Goal: Task Accomplishment & Management: Complete application form

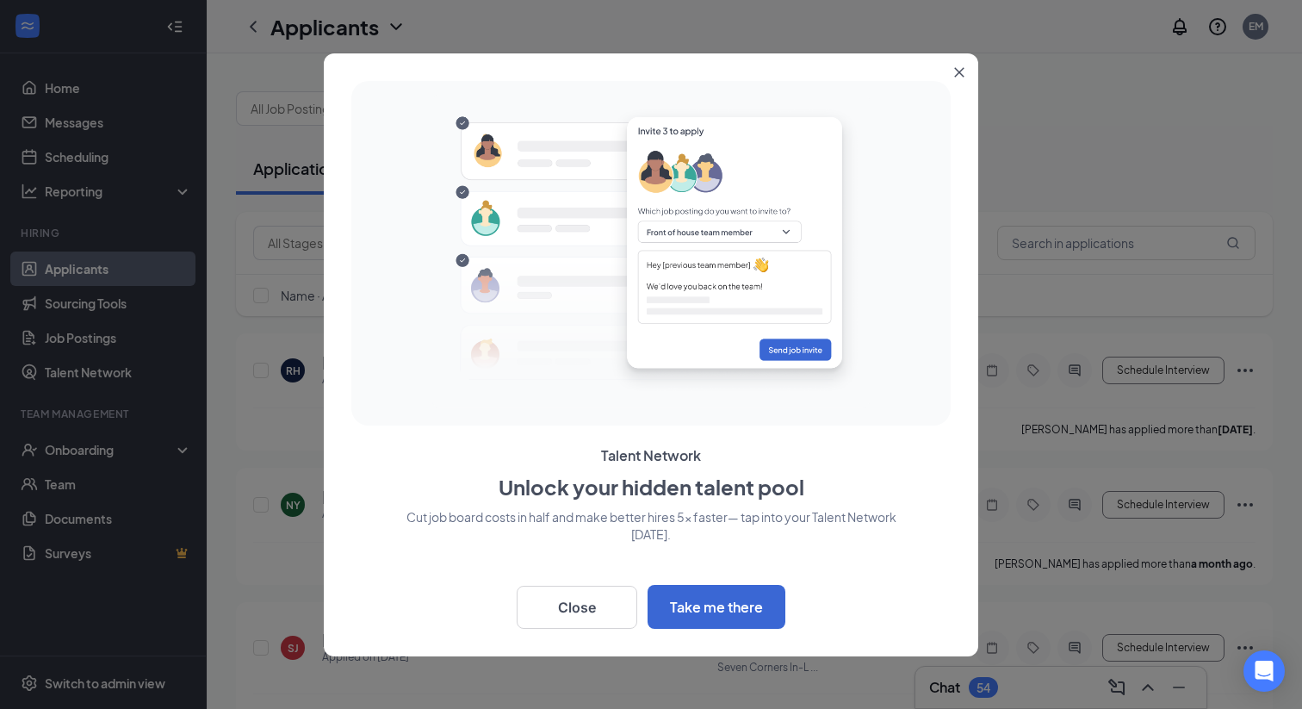
click at [951, 68] on button "Close" at bounding box center [962, 68] width 31 height 31
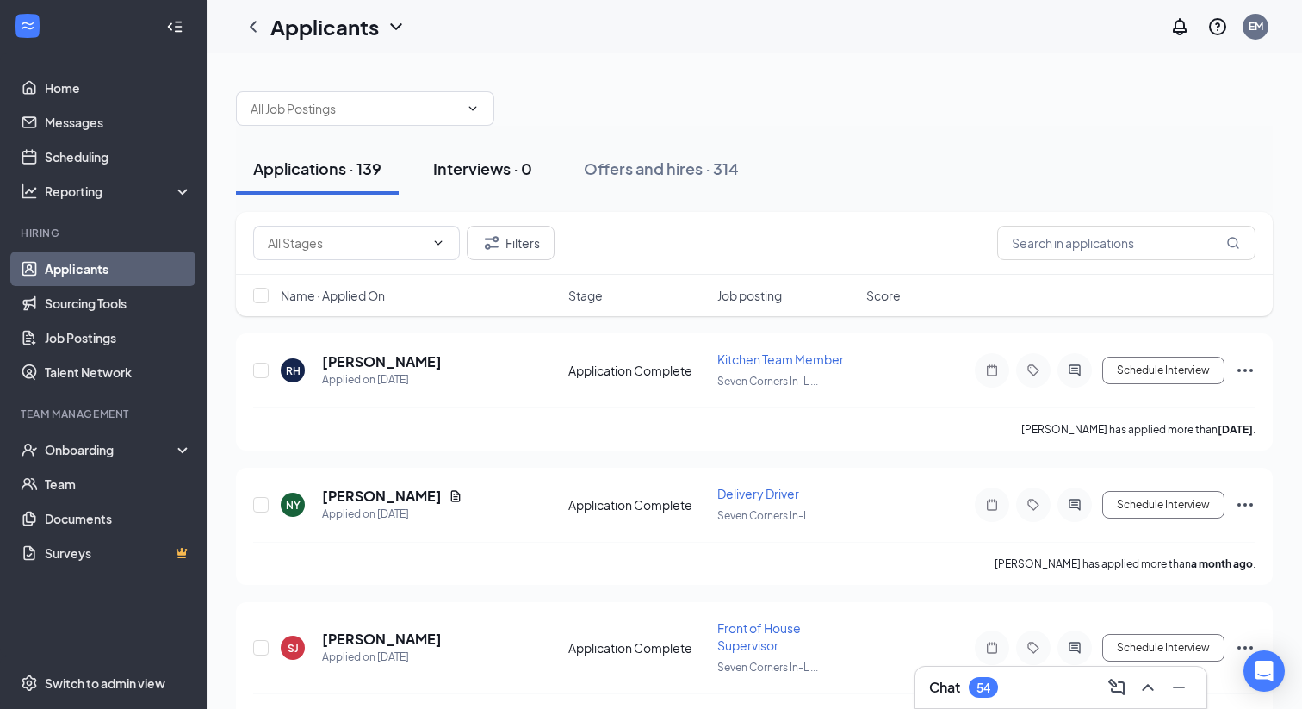
click at [494, 180] on button "Interviews · 0" at bounding box center [482, 169] width 133 height 52
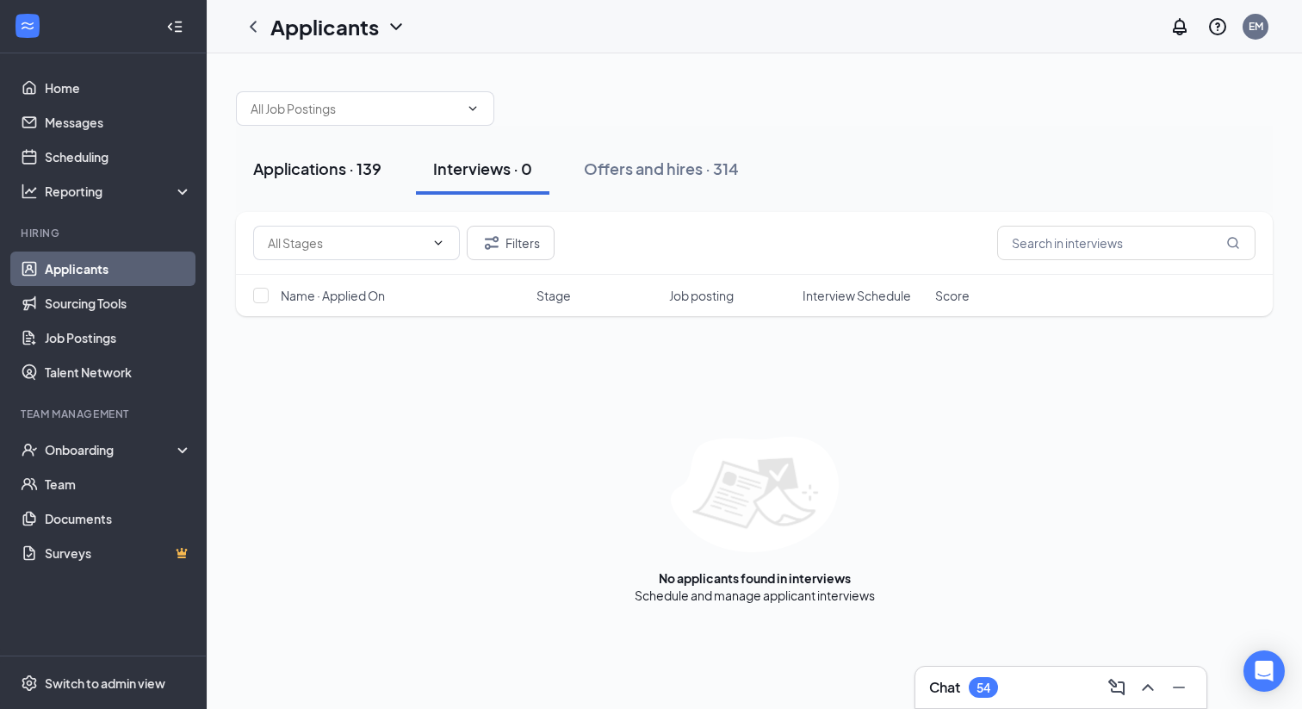
click at [334, 183] on button "Applications · 139" at bounding box center [317, 169] width 163 height 52
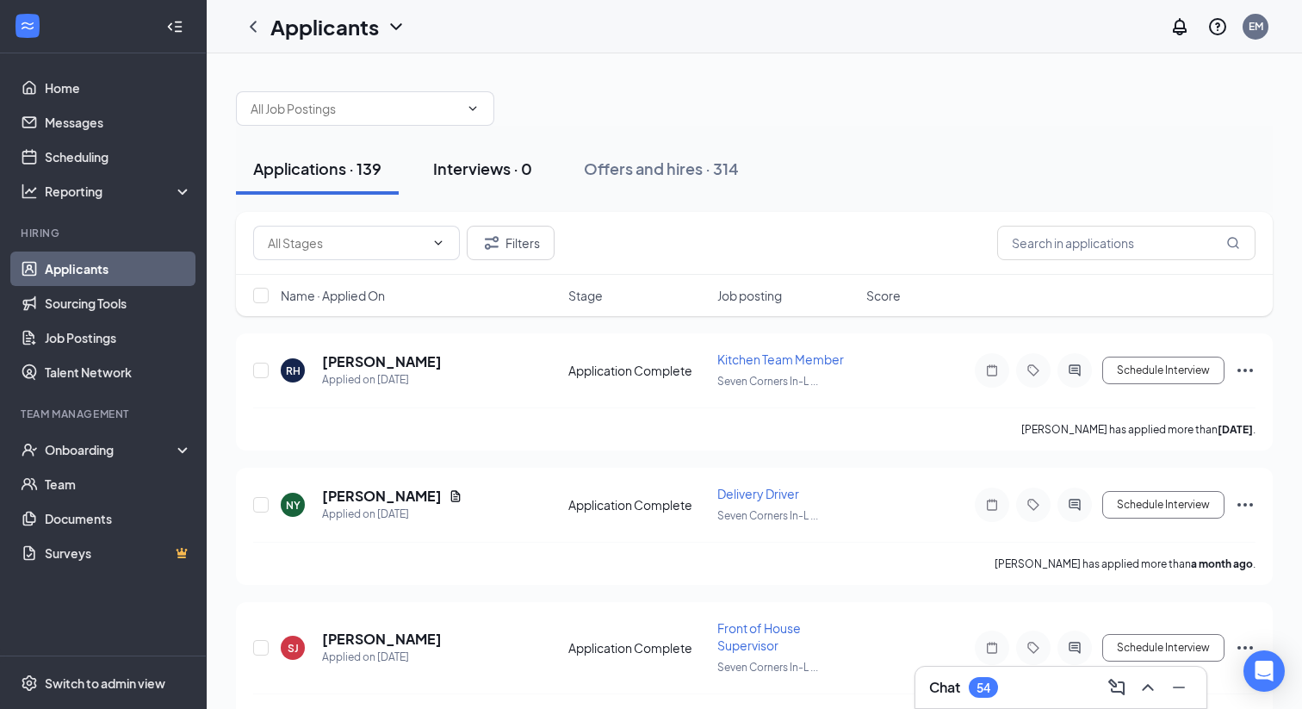
click at [453, 177] on div "Interviews · 0" at bounding box center [482, 169] width 99 height 22
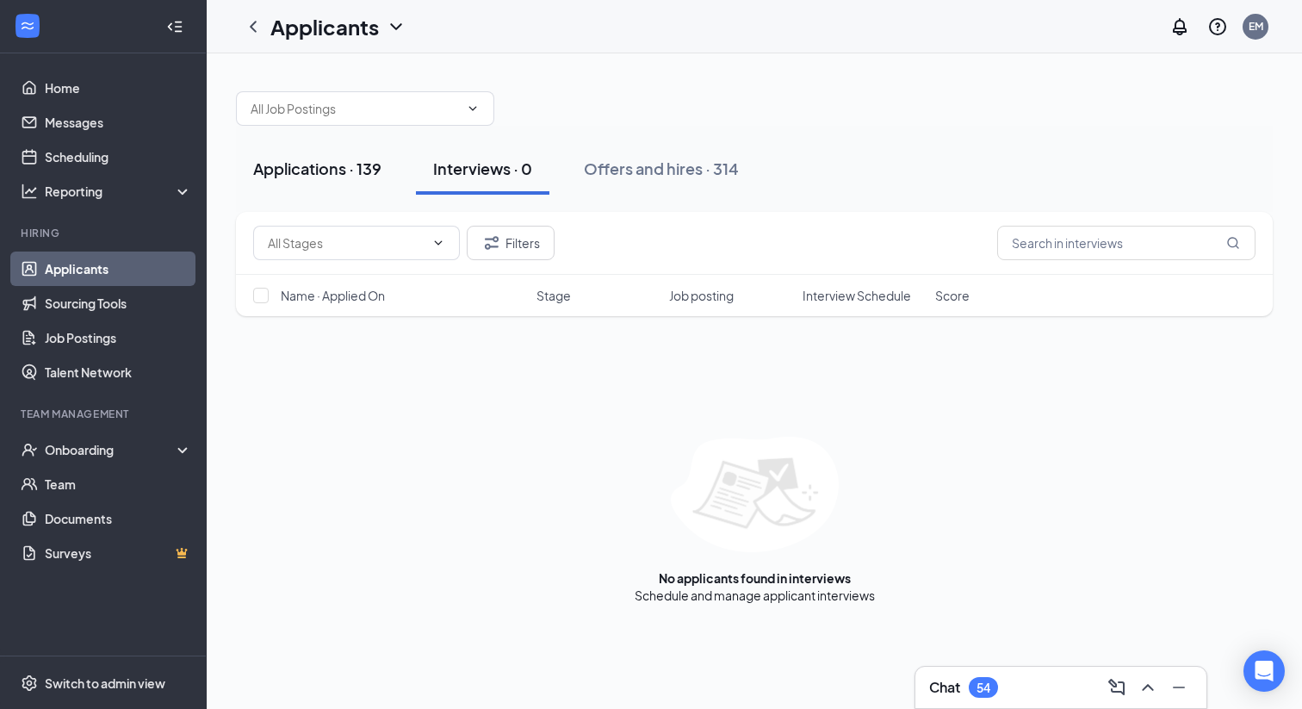
click at [327, 164] on div "Applications · 139" at bounding box center [317, 169] width 128 height 22
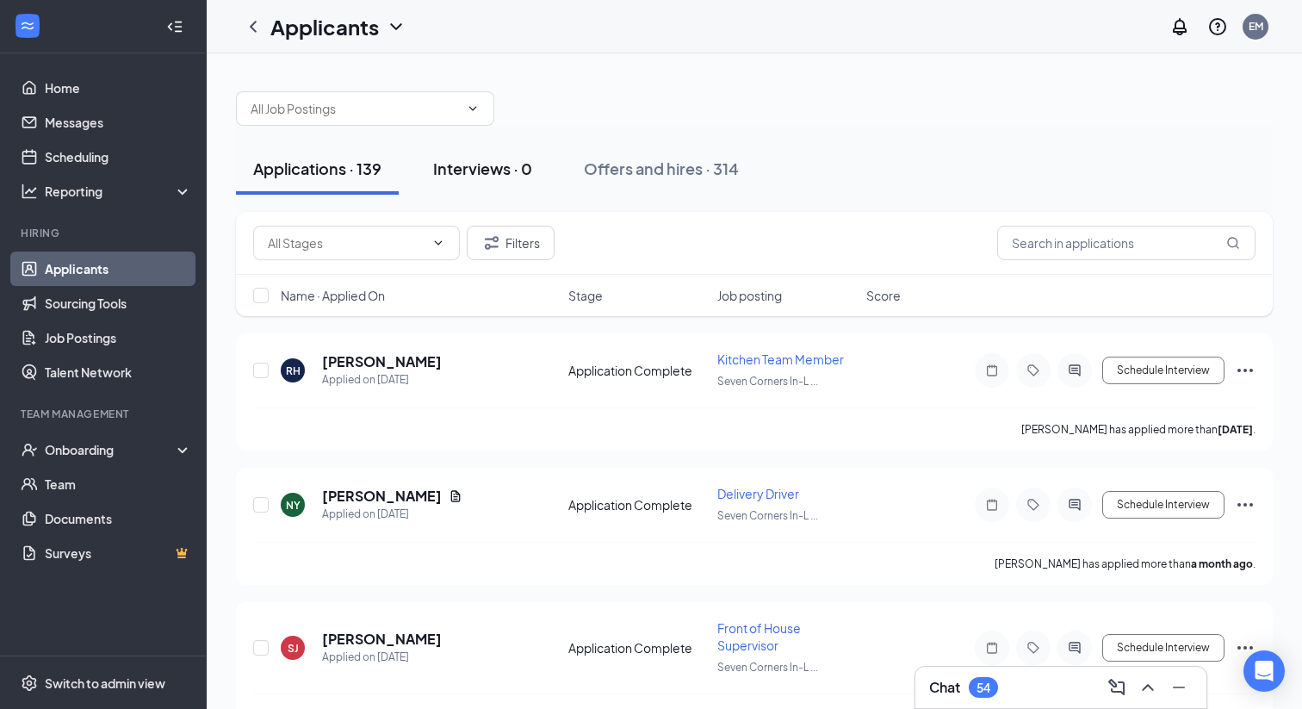
click at [472, 170] on div "Interviews · 0" at bounding box center [482, 169] width 99 height 22
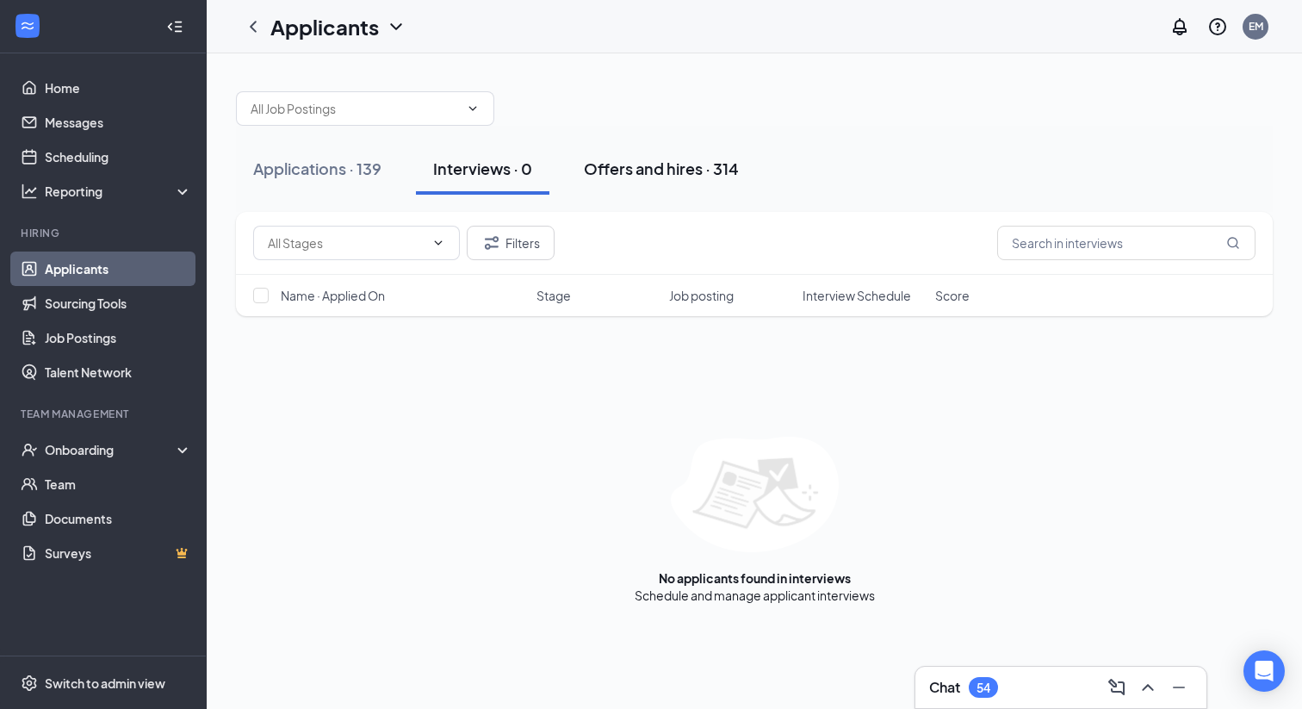
click at [667, 165] on div "Offers and hires · 314" at bounding box center [661, 169] width 155 height 22
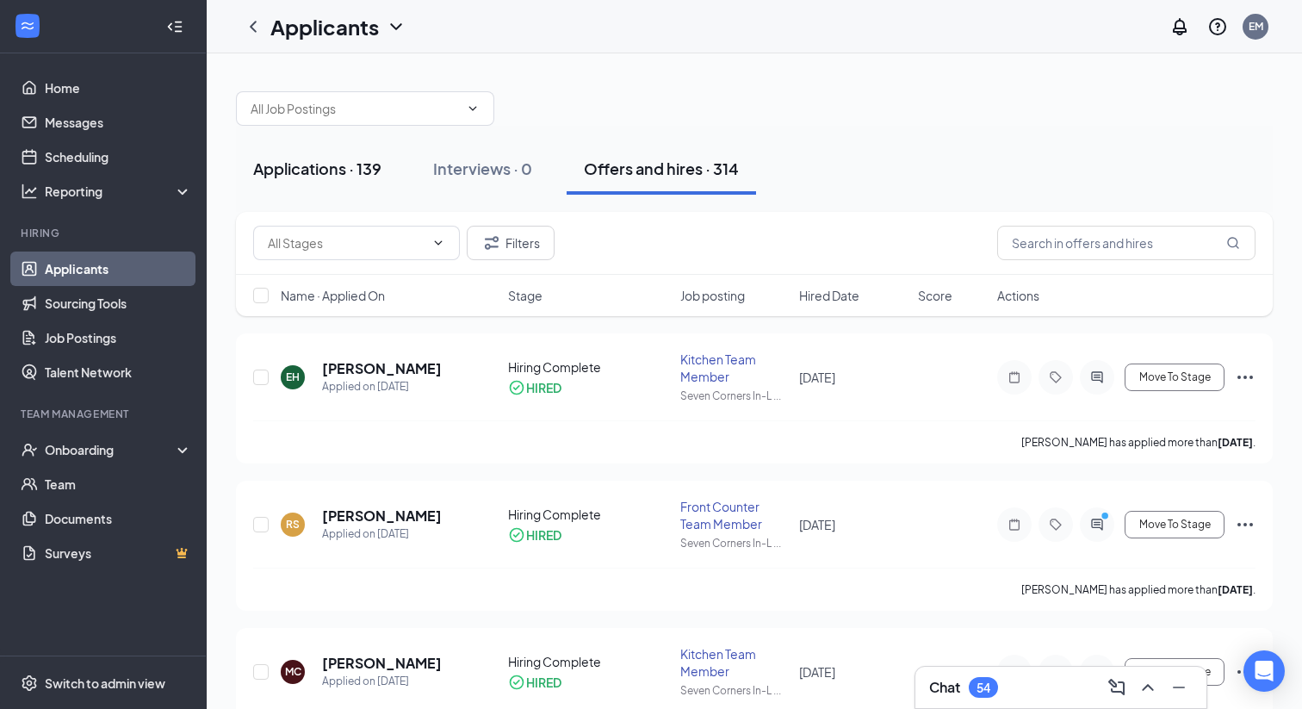
click at [354, 165] on div "Applications · 139" at bounding box center [317, 169] width 128 height 22
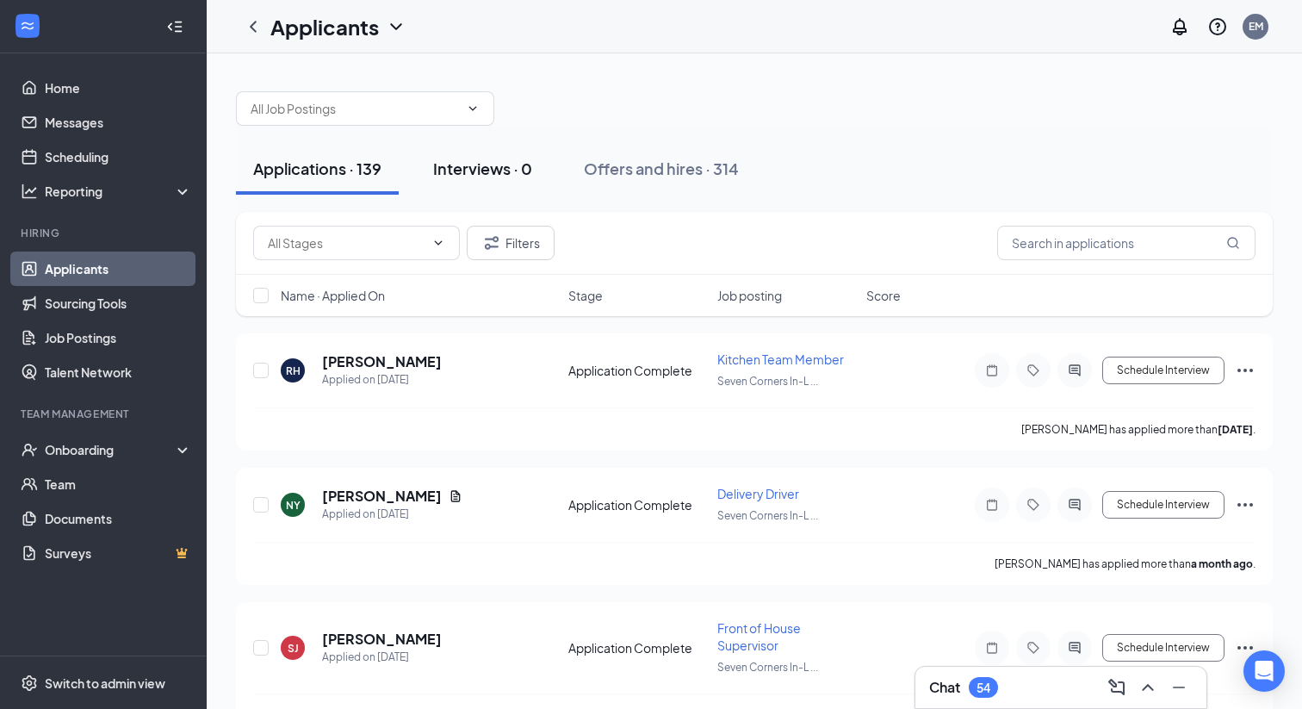
click at [471, 173] on div "Interviews · 0" at bounding box center [482, 169] width 99 height 22
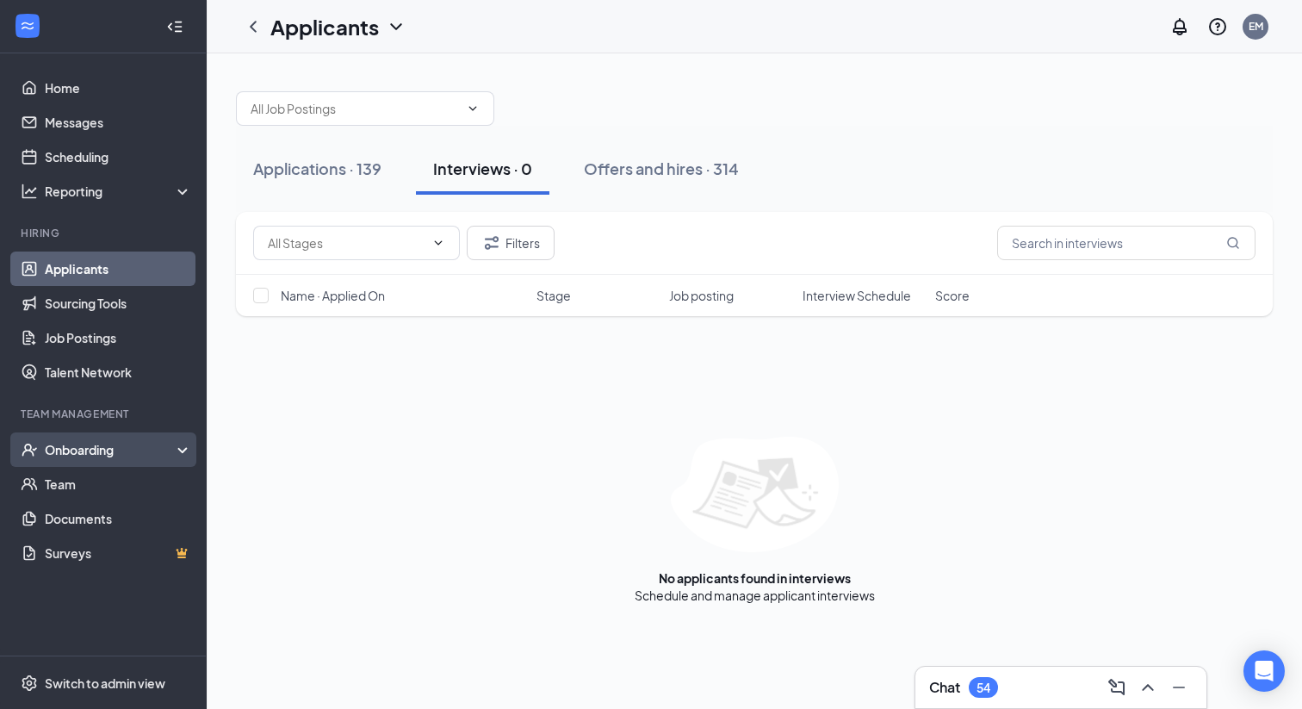
click at [84, 446] on div "Onboarding" at bounding box center [111, 449] width 133 height 17
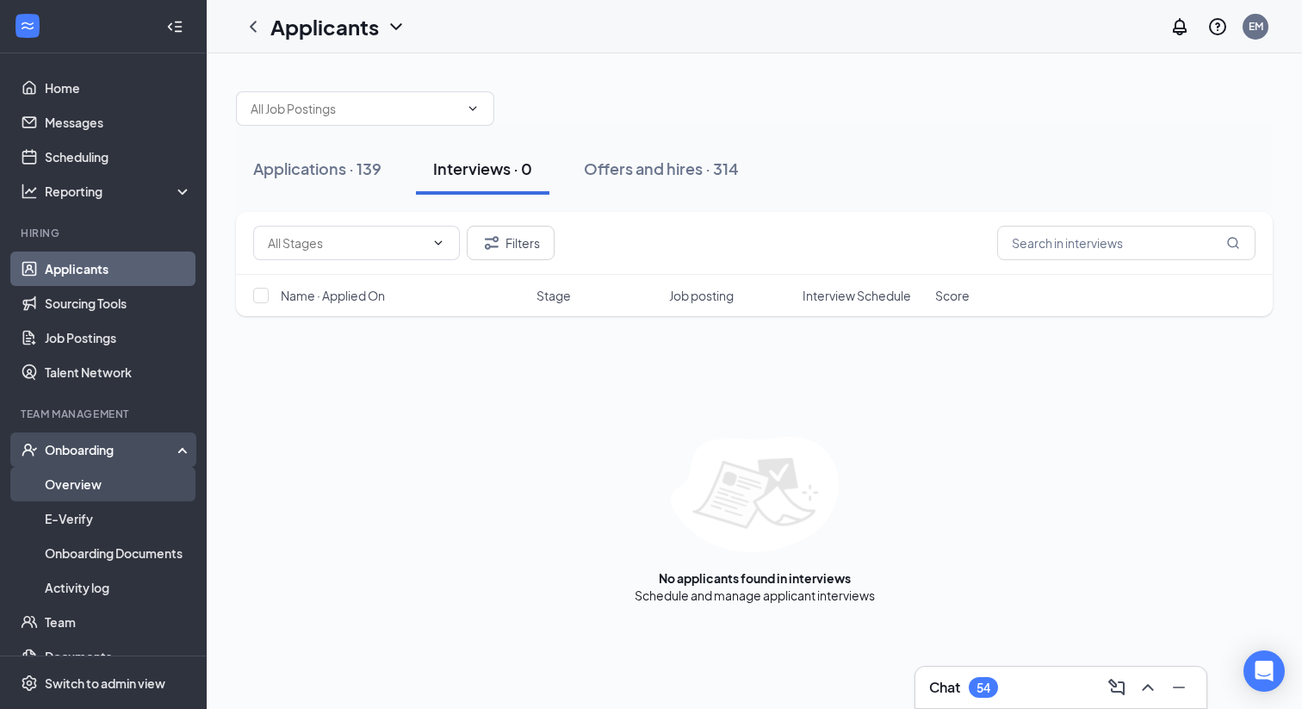
click at [106, 491] on link "Overview" at bounding box center [118, 484] width 147 height 34
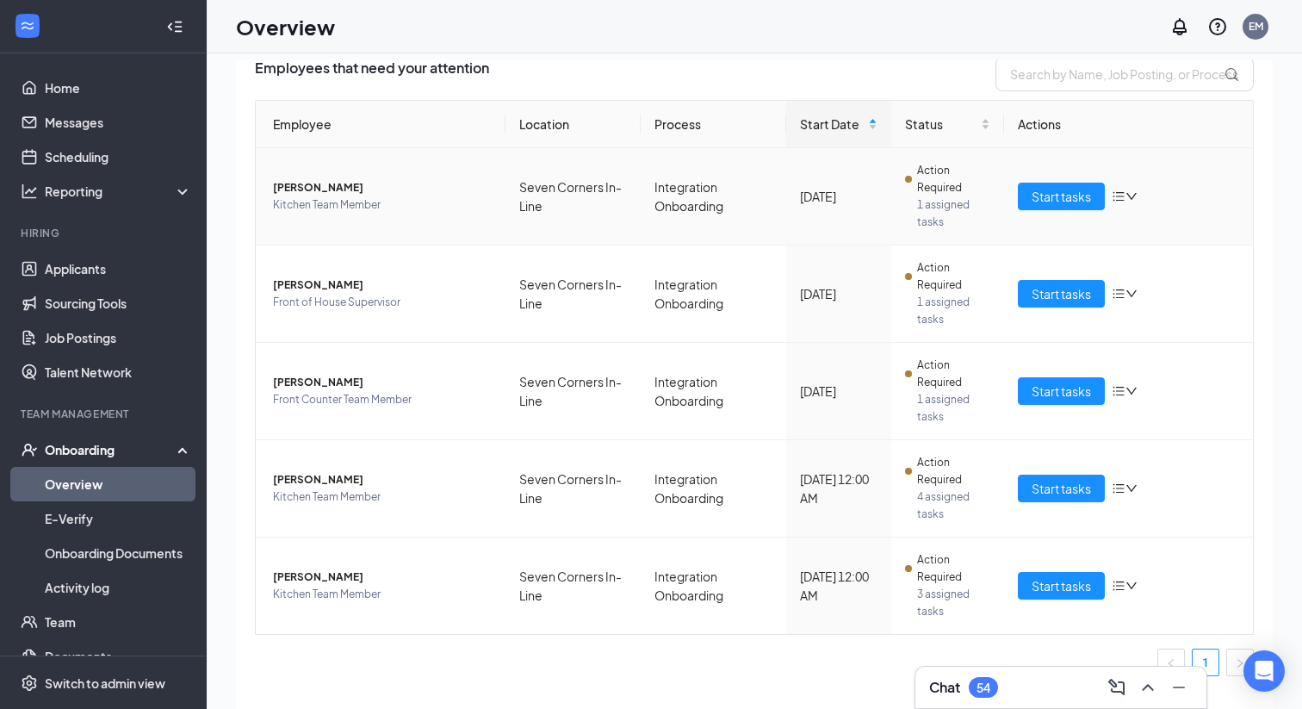
scroll to position [17, 0]
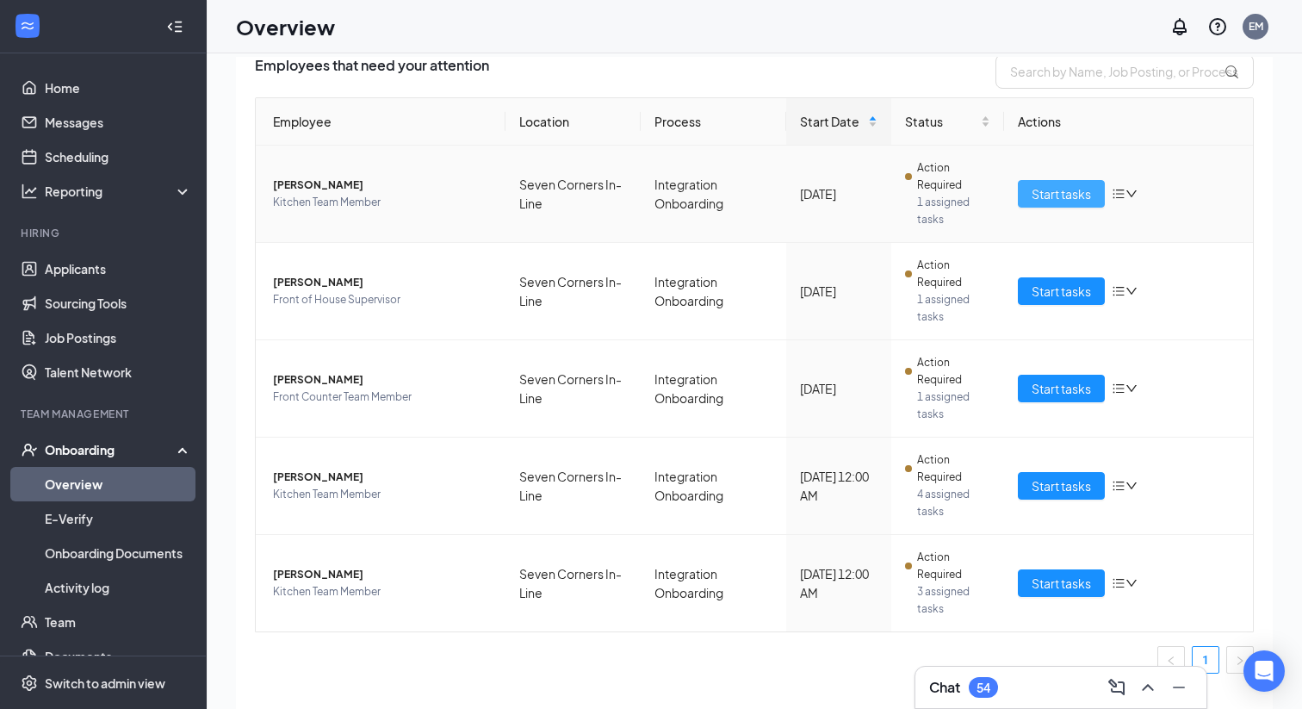
click at [1057, 199] on span "Start tasks" at bounding box center [1061, 193] width 59 height 19
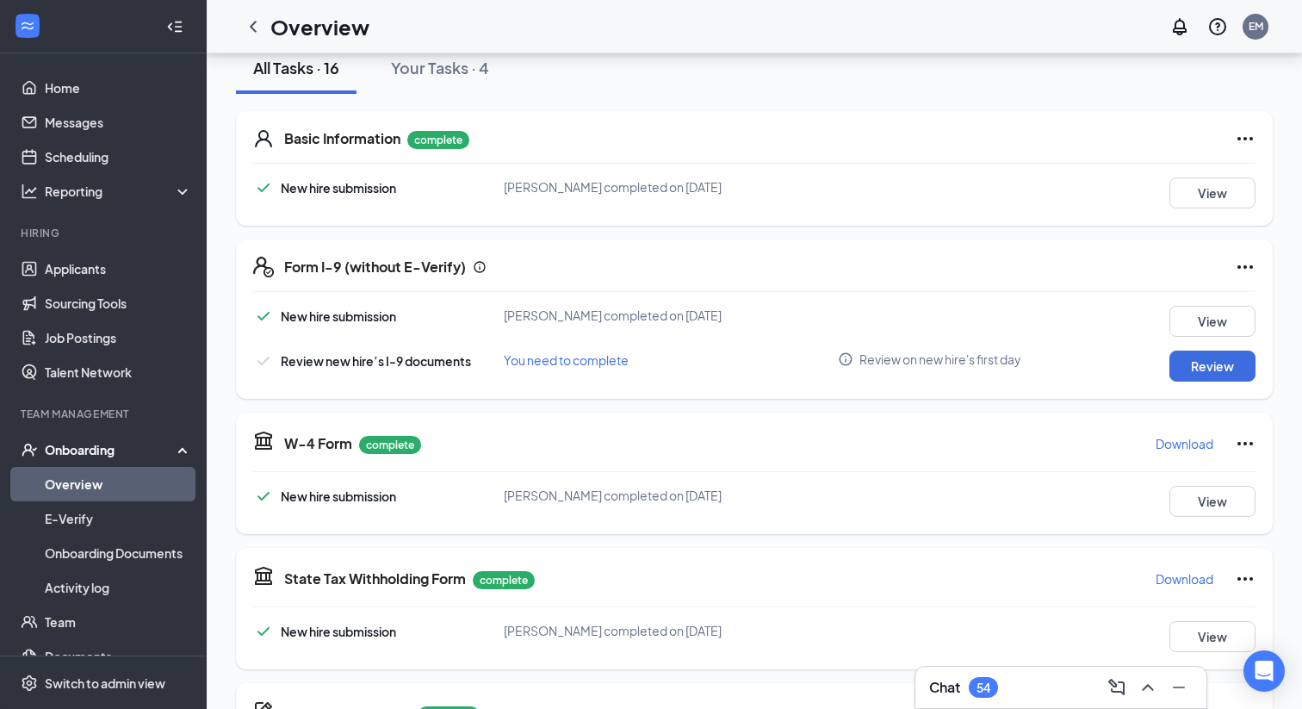
scroll to position [211, 0]
click at [1191, 377] on button "Review" at bounding box center [1212, 365] width 86 height 31
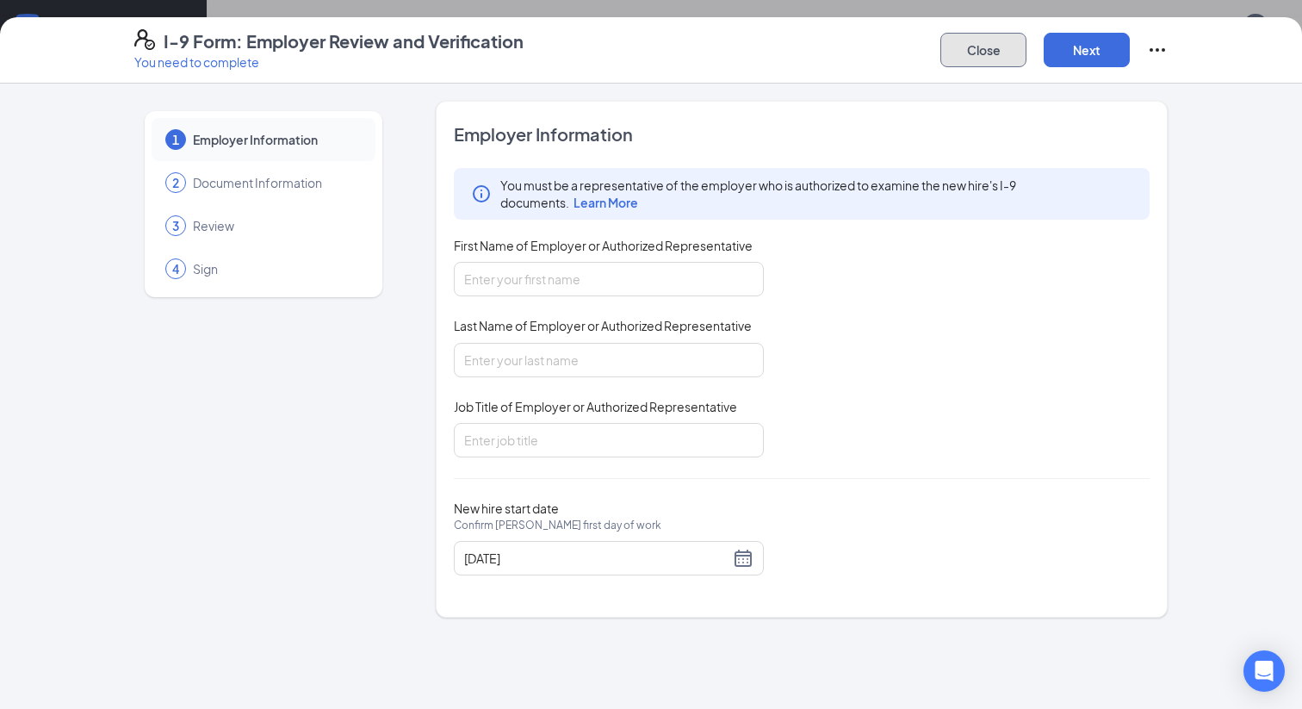
click at [970, 53] on button "Close" at bounding box center [983, 50] width 86 height 34
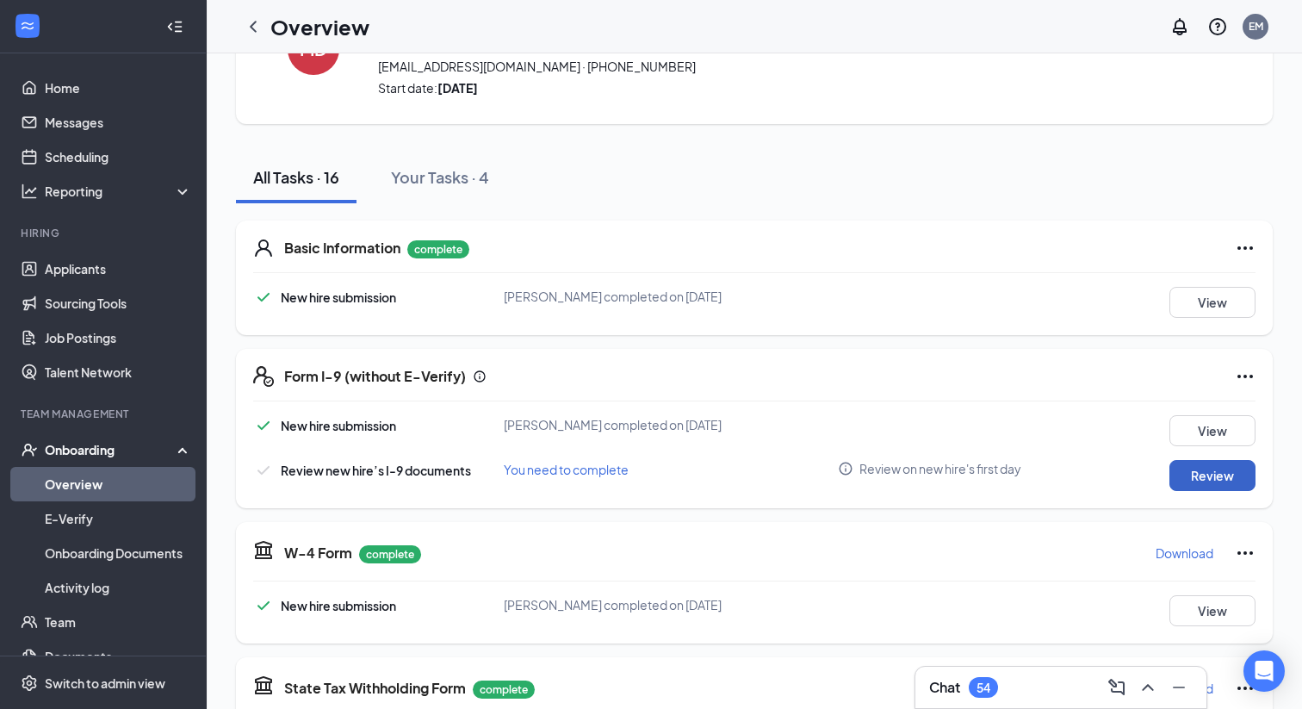
scroll to position [0, 0]
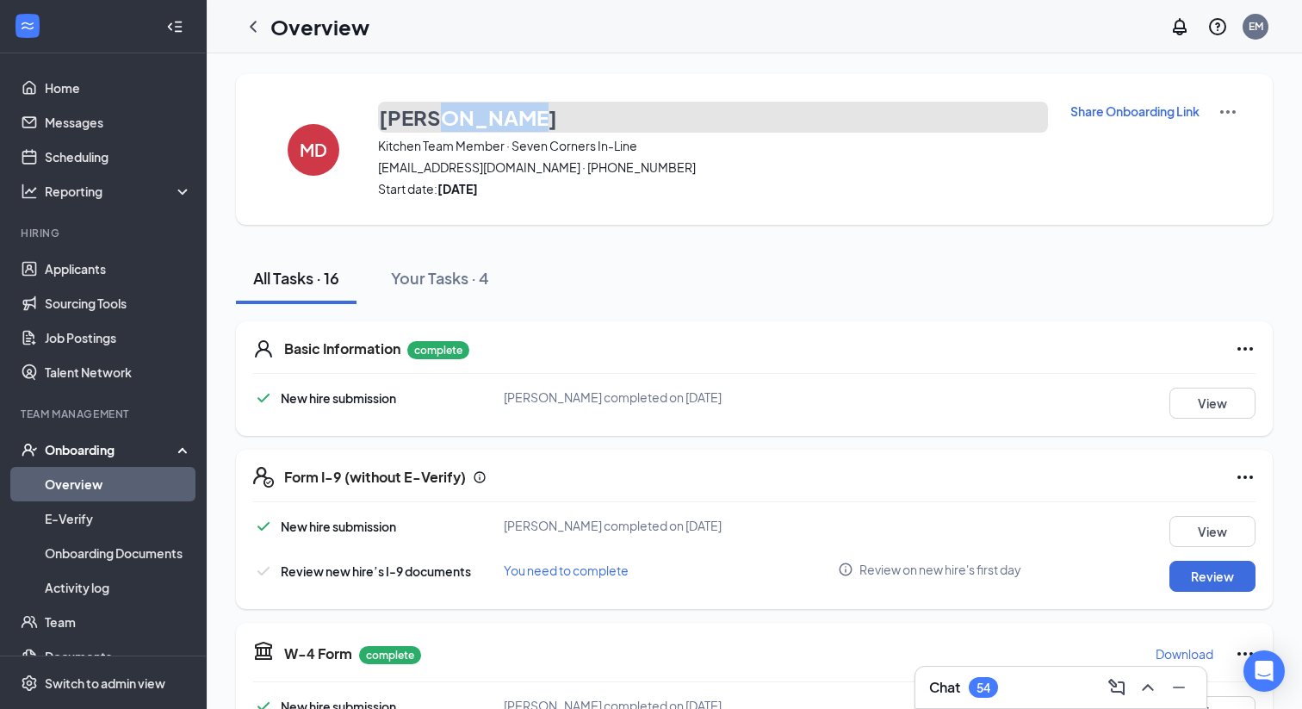
click at [568, 106] on button "[PERSON_NAME]" at bounding box center [713, 117] width 670 height 31
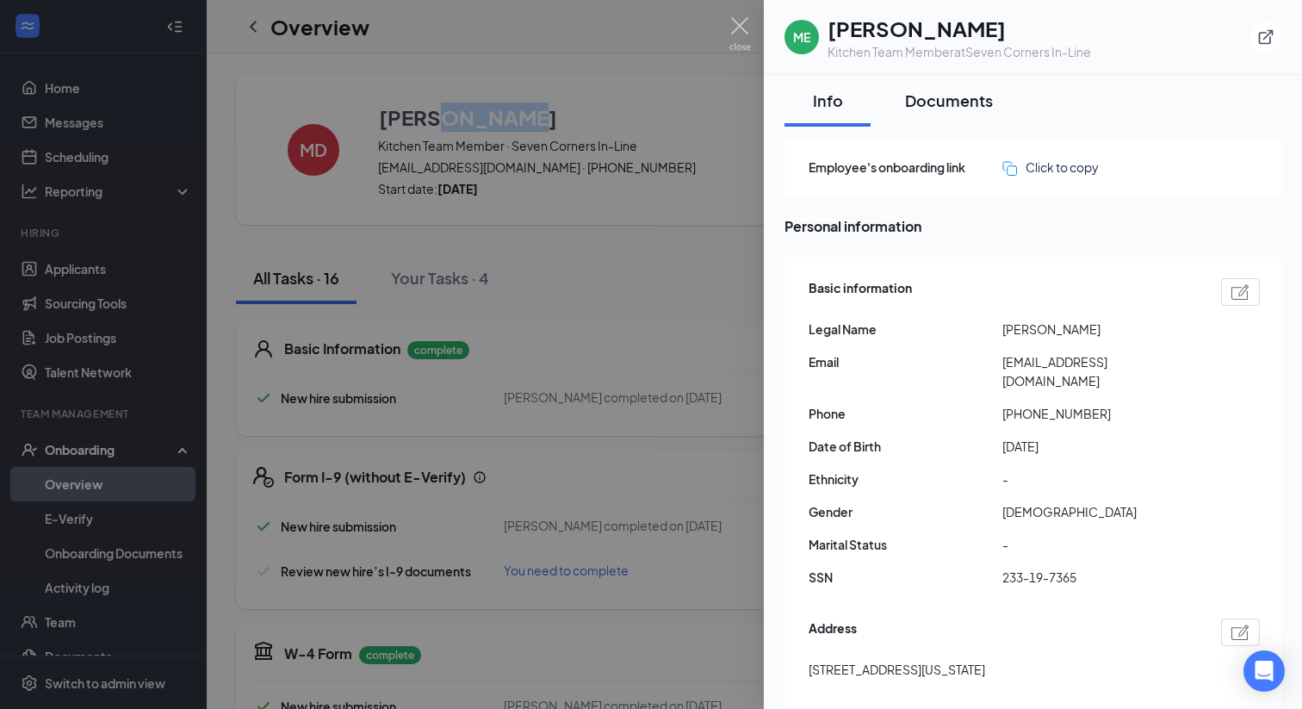
click at [964, 99] on div "Documents" at bounding box center [949, 101] width 88 height 22
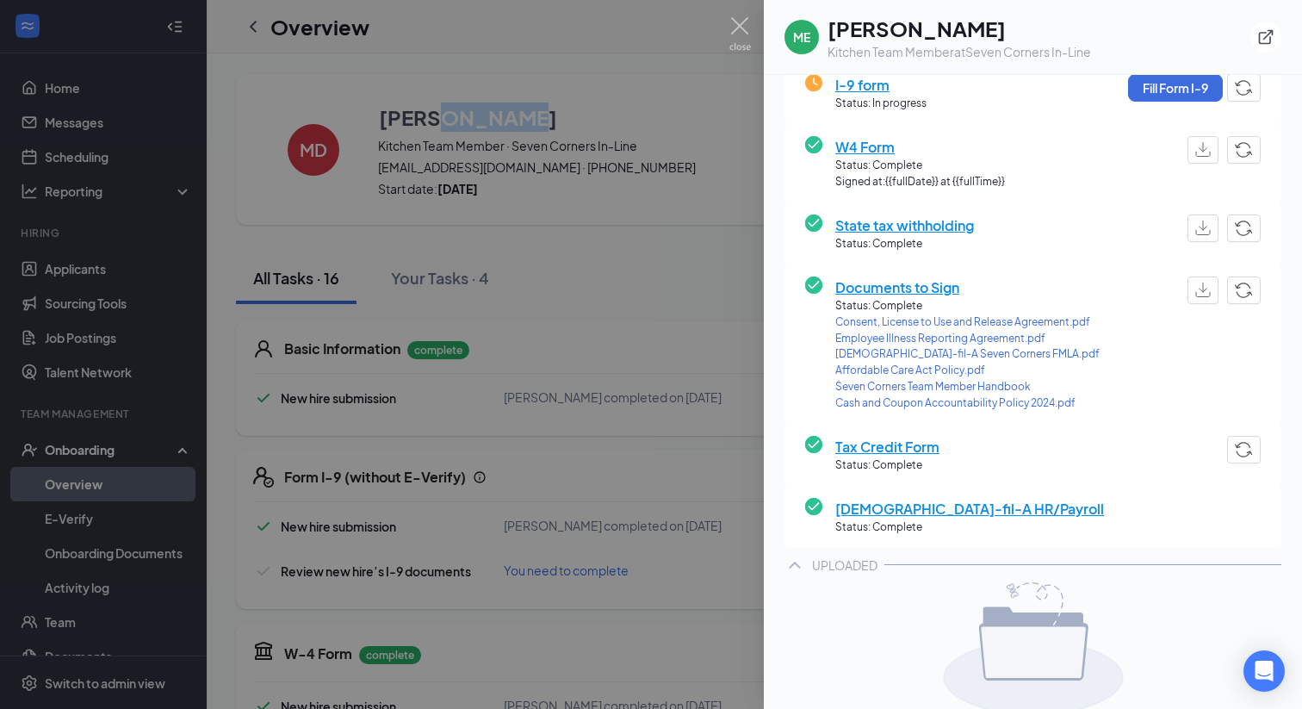
scroll to position [341, 0]
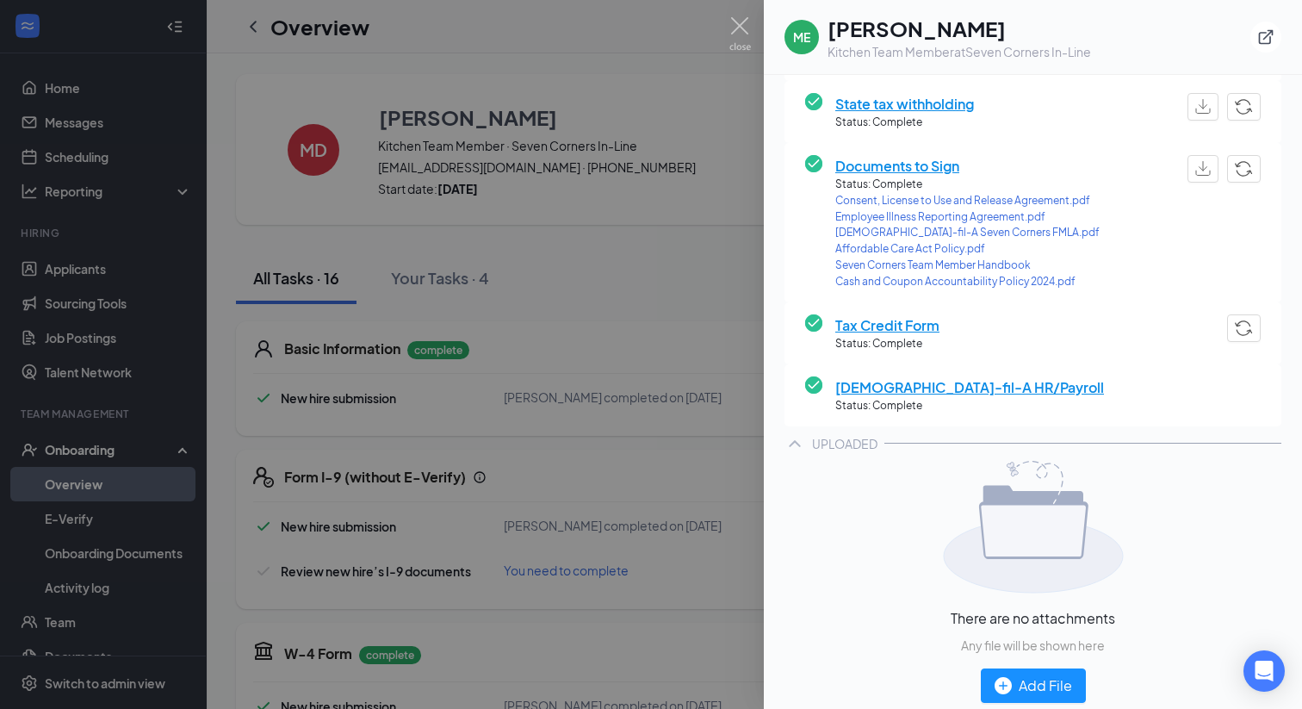
click at [799, 446] on icon "ChevronUp" at bounding box center [794, 443] width 11 height 7
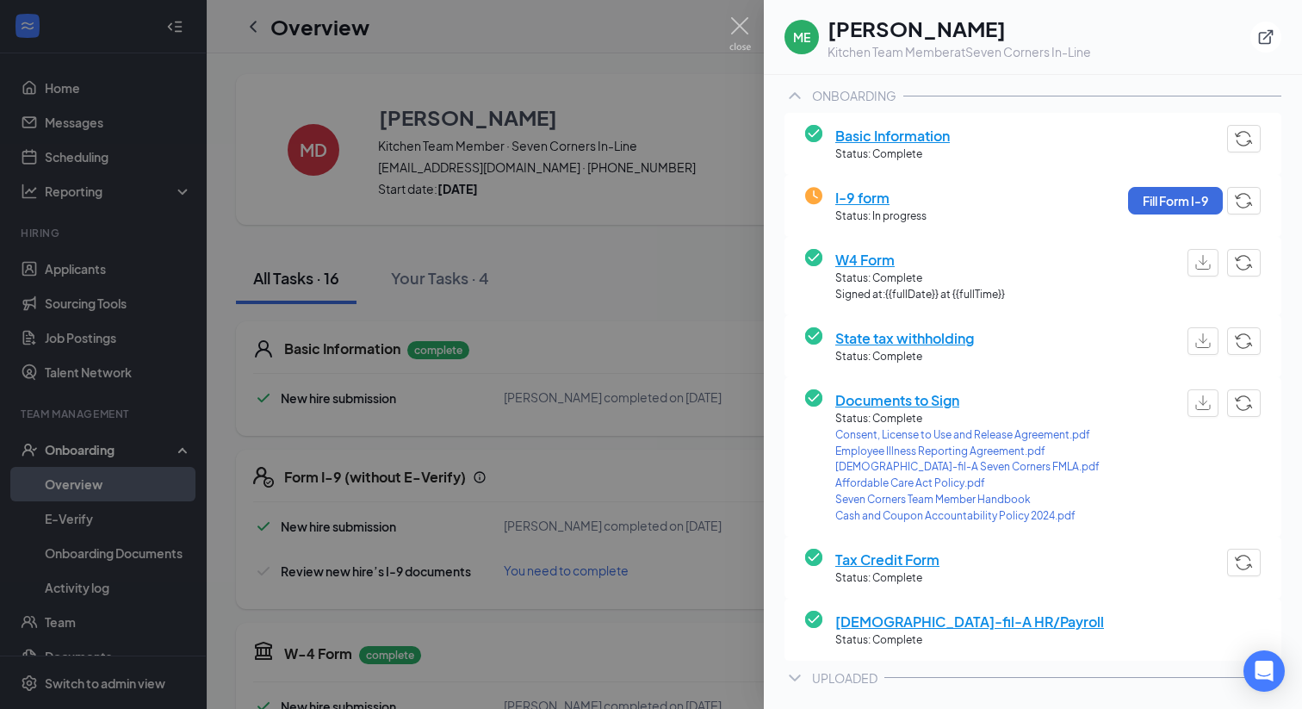
scroll to position [0, 0]
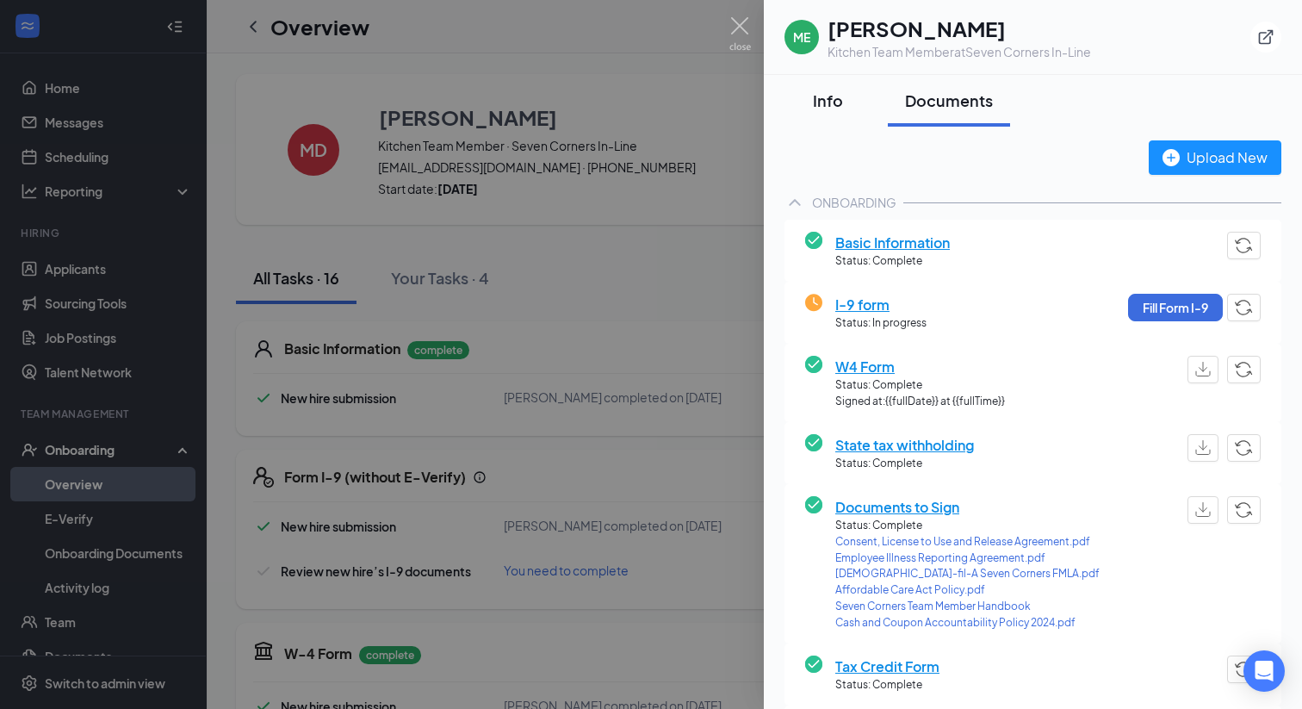
click at [819, 107] on div "Info" at bounding box center [828, 101] width 52 height 22
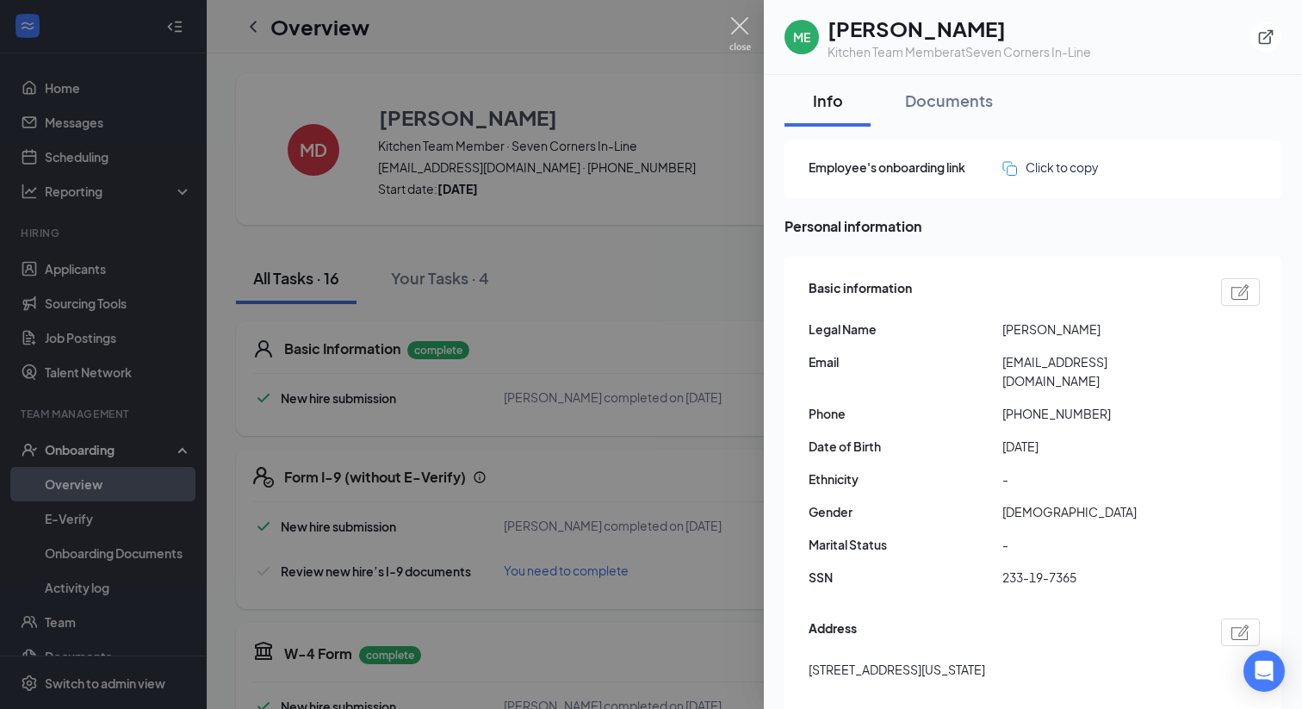
click at [737, 23] on img at bounding box center [740, 34] width 22 height 34
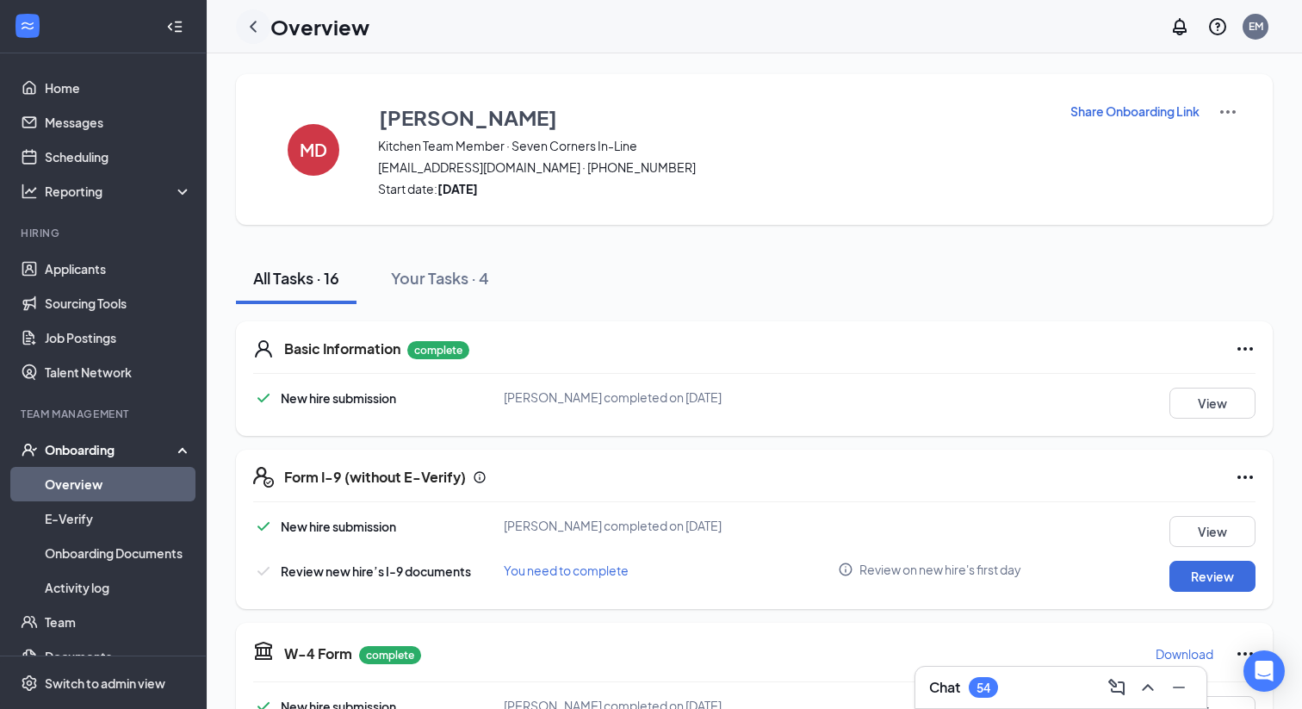
click at [254, 30] on icon "ChevronLeft" at bounding box center [253, 26] width 7 height 11
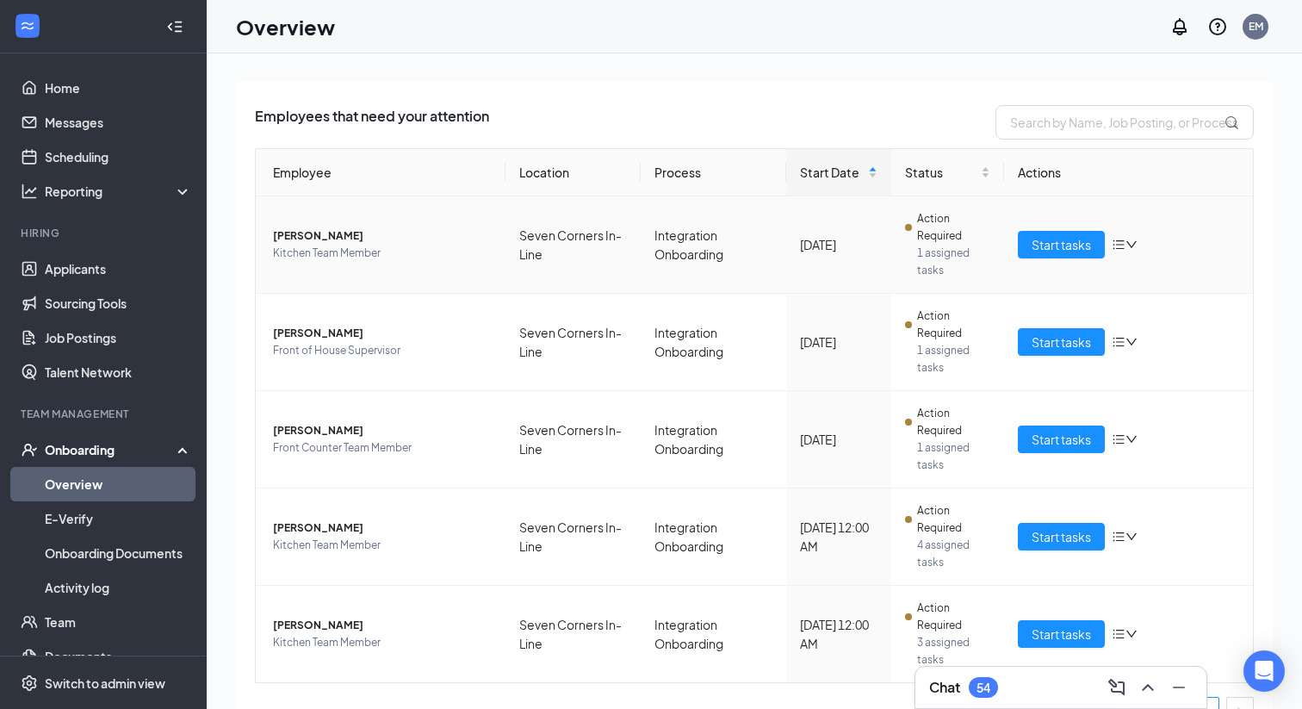
scroll to position [127, 0]
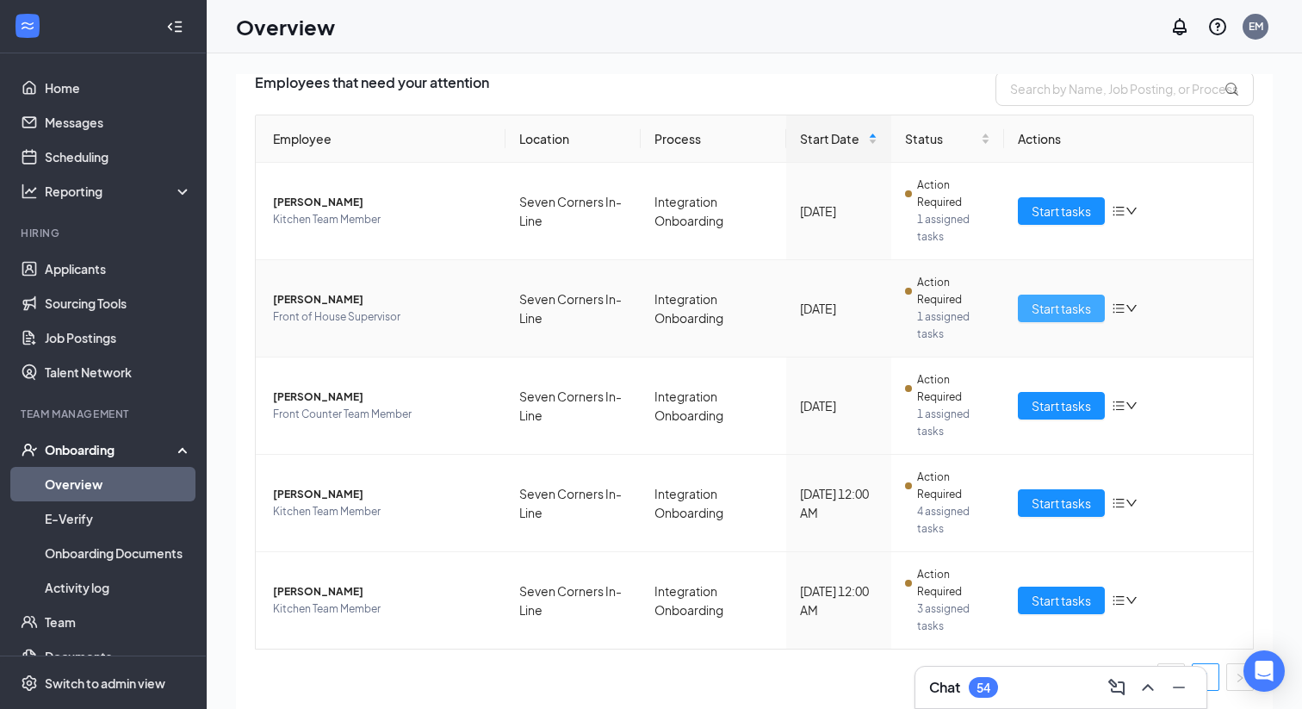
click at [1066, 307] on span "Start tasks" at bounding box center [1061, 308] width 59 height 19
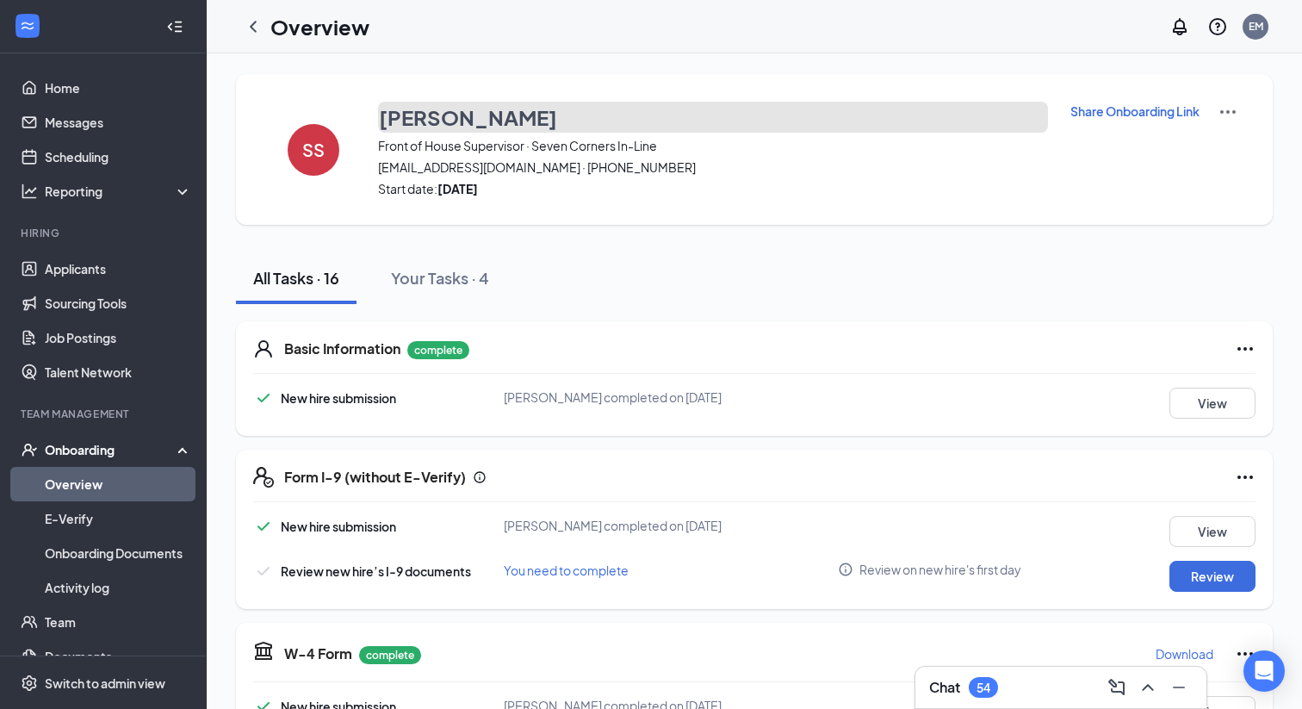
click at [437, 111] on h3 "[PERSON_NAME]" at bounding box center [468, 116] width 178 height 29
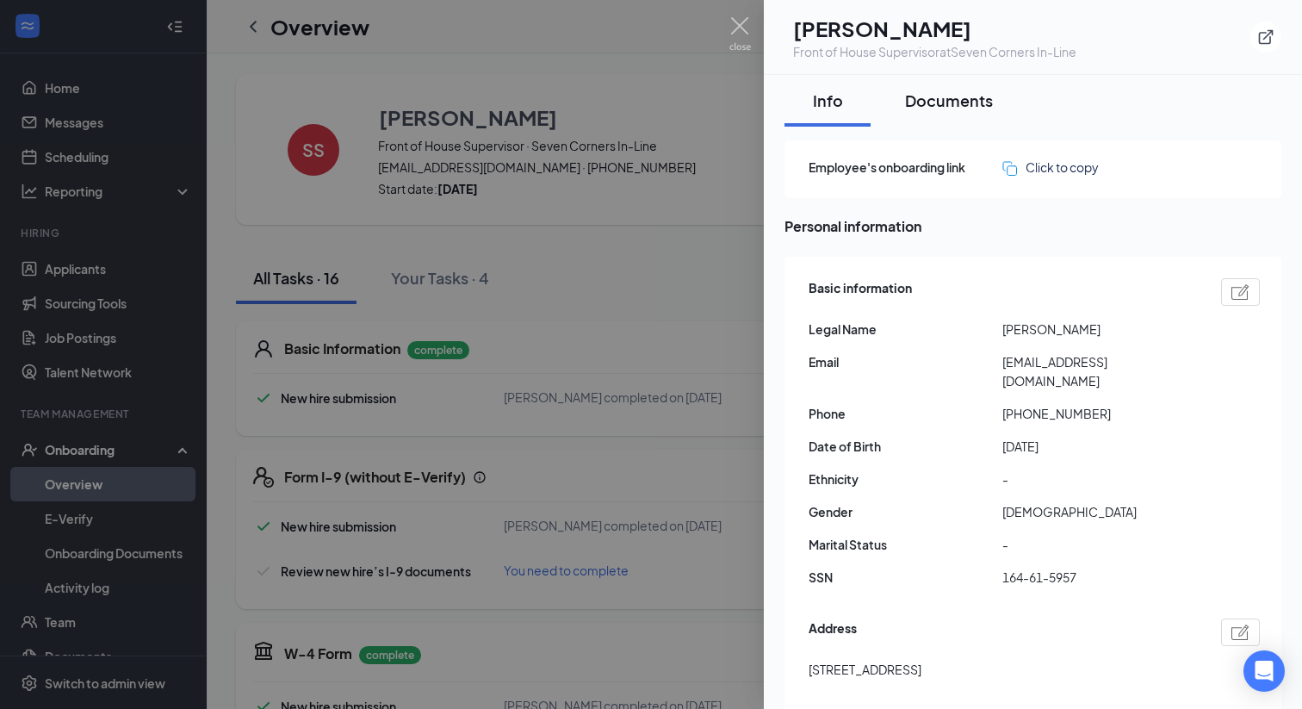
click at [939, 106] on div "Documents" at bounding box center [949, 101] width 88 height 22
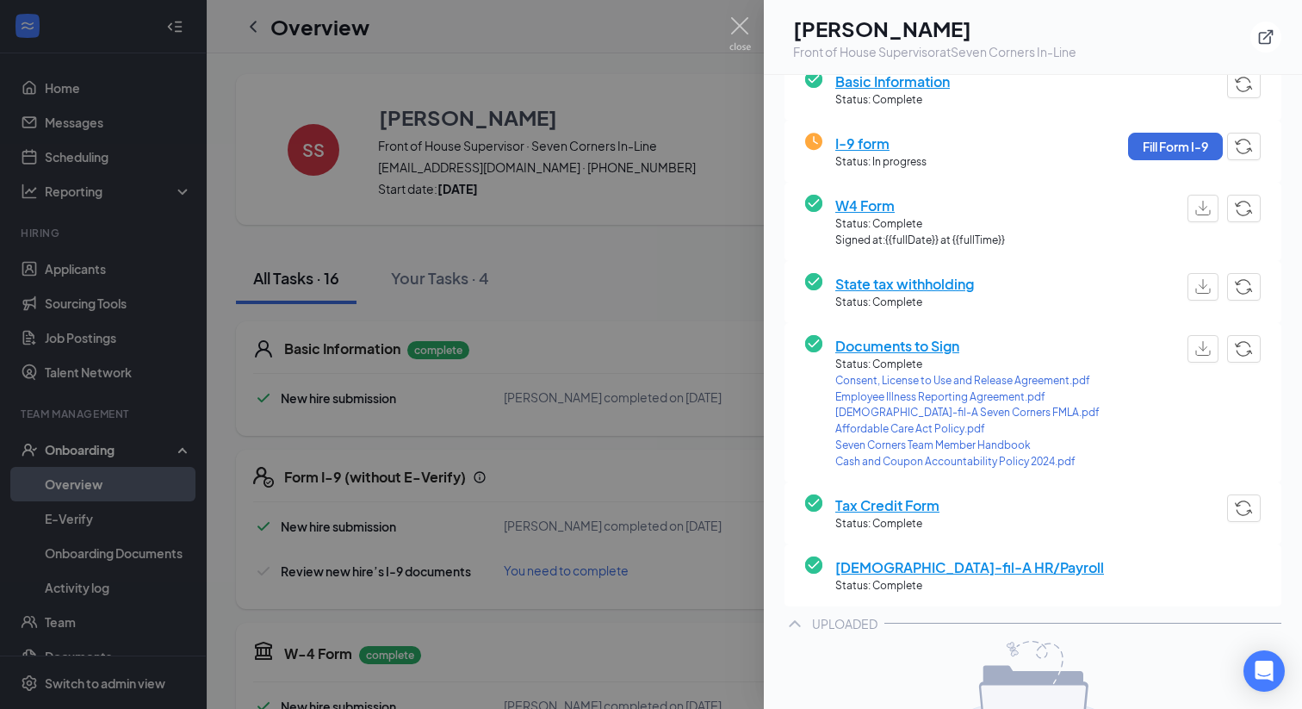
scroll to position [349, 0]
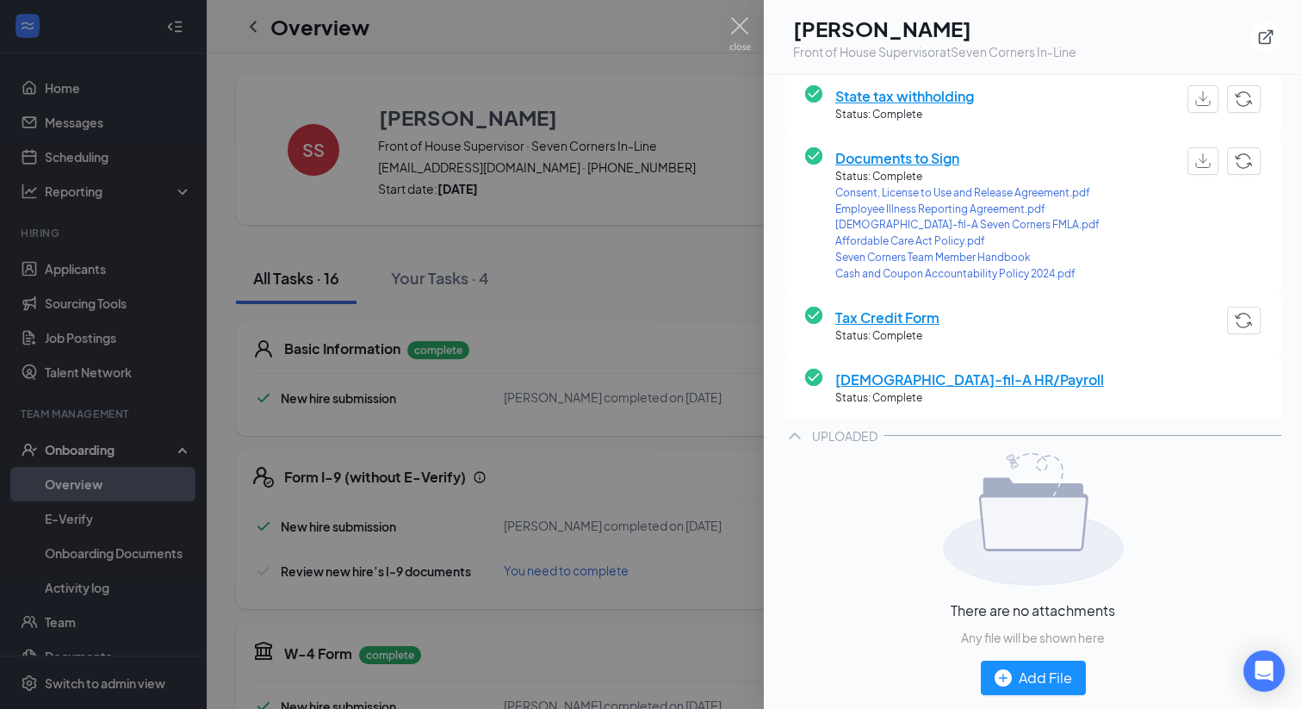
click at [809, 431] on div "UPLOADED" at bounding box center [1032, 435] width 497 height 34
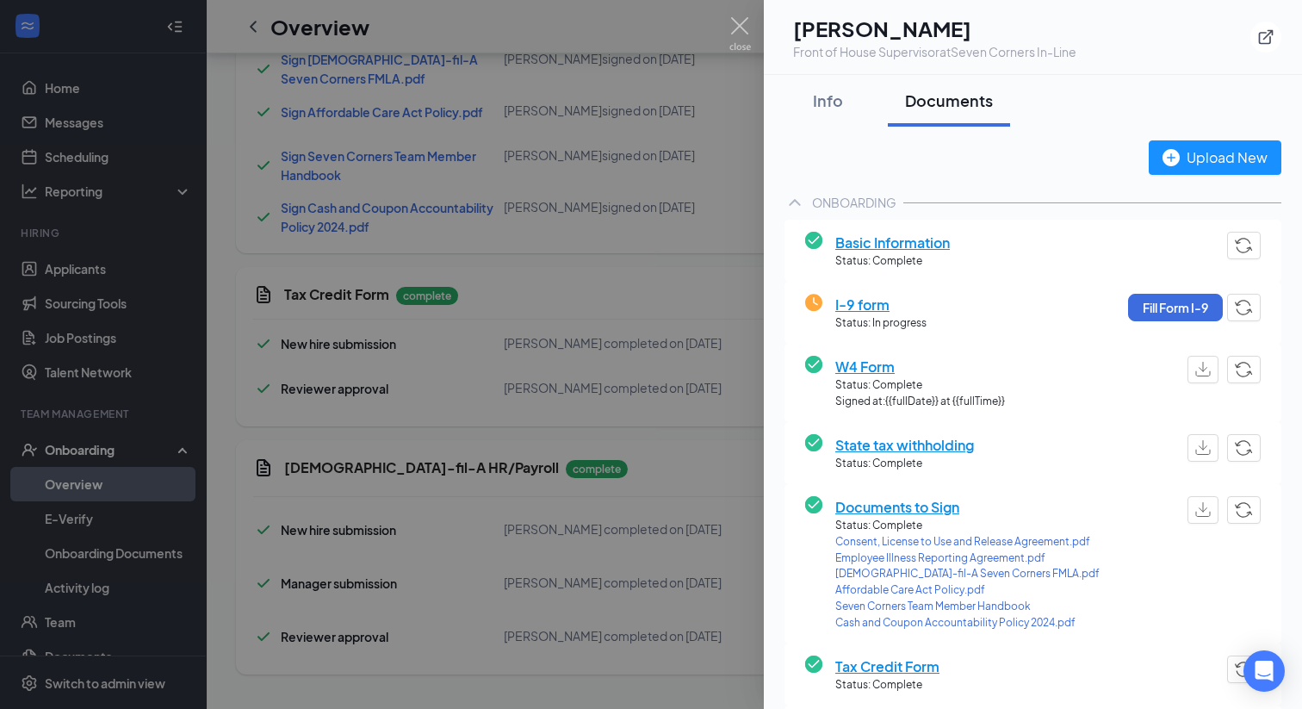
scroll to position [107, 0]
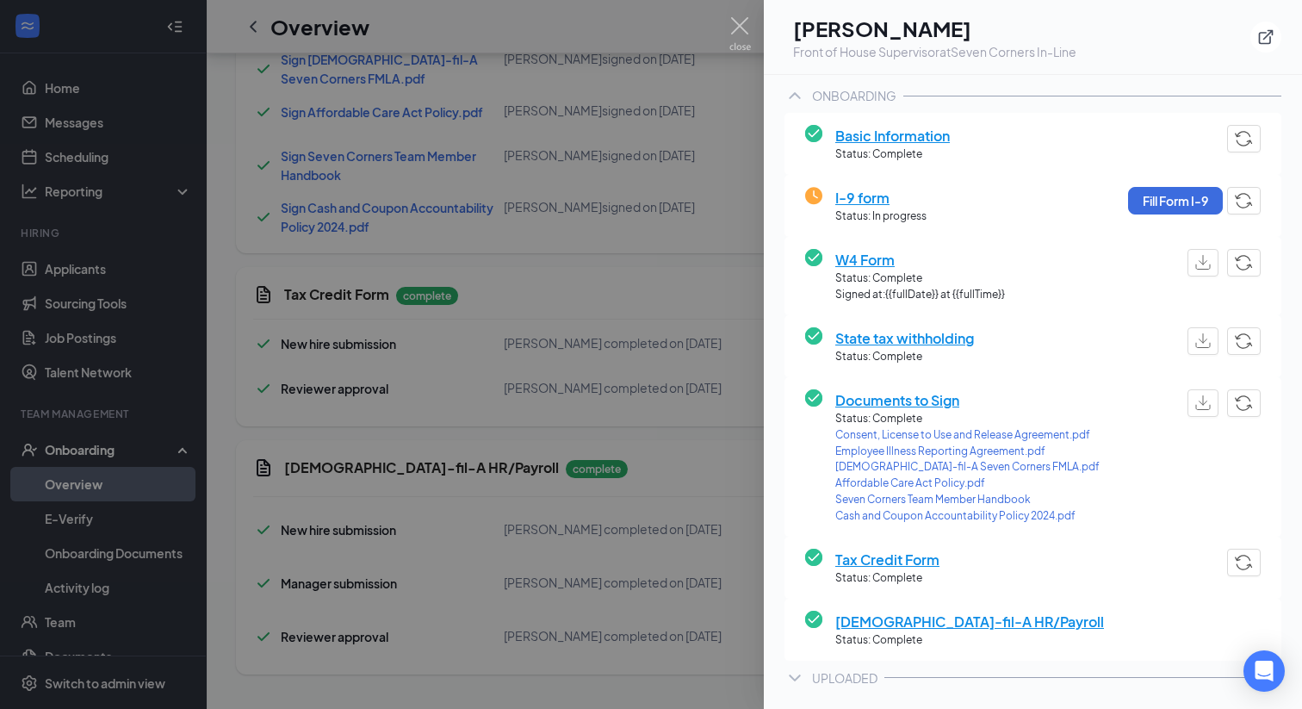
click at [793, 675] on icon "ChevronDown" at bounding box center [794, 677] width 21 height 21
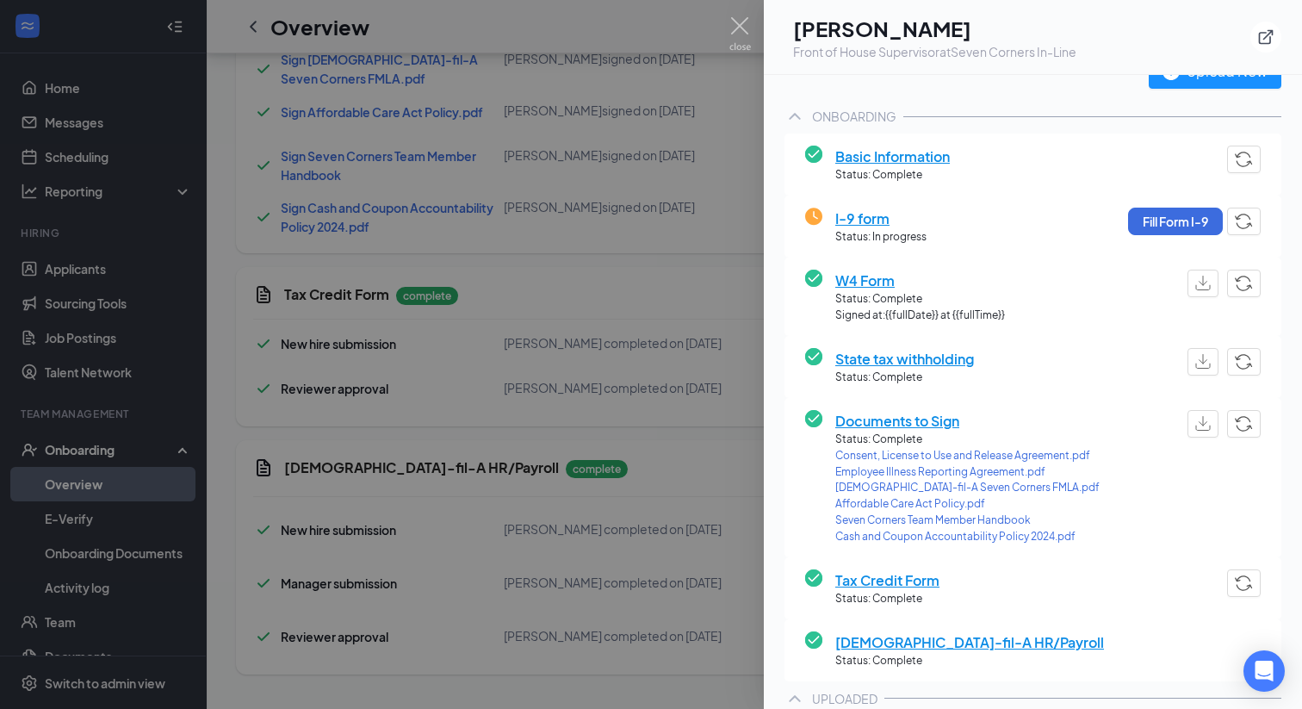
scroll to position [0, 0]
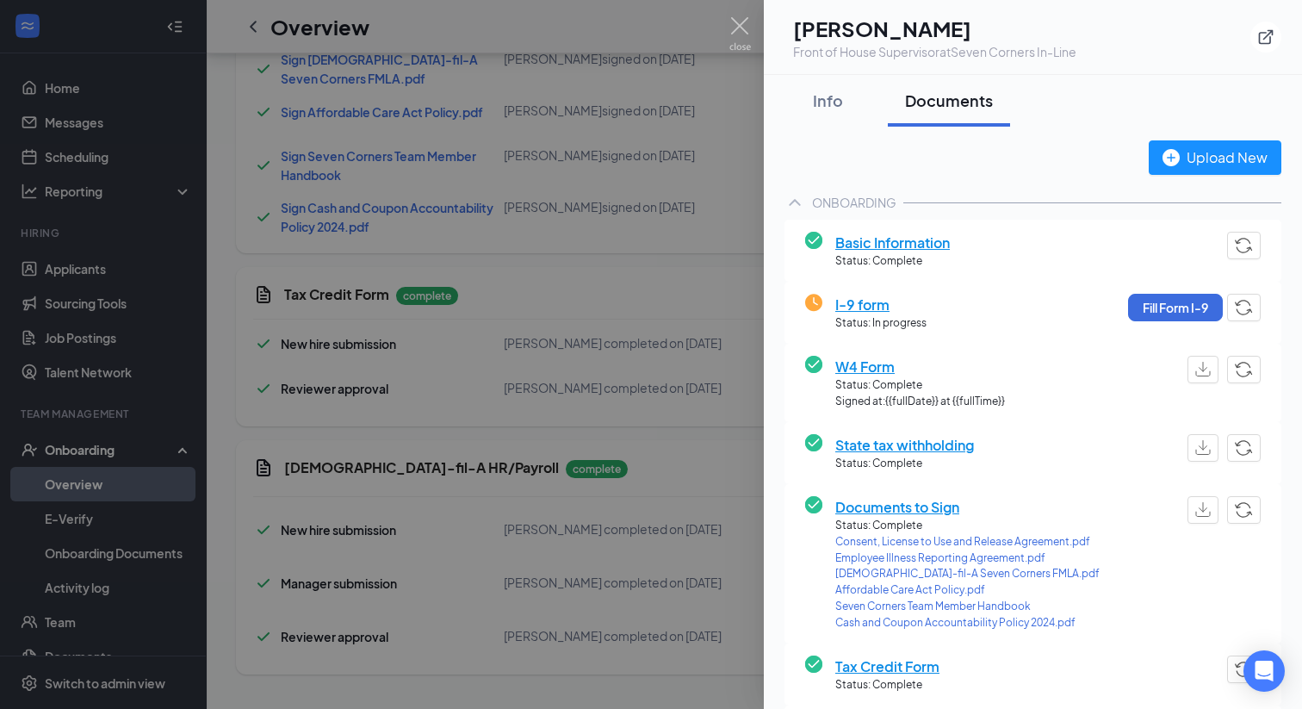
click at [741, 28] on img at bounding box center [740, 34] width 22 height 34
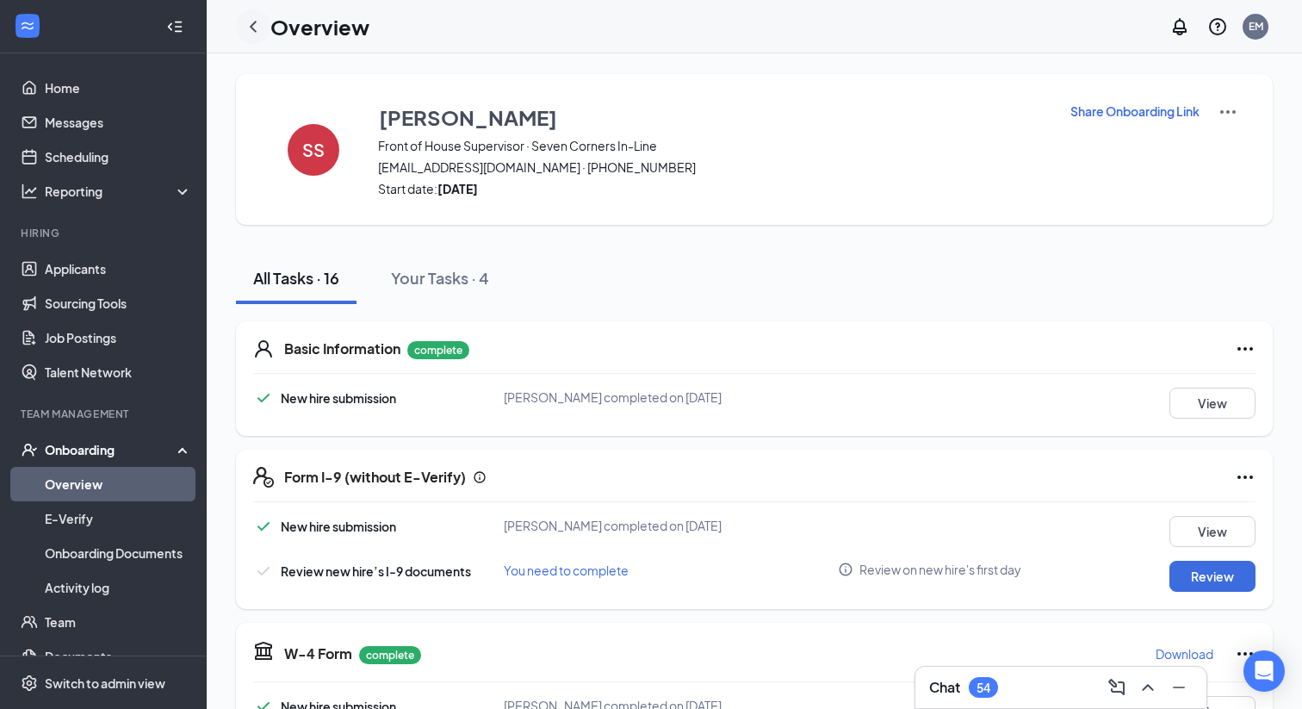
click at [257, 27] on icon "ChevronLeft" at bounding box center [253, 26] width 21 height 21
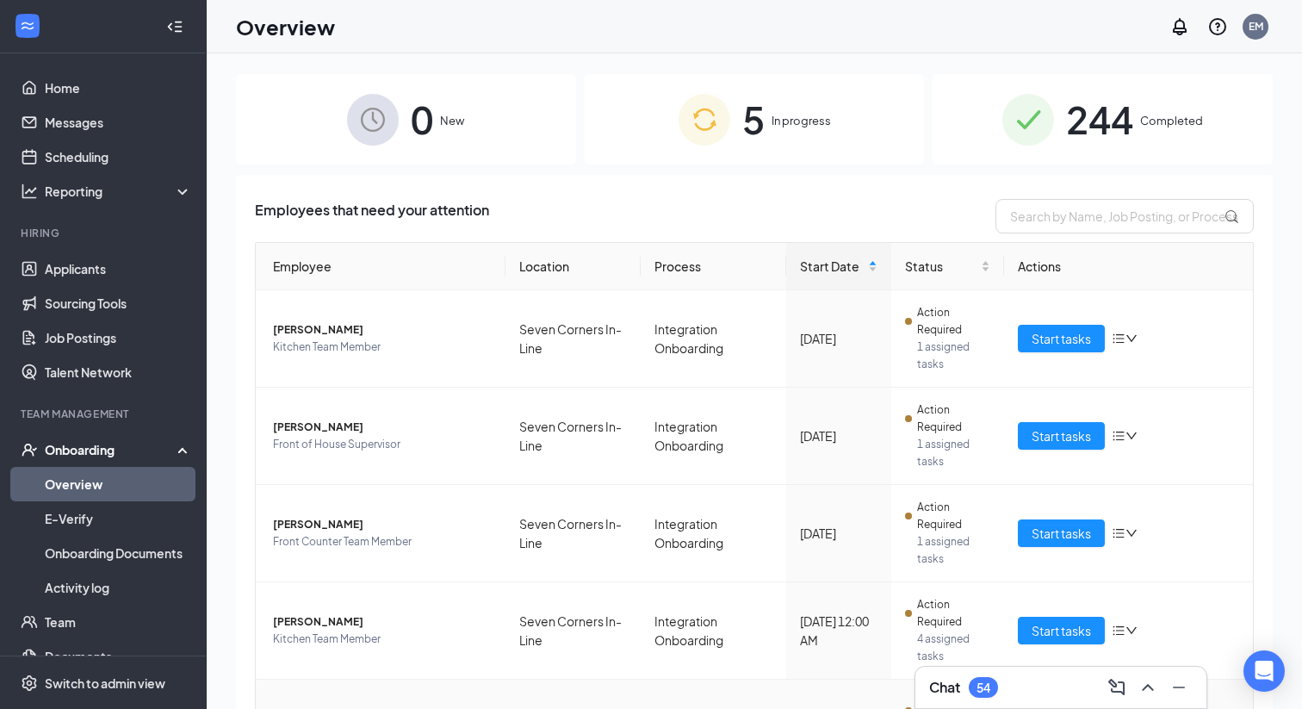
scroll to position [127, 0]
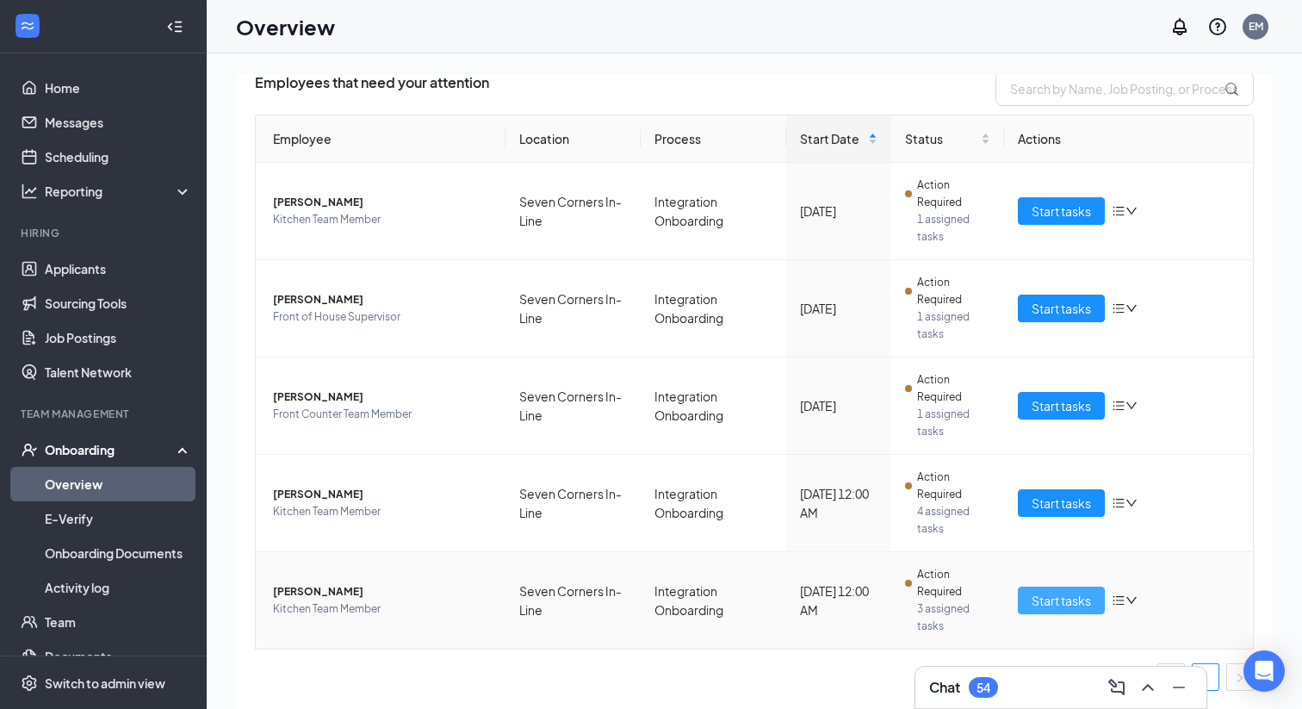
click at [1063, 599] on span "Start tasks" at bounding box center [1061, 600] width 59 height 19
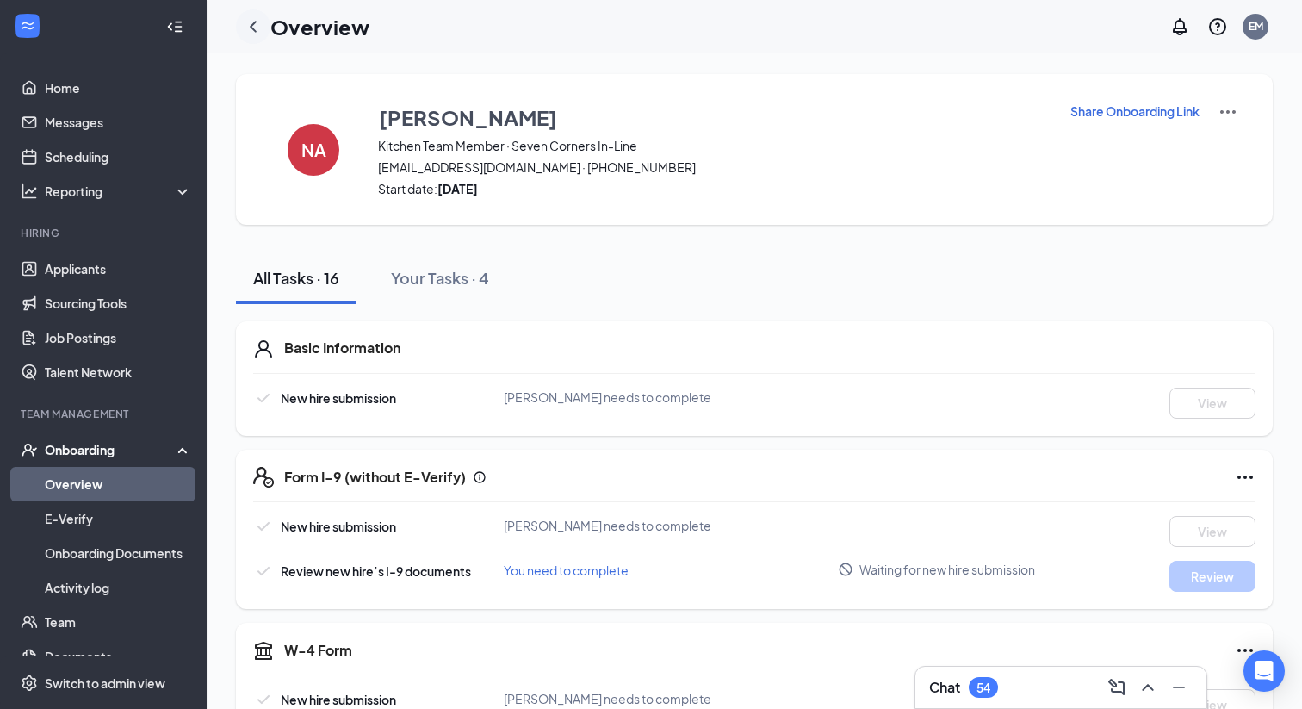
click at [245, 23] on icon "ChevronLeft" at bounding box center [253, 26] width 21 height 21
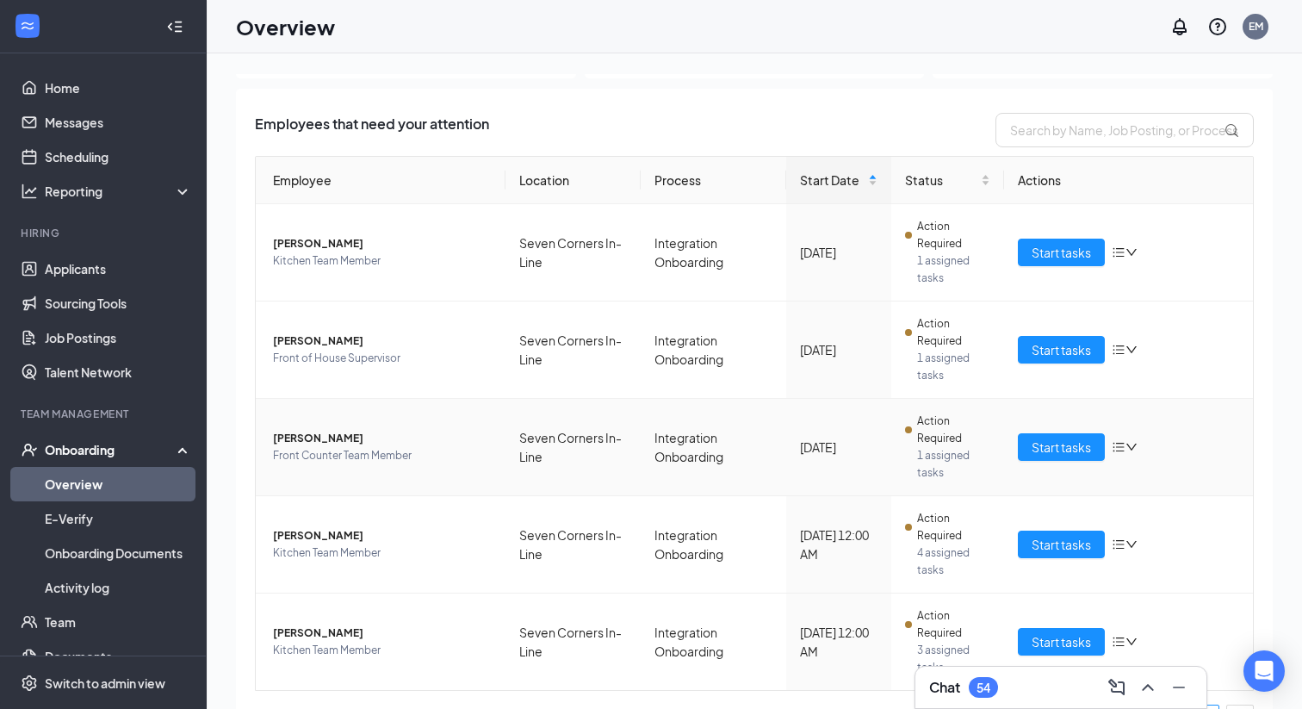
scroll to position [127, 0]
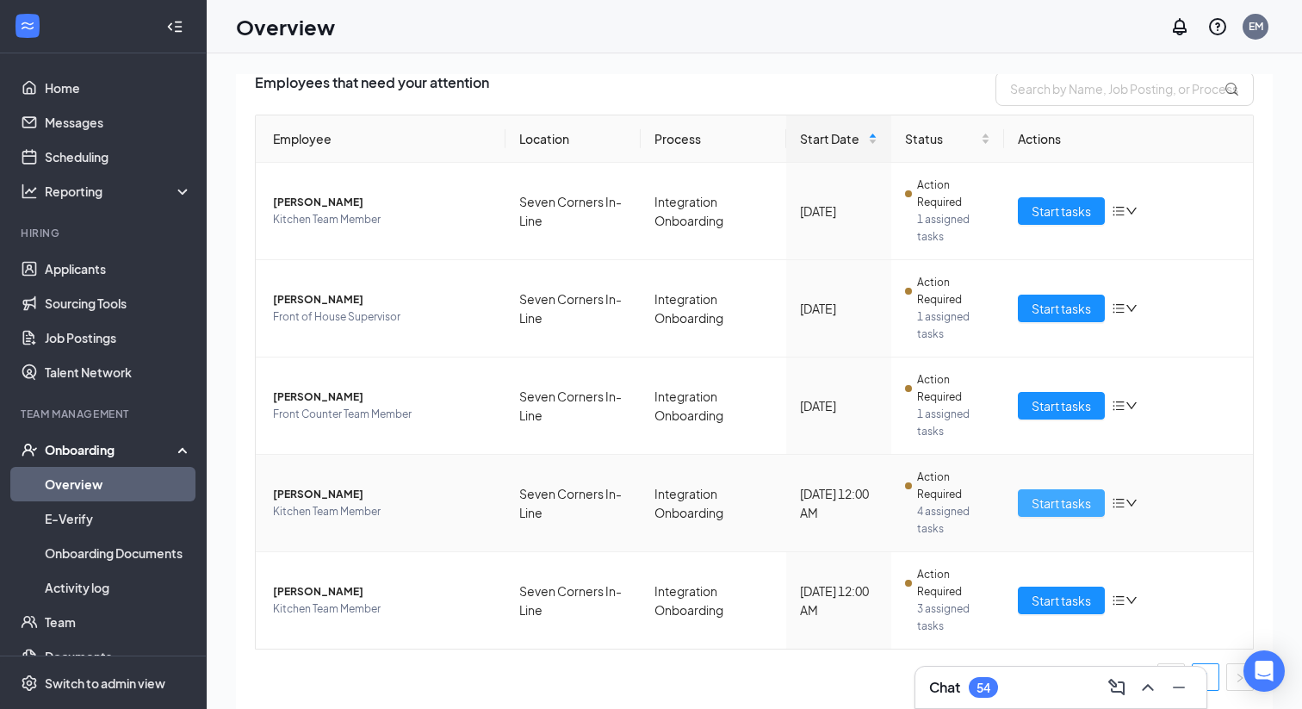
click at [1051, 505] on span "Start tasks" at bounding box center [1061, 502] width 59 height 19
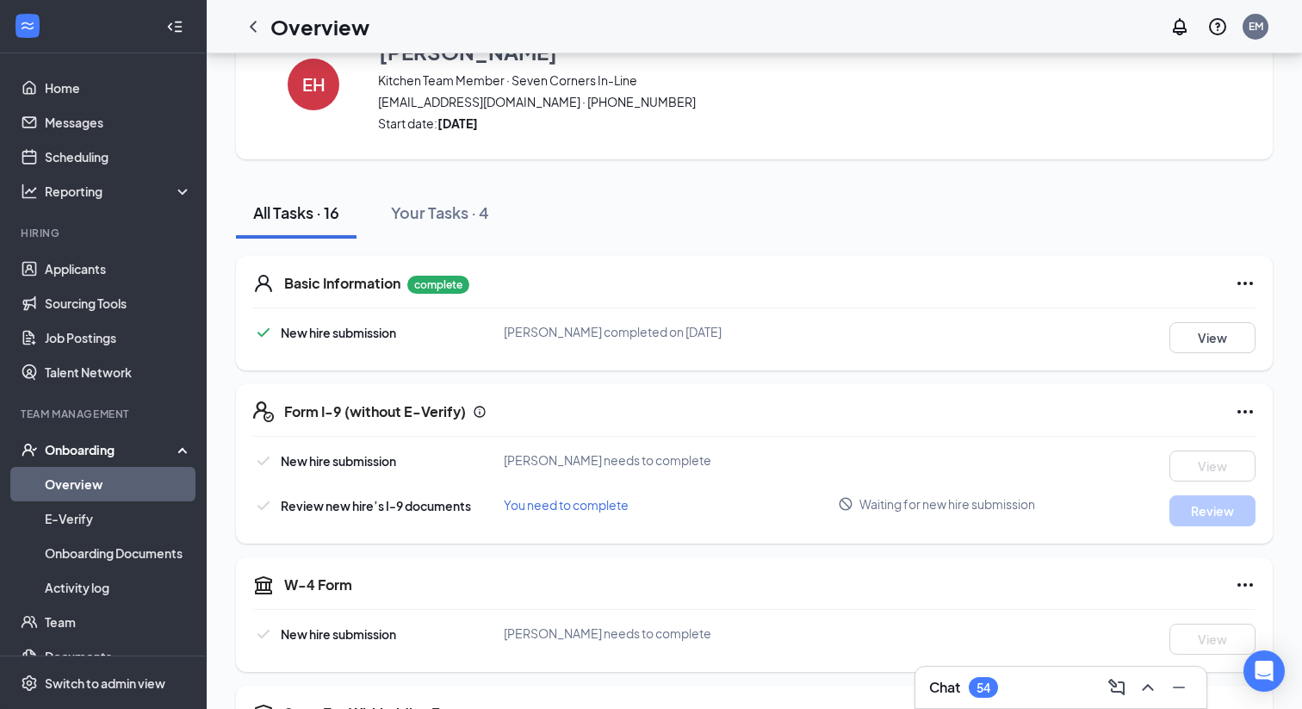
scroll to position [42, 0]
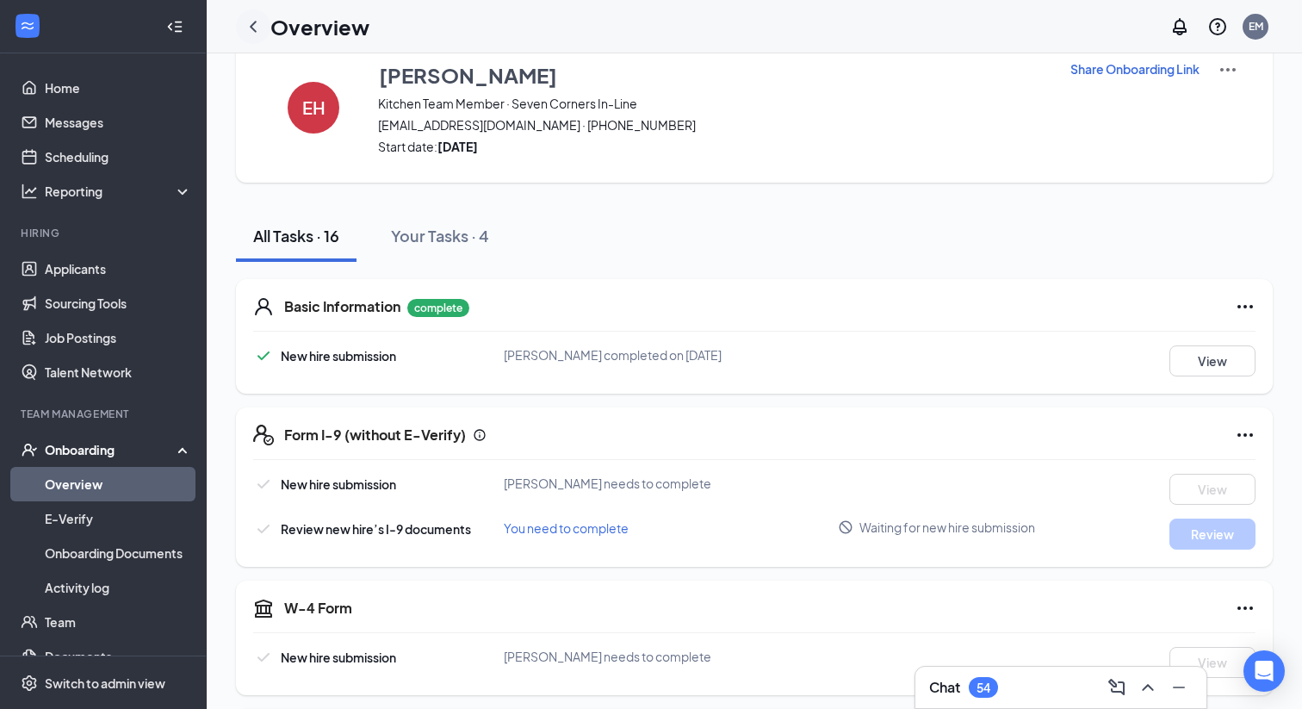
click at [252, 33] on icon "ChevronLeft" at bounding box center [253, 26] width 21 height 21
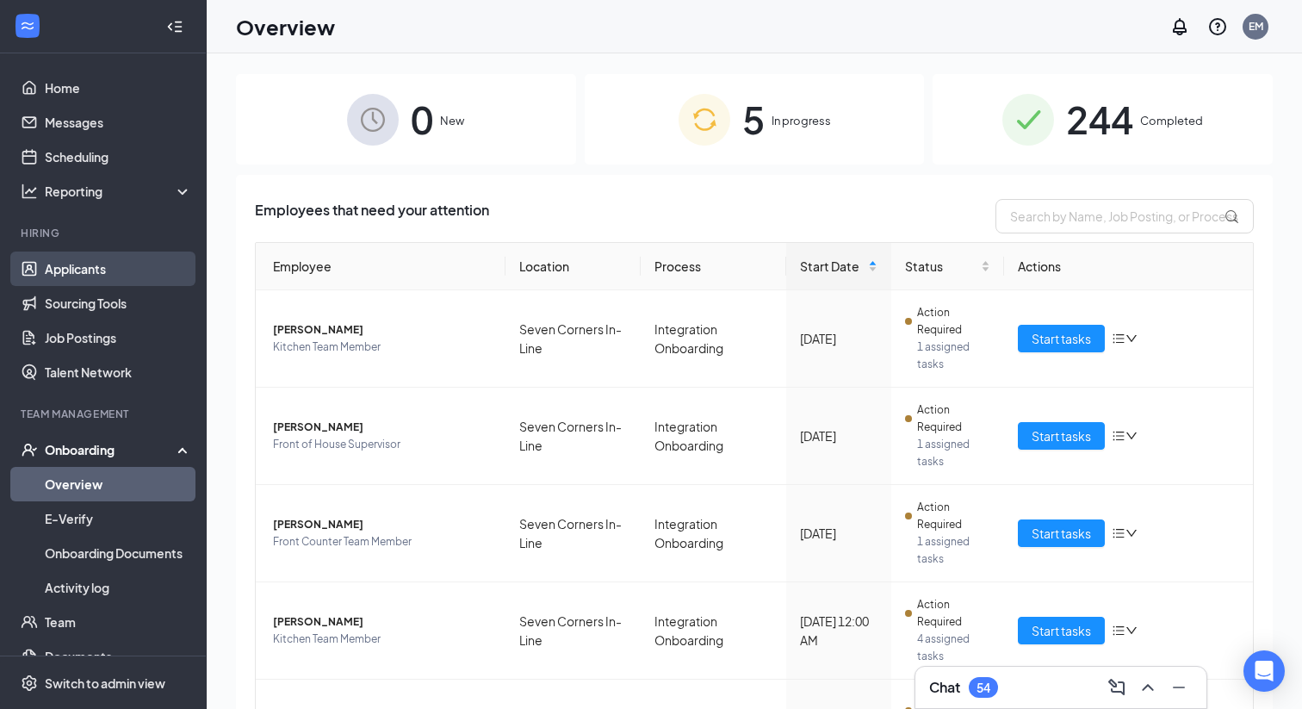
click at [63, 276] on link "Applicants" at bounding box center [118, 268] width 147 height 34
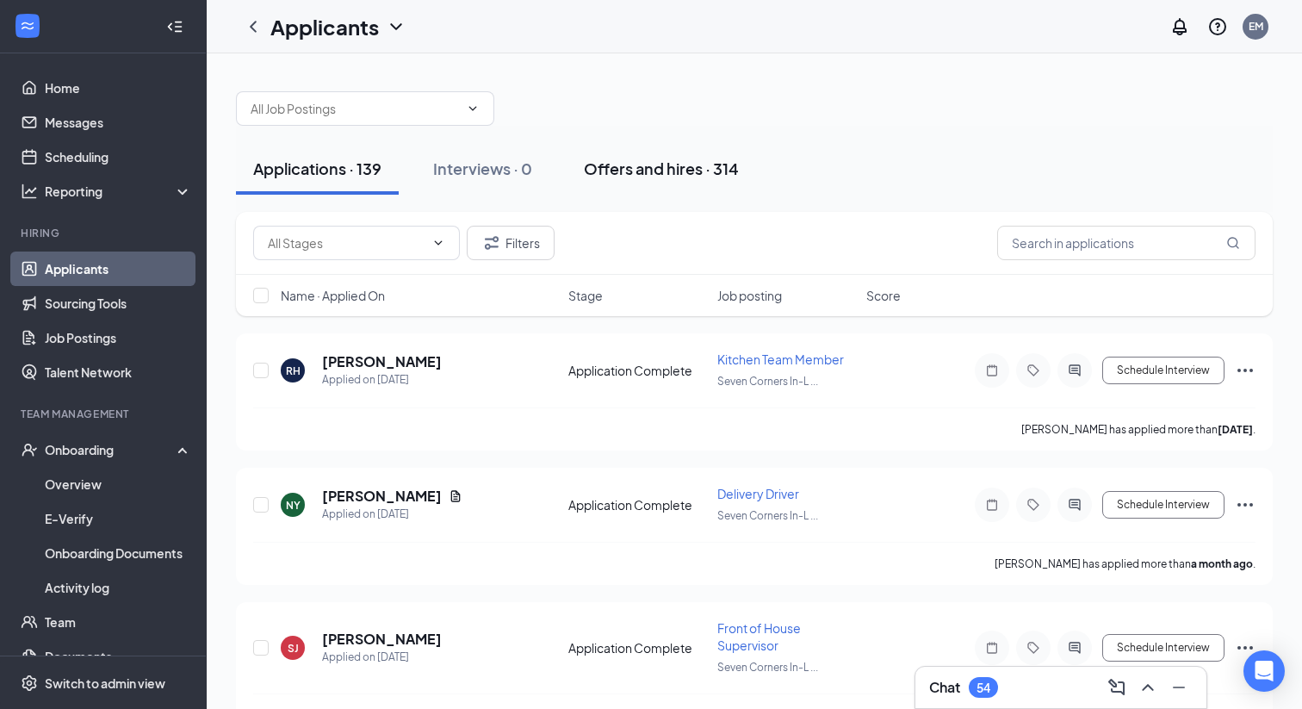
click at [623, 178] on div "Offers and hires · 314" at bounding box center [661, 169] width 155 height 22
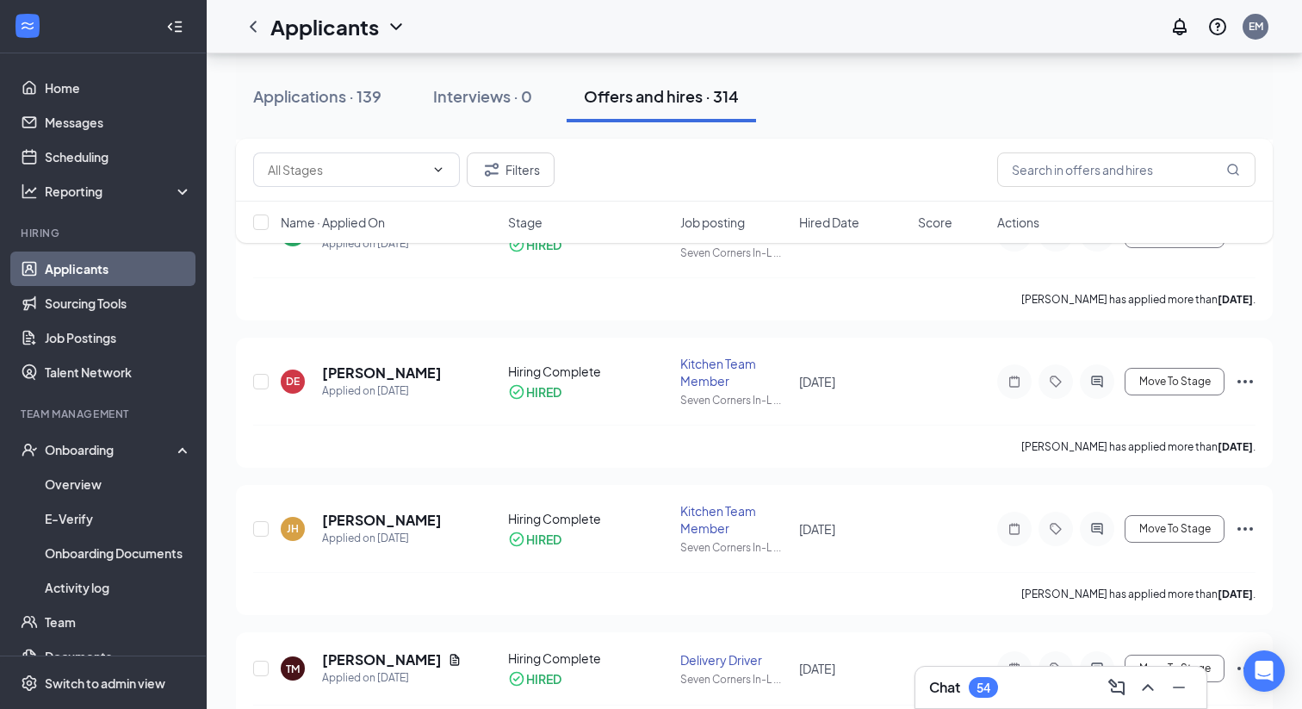
scroll to position [1022, 0]
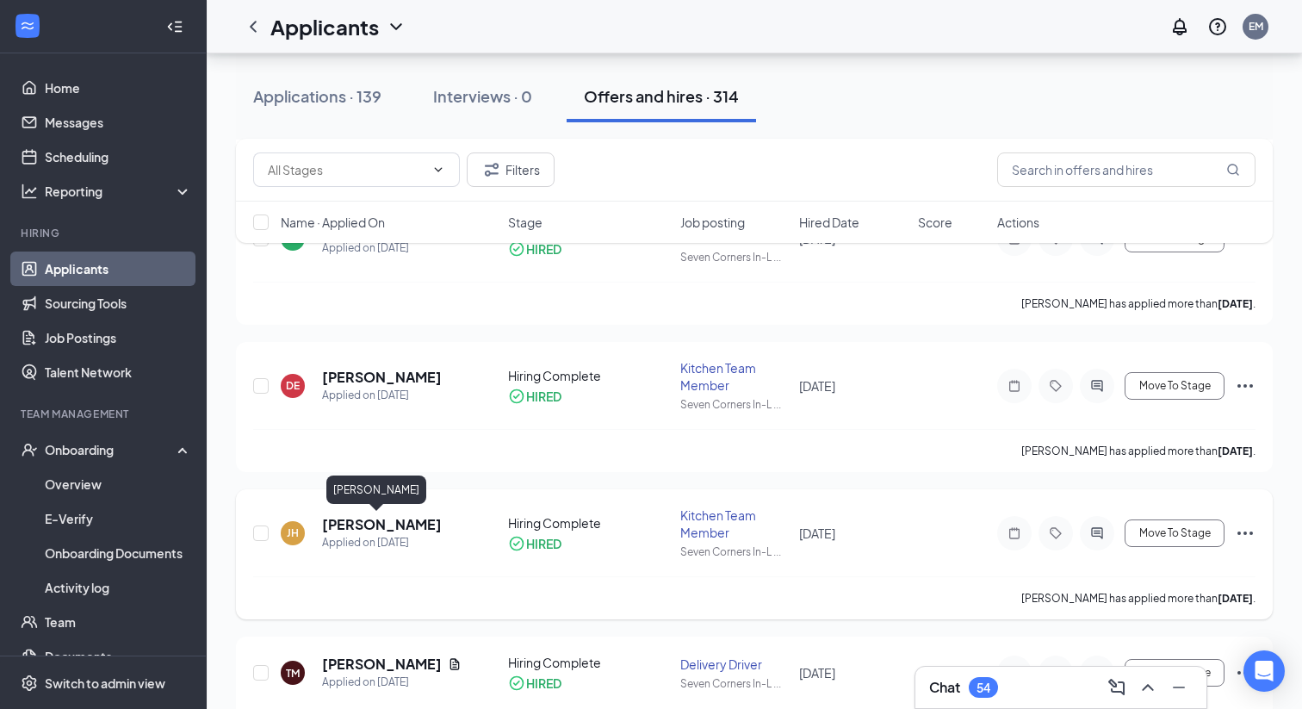
click at [412, 524] on h5 "[PERSON_NAME]" at bounding box center [382, 524] width 120 height 19
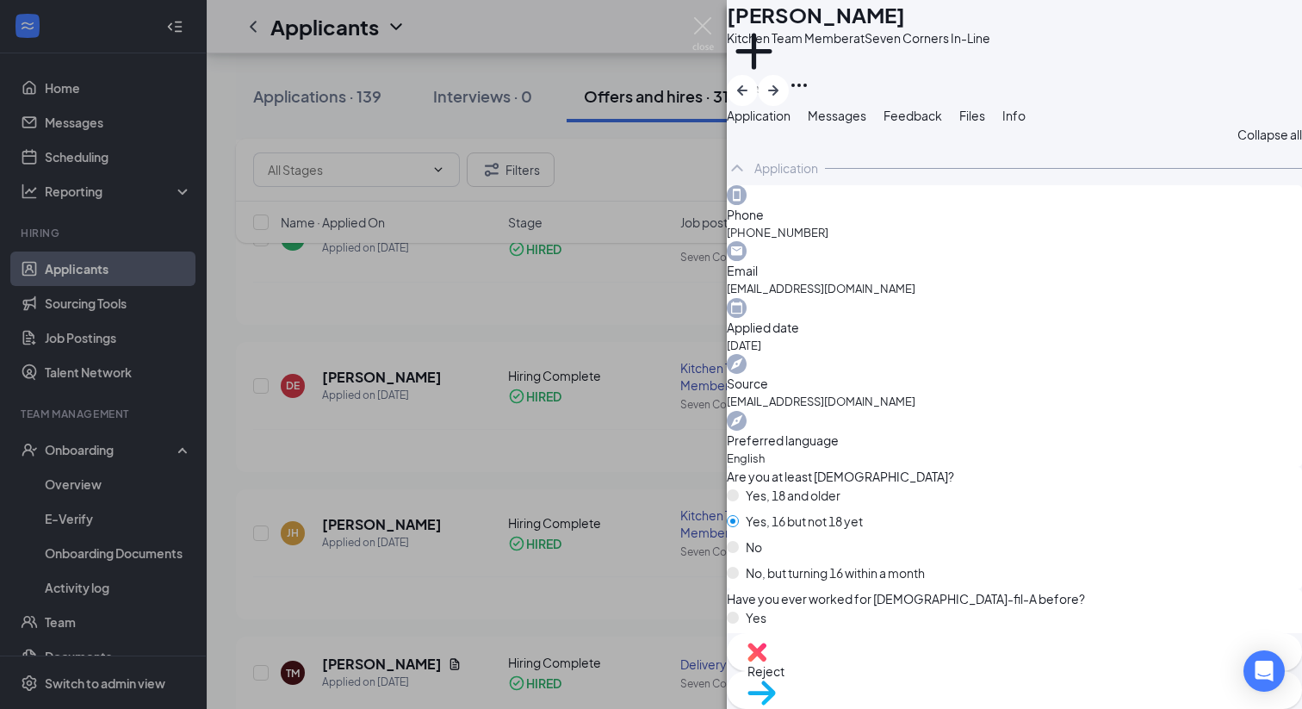
click at [866, 123] on span "Messages" at bounding box center [837, 115] width 59 height 15
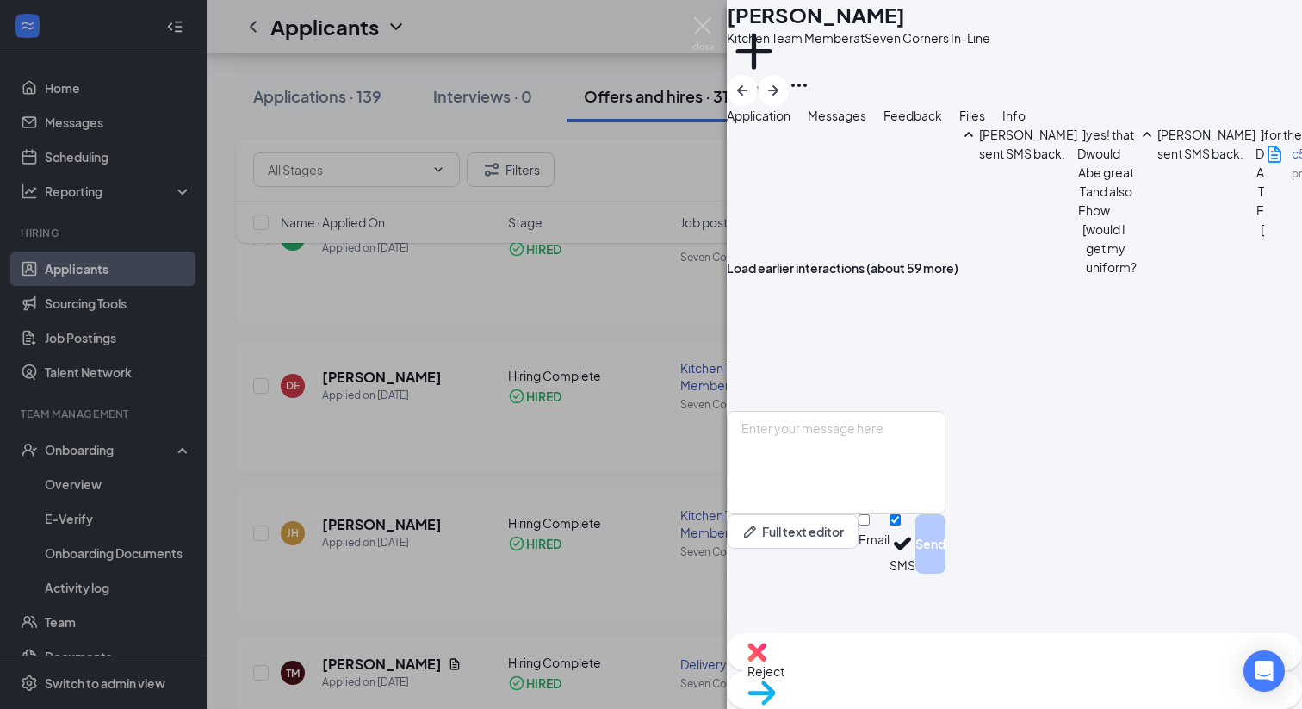
scroll to position [1032, 0]
click at [945, 514] on textarea at bounding box center [836, 462] width 219 height 103
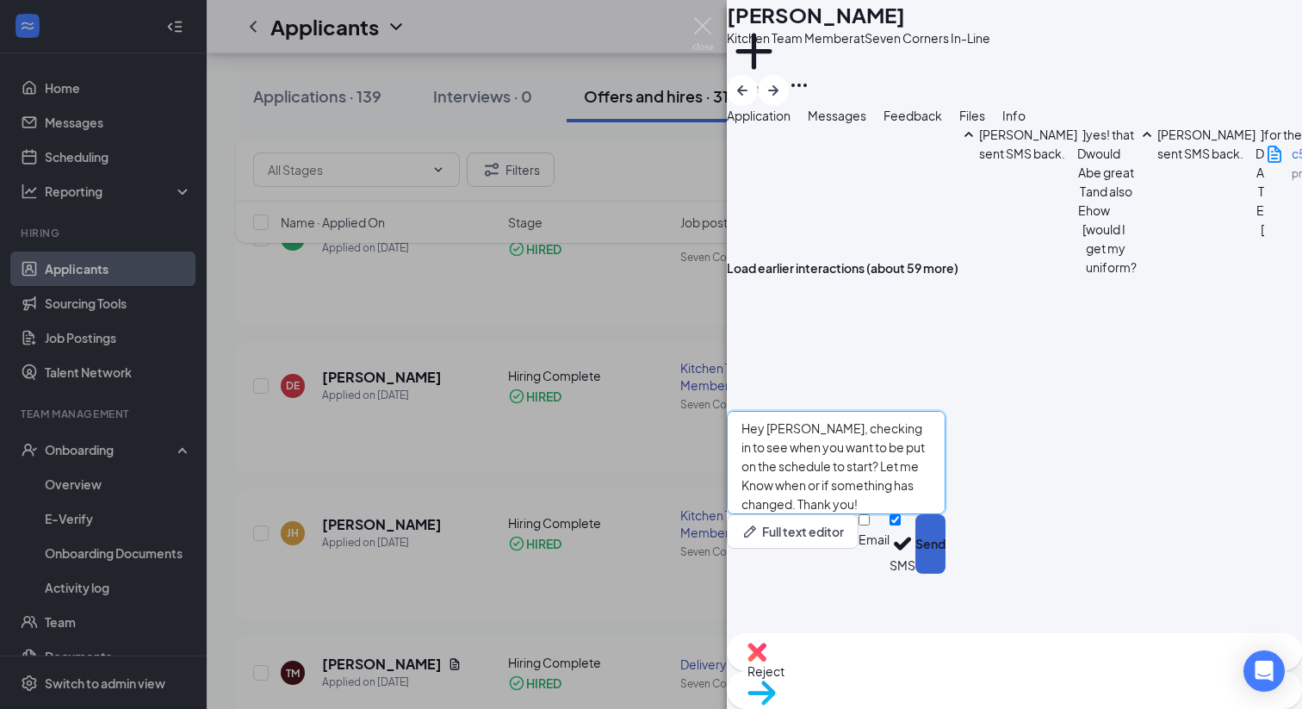
type textarea "Hey [PERSON_NAME], checking in to see when you want to be put on the schedule t…"
click at [945, 573] on button "Send" at bounding box center [930, 543] width 30 height 59
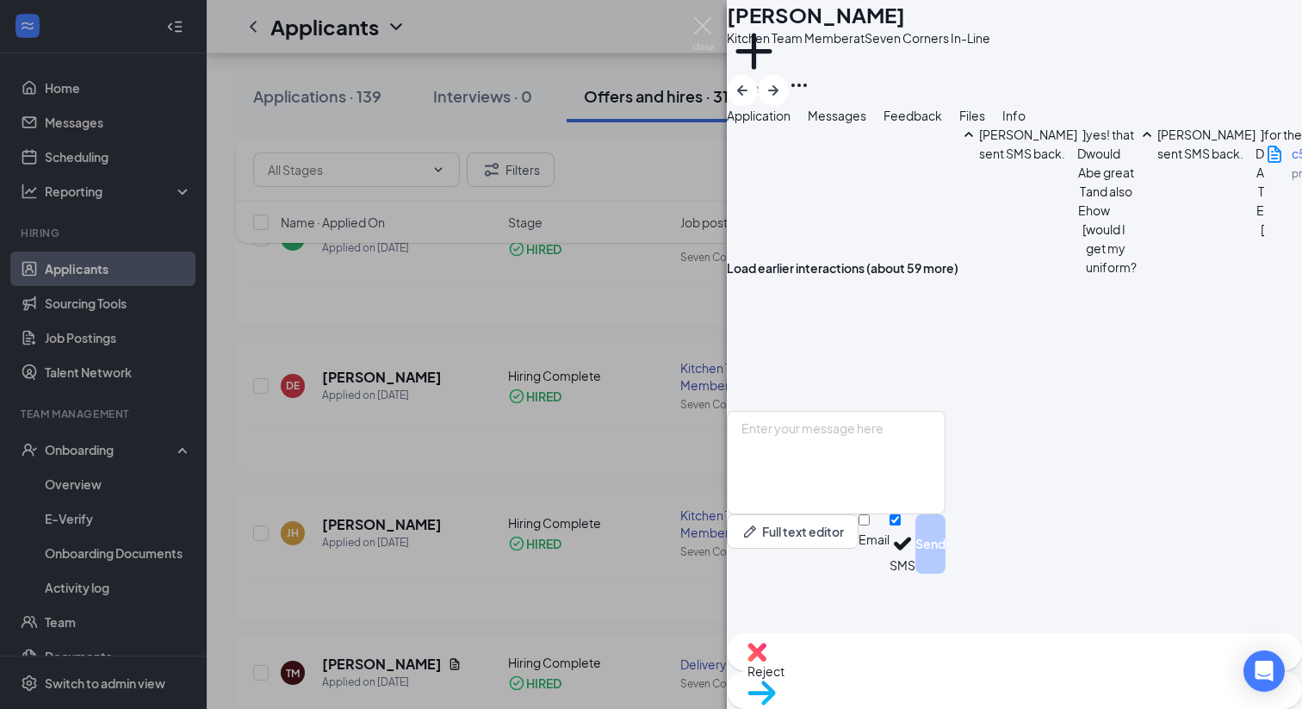
scroll to position [1311, 0]
click at [702, 30] on img at bounding box center [703, 34] width 22 height 34
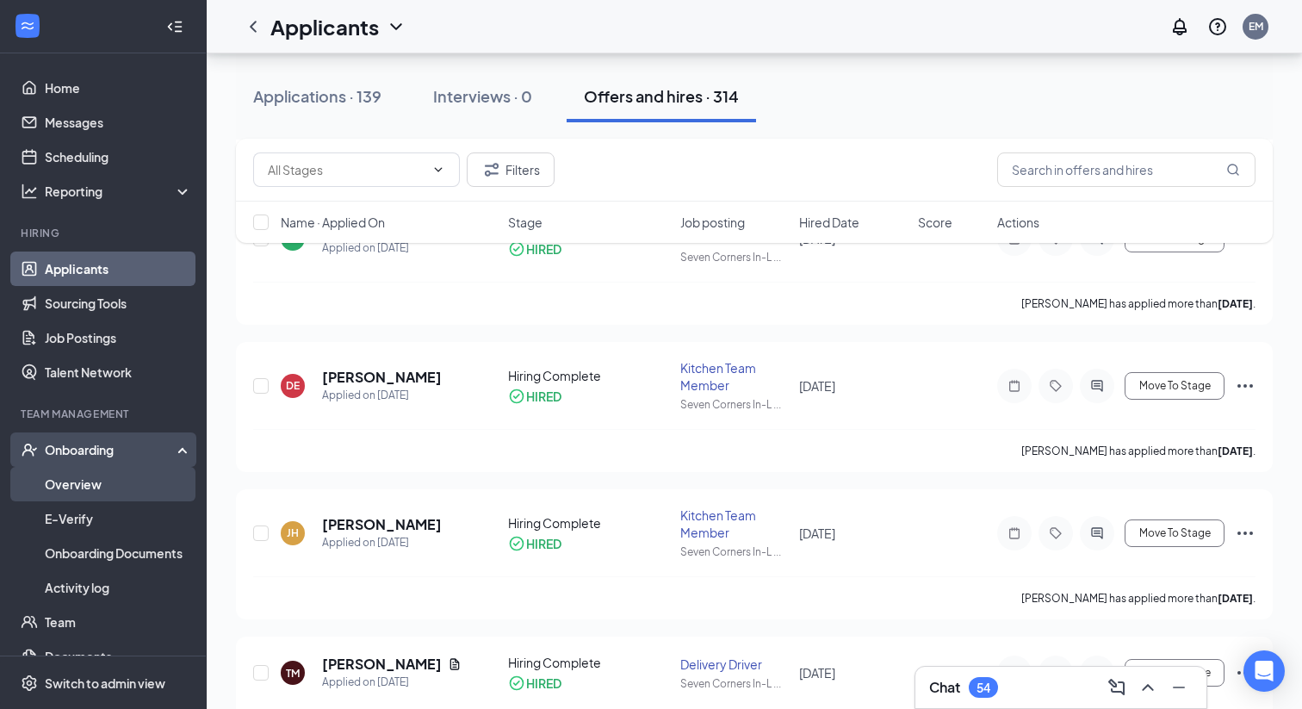
click at [69, 484] on link "Overview" at bounding box center [118, 484] width 147 height 34
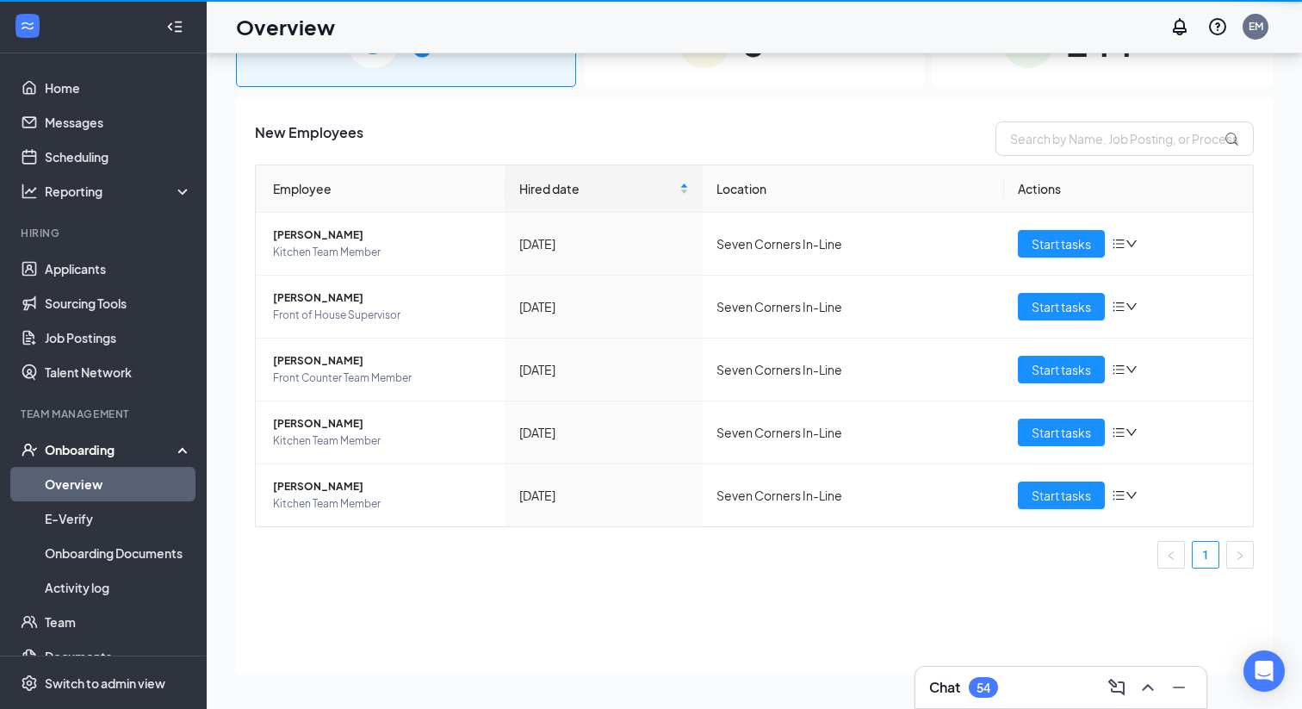
scroll to position [77, 0]
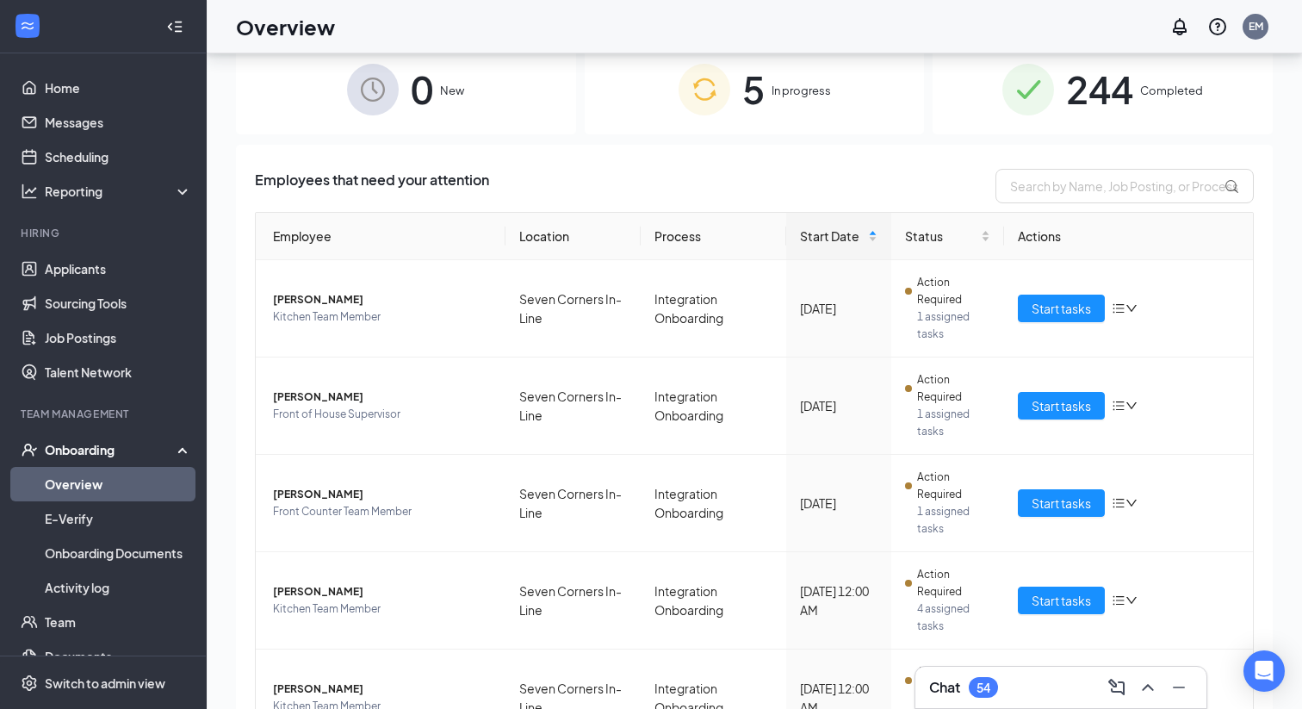
scroll to position [77, 0]
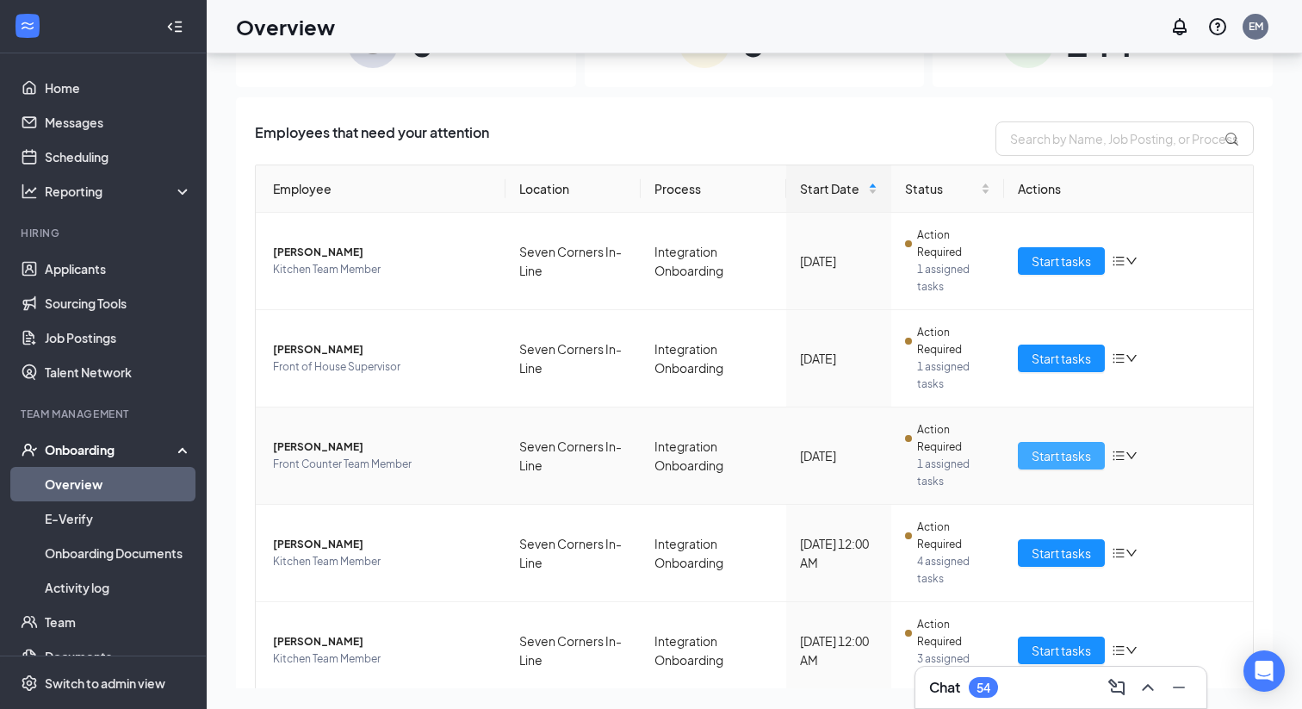
click at [1071, 455] on span "Start tasks" at bounding box center [1061, 455] width 59 height 19
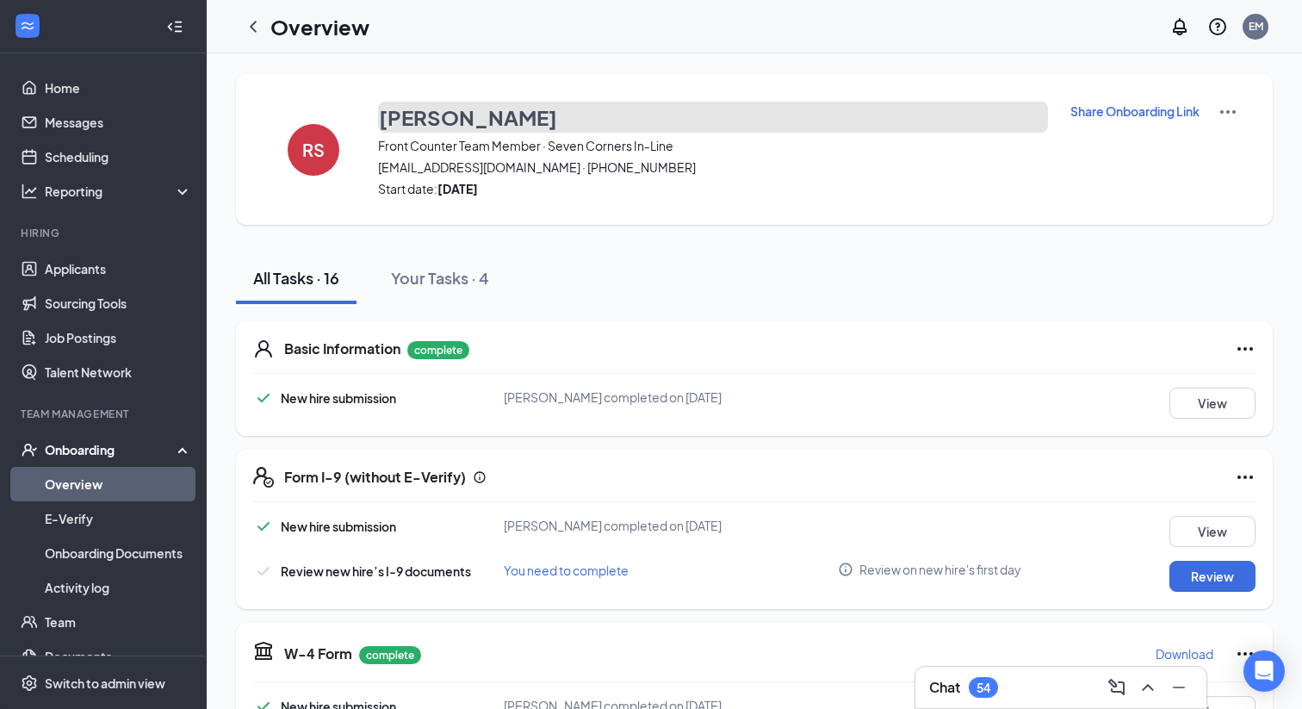
click at [493, 119] on h3 "[PERSON_NAME]" at bounding box center [468, 116] width 178 height 29
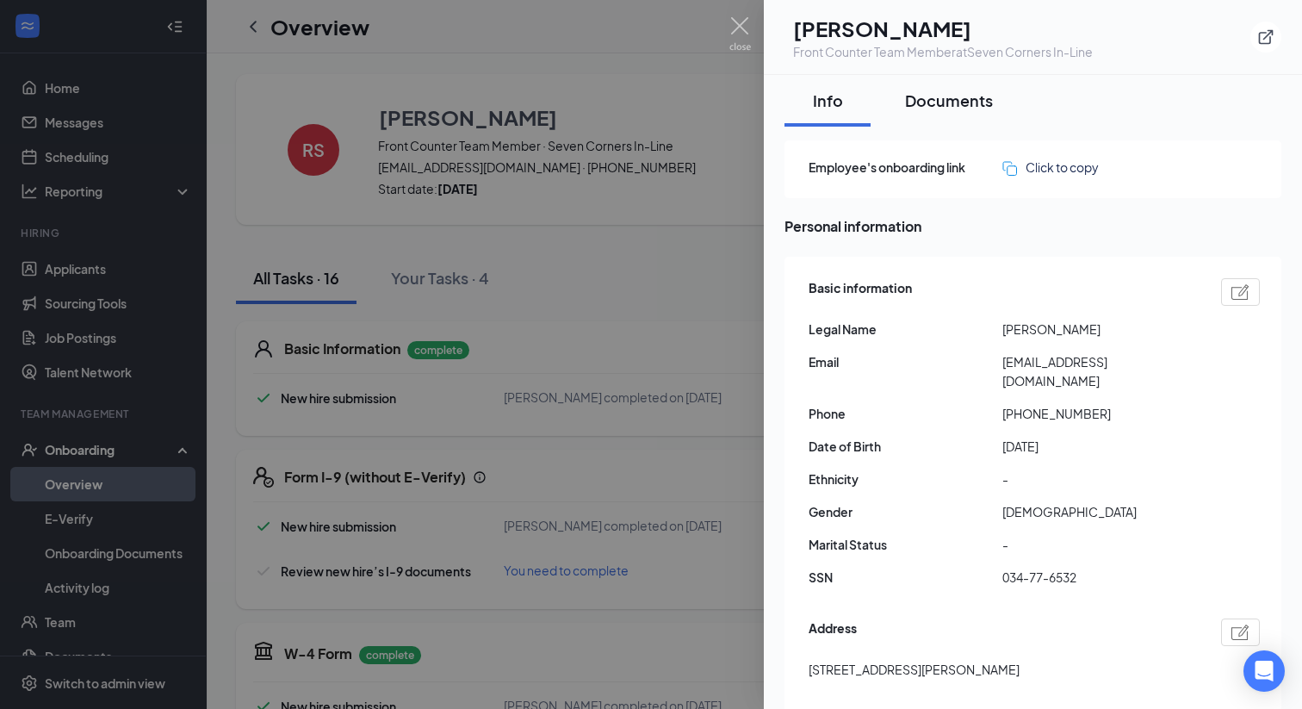
click at [945, 96] on div "Documents" at bounding box center [949, 101] width 88 height 22
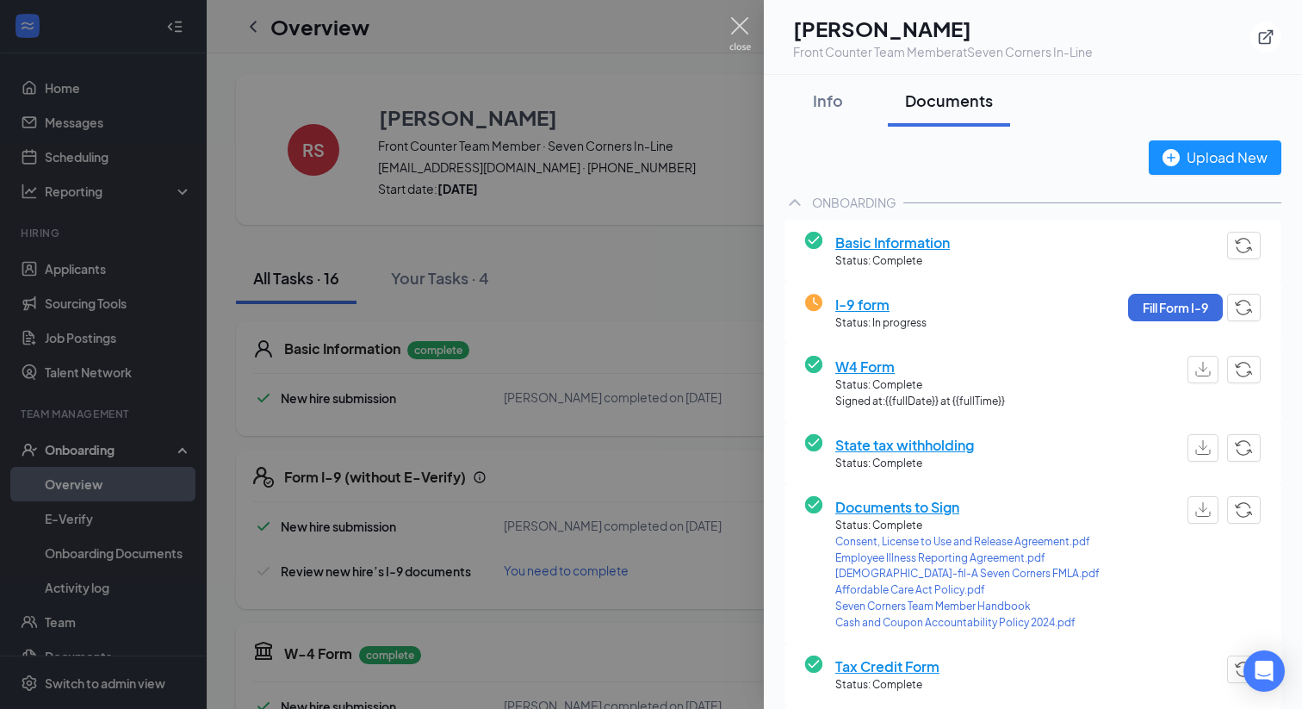
click at [745, 33] on img at bounding box center [740, 34] width 22 height 34
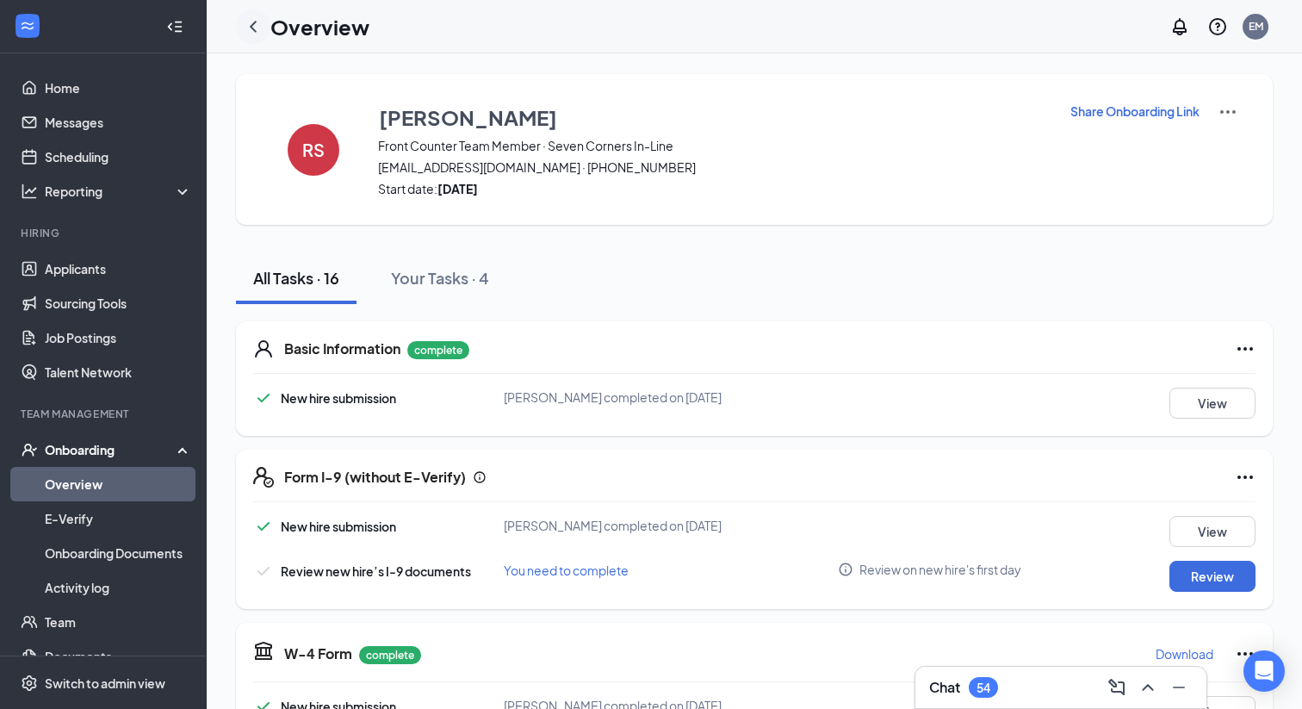
click at [251, 22] on icon "ChevronLeft" at bounding box center [253, 26] width 21 height 21
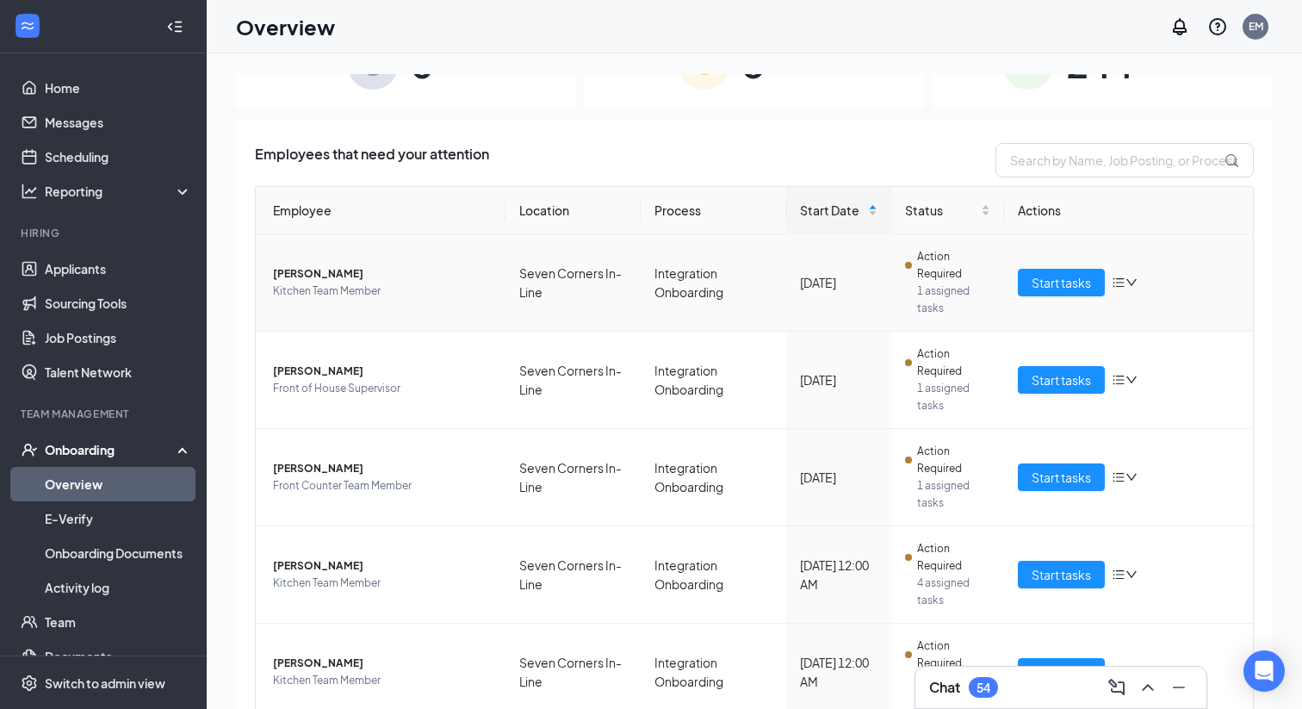
scroll to position [87, 0]
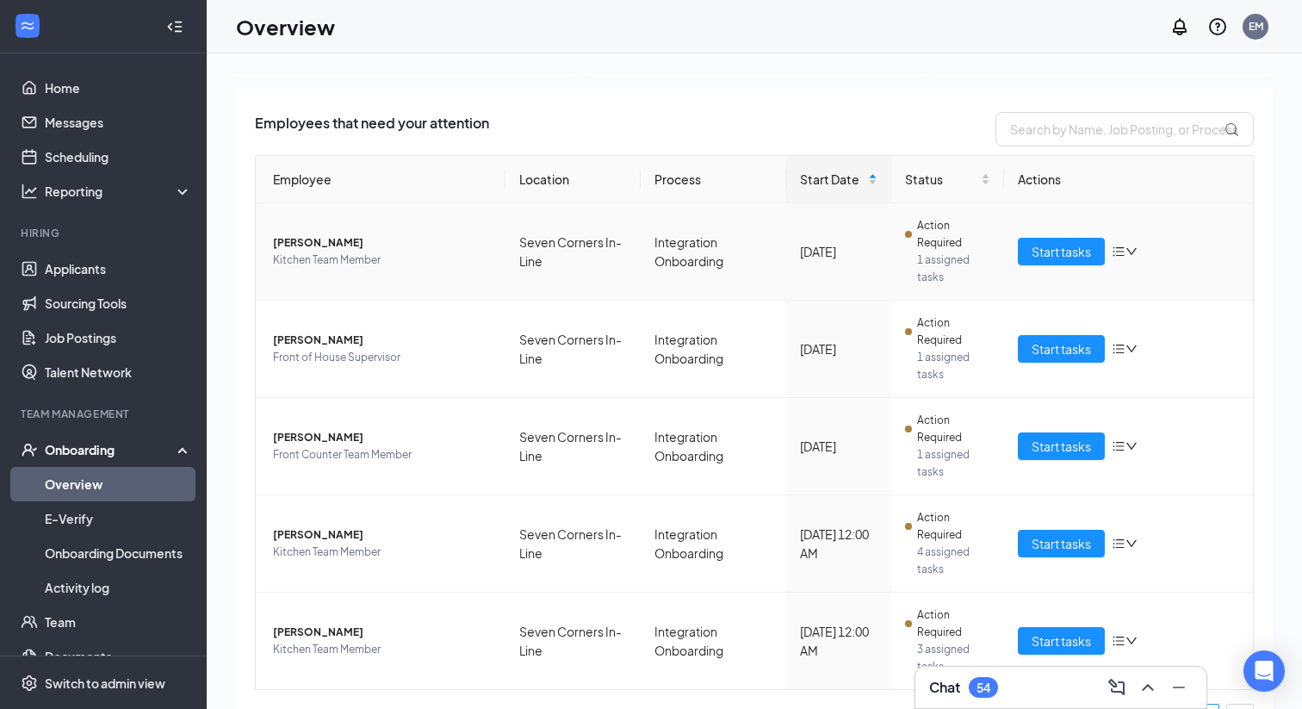
click at [333, 245] on span "[PERSON_NAME]" at bounding box center [382, 242] width 219 height 17
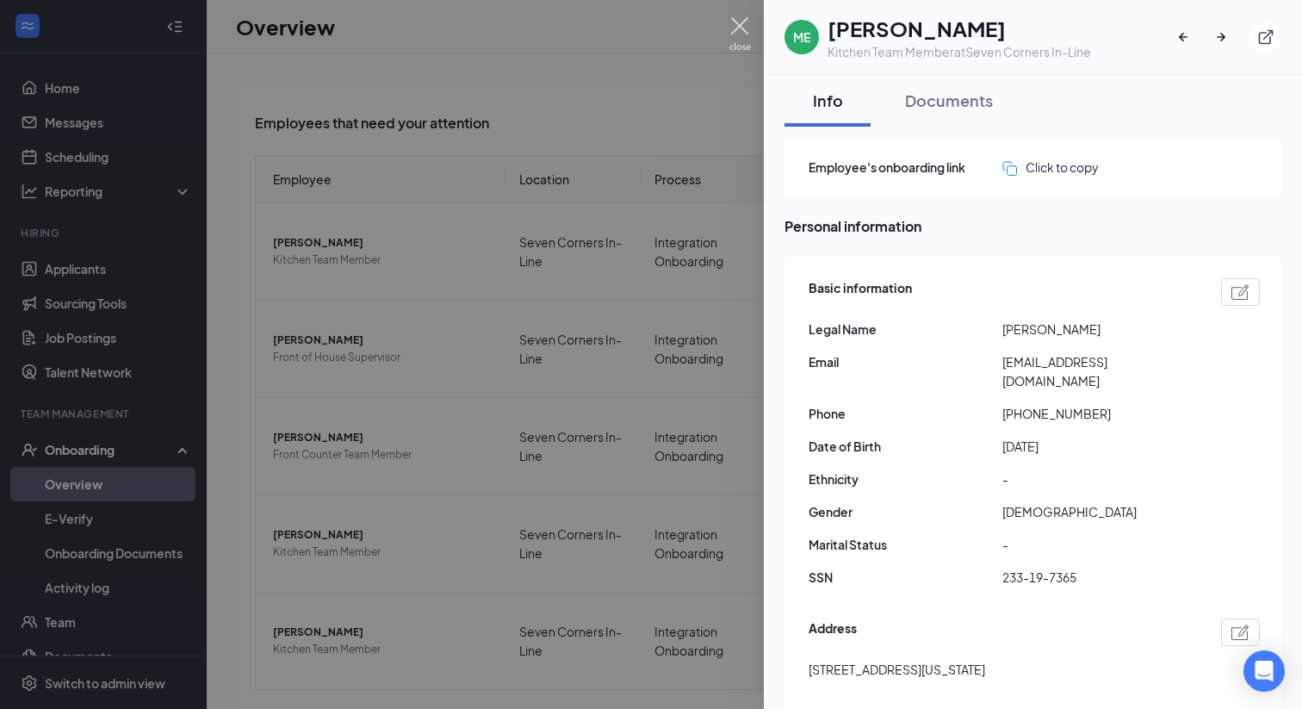
click at [741, 24] on img at bounding box center [740, 34] width 22 height 34
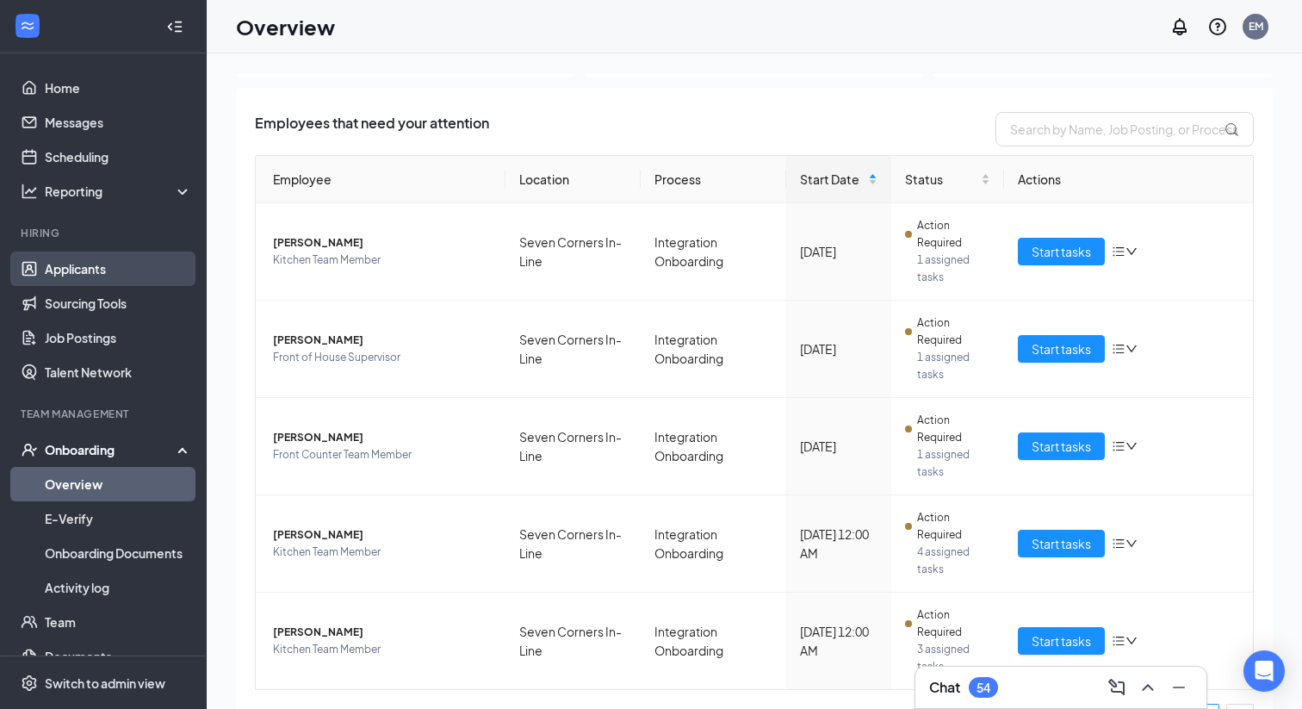
click at [90, 273] on link "Applicants" at bounding box center [118, 268] width 147 height 34
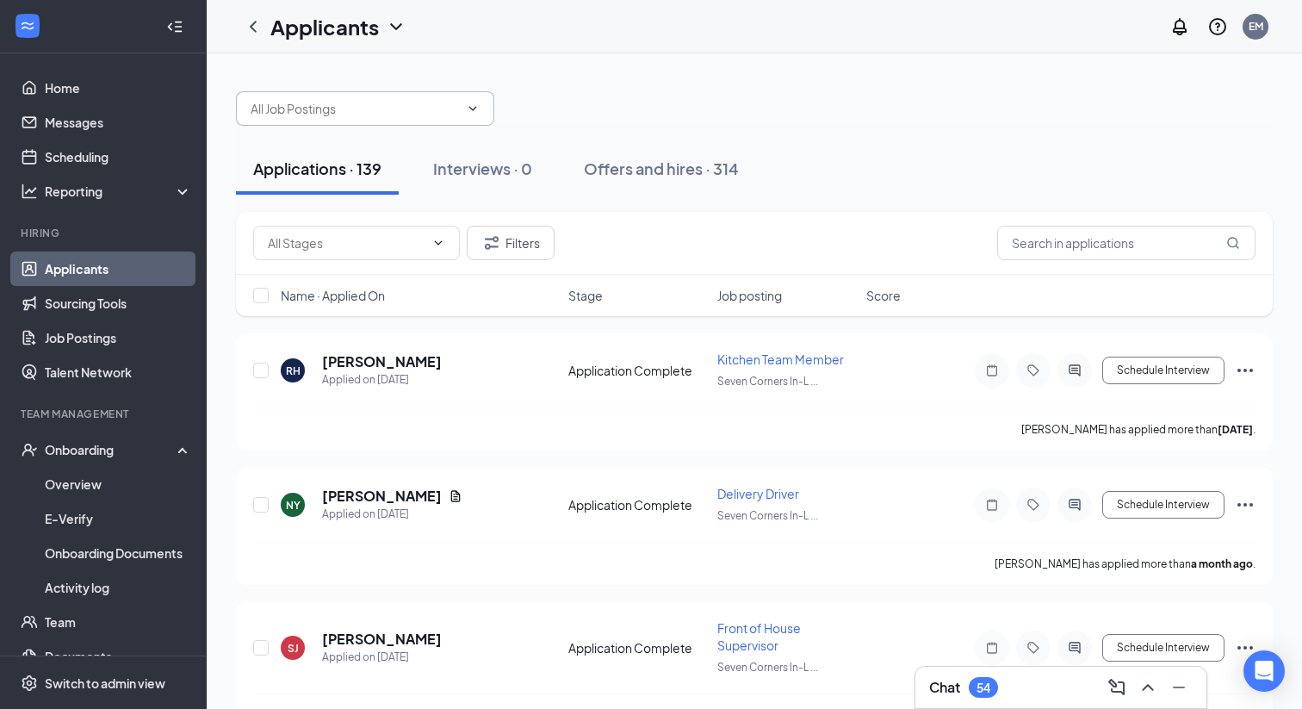
click at [343, 108] on input "text" at bounding box center [355, 108] width 208 height 19
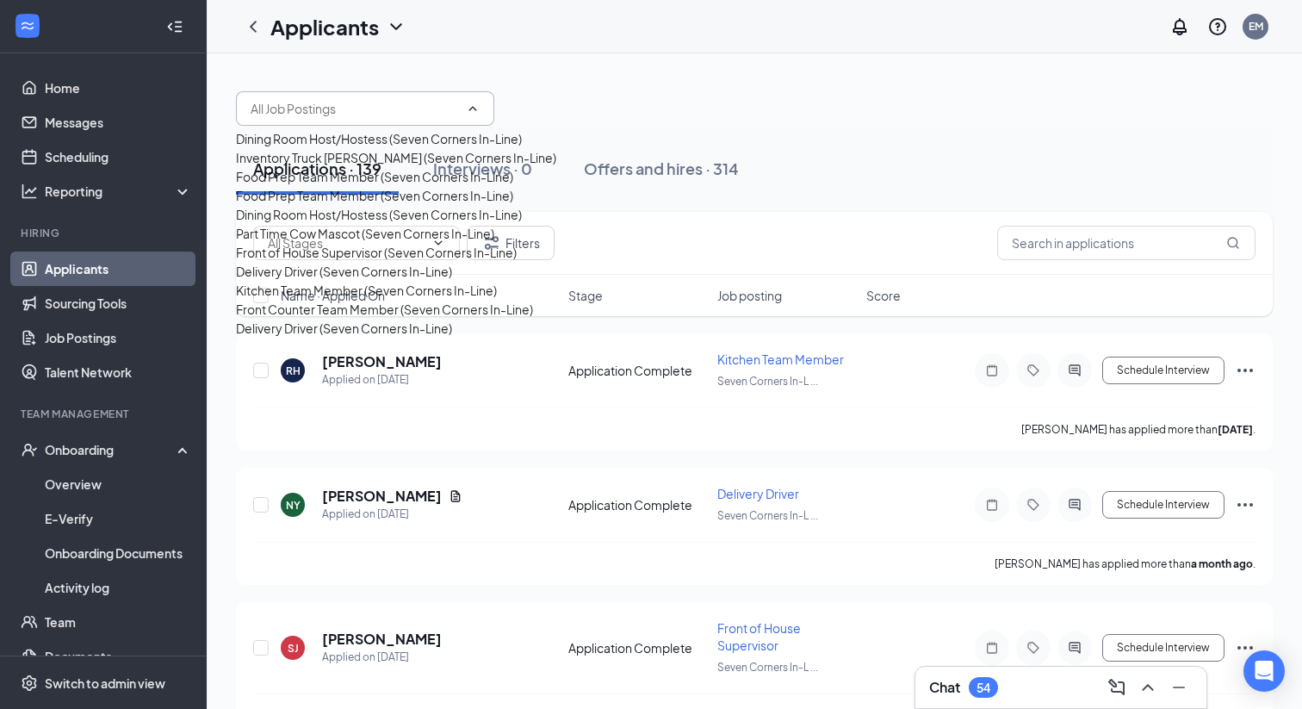
click at [569, 83] on div at bounding box center [754, 100] width 1037 height 52
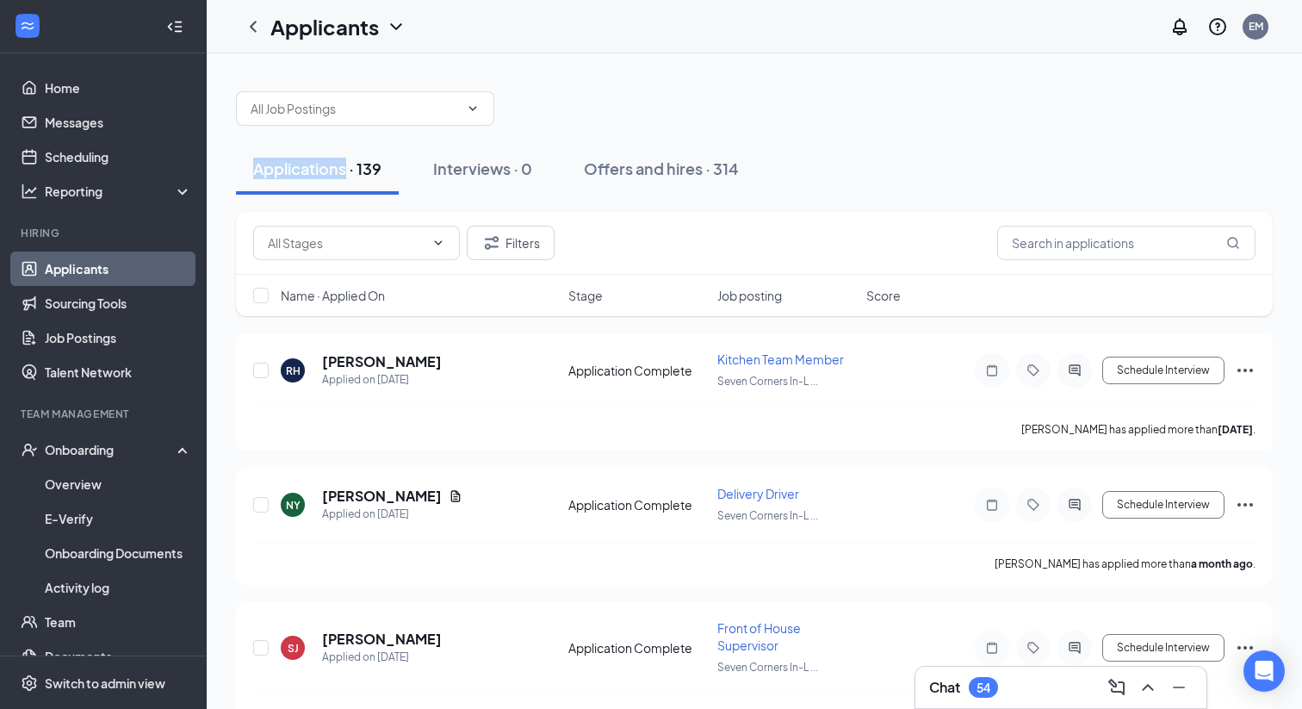
click at [569, 83] on div at bounding box center [754, 100] width 1037 height 52
click at [1065, 261] on div "Filters" at bounding box center [754, 243] width 1037 height 63
click at [1065, 250] on input "text" at bounding box center [1126, 243] width 258 height 34
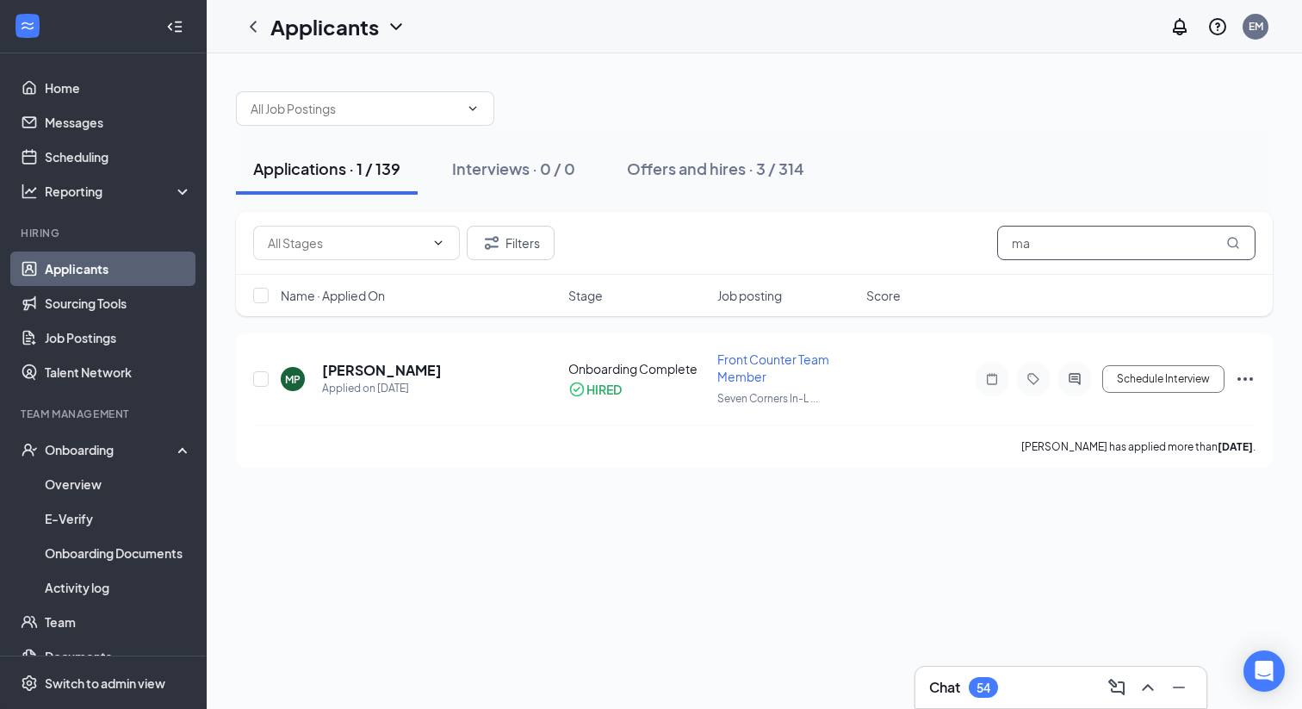
type input "m"
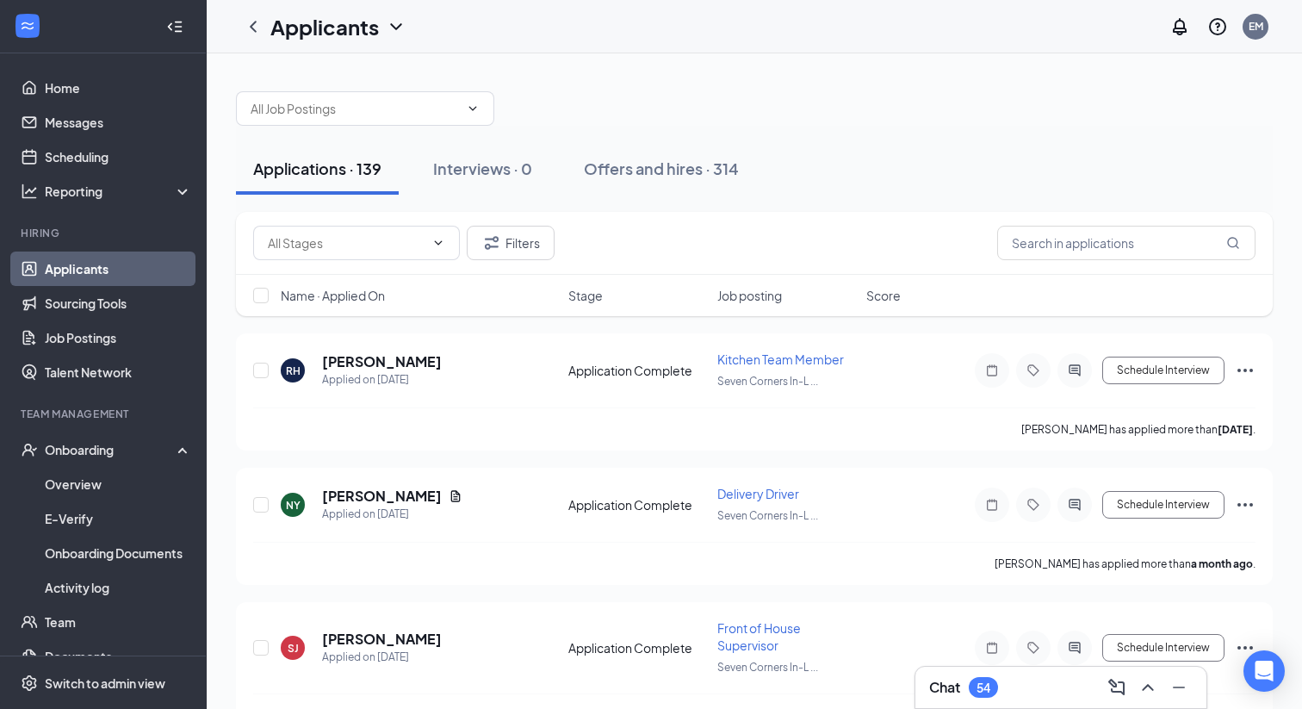
click at [890, 140] on div "Applications · 139 Interviews · 0 Offers and hires · 314" at bounding box center [754, 169] width 1037 height 86
click at [639, 163] on div "Offers and hires · 314" at bounding box center [661, 169] width 155 height 22
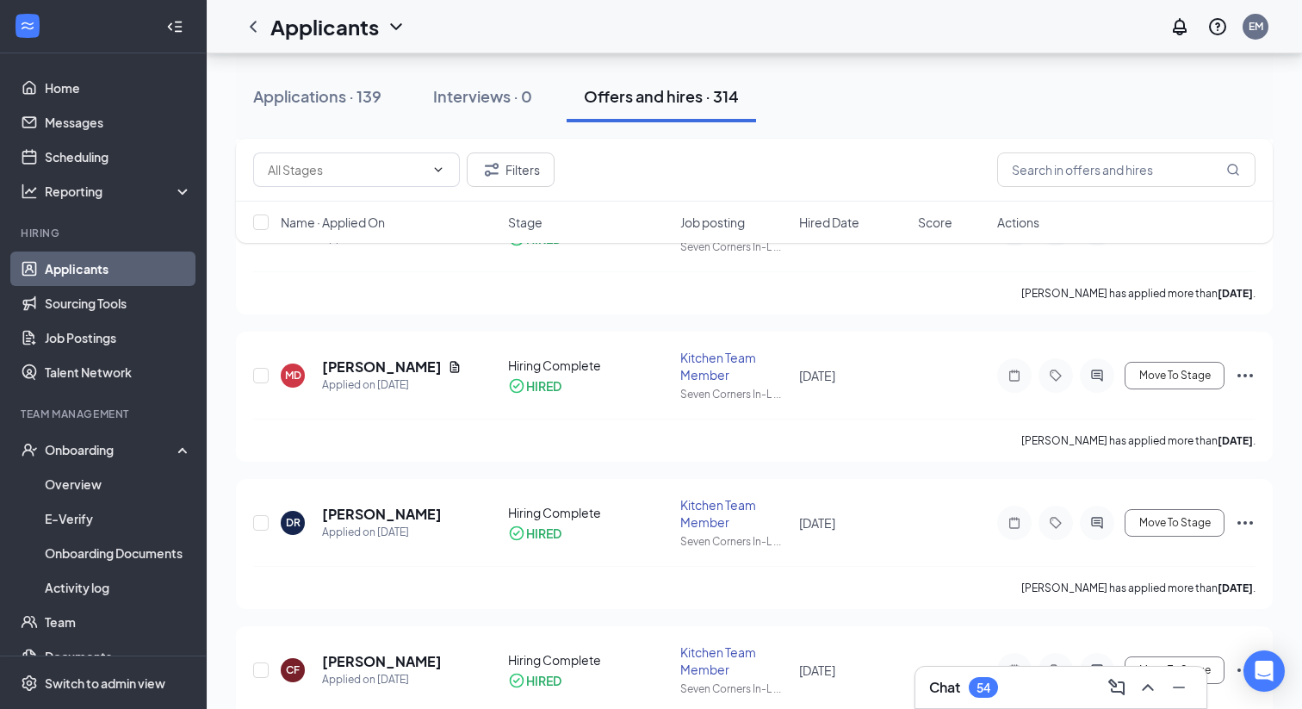
scroll to position [3112, 0]
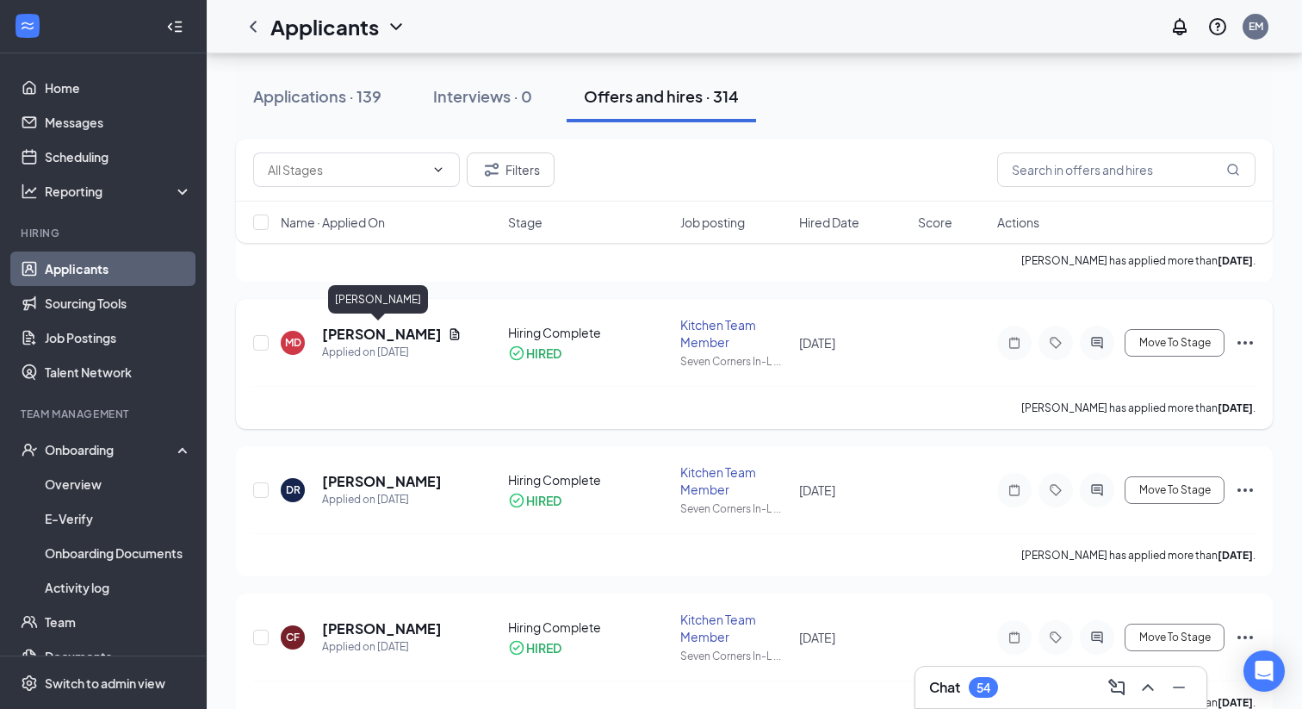
click at [396, 331] on h5 "[PERSON_NAME]" at bounding box center [381, 334] width 119 height 19
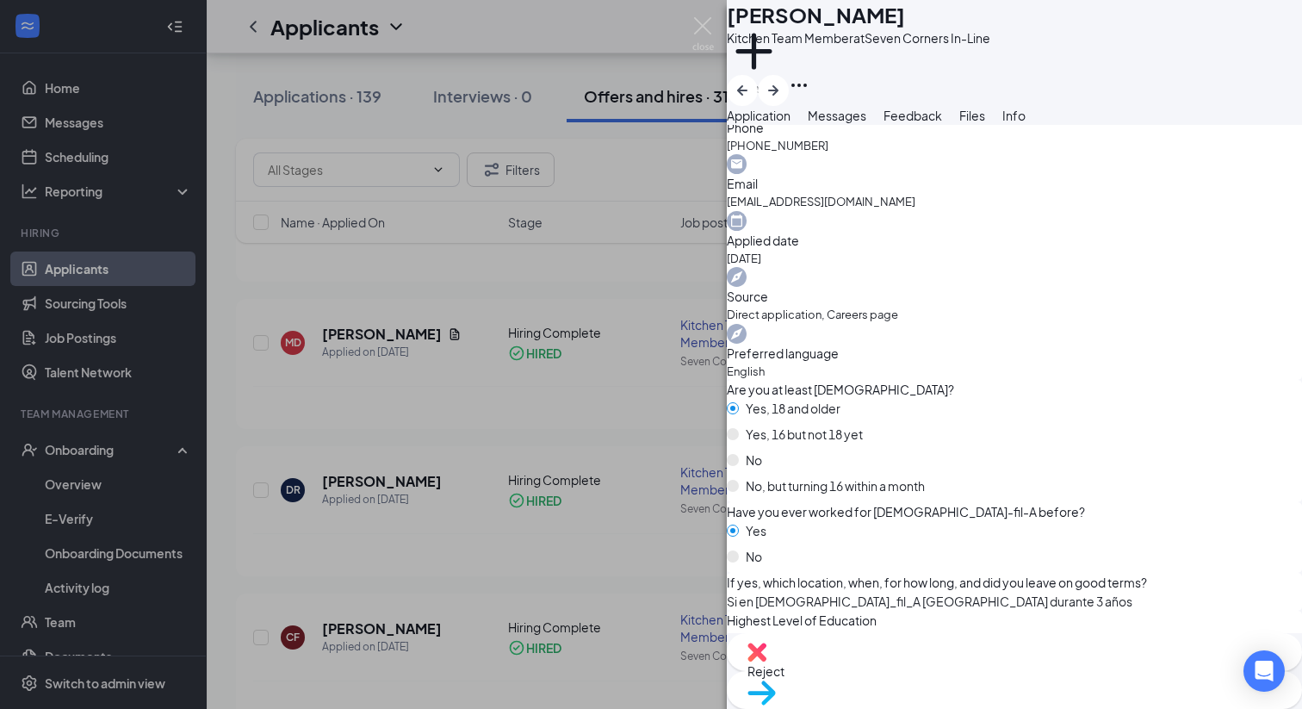
scroll to position [89, 0]
click at [985, 125] on button "Files" at bounding box center [972, 115] width 26 height 19
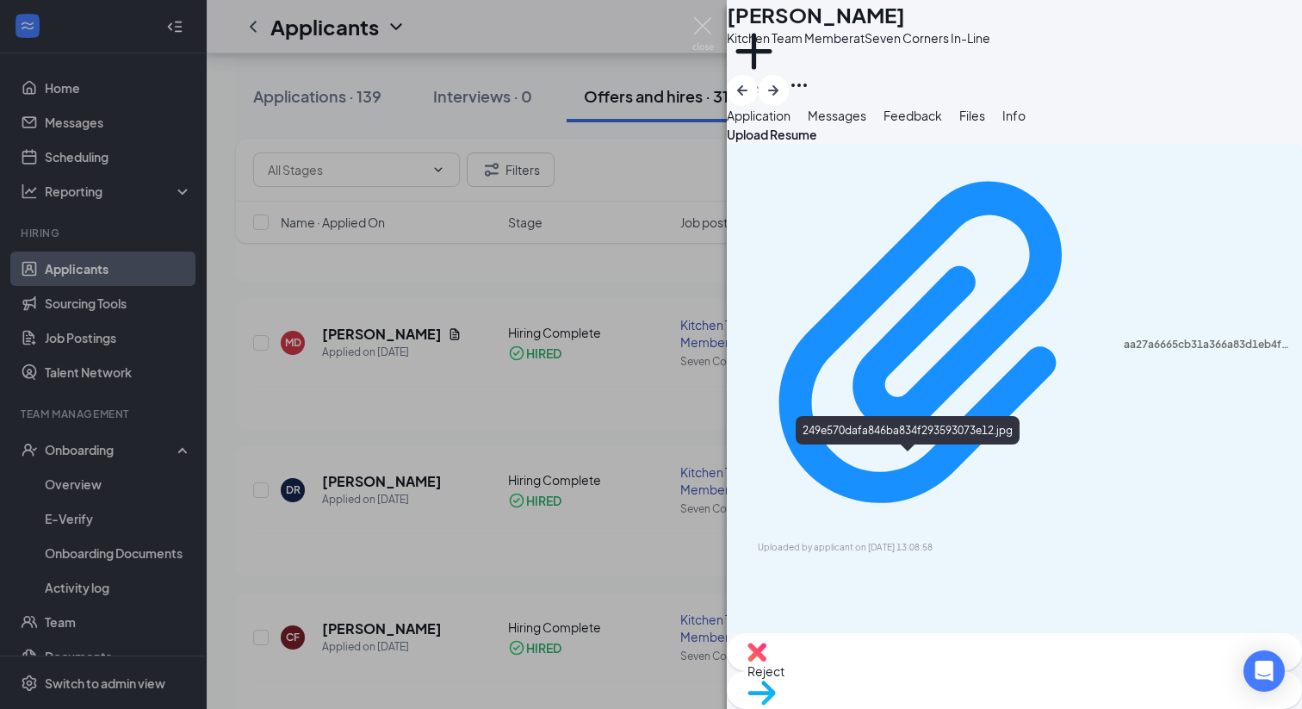
click at [649, 90] on div "MD [PERSON_NAME] Kitchen Team Member at Seven Corners In-Line Add a tag Applica…" at bounding box center [651, 354] width 1302 height 709
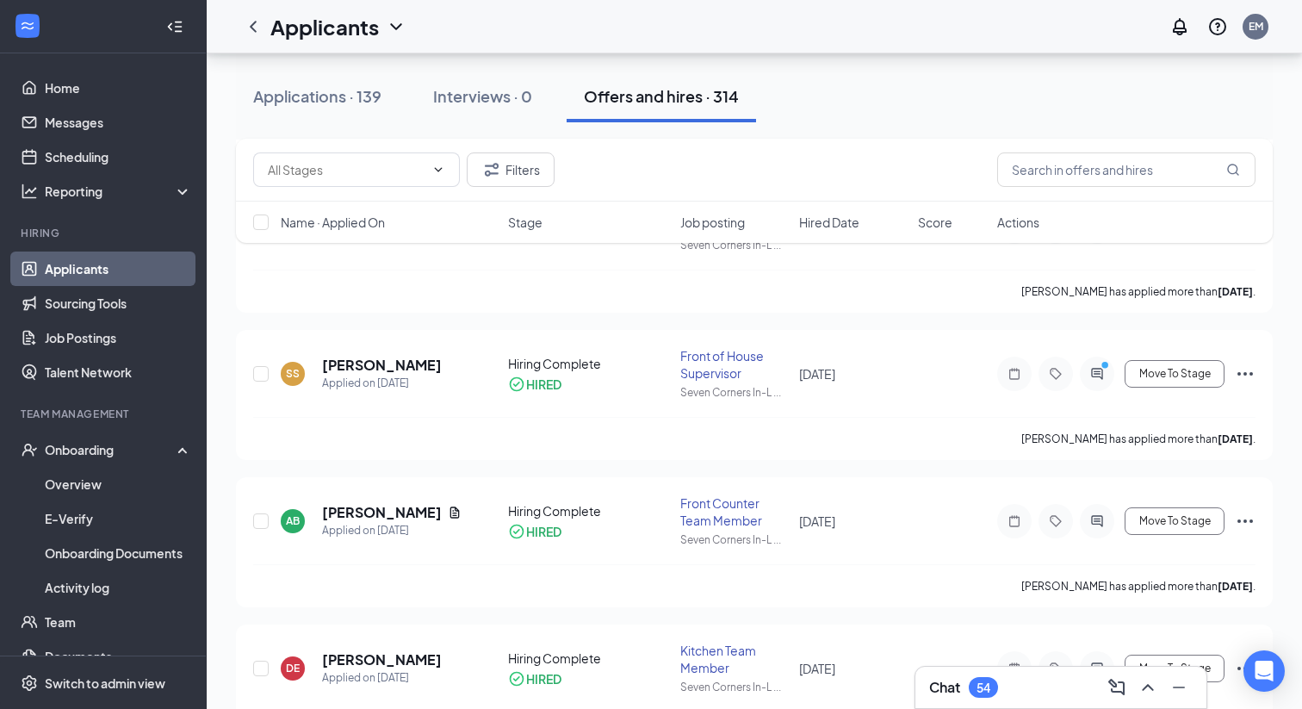
scroll to position [725, 0]
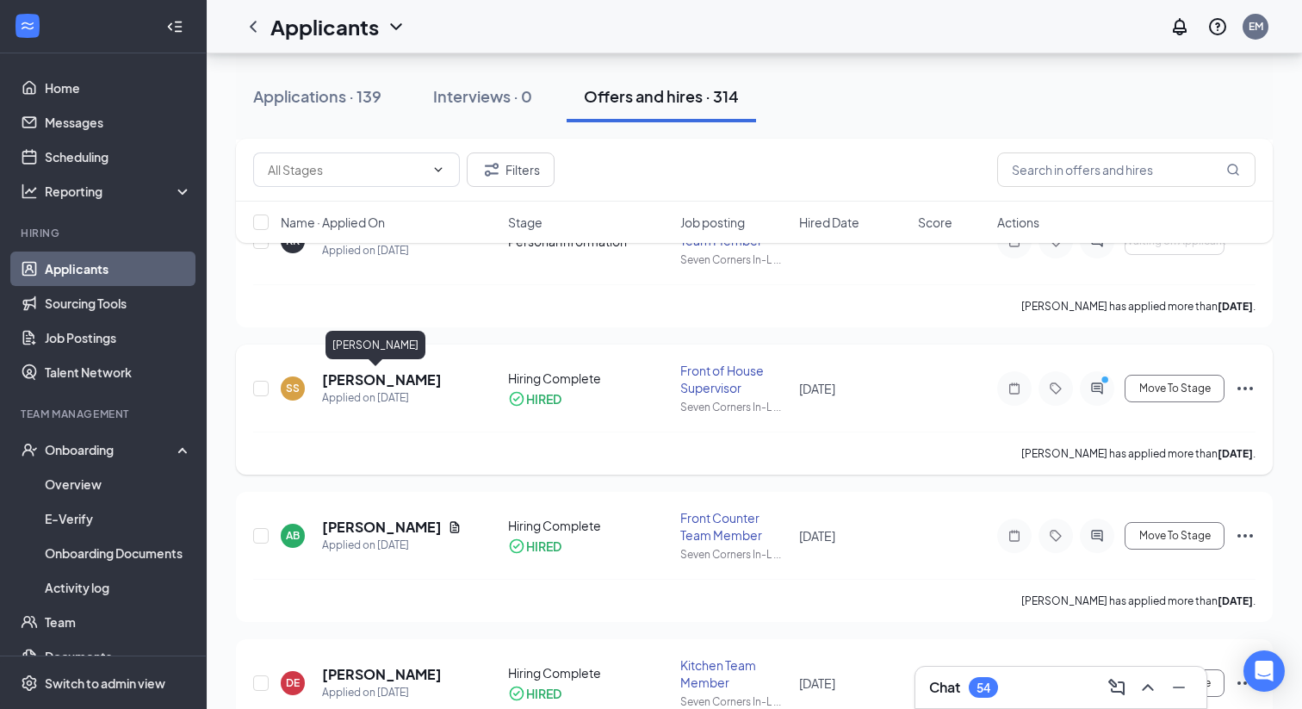
click at [382, 378] on h5 "[PERSON_NAME]" at bounding box center [382, 379] width 120 height 19
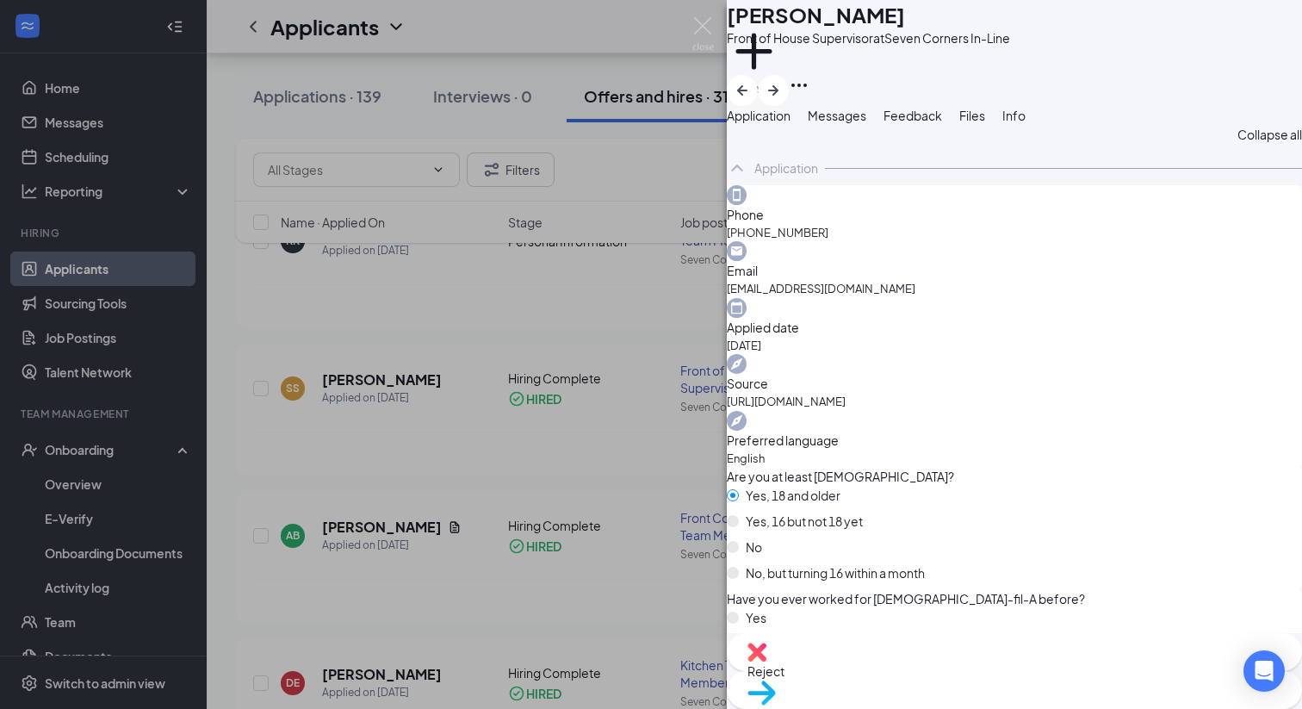
click at [985, 123] on span "Files" at bounding box center [972, 115] width 26 height 15
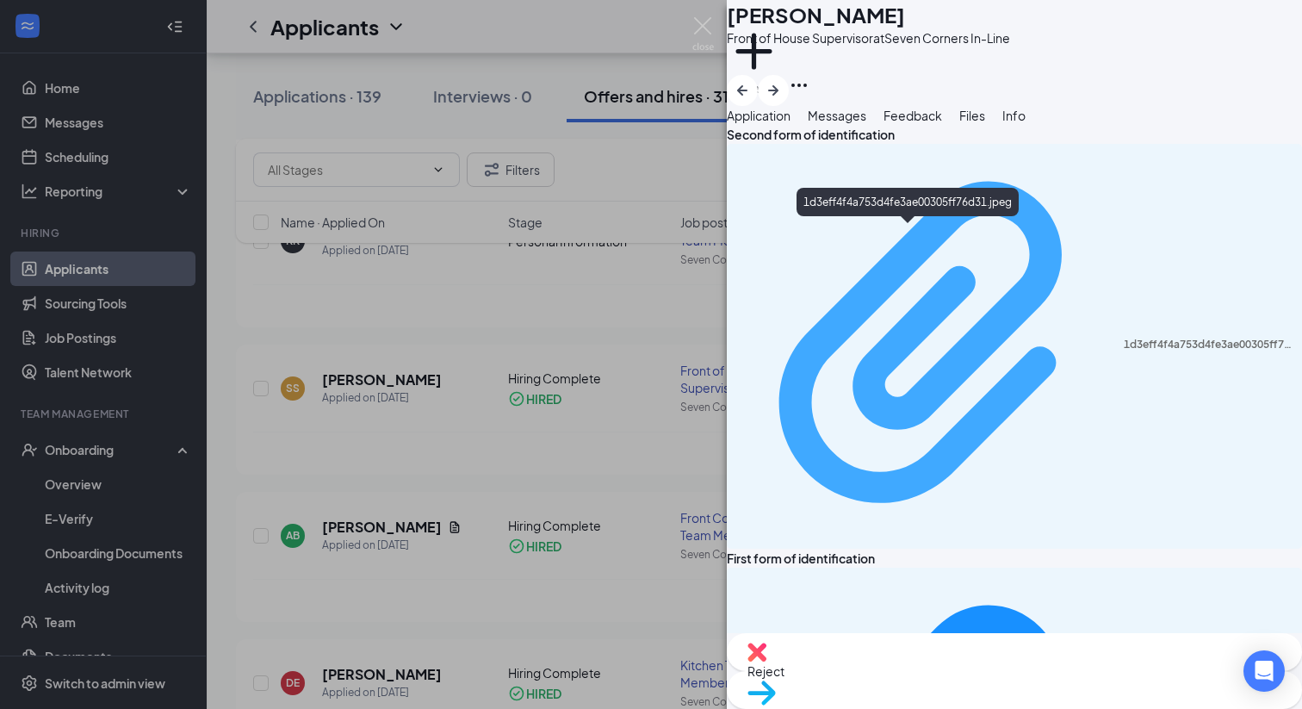
click at [1124, 338] on div "1d3eff4f4a753d4fe3ae00305ff76d31.jpeg" at bounding box center [1208, 345] width 168 height 14
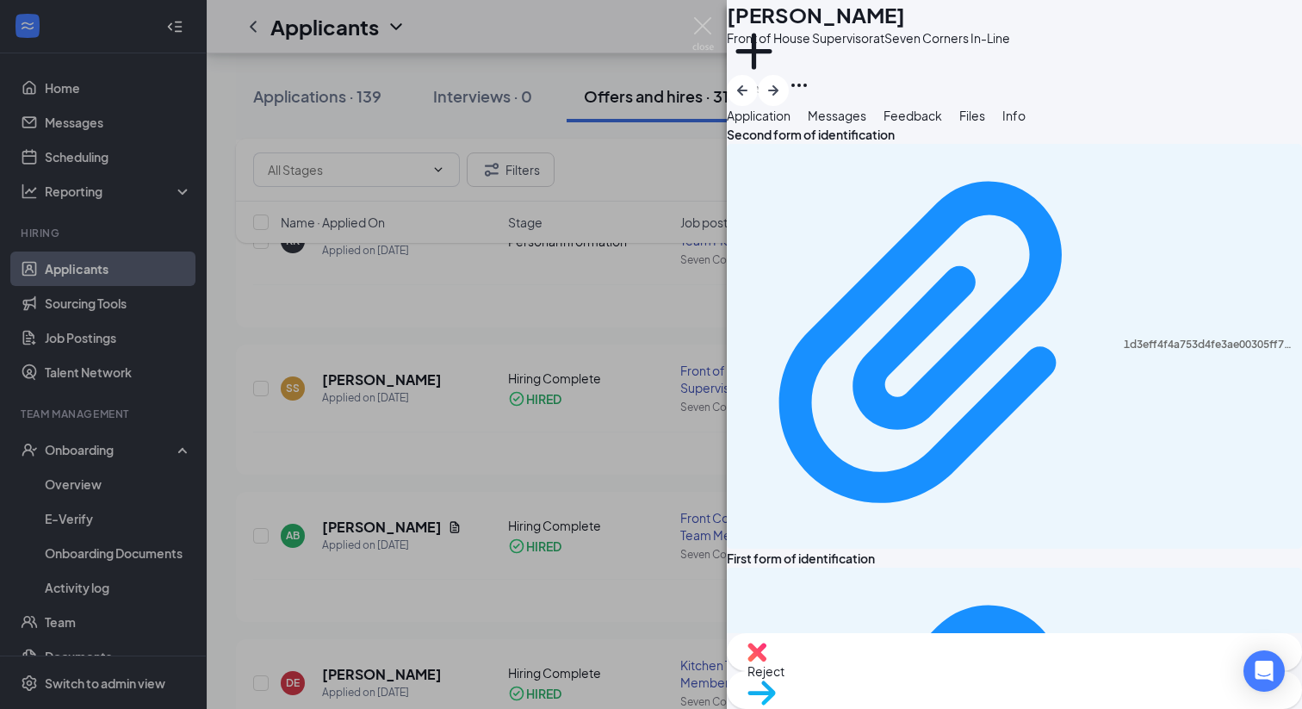
click at [681, 28] on div "SS [PERSON_NAME] Front of House Supervisor at [GEOGRAPHIC_DATA] In-Line Add a t…" at bounding box center [651, 354] width 1302 height 709
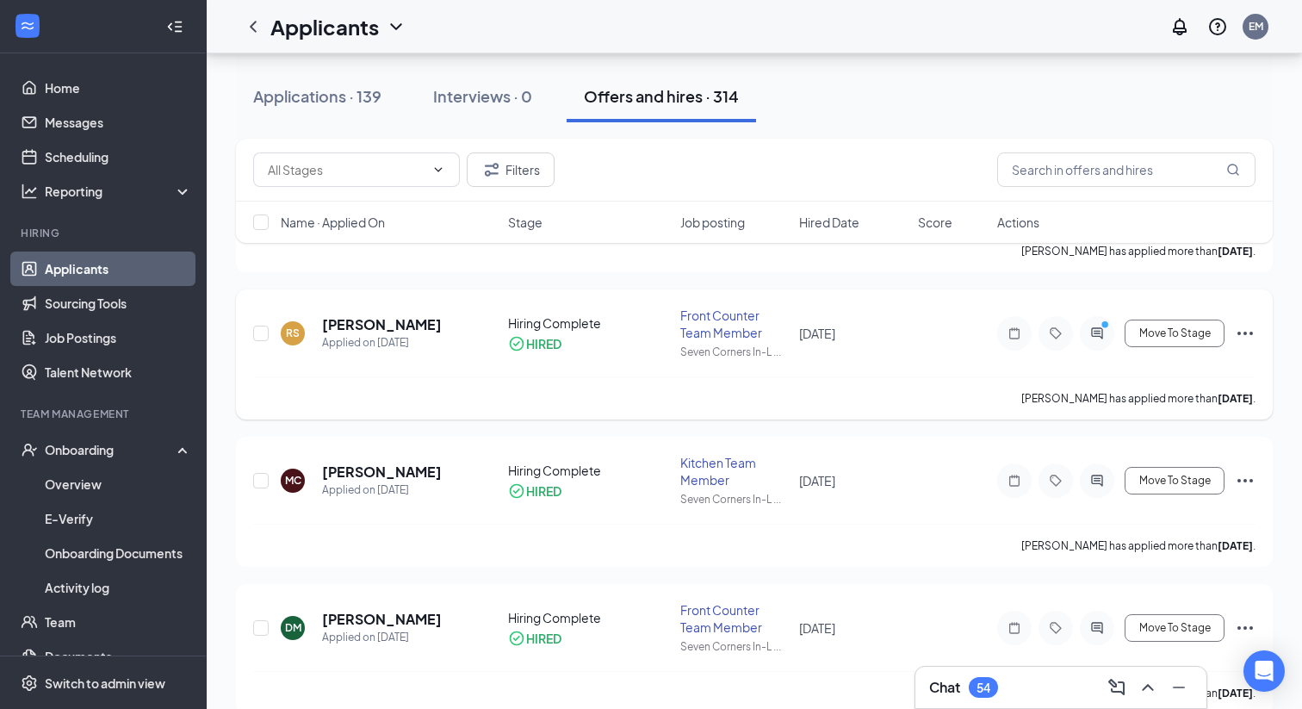
scroll to position [192, 0]
click at [1093, 344] on div at bounding box center [1097, 332] width 34 height 34
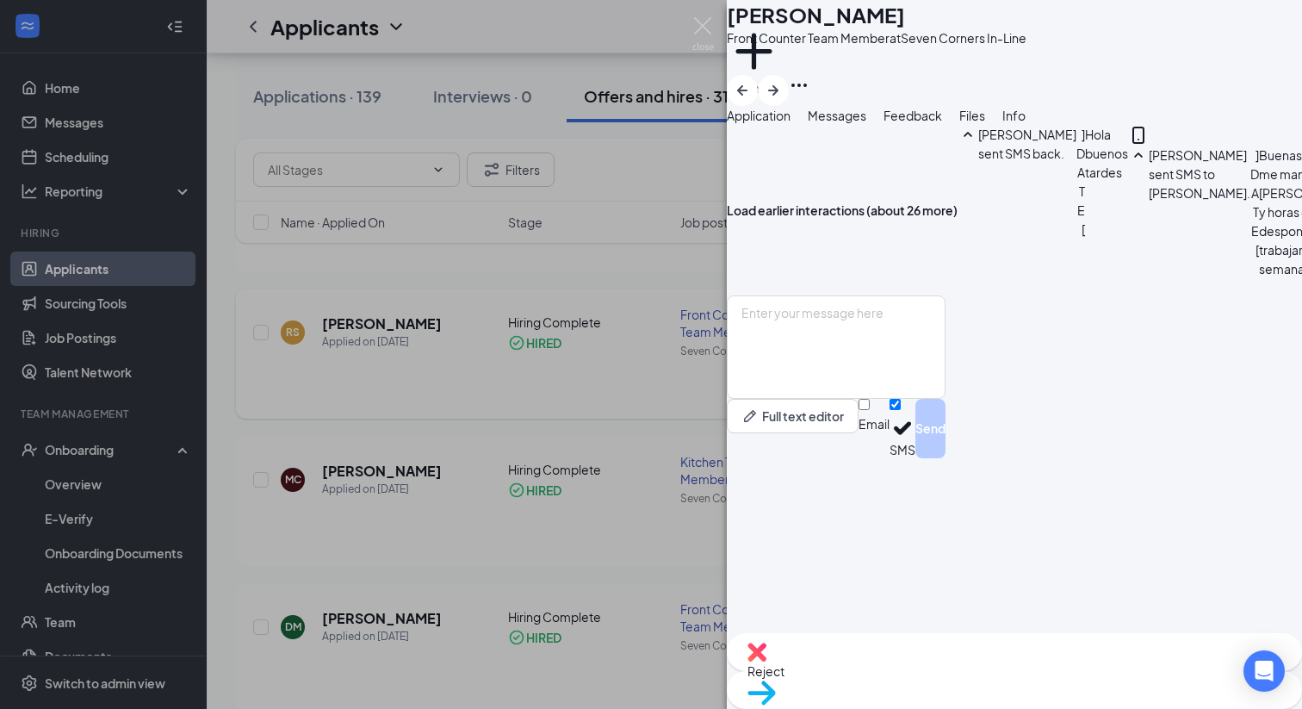
scroll to position [763, 0]
click at [692, 24] on img at bounding box center [703, 34] width 22 height 34
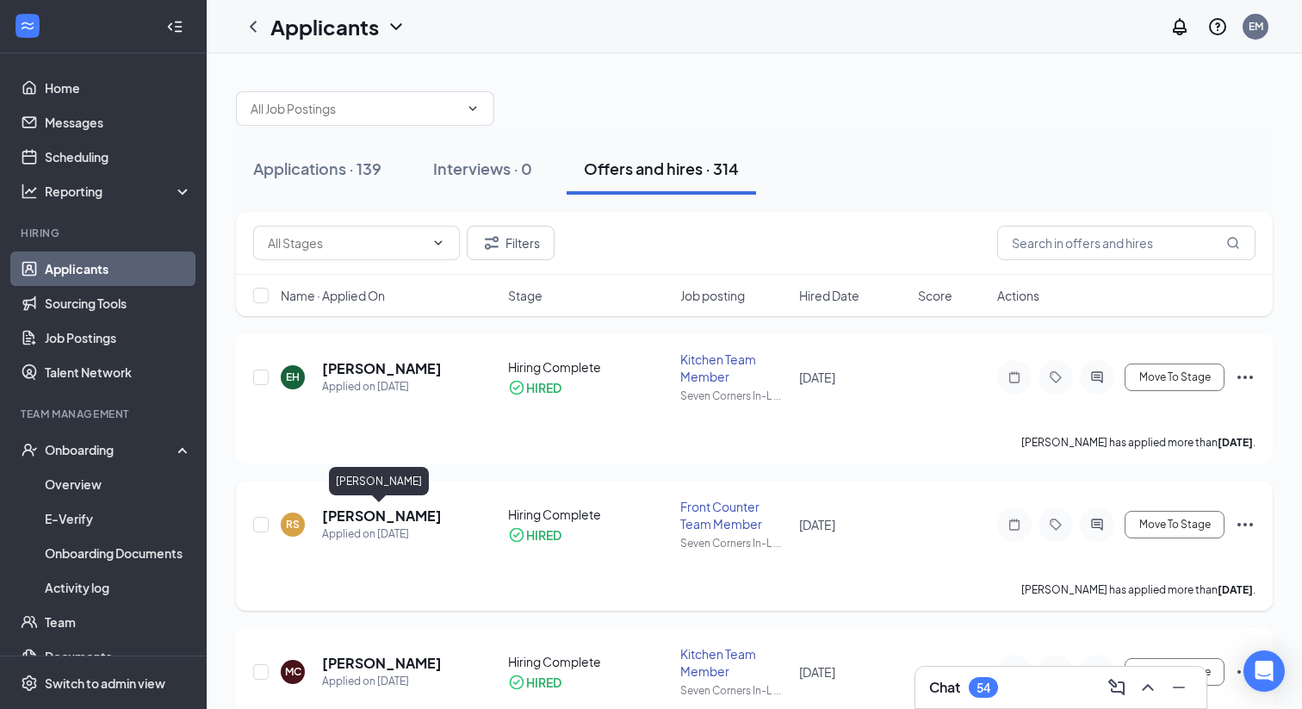
click at [395, 519] on h5 "[PERSON_NAME]" at bounding box center [382, 515] width 120 height 19
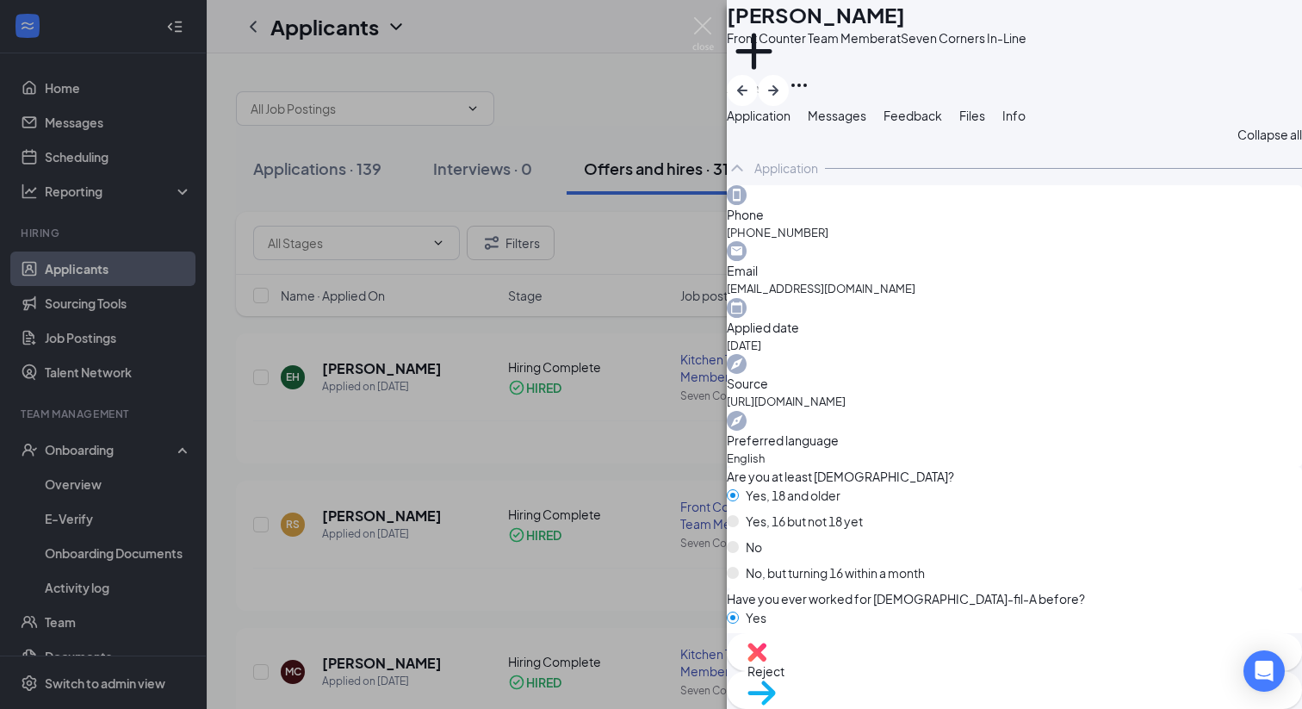
click at [985, 123] on span "Files" at bounding box center [972, 115] width 26 height 15
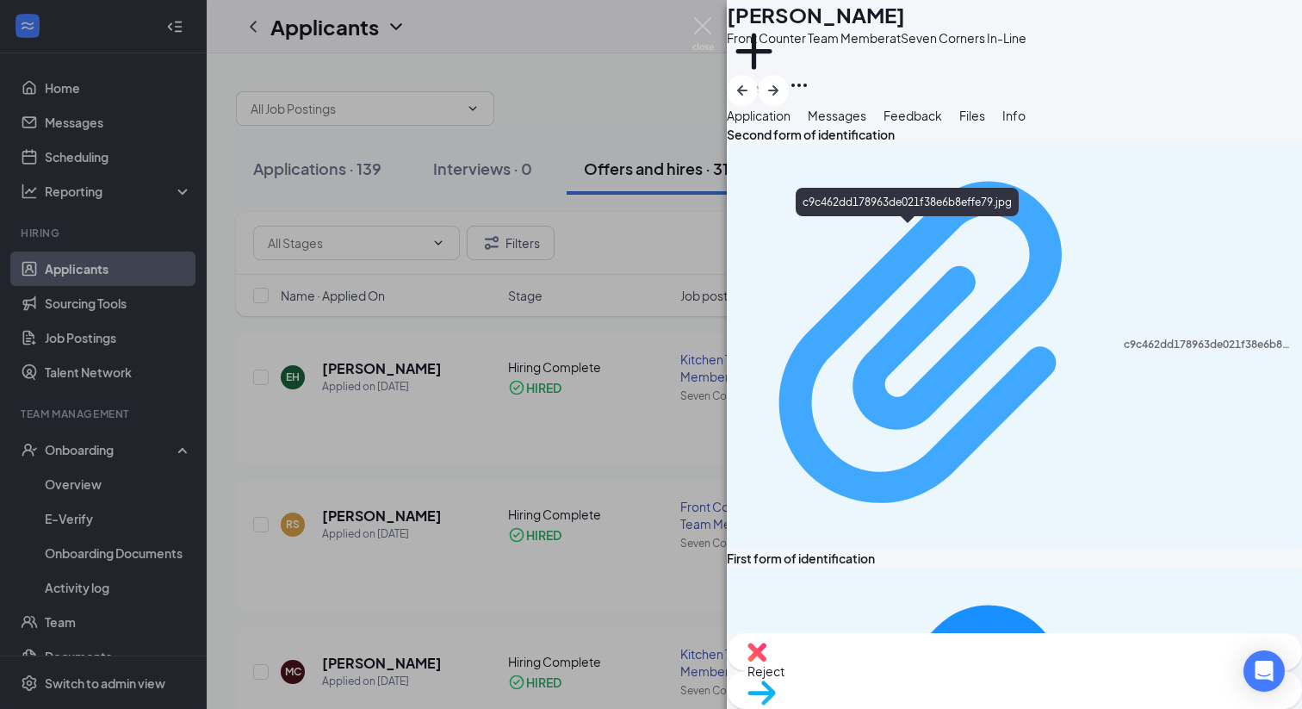
click at [1124, 338] on div "c9c462dd178963de021f38e6b8effe79.jpg" at bounding box center [1208, 345] width 168 height 14
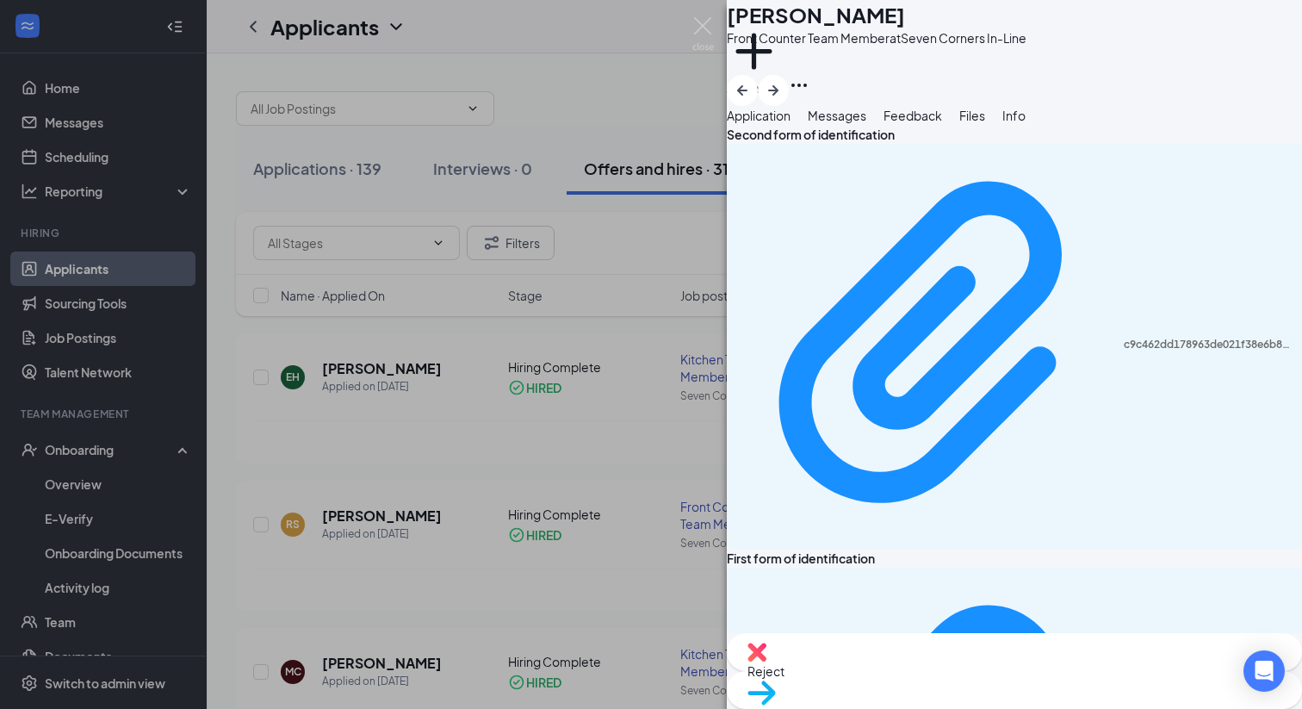
click at [532, 104] on div "RS [PERSON_NAME] Front Counter Team Member at Seven Corners In-Line Add a tag A…" at bounding box center [651, 354] width 1302 height 709
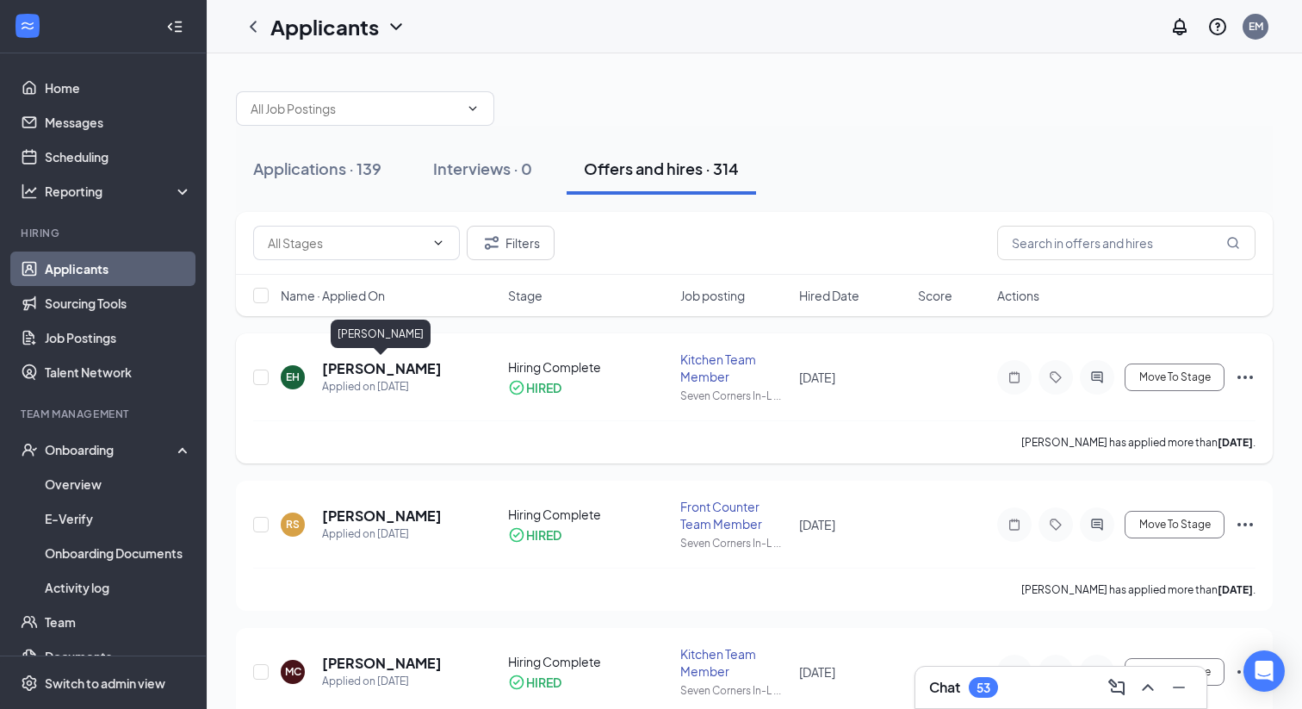
click at [415, 368] on h5 "[PERSON_NAME]" at bounding box center [382, 368] width 120 height 19
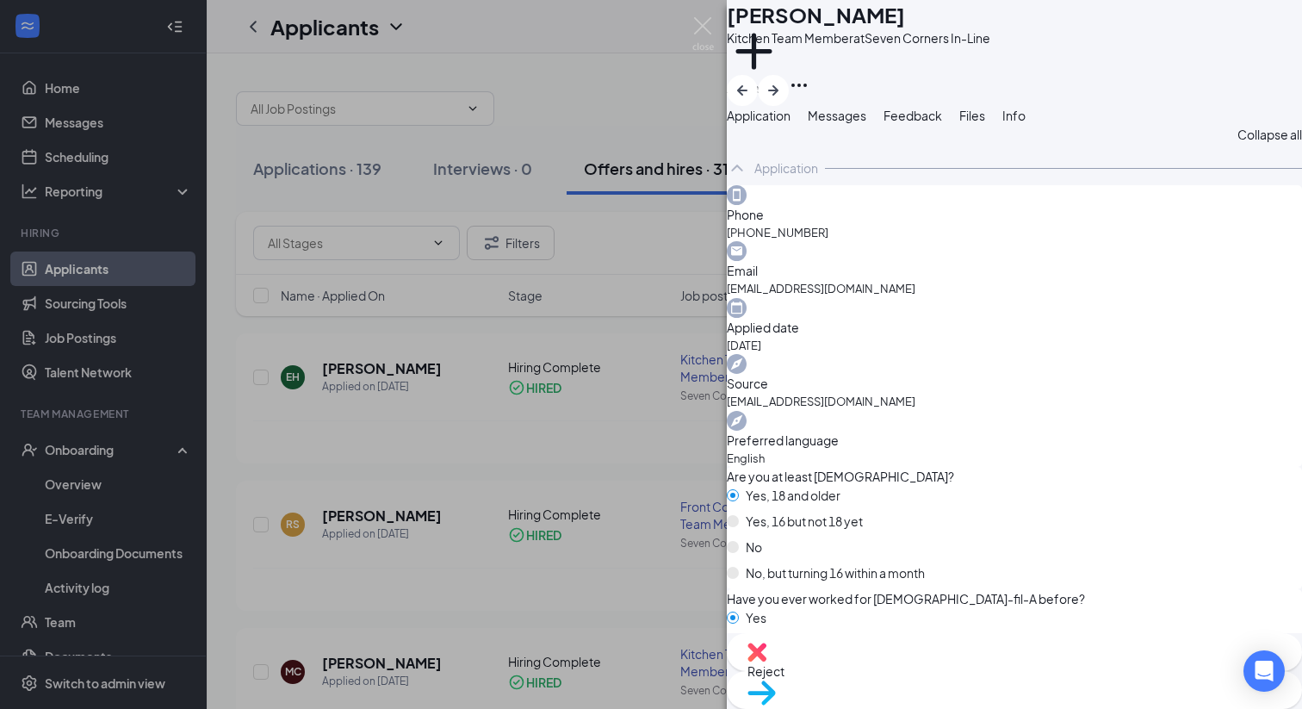
click at [985, 123] on span "Files" at bounding box center [972, 115] width 26 height 15
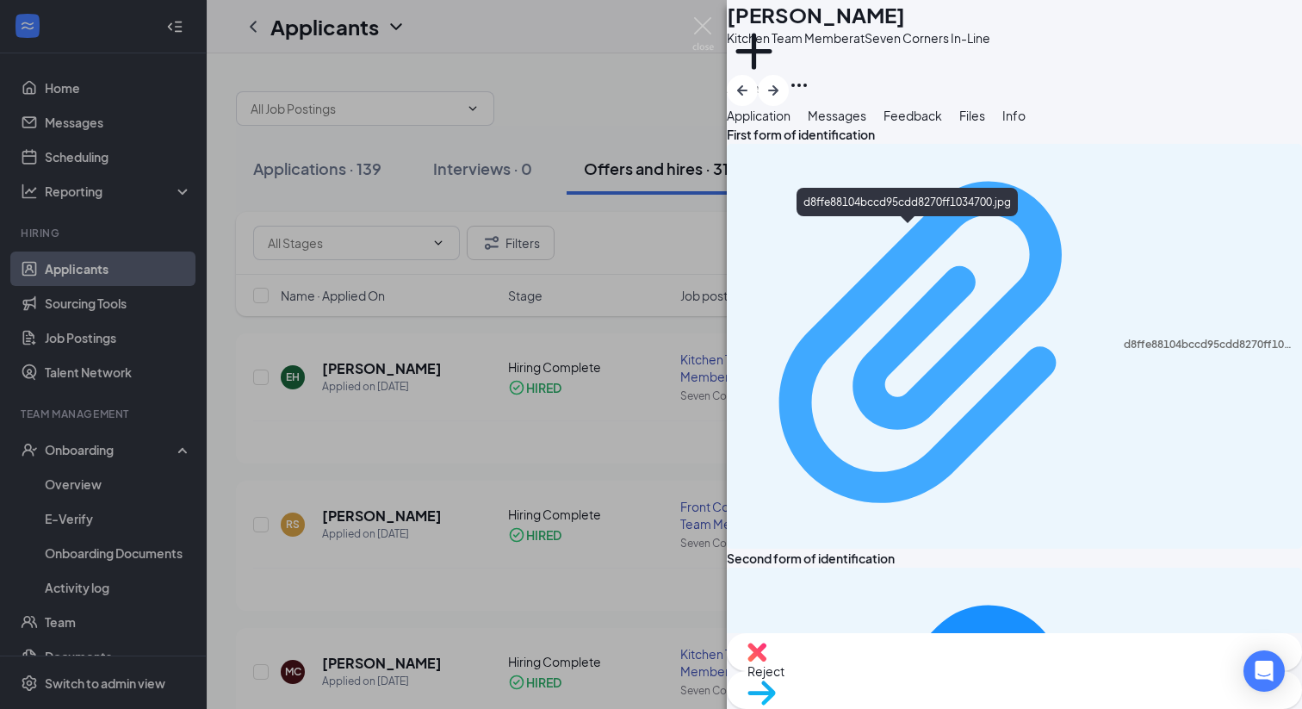
click at [1124, 338] on div "d8ffe88104bccd95cdd8270ff1034700.jpg" at bounding box center [1208, 345] width 168 height 14
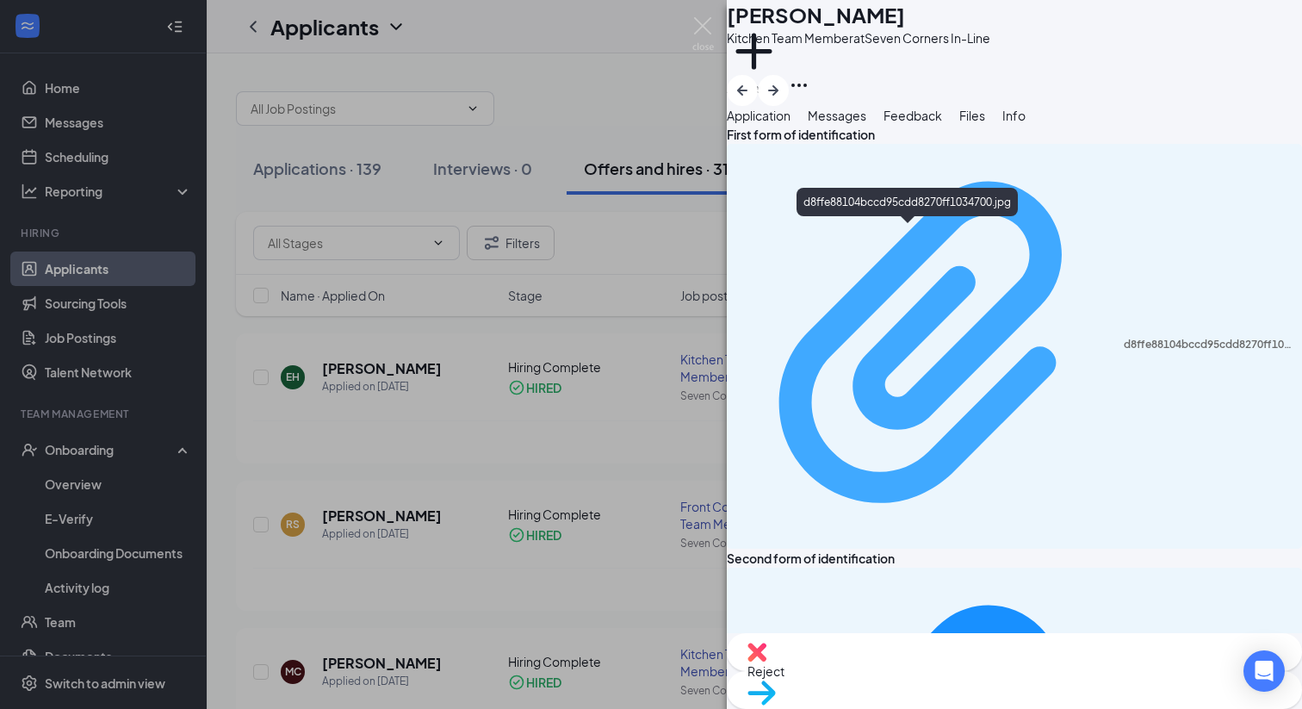
click at [1124, 338] on div "d8ffe88104bccd95cdd8270ff1034700.jpg" at bounding box center [1208, 345] width 168 height 14
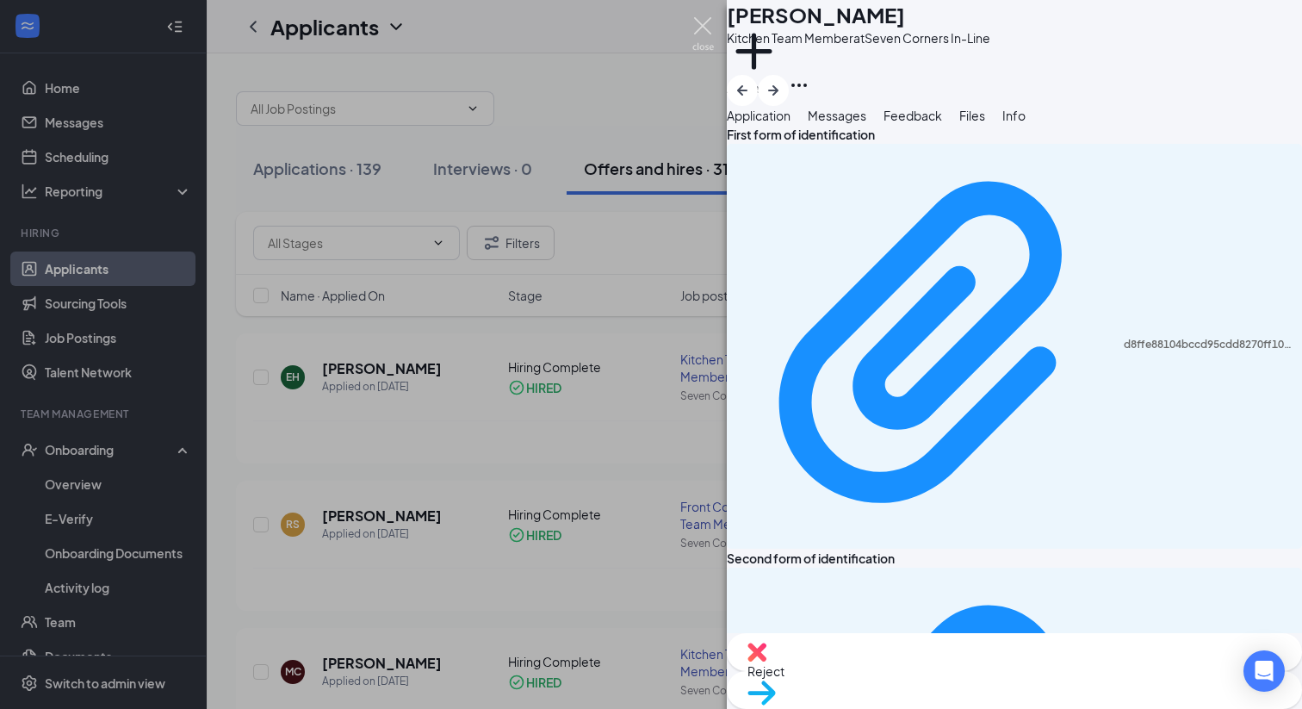
click at [710, 35] on img at bounding box center [703, 34] width 22 height 34
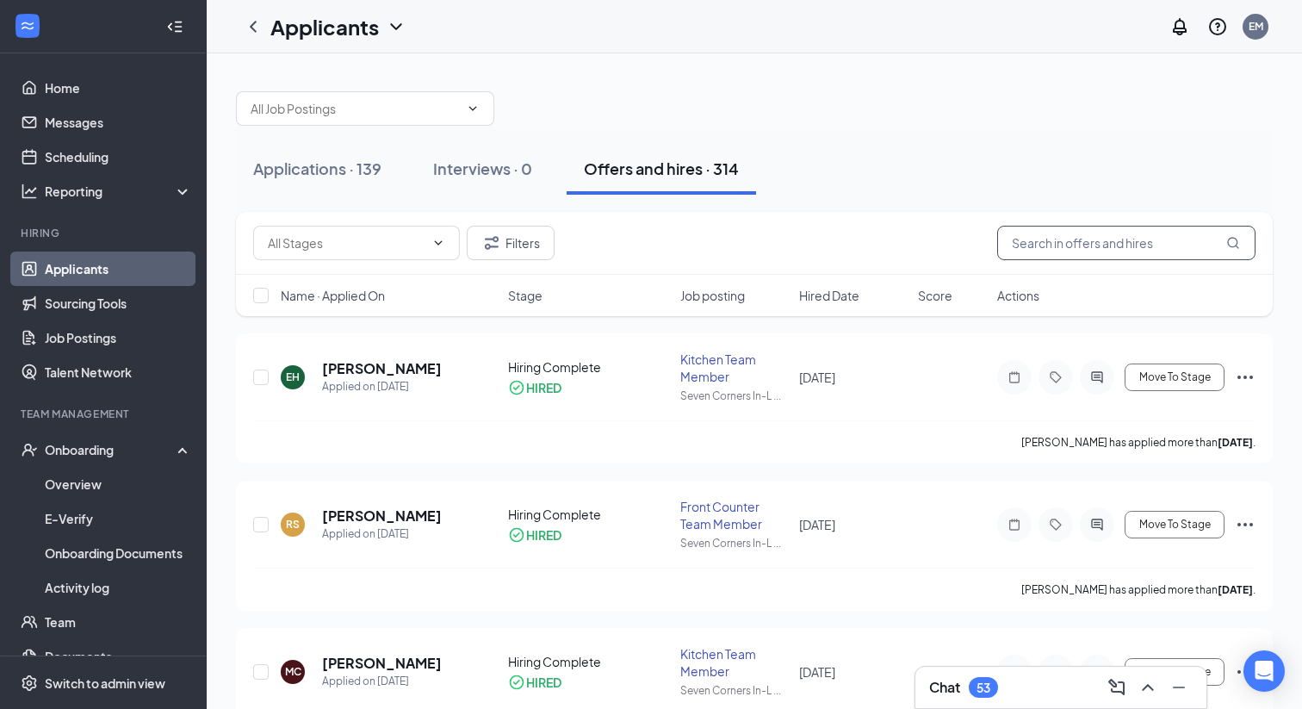
click at [1059, 244] on input "text" at bounding box center [1126, 243] width 258 height 34
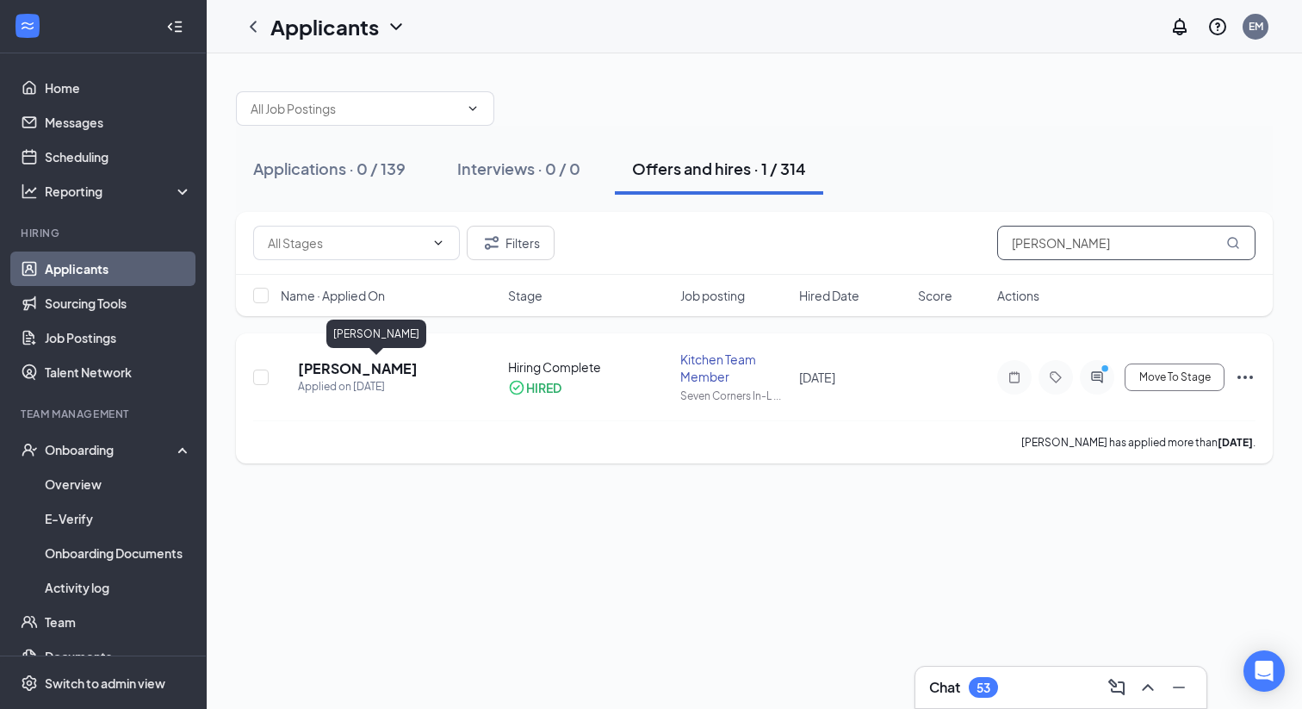
type input "[PERSON_NAME]"
click at [383, 367] on h5 "[PERSON_NAME]" at bounding box center [358, 368] width 120 height 19
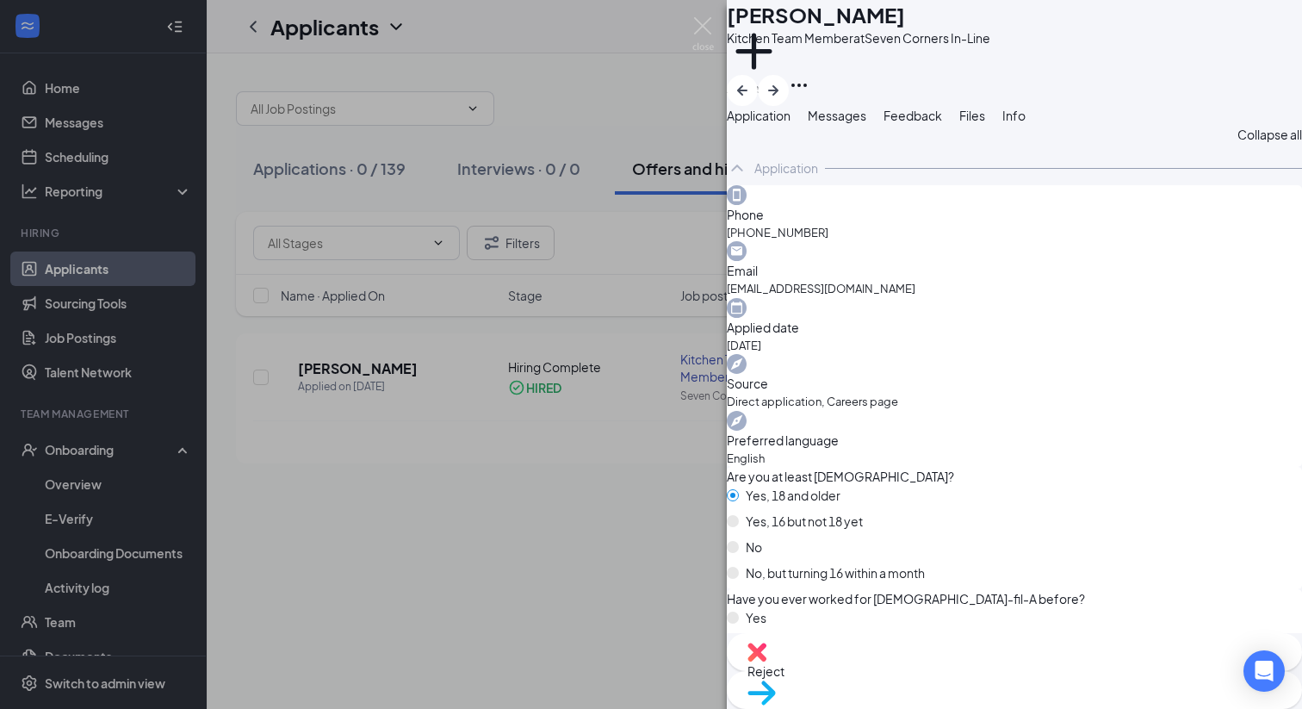
click at [866, 125] on button "Messages" at bounding box center [837, 115] width 59 height 19
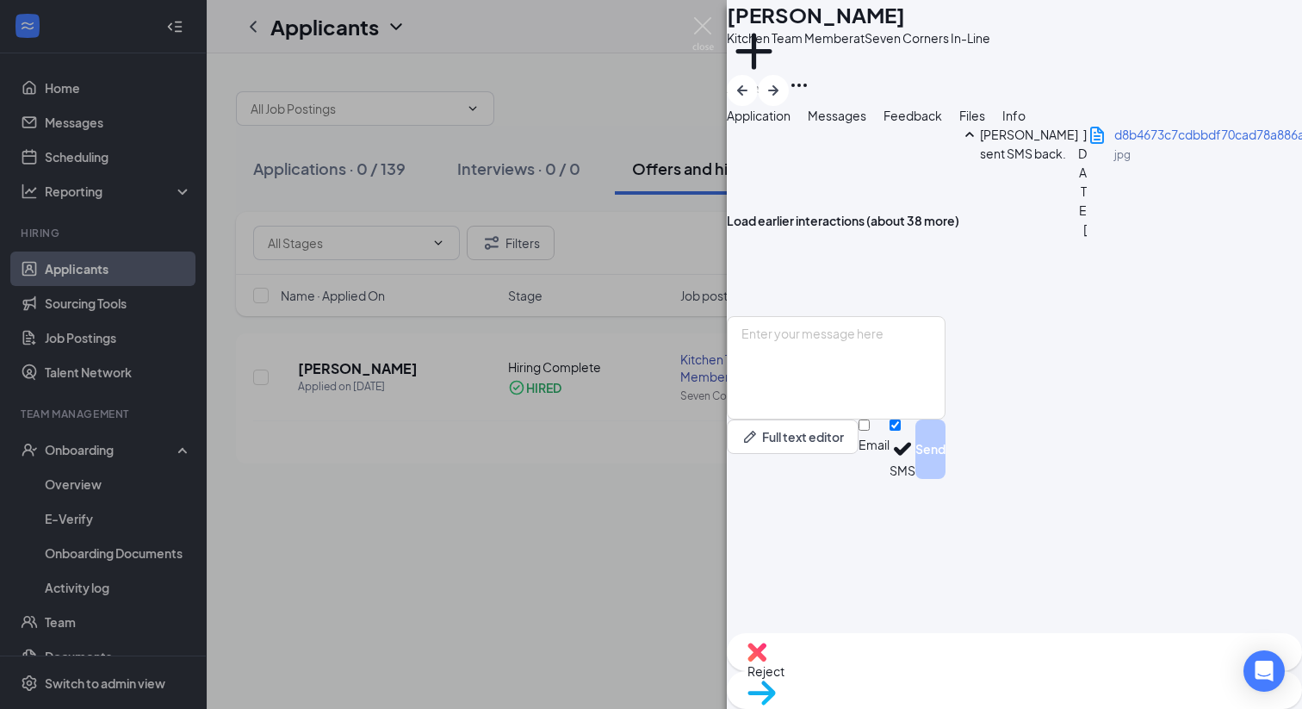
scroll to position [877, 0]
click at [786, 123] on span "Application" at bounding box center [759, 115] width 64 height 15
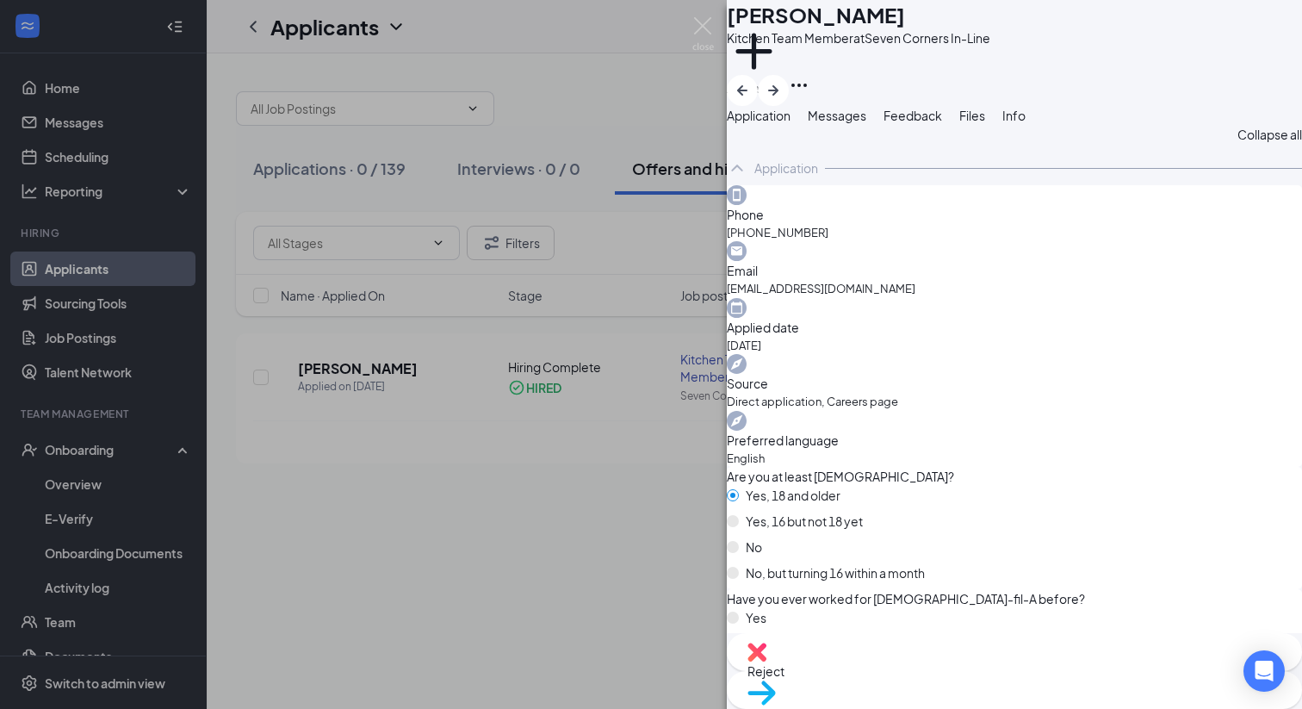
click at [985, 123] on span "Files" at bounding box center [972, 115] width 26 height 15
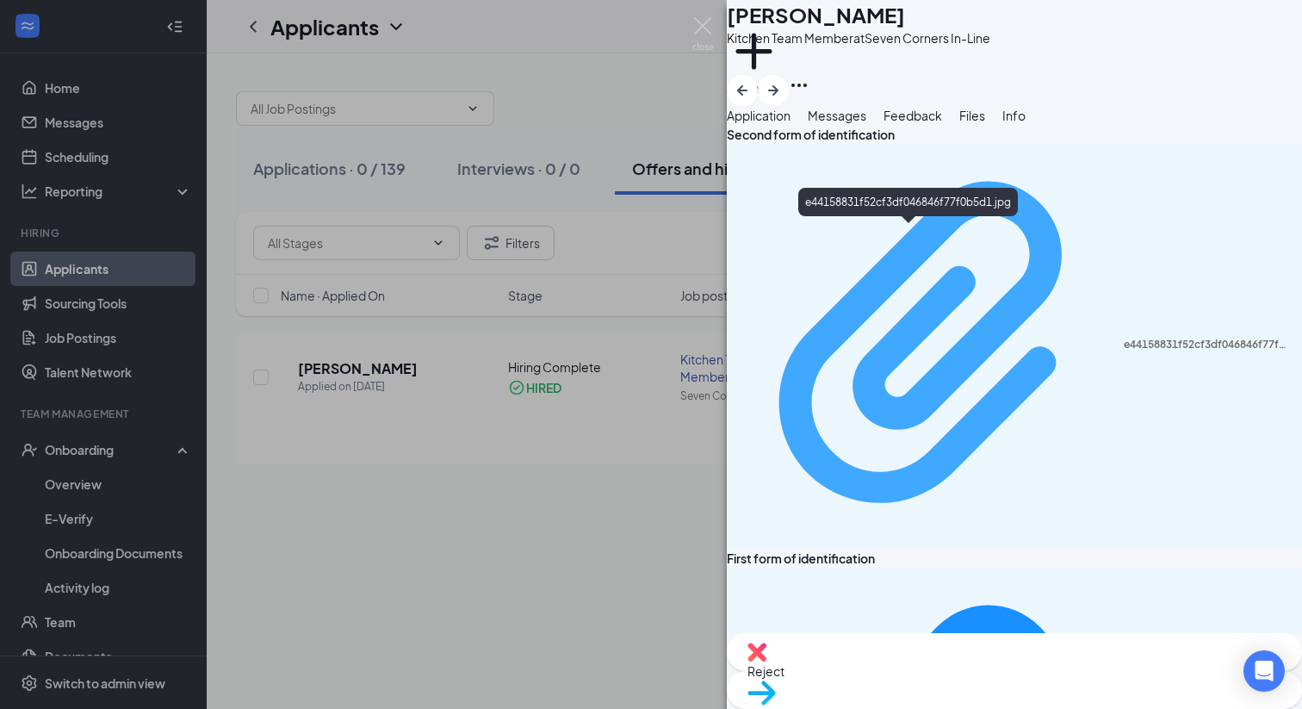
click at [1124, 338] on div "e44158831f52cf3df046846f77f0b5d1.jpg" at bounding box center [1208, 345] width 168 height 14
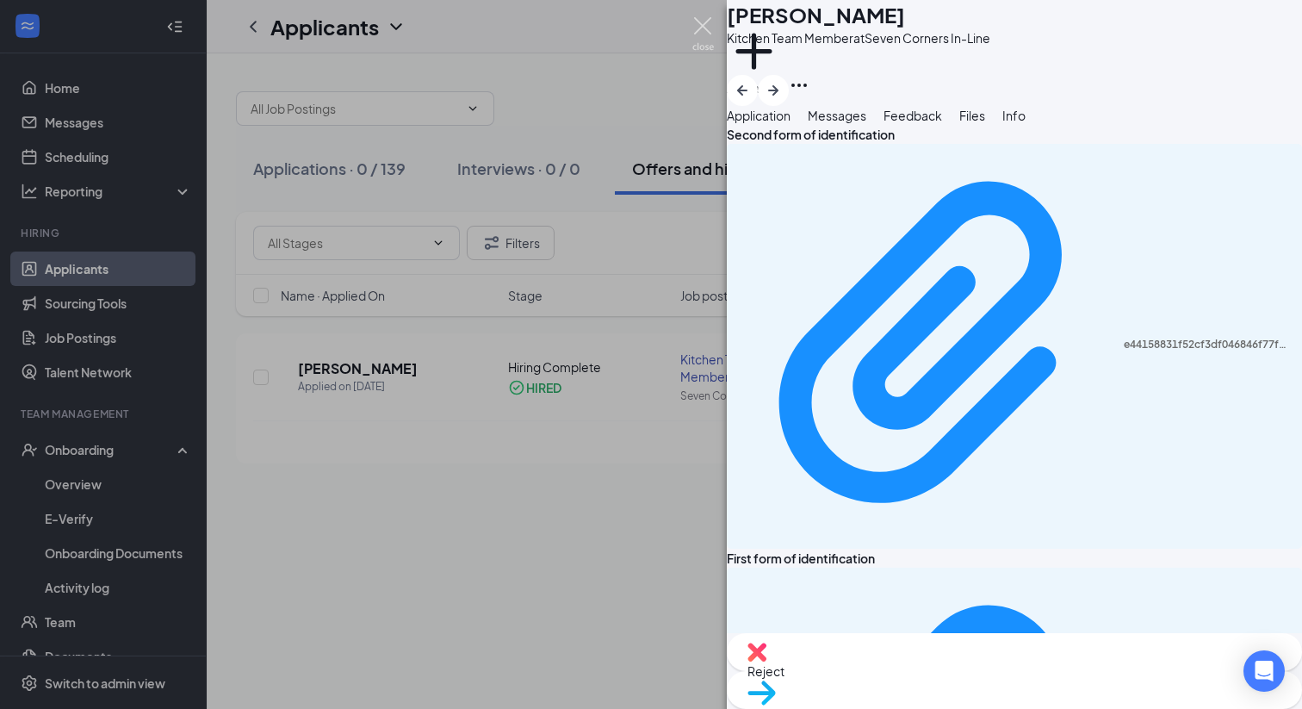
click at [710, 35] on img at bounding box center [703, 34] width 22 height 34
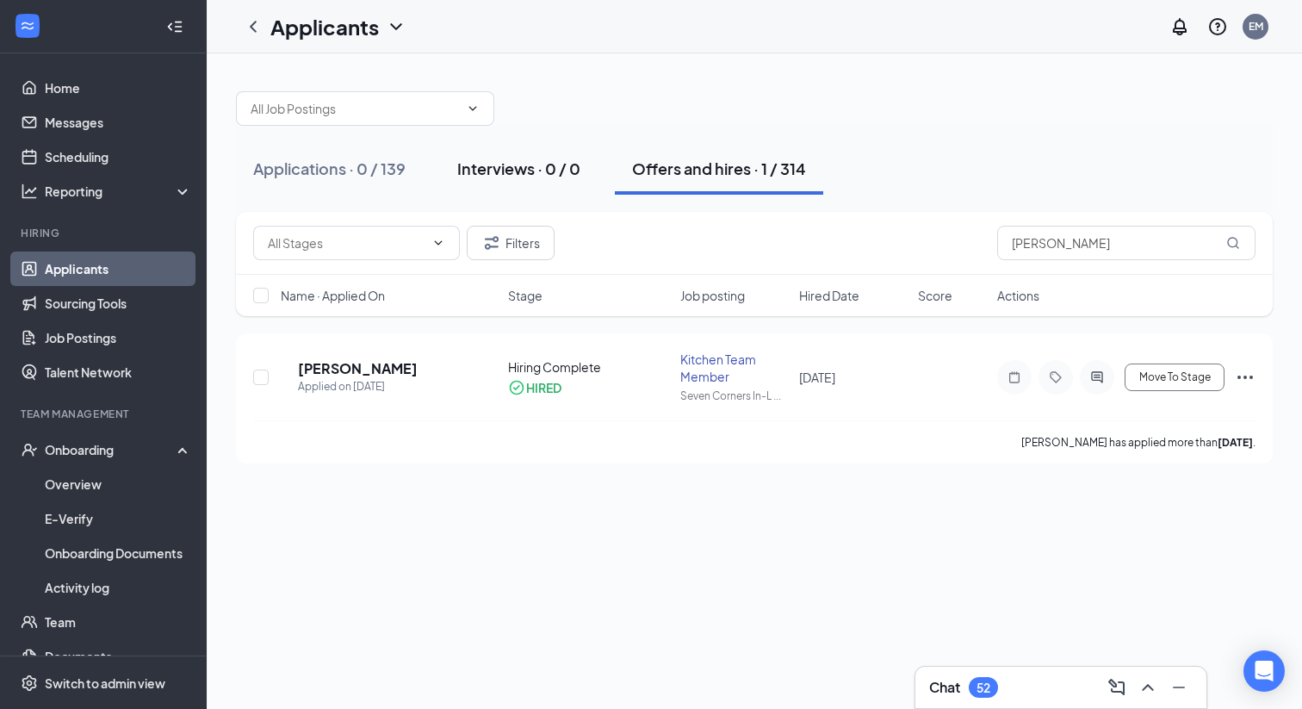
click at [523, 177] on div "Interviews · 0 / 0" at bounding box center [518, 169] width 123 height 22
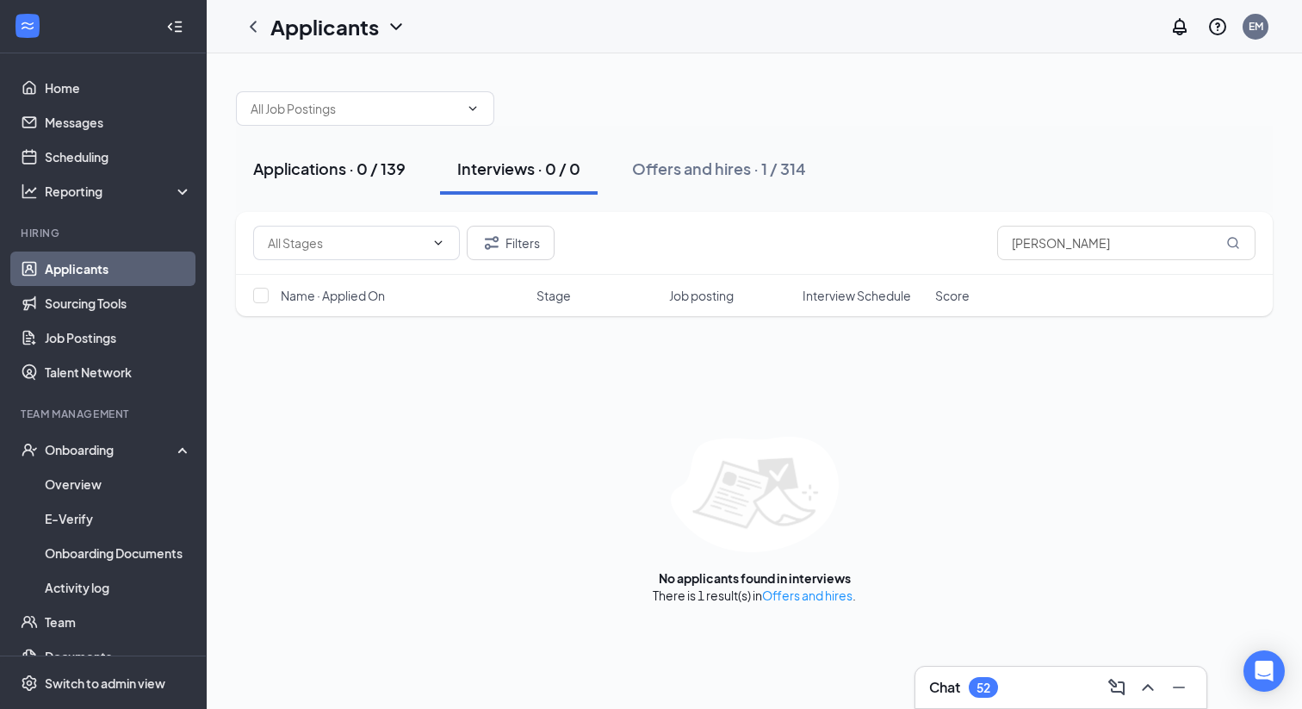
click at [393, 164] on div "Applications · 0 / 139" at bounding box center [329, 169] width 152 height 22
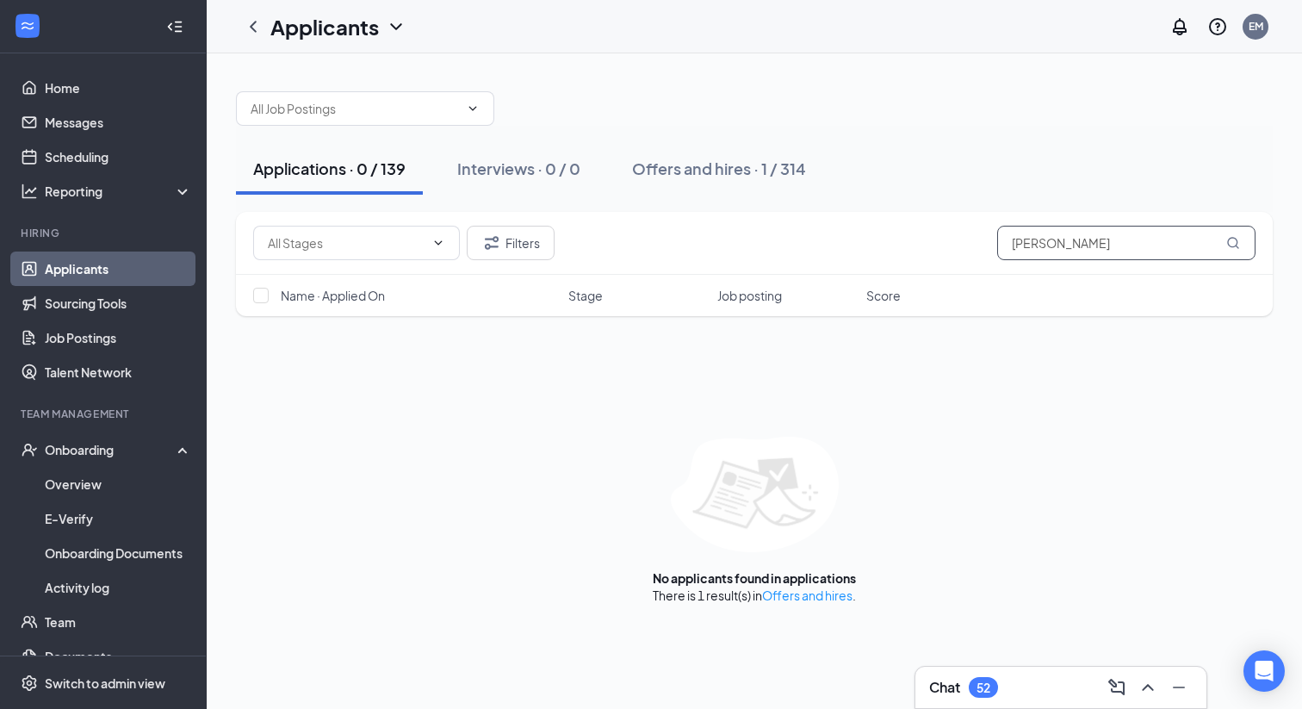
click at [1111, 249] on input "[PERSON_NAME]" at bounding box center [1126, 243] width 258 height 34
type input "n"
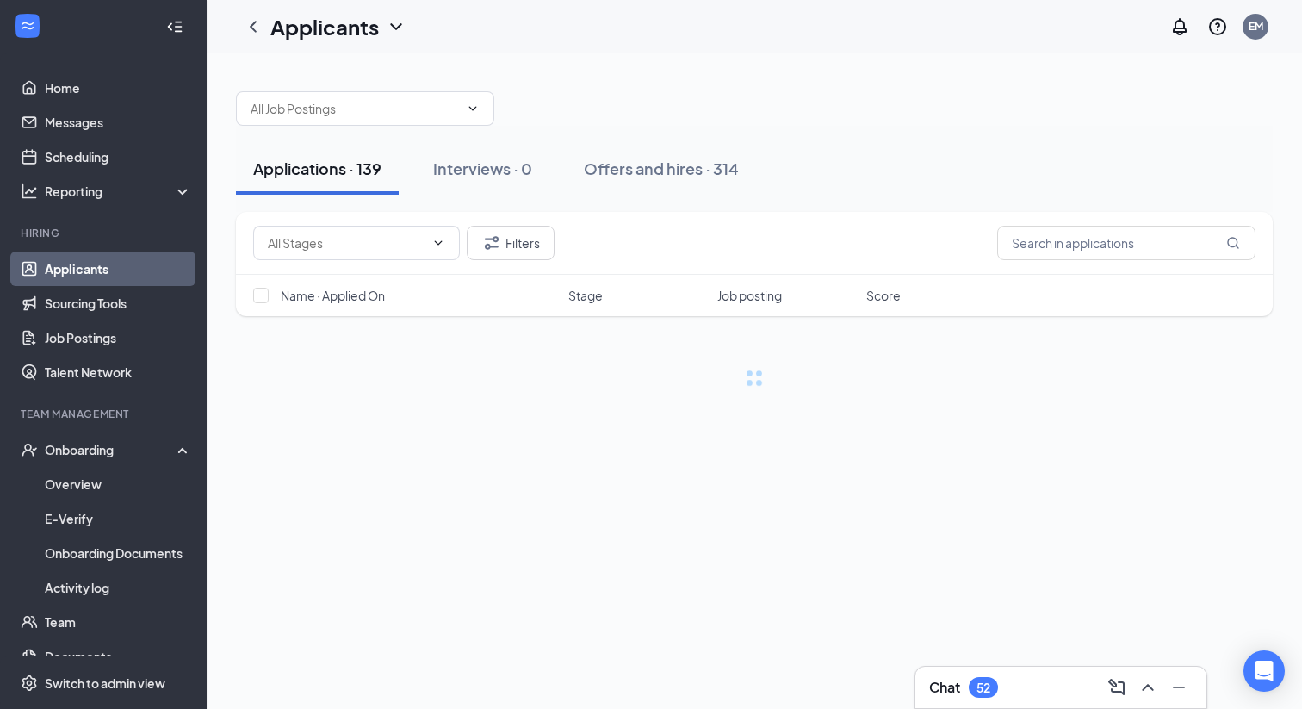
click at [955, 165] on div "Applications · 139 Interviews · 0 Offers and hires · 314" at bounding box center [754, 169] width 1037 height 52
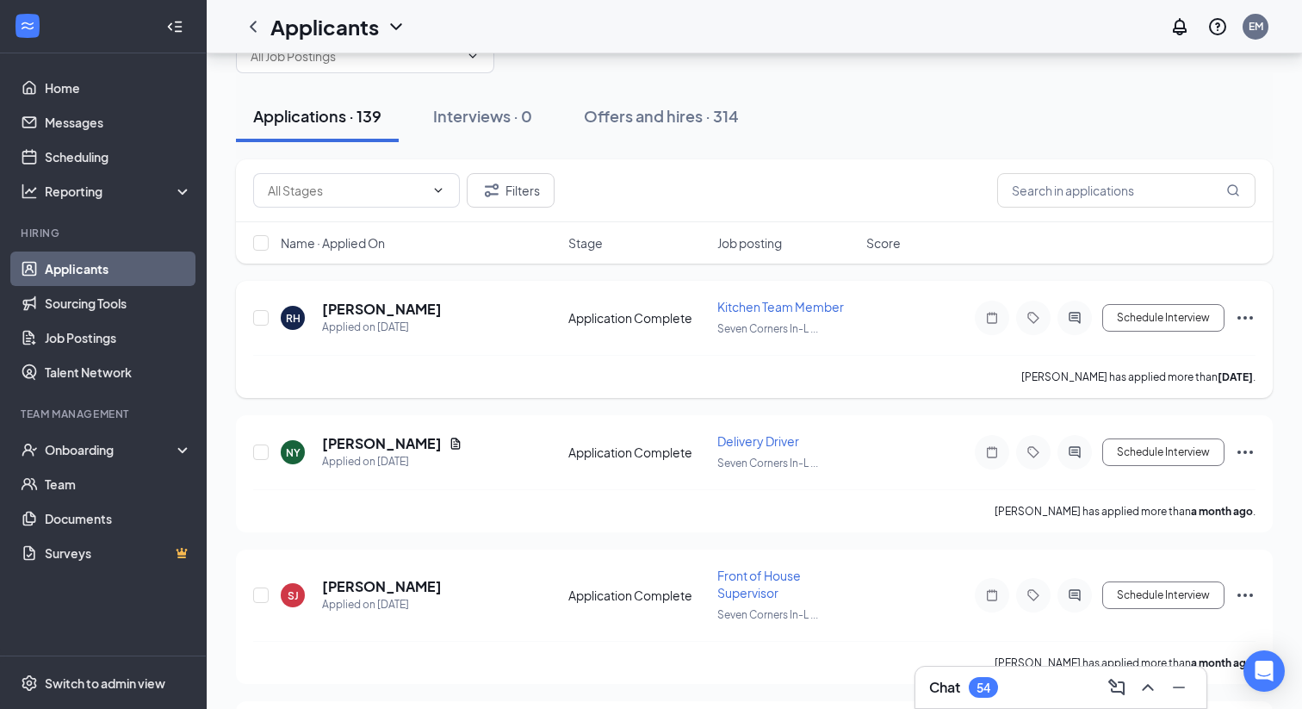
scroll to position [52, 0]
click at [631, 135] on button "Offers and hires · 314" at bounding box center [661, 117] width 189 height 52
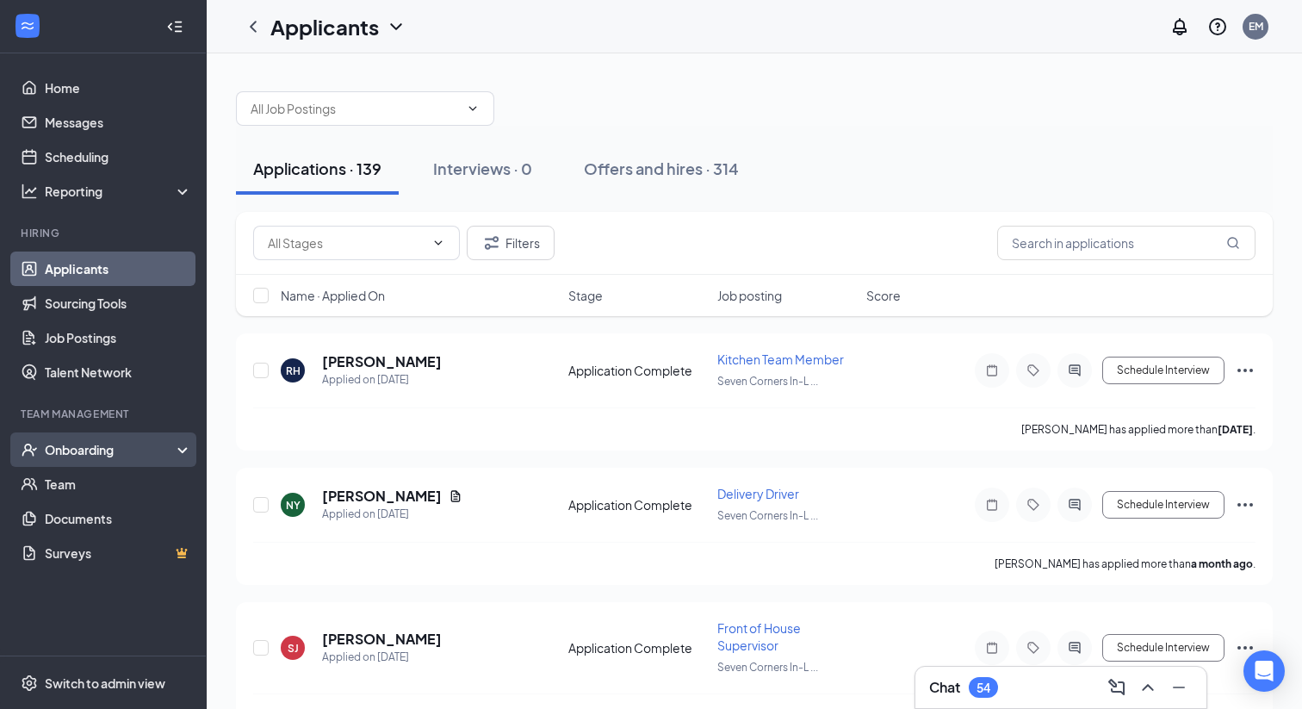
click at [61, 459] on div "Onboarding" at bounding box center [103, 449] width 207 height 34
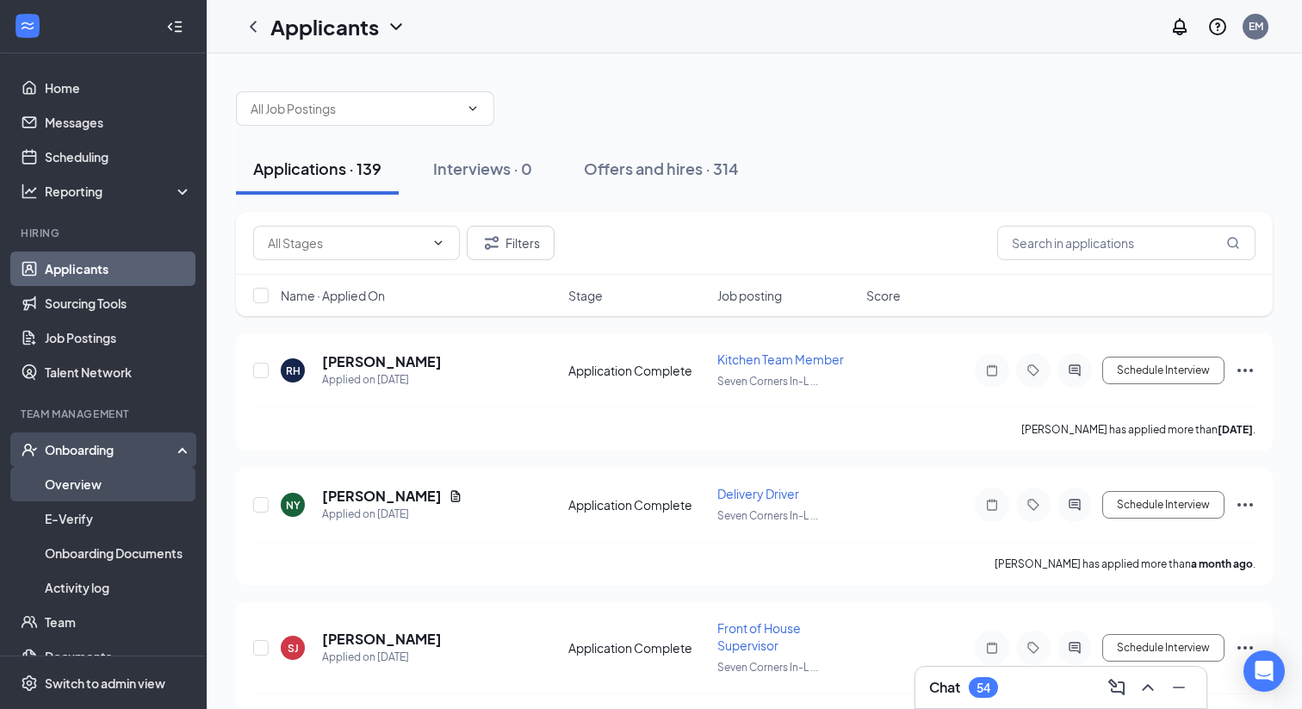
click at [62, 483] on link "Overview" at bounding box center [118, 484] width 147 height 34
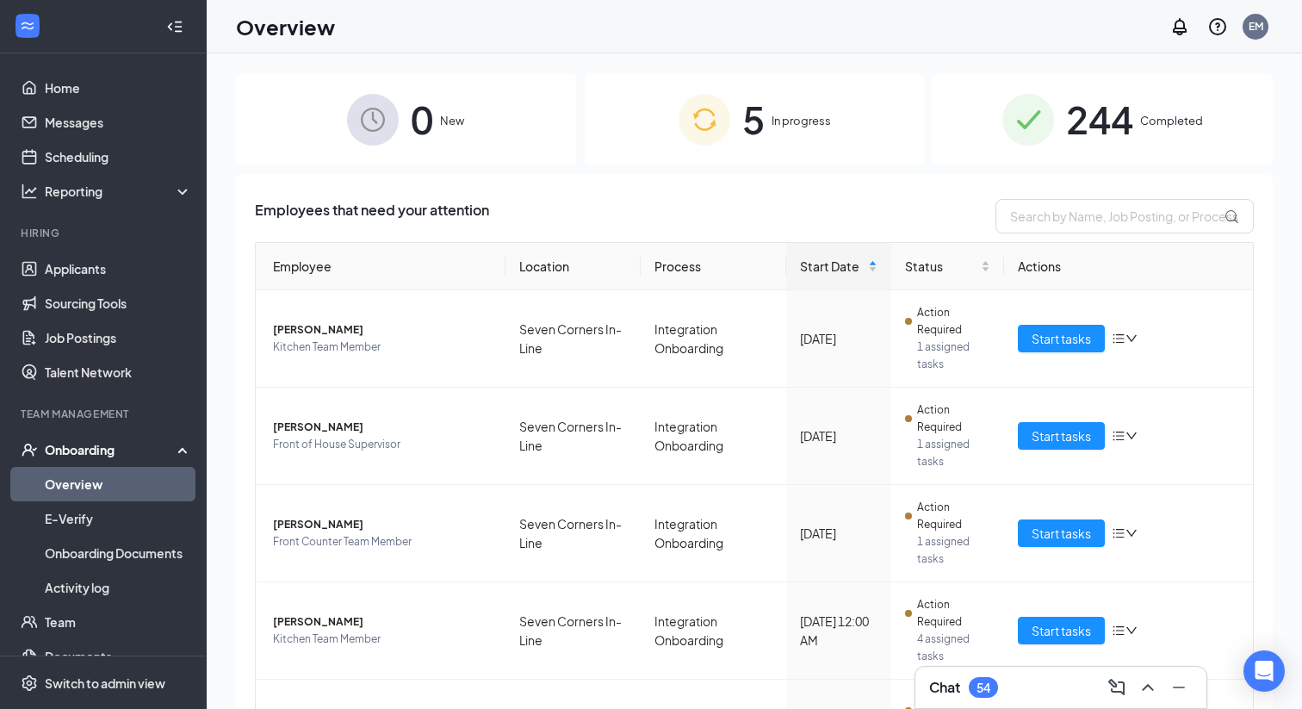
click at [642, 154] on div "5 In progress" at bounding box center [755, 119] width 340 height 90
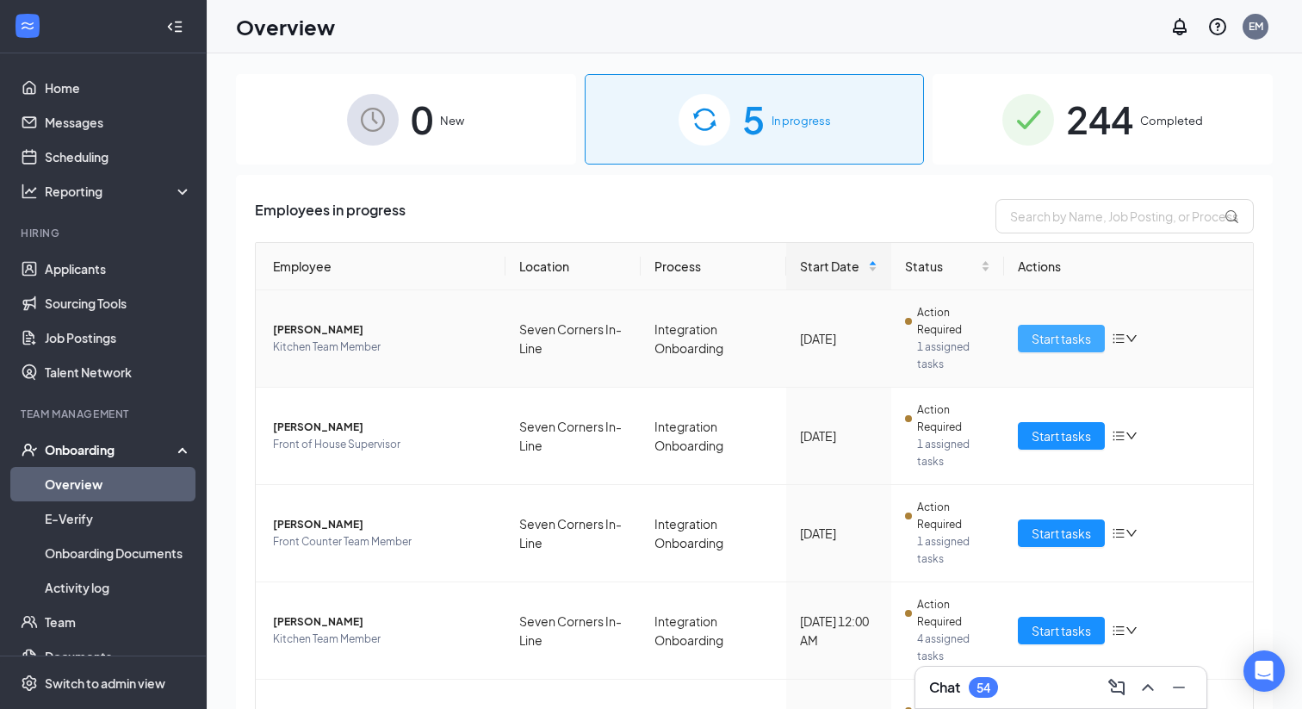
click at [1039, 336] on span "Start tasks" at bounding box center [1061, 338] width 59 height 19
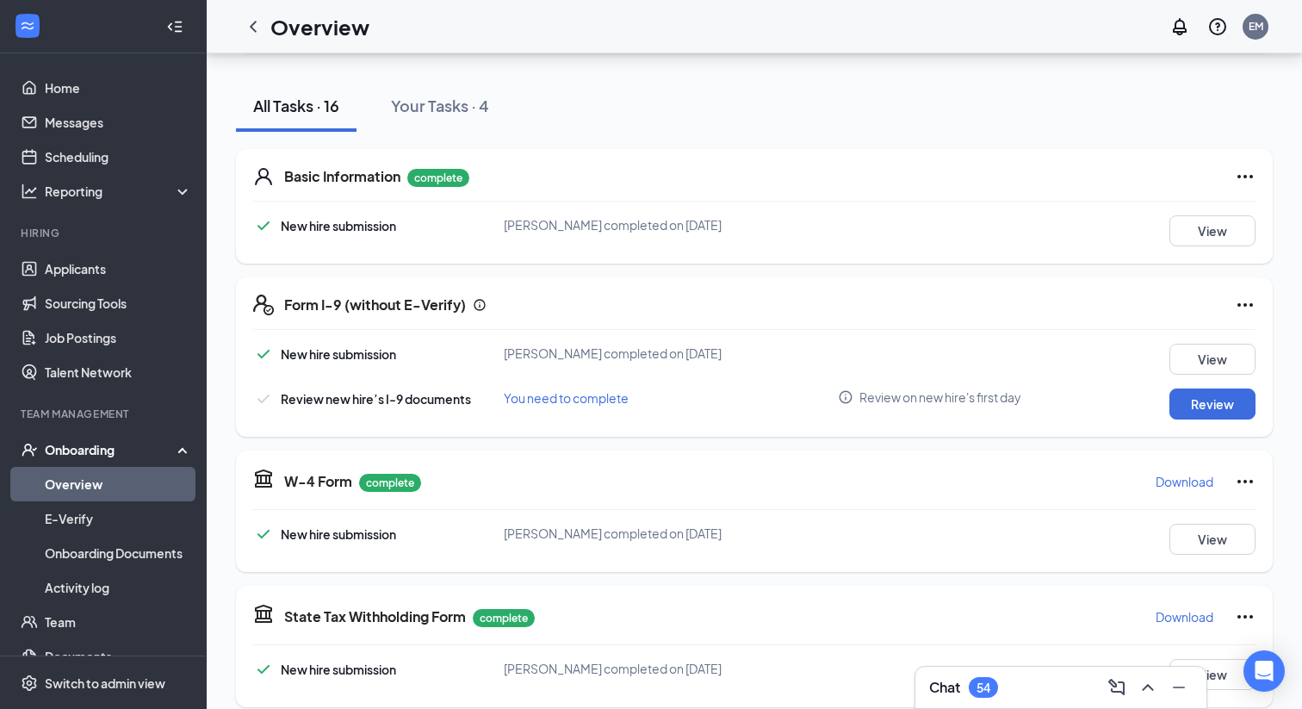
scroll to position [368, 0]
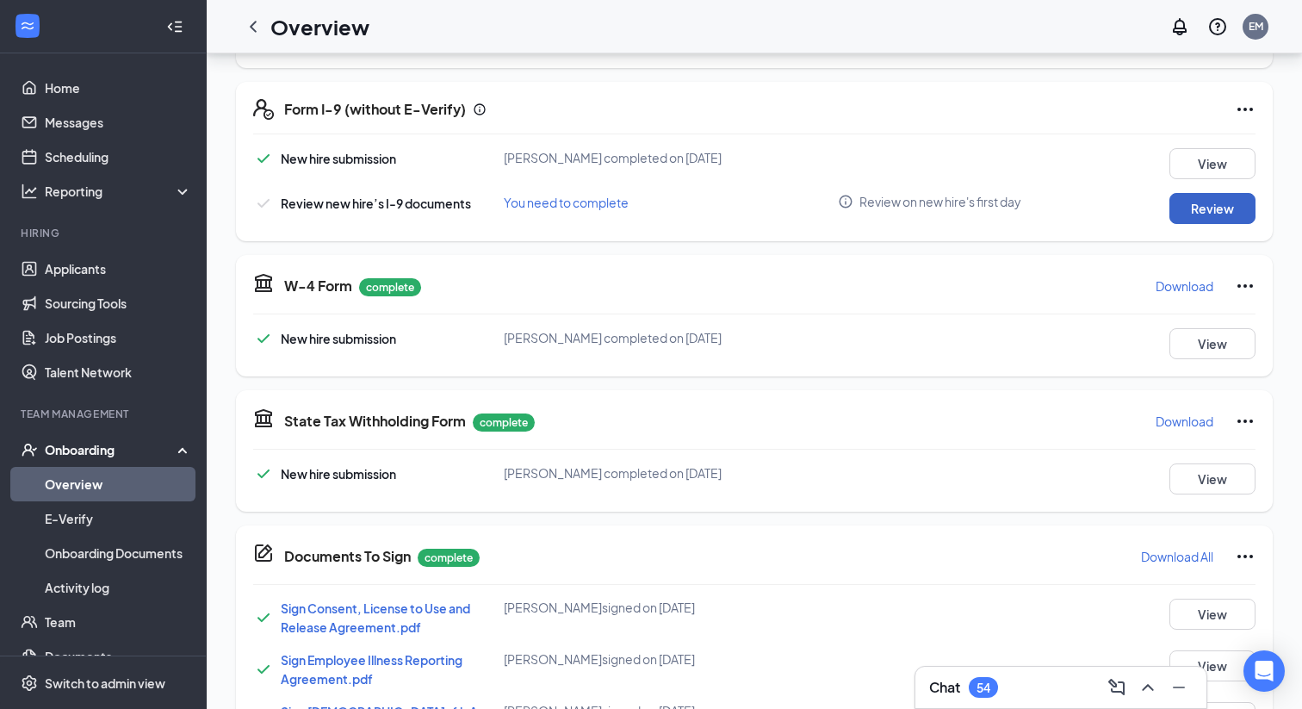
click at [1242, 216] on button "Review" at bounding box center [1212, 208] width 86 height 31
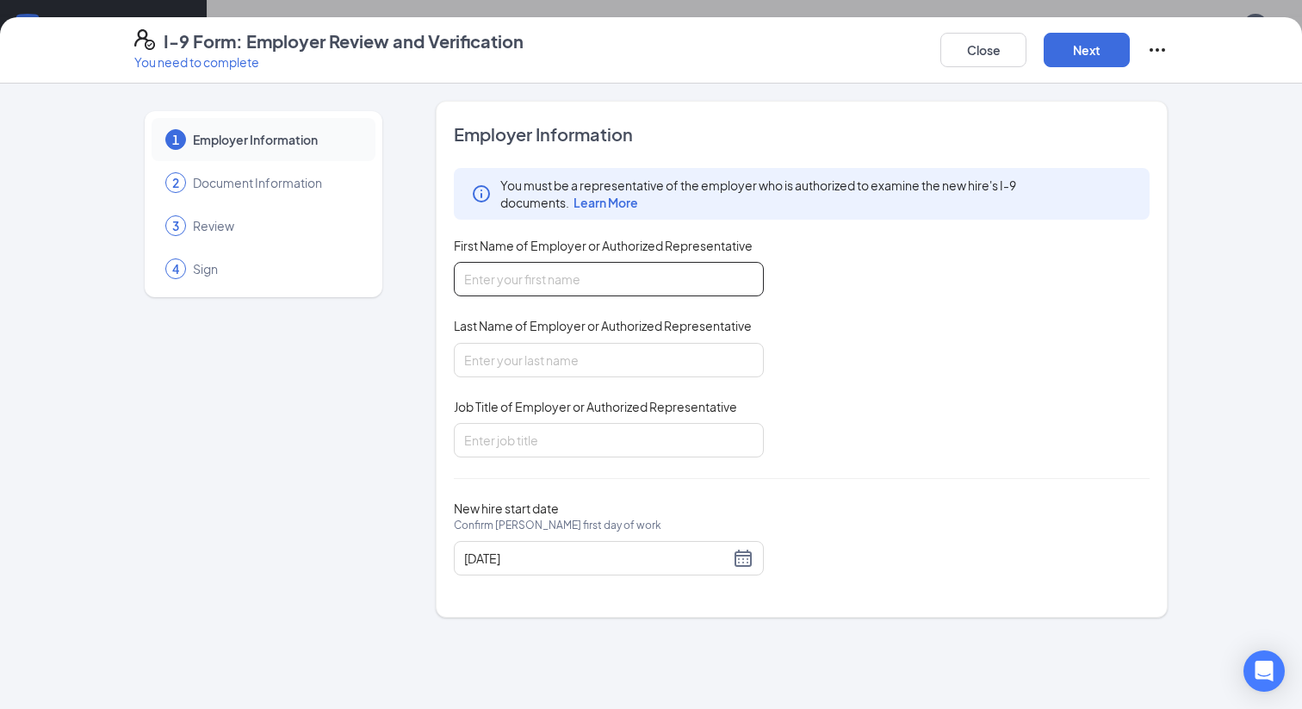
click at [677, 285] on input "First Name of Employer or Authorized Representative" at bounding box center [609, 279] width 310 height 34
type input "Elizabeth"
type input "Martinez"
click at [539, 440] on input "Job Title of Employer or Authorized Representative" at bounding box center [609, 440] width 310 height 34
type input "Marketing/HR"
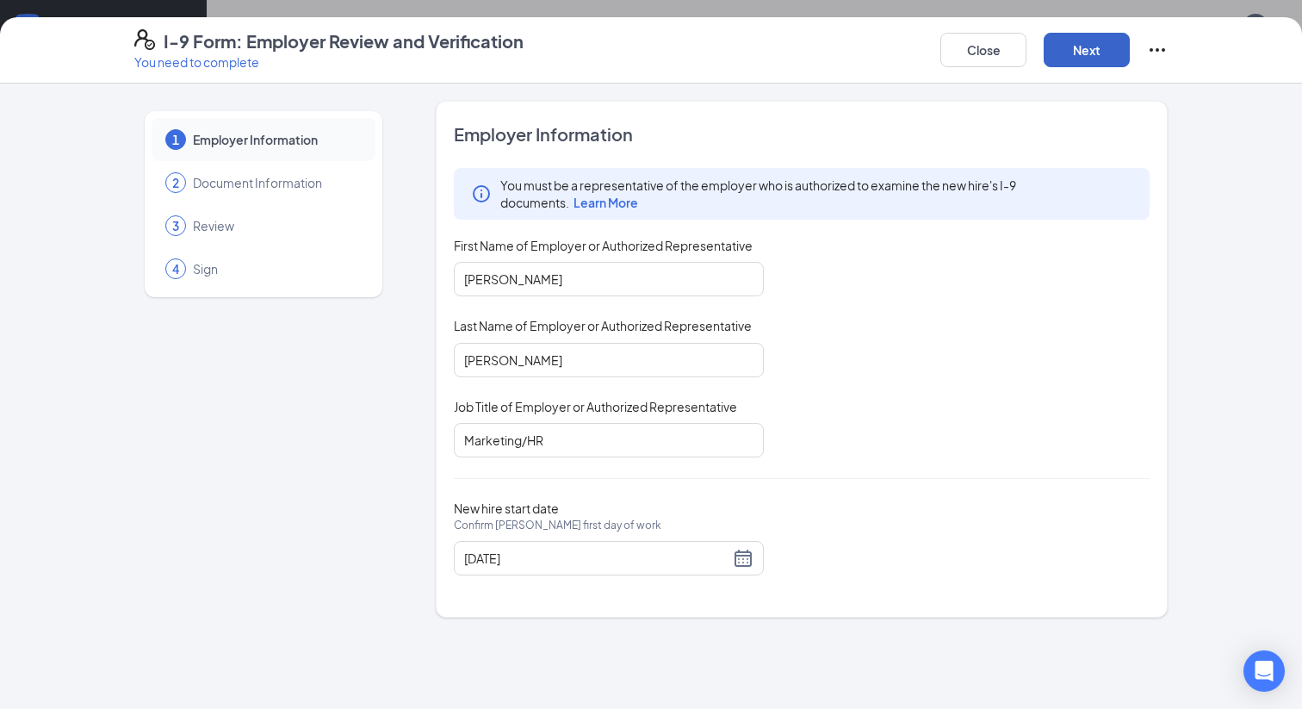
click at [1070, 46] on button "Next" at bounding box center [1087, 50] width 86 height 34
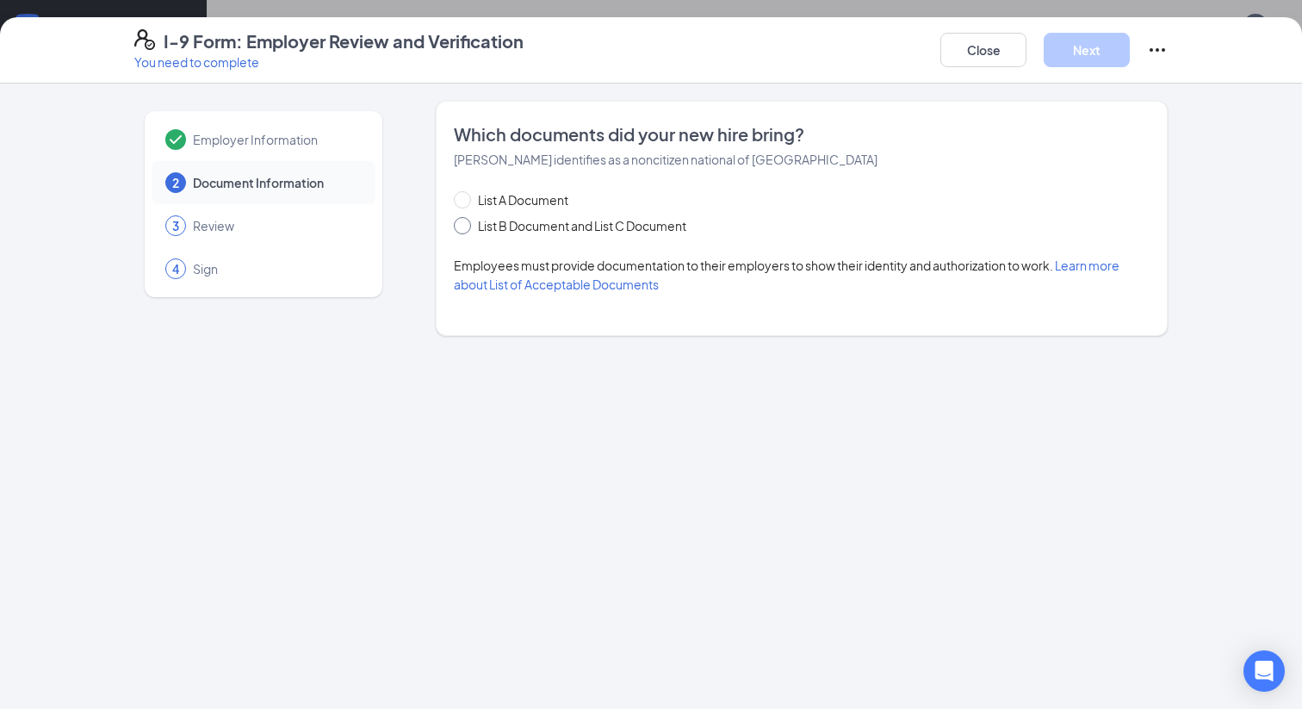
click at [462, 226] on input "List B Document and List C Document" at bounding box center [460, 223] width 12 height 12
radio input "true"
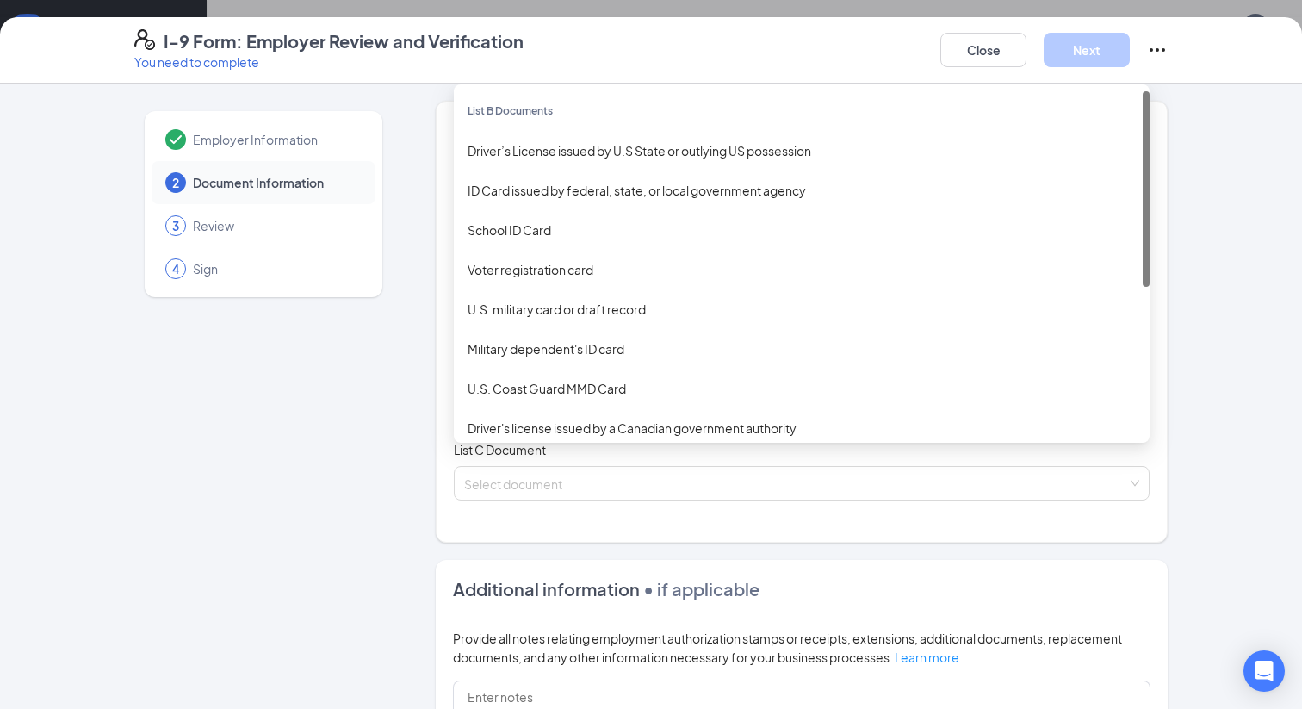
click at [546, 380] on input "search" at bounding box center [795, 376] width 663 height 26
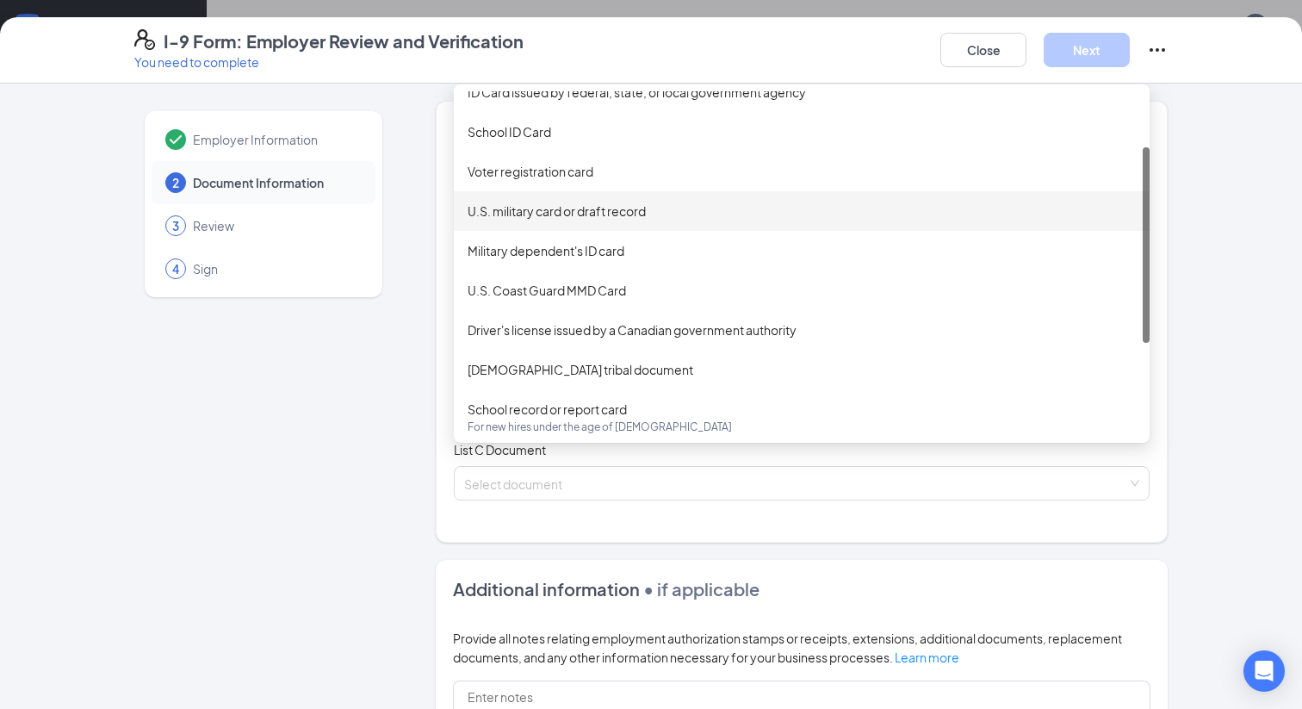
scroll to position [99, 0]
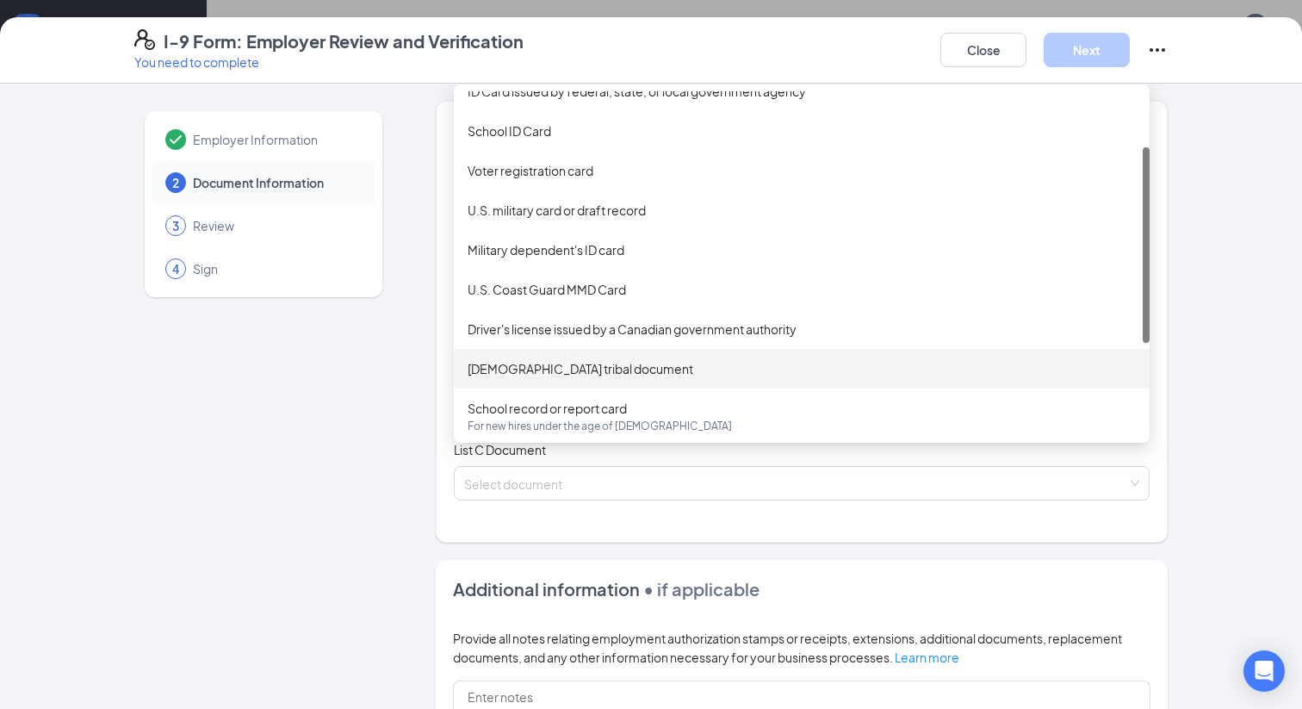
click at [433, 392] on div "Employer Information 2 Document Information 3 Review 4 Sign Which documents did…" at bounding box center [650, 550] width 1033 height 899
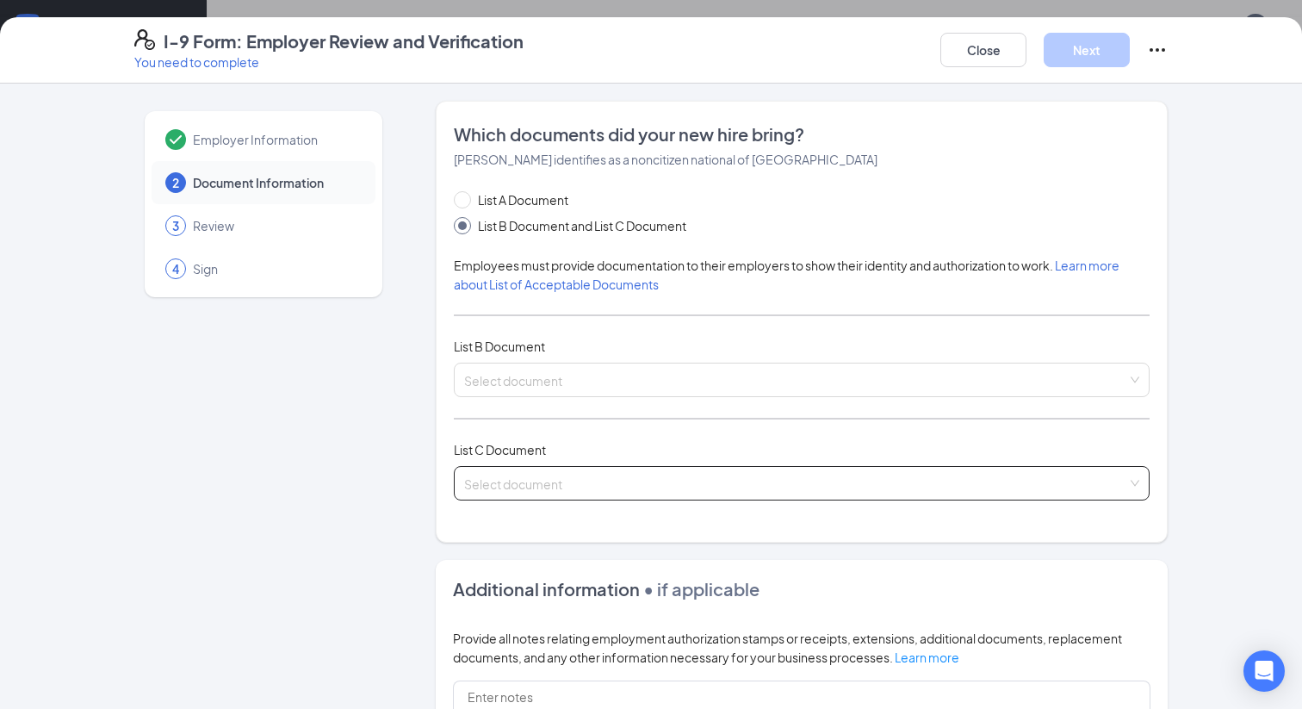
click at [474, 472] on input "search" at bounding box center [795, 480] width 663 height 26
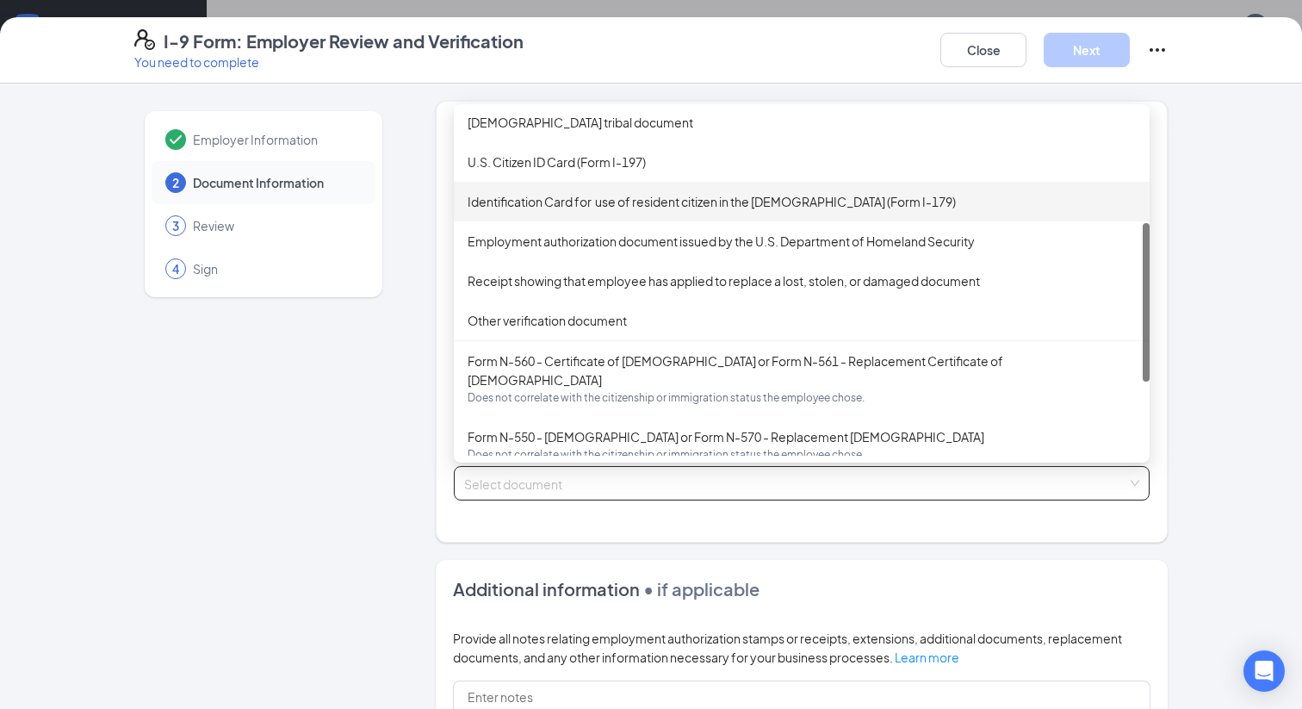
scroll to position [282, 0]
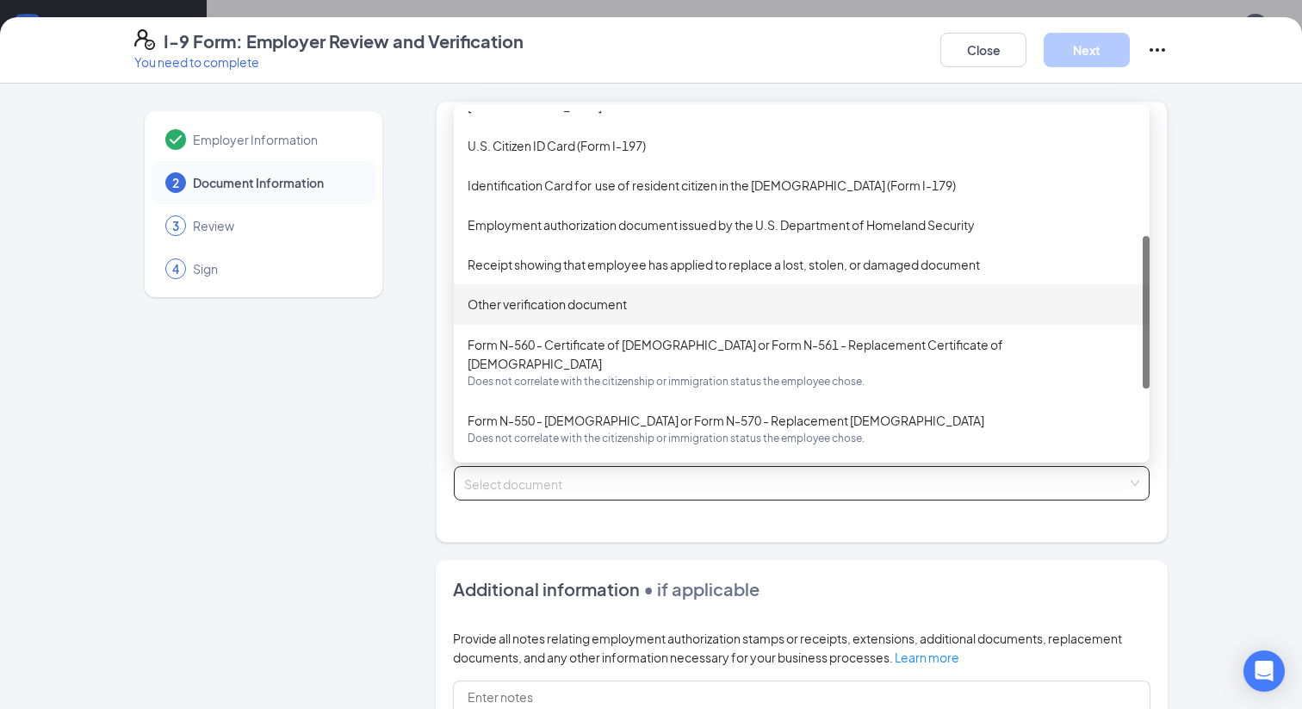
click at [540, 301] on div "Other verification document" at bounding box center [802, 303] width 668 height 19
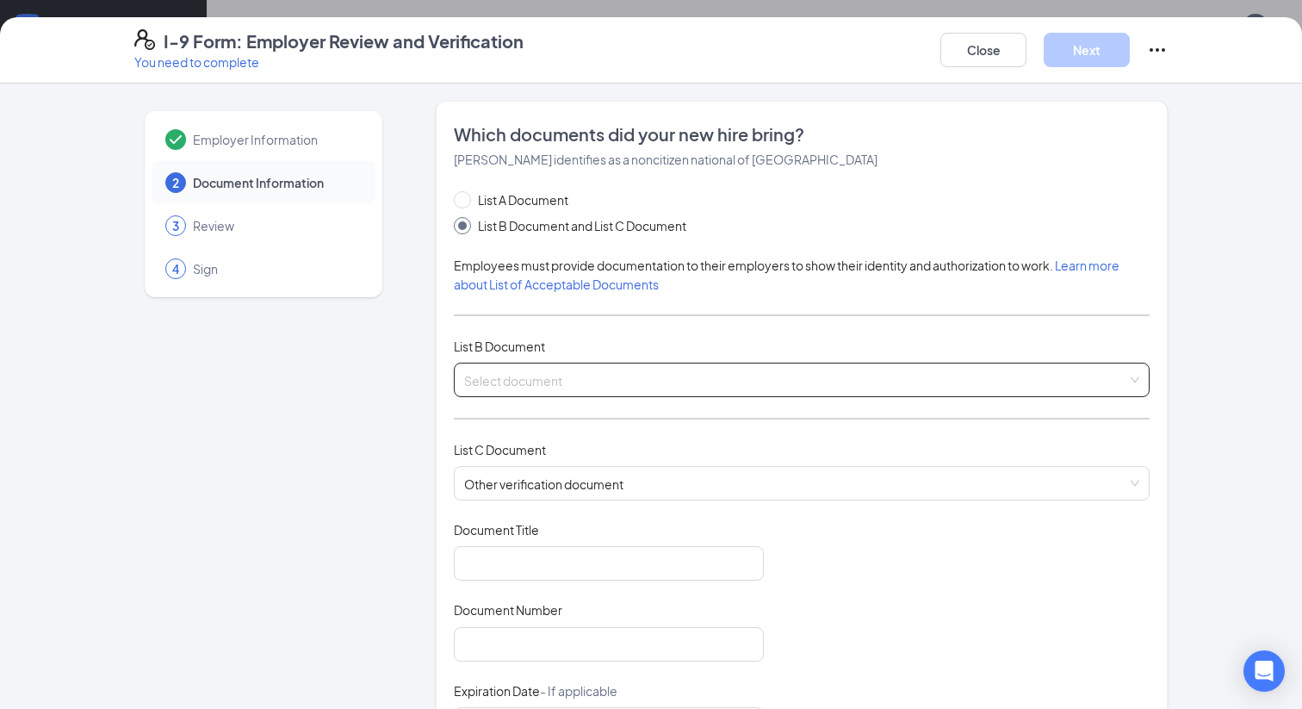
click at [499, 366] on div "Select document Driver's license issued by a Canadian government authority Nati…" at bounding box center [802, 380] width 696 height 34
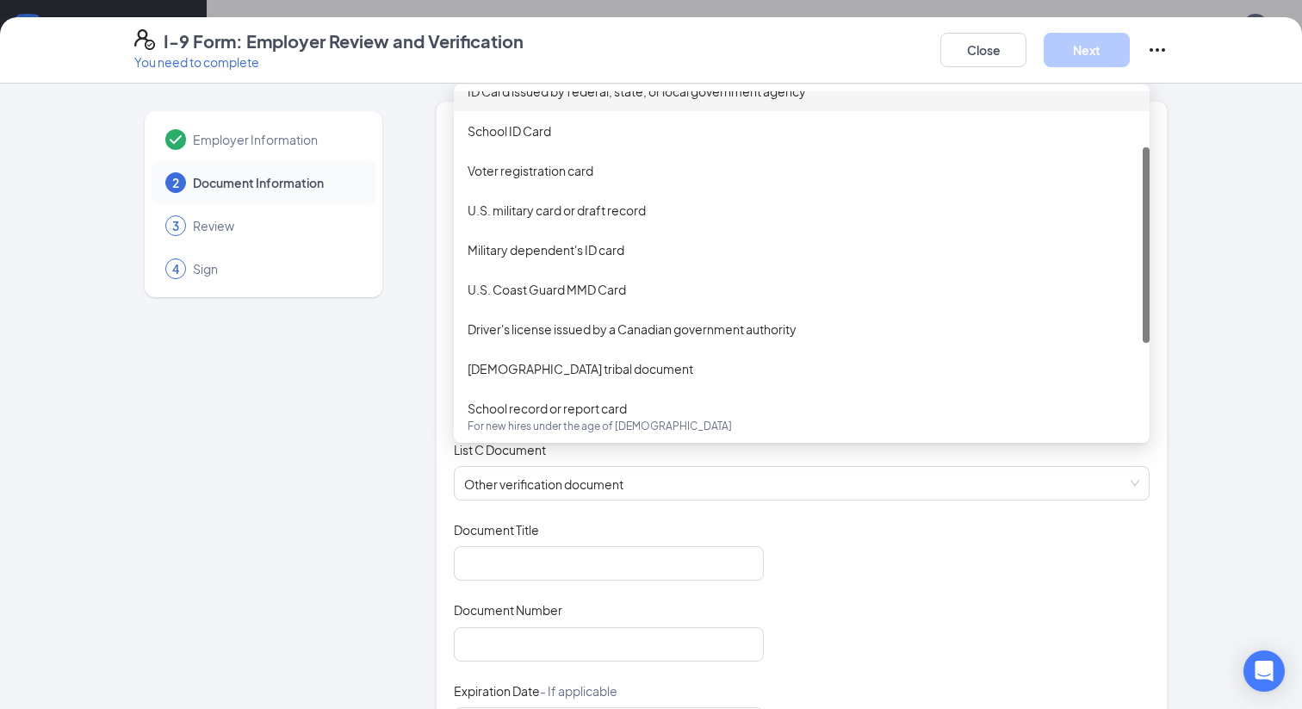
scroll to position [0, 0]
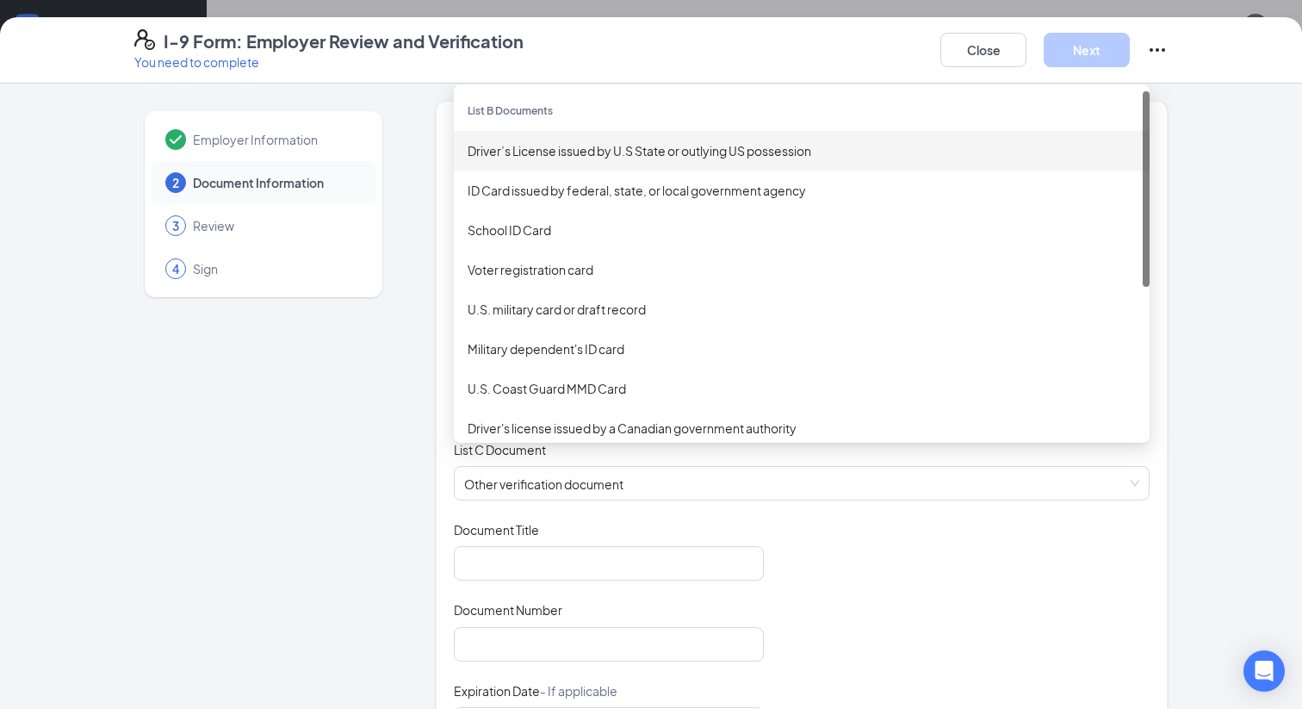
click at [580, 148] on div "Driver’s License issued by U.S State or outlying US possession" at bounding box center [802, 150] width 668 height 19
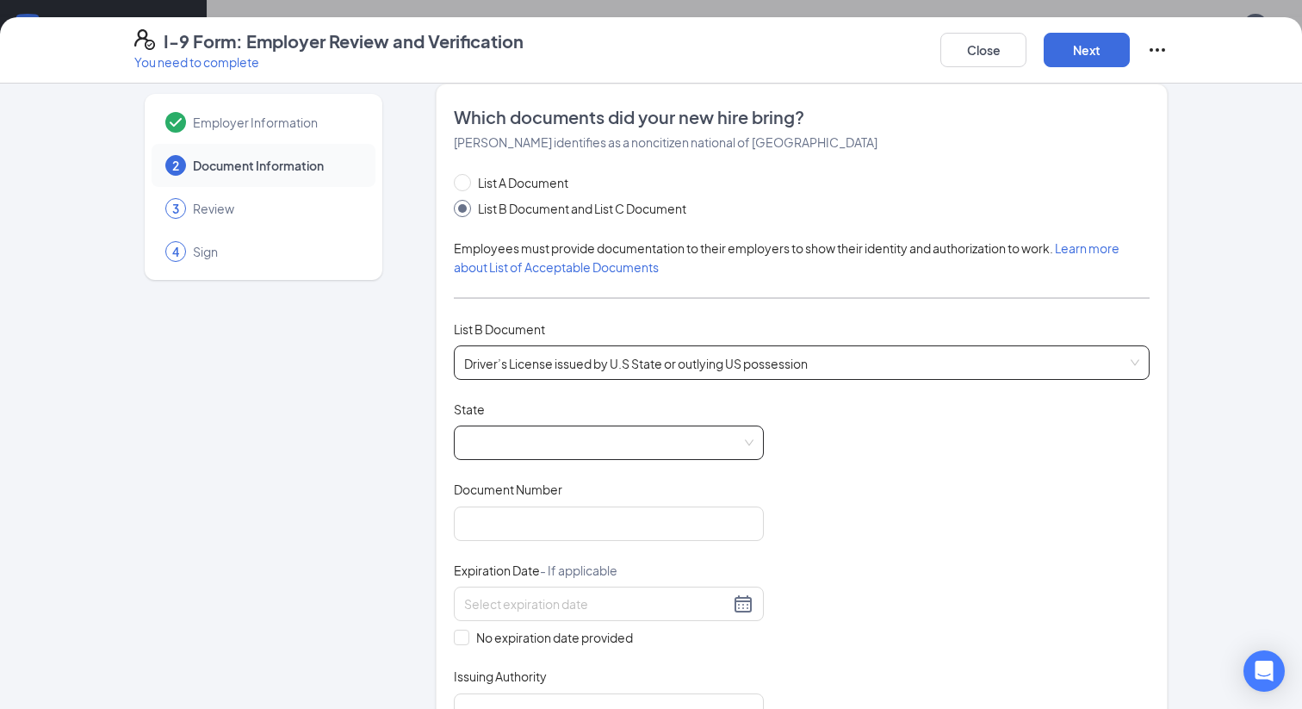
scroll to position [24, 0]
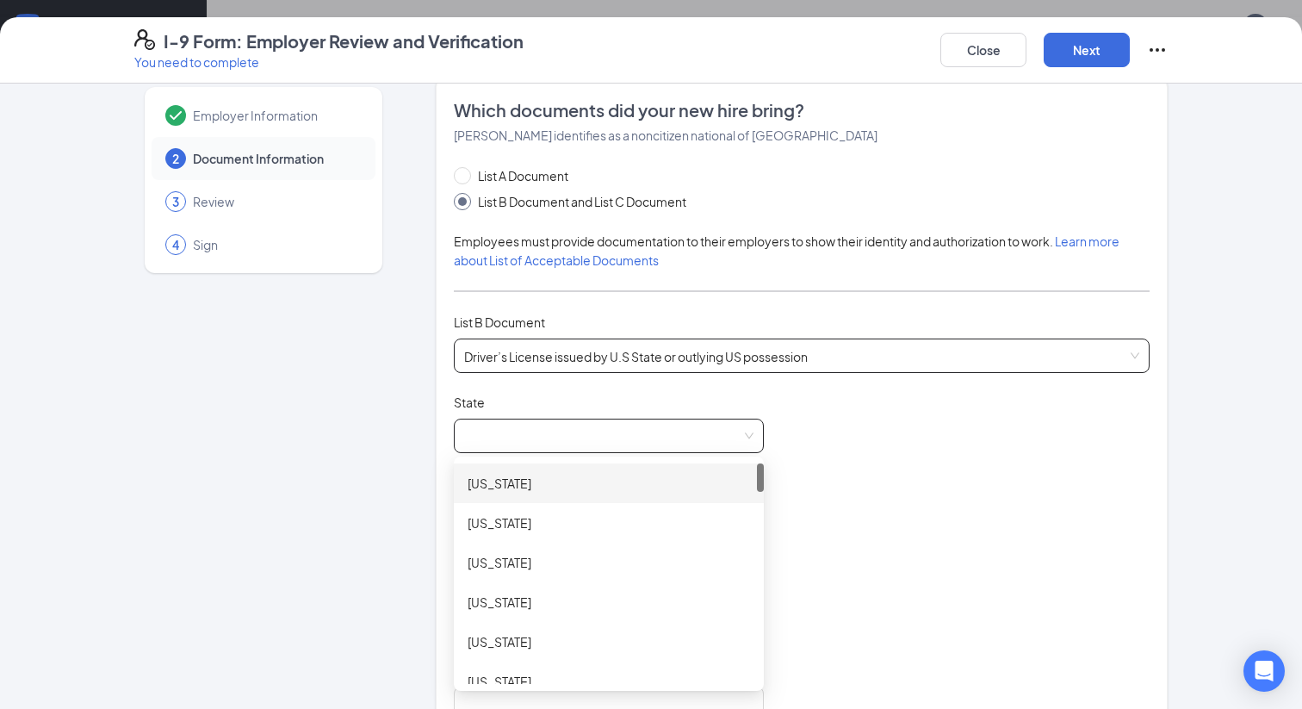
click at [520, 437] on span at bounding box center [608, 435] width 289 height 33
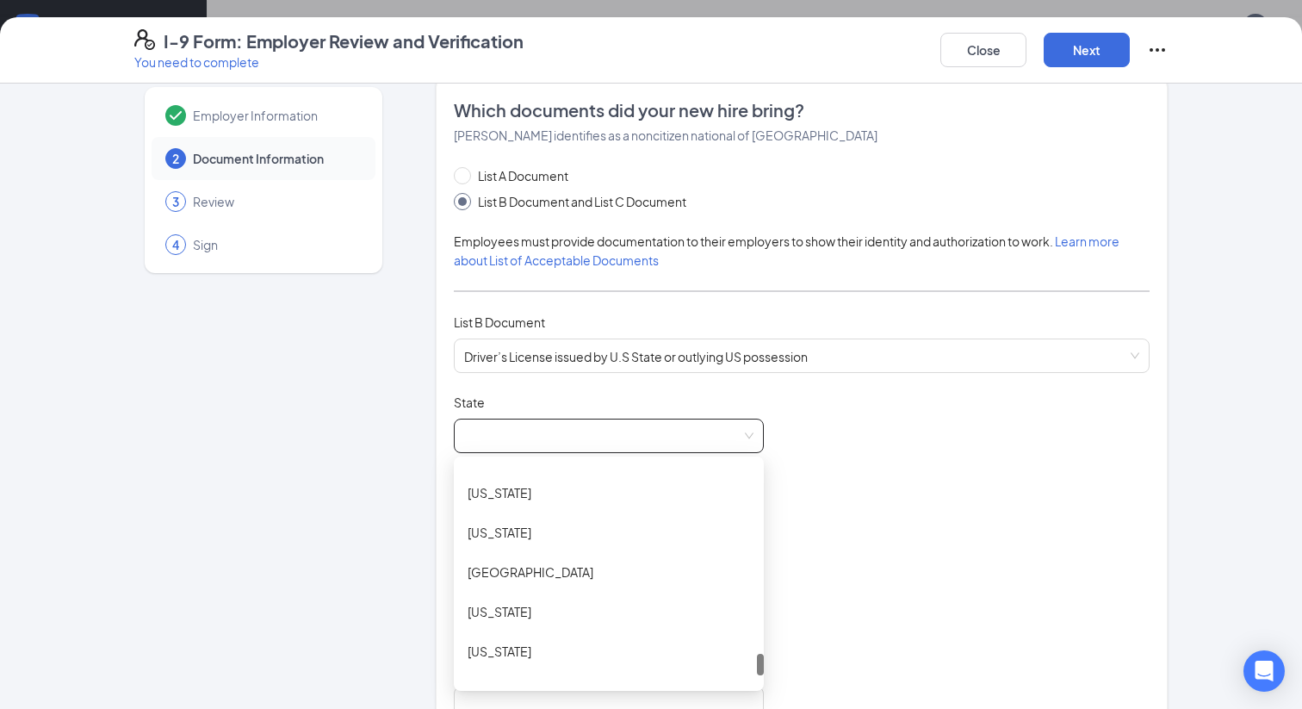
scroll to position [1851, 0]
click at [518, 571] on div "Virginia" at bounding box center [609, 572] width 282 height 19
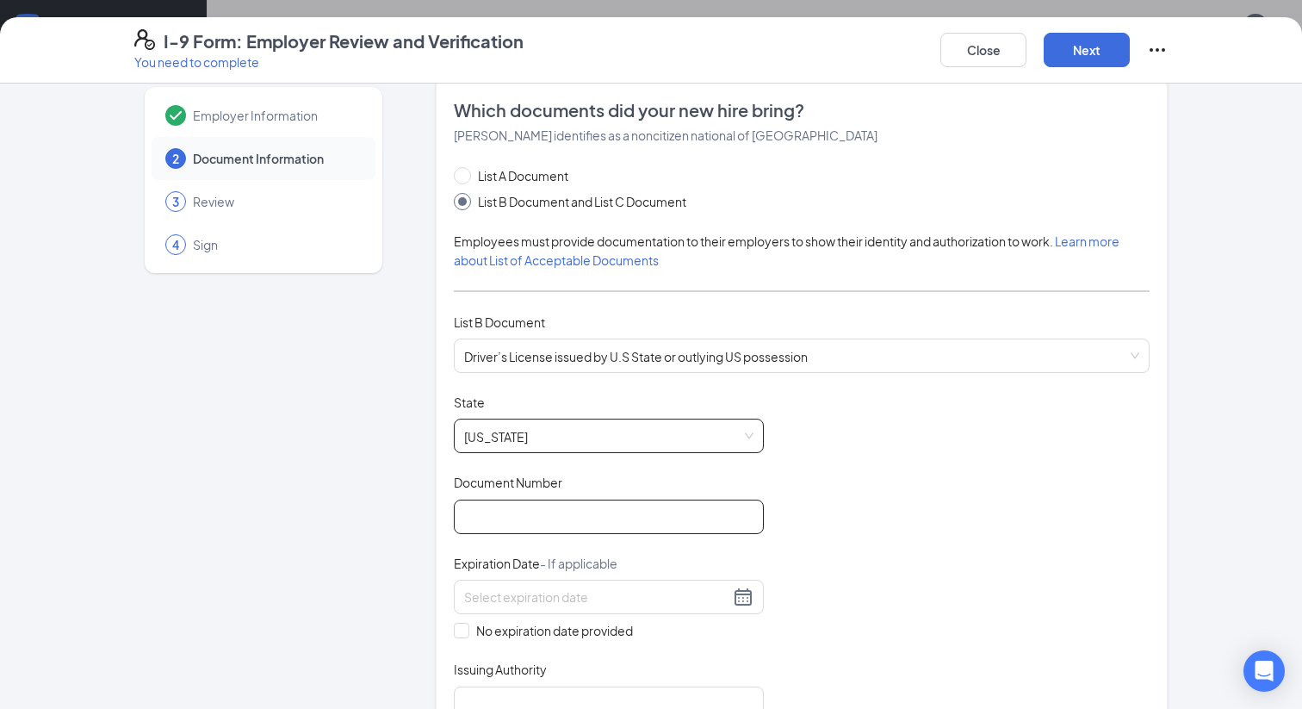
click at [515, 513] on input "Document Number" at bounding box center [609, 516] width 310 height 34
type input "E69679613"
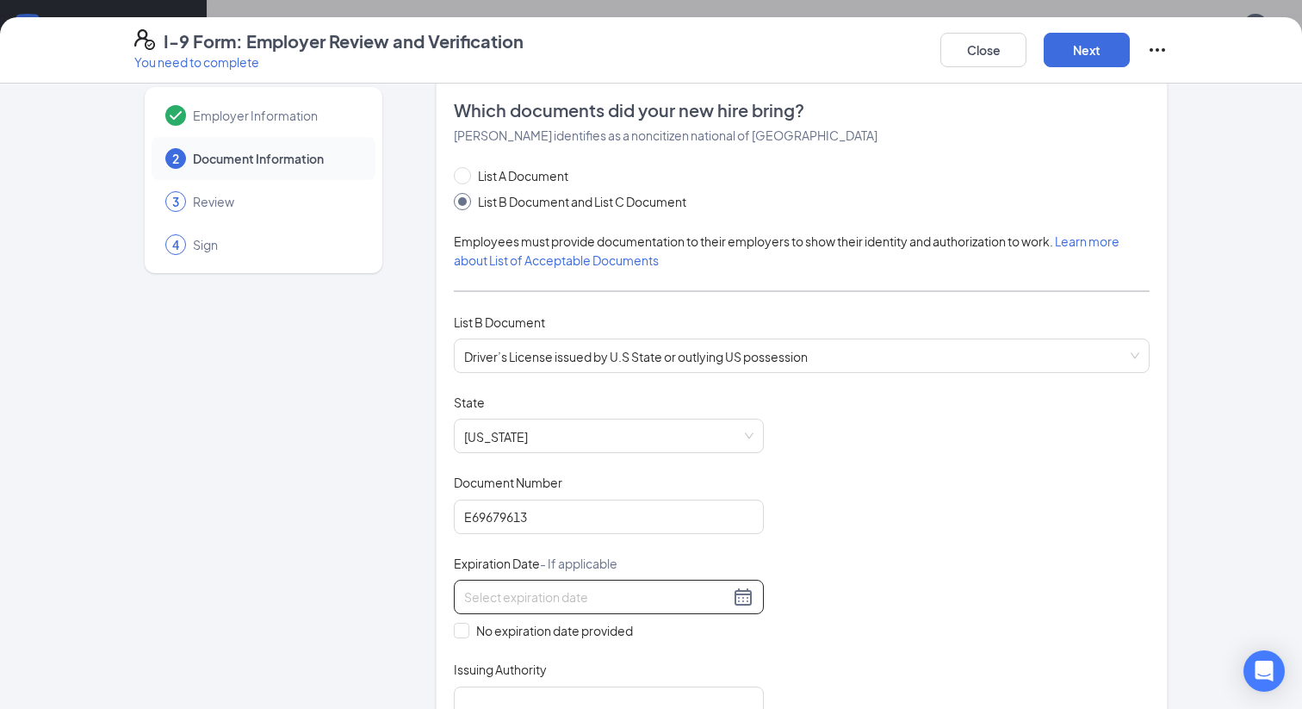
click at [749, 595] on div at bounding box center [608, 596] width 289 height 21
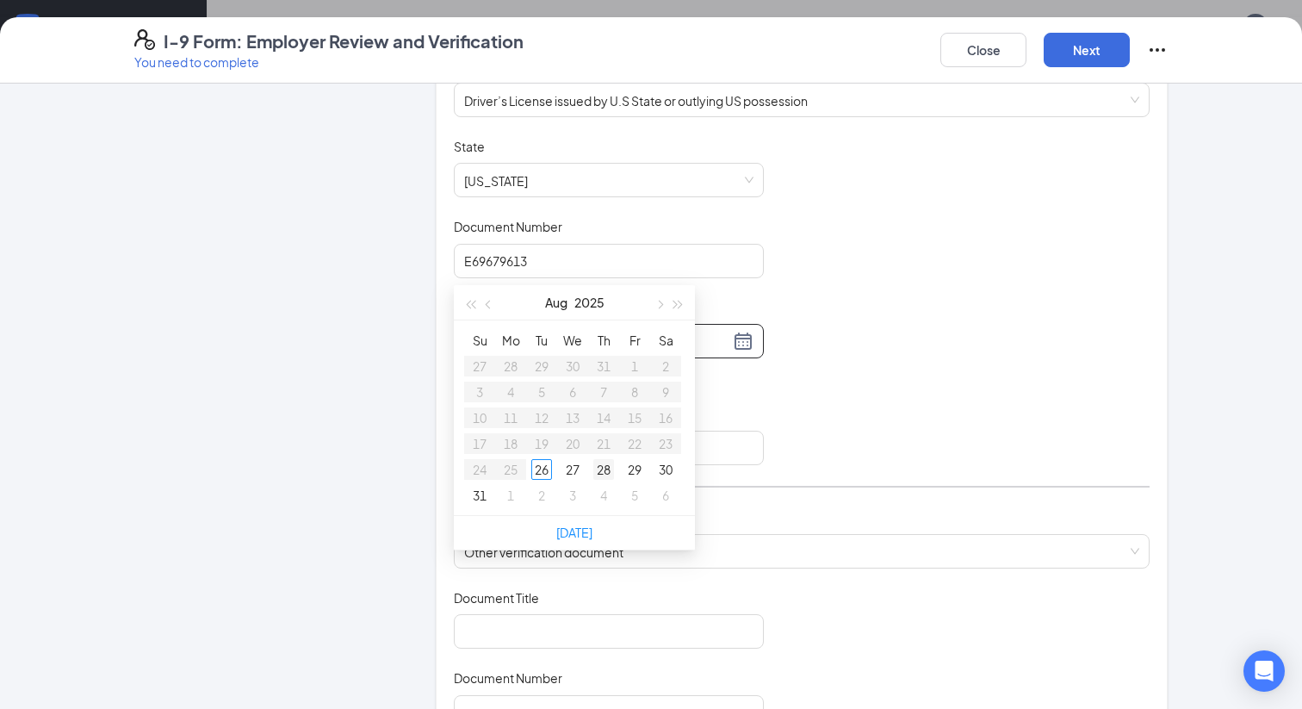
scroll to position [699, 0]
type input "08/28/2025"
click at [660, 301] on span "button" at bounding box center [658, 303] width 9 height 9
type input "10/26/2025"
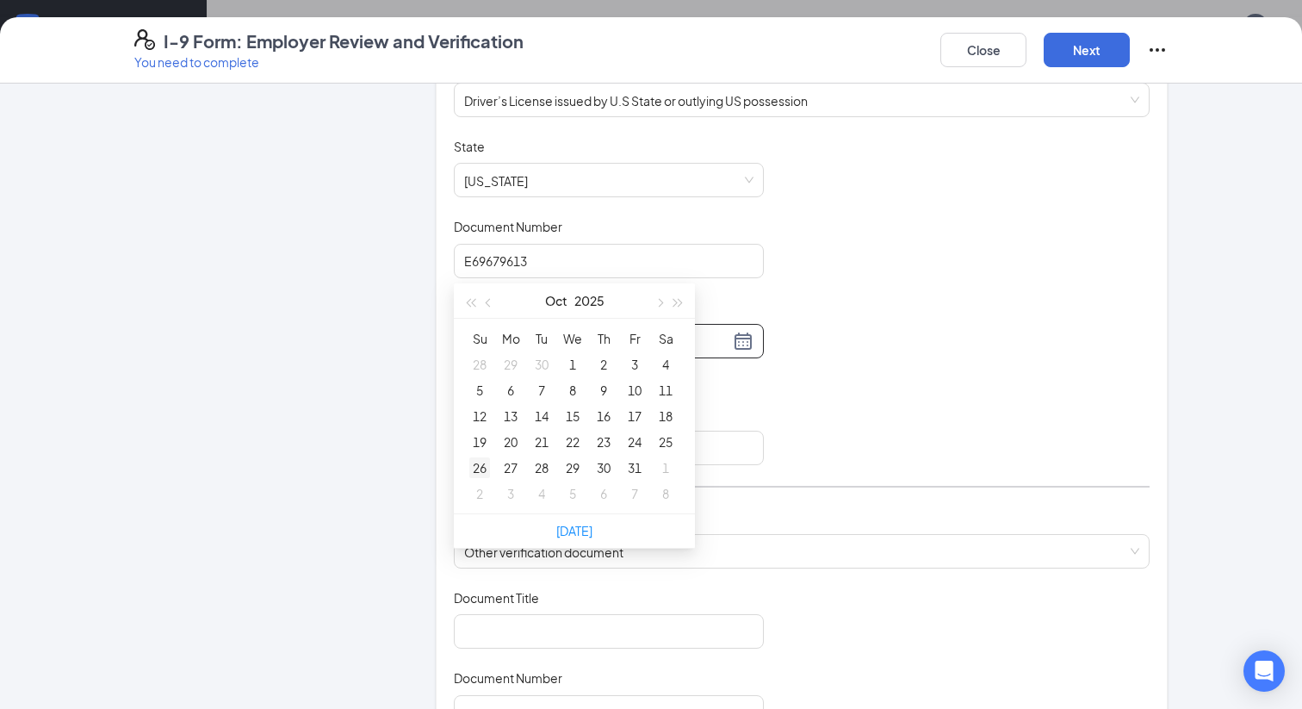
type input "10/26/2025"
click at [478, 467] on div "26" at bounding box center [479, 467] width 21 height 21
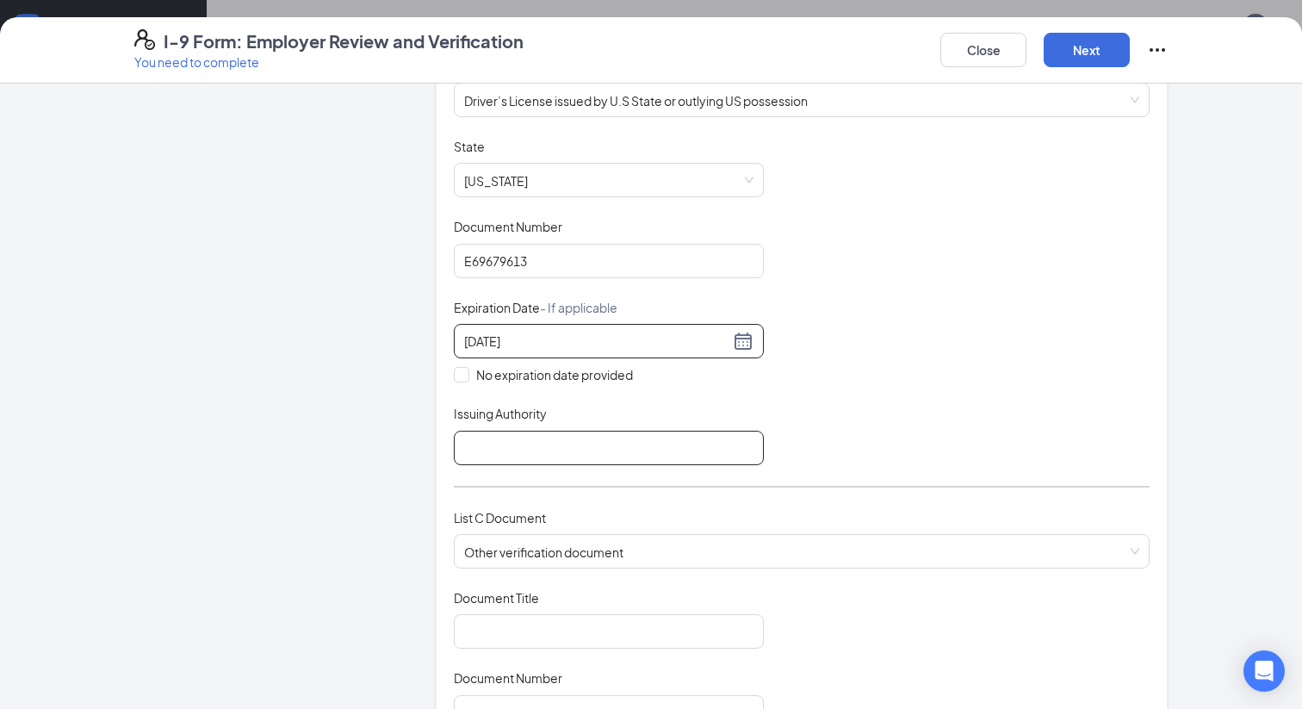
click at [519, 449] on input "Issuing Authority" at bounding box center [609, 448] width 310 height 34
type input "Virginia"
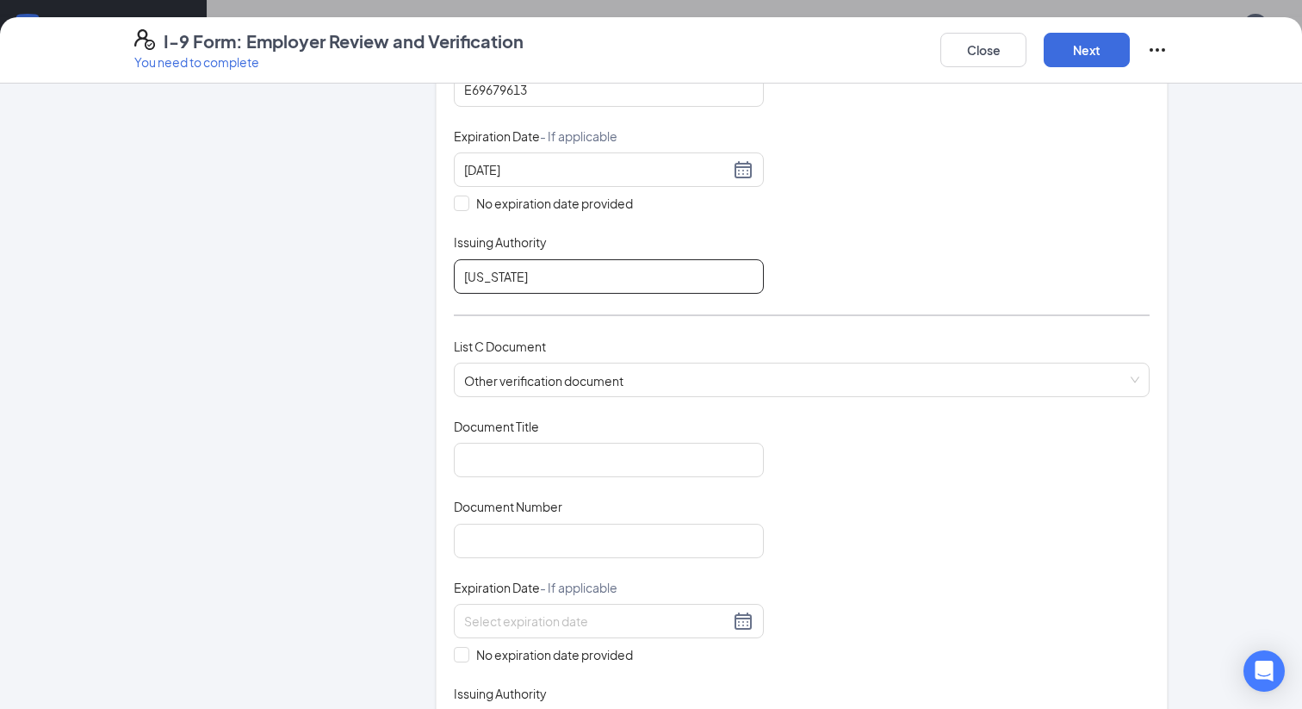
scroll to position [459, 0]
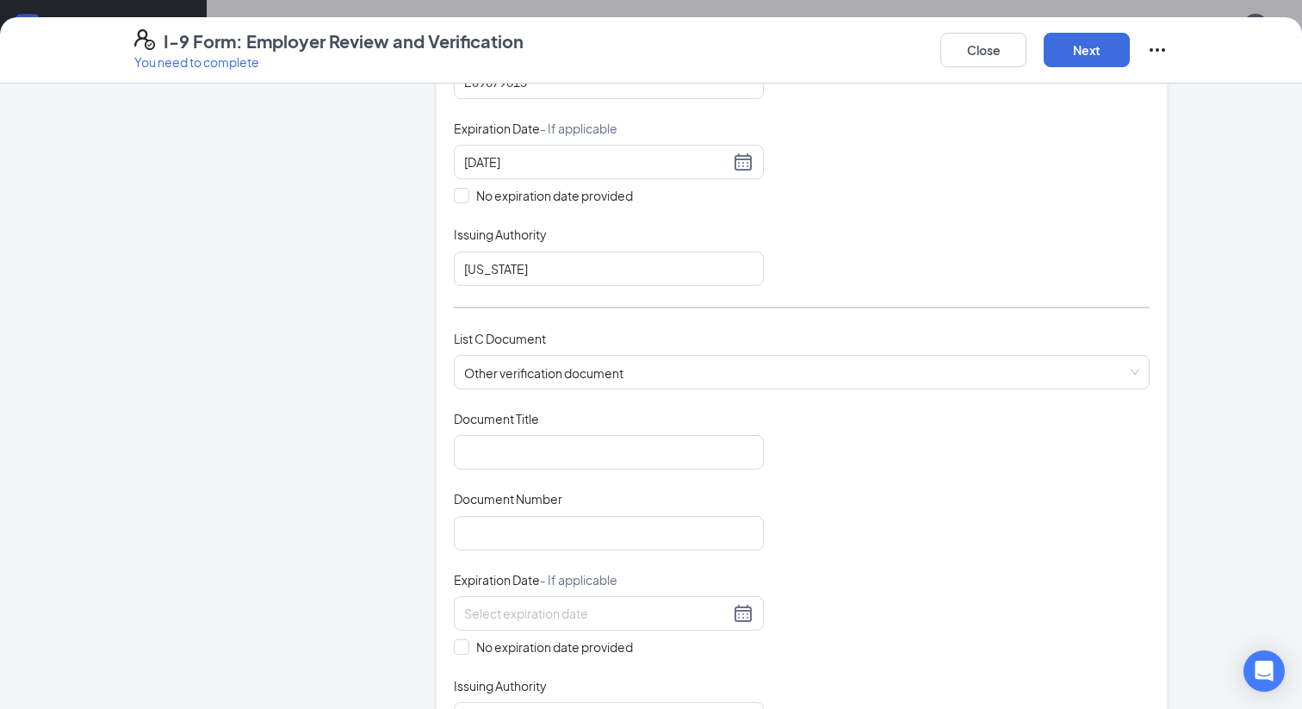
click at [648, 391] on div "List C Document Other verification document Receipt showing that employee has a…" at bounding box center [802, 369] width 696 height 81
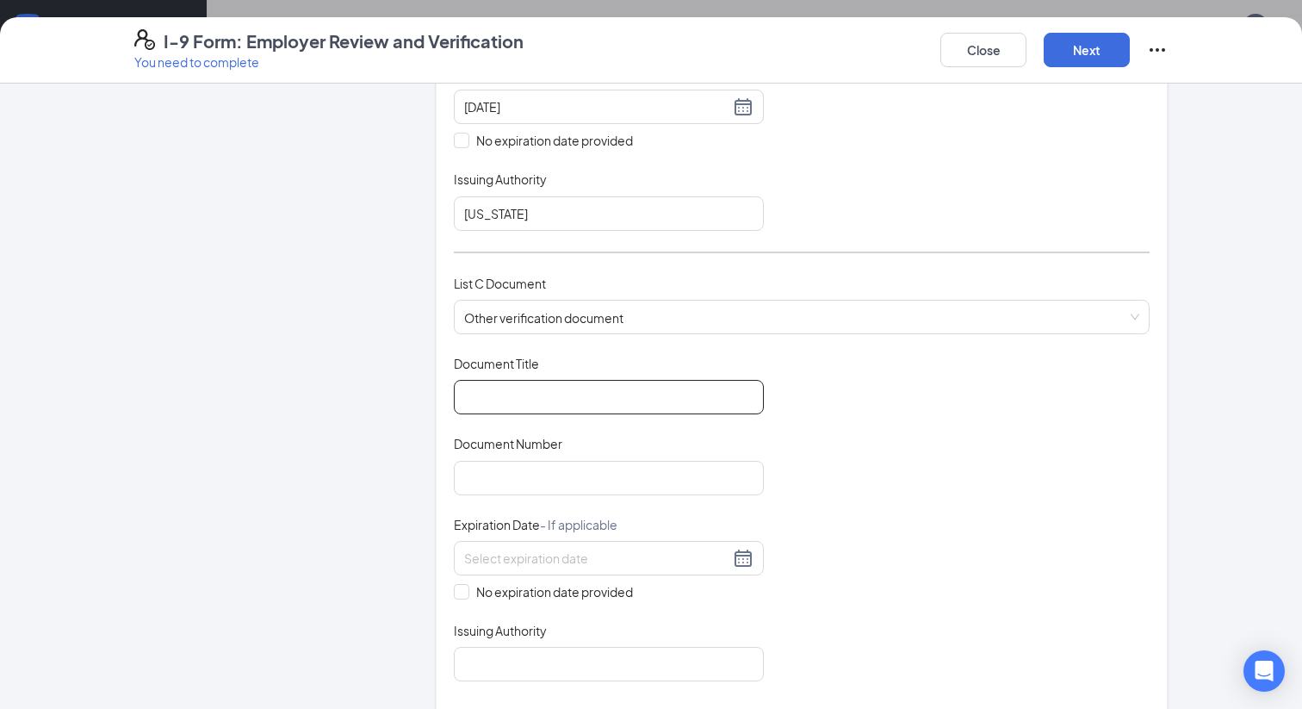
scroll to position [537, 0]
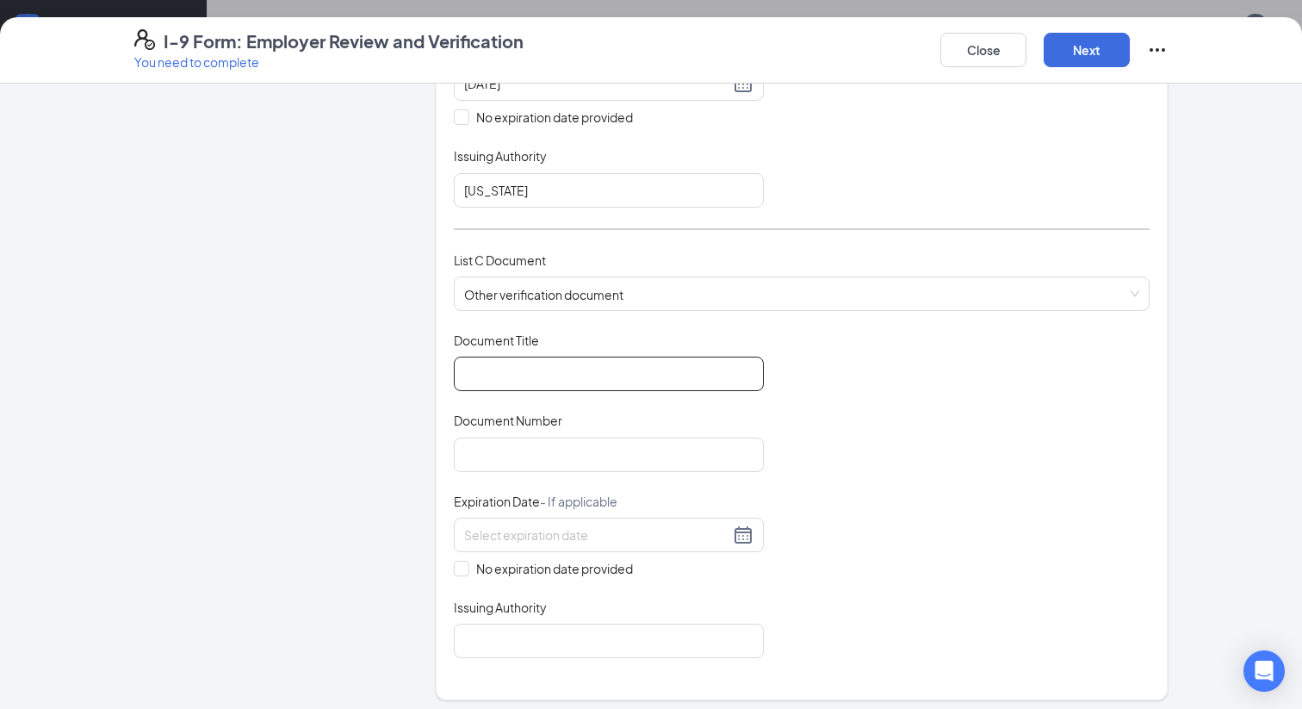
click at [611, 384] on input "Document Title" at bounding box center [609, 373] width 310 height 34
drag, startPoint x: 558, startPoint y: 374, endPoint x: 499, endPoint y: 375, distance: 58.6
click at [499, 375] on input "U.S. Permentat" at bounding box center [609, 373] width 310 height 34
type input "U.S. Permanent Resident Card"
click at [557, 457] on input "Document Number" at bounding box center [609, 454] width 310 height 34
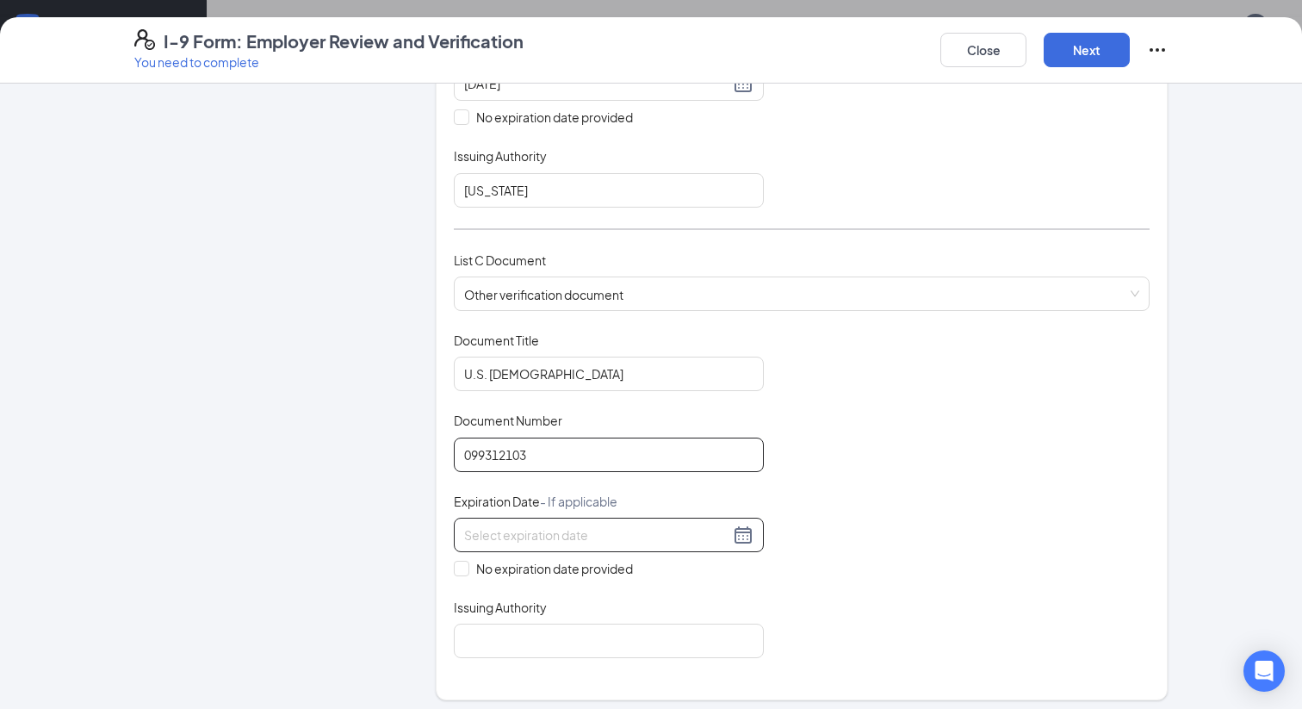
type input "099312103"
click at [513, 537] on input at bounding box center [596, 534] width 265 height 19
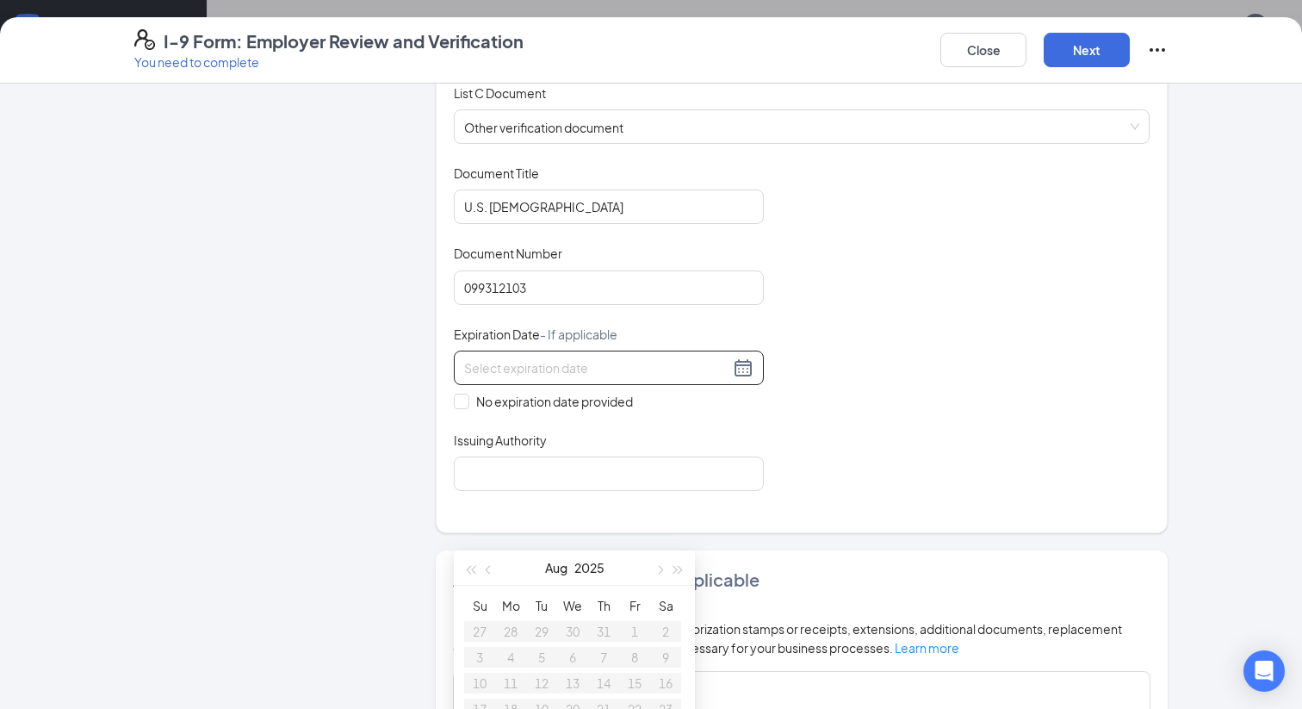
scroll to position [706, 0]
click at [463, 396] on input "No expiration date provided" at bounding box center [460, 398] width 12 height 12
checkbox input "true"
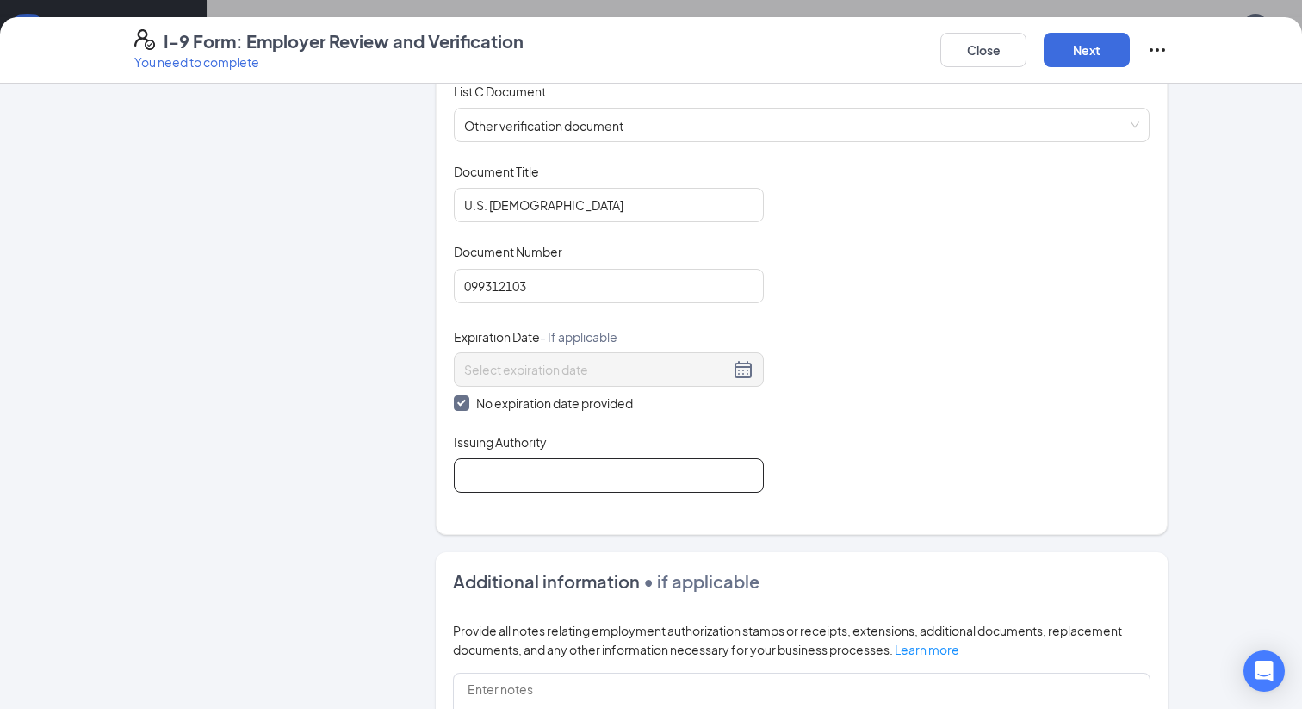
click at [499, 471] on input "Issuing Authority" at bounding box center [609, 475] width 310 height 34
type input "United States"
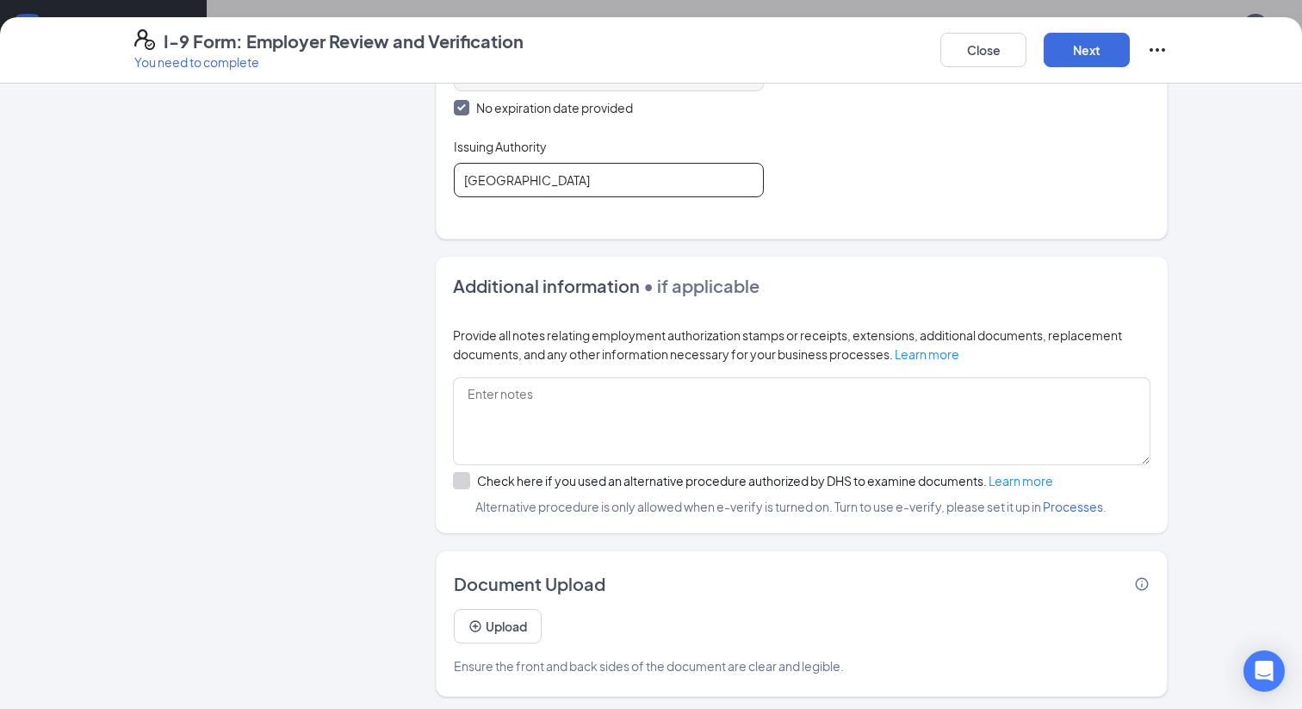
scroll to position [766, 0]
click at [499, 621] on button "Upload" at bounding box center [498, 626] width 88 height 34
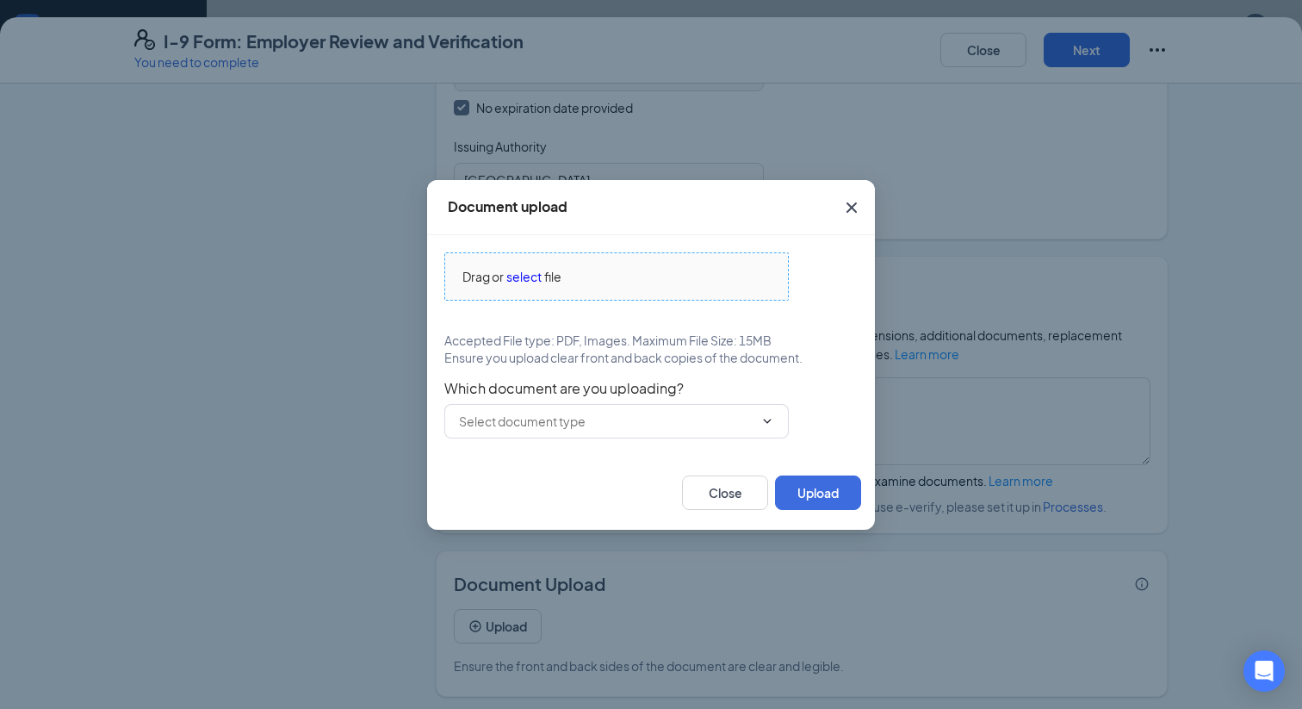
click at [539, 272] on span "select" at bounding box center [523, 276] width 35 height 19
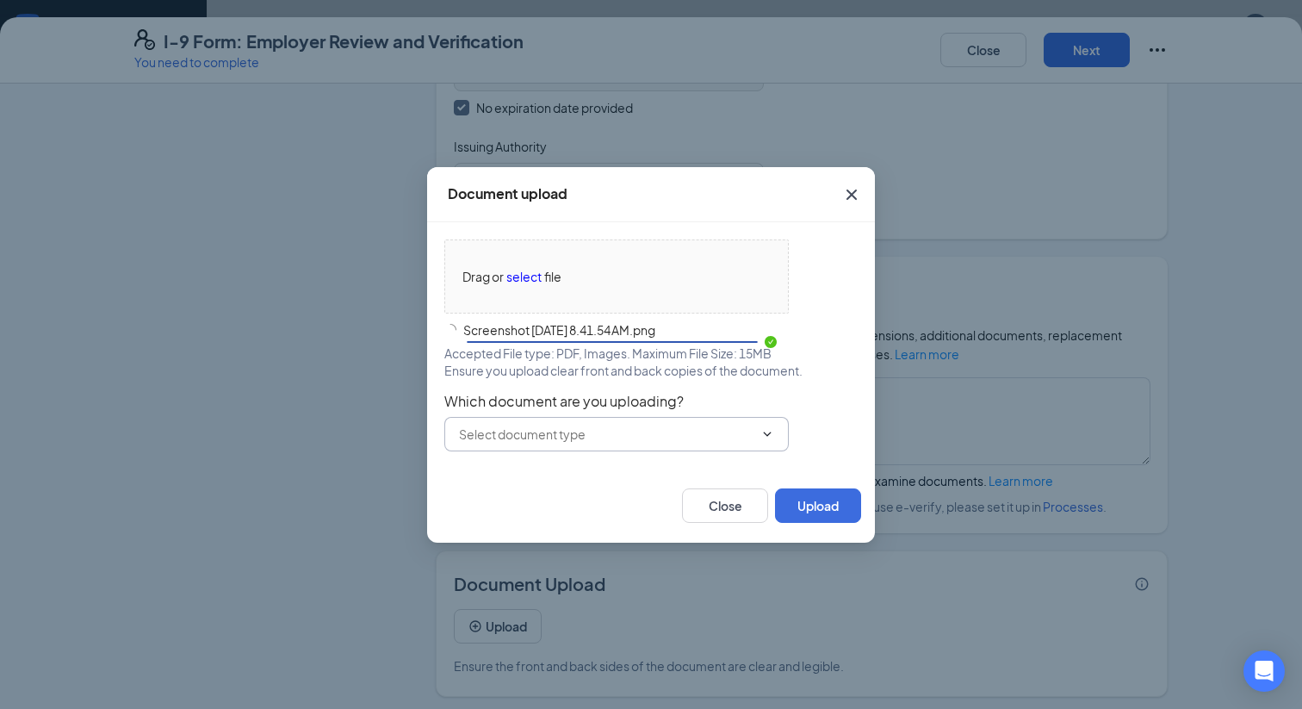
click at [766, 434] on icon "ChevronDown" at bounding box center [768, 433] width 8 height 4
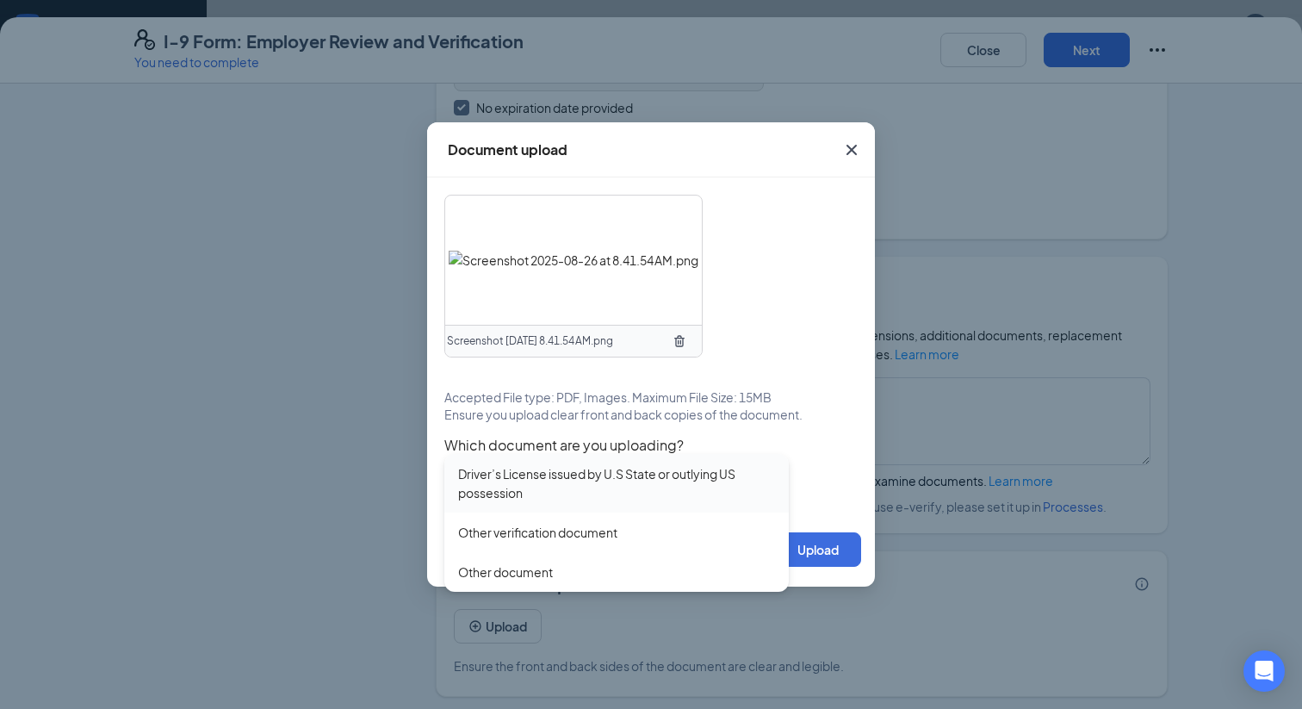
click at [686, 469] on div "Driver’s License issued by U.S State or outlying US possession" at bounding box center [616, 483] width 317 height 38
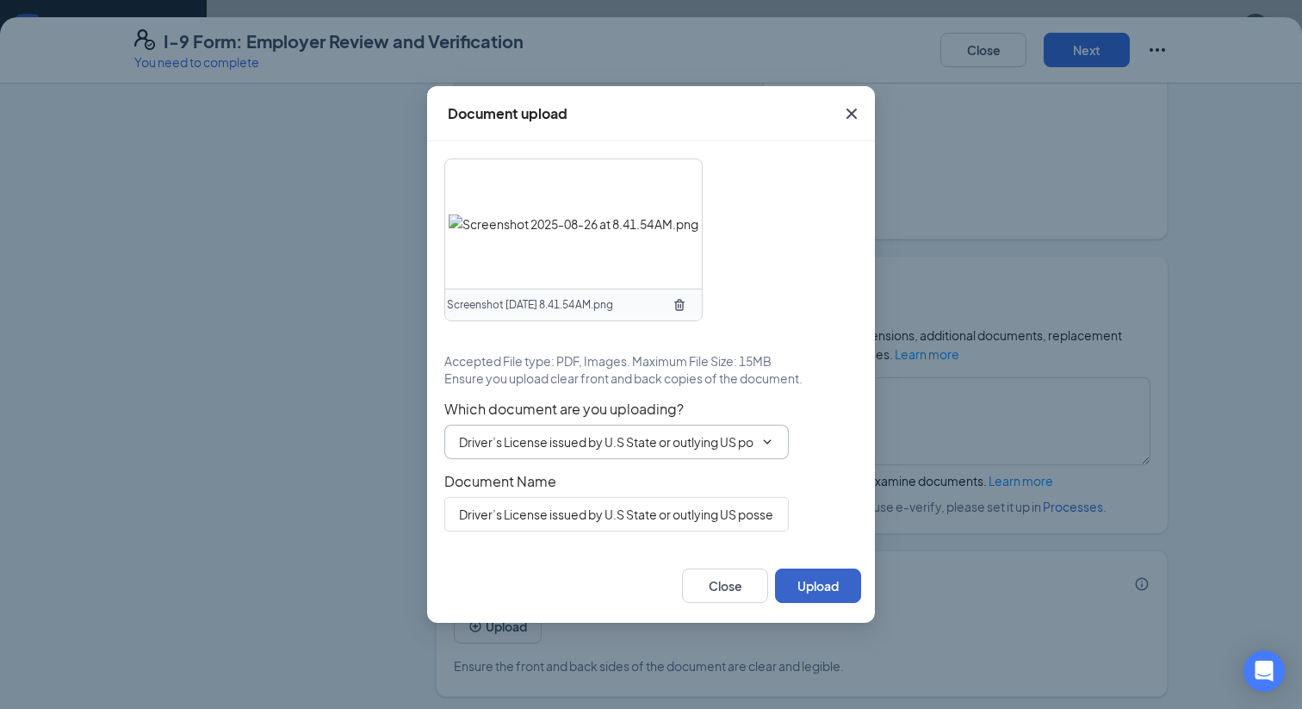
click at [830, 584] on button "Upload" at bounding box center [818, 585] width 86 height 34
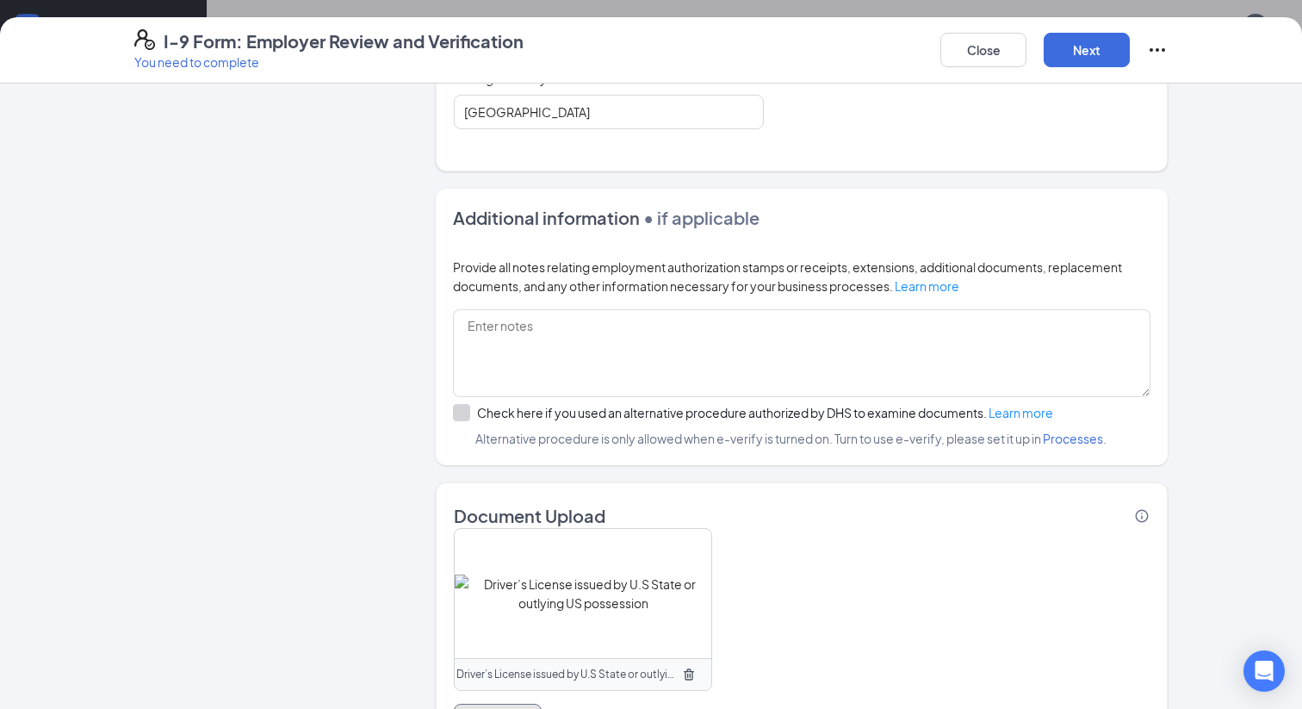
scroll to position [1164, 0]
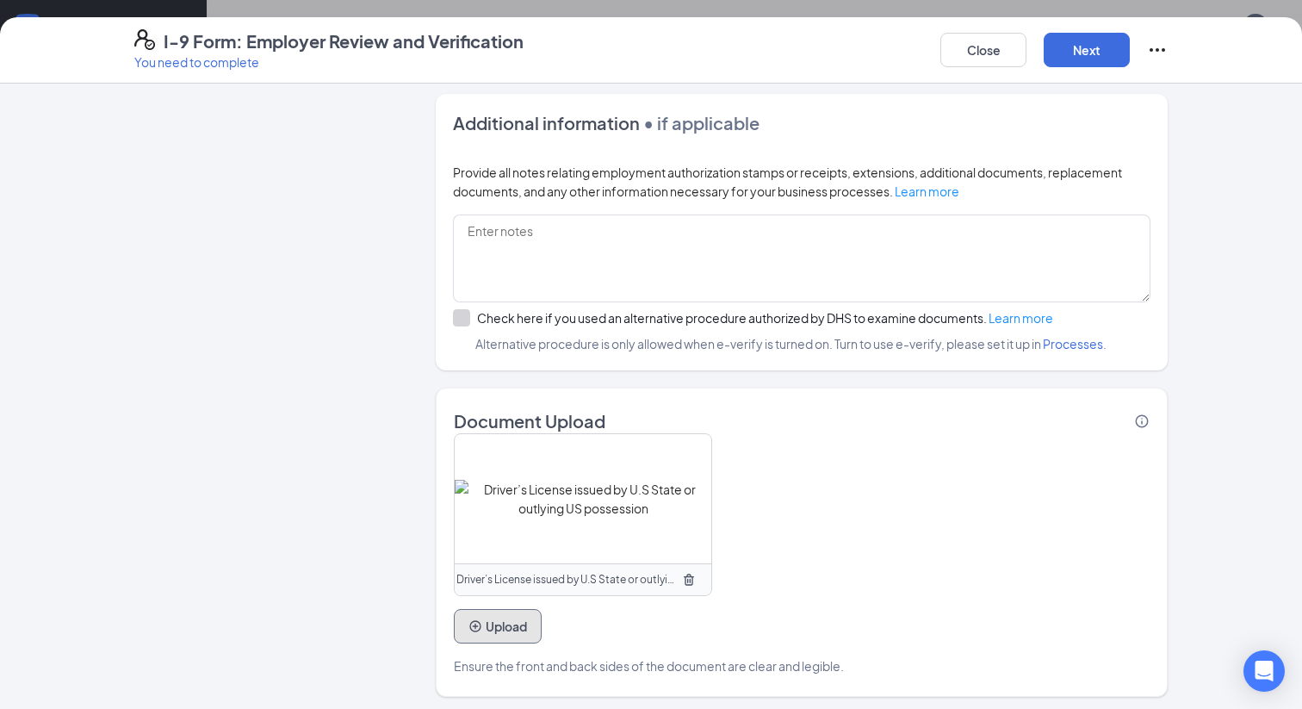
click at [493, 627] on button "Upload" at bounding box center [498, 626] width 88 height 34
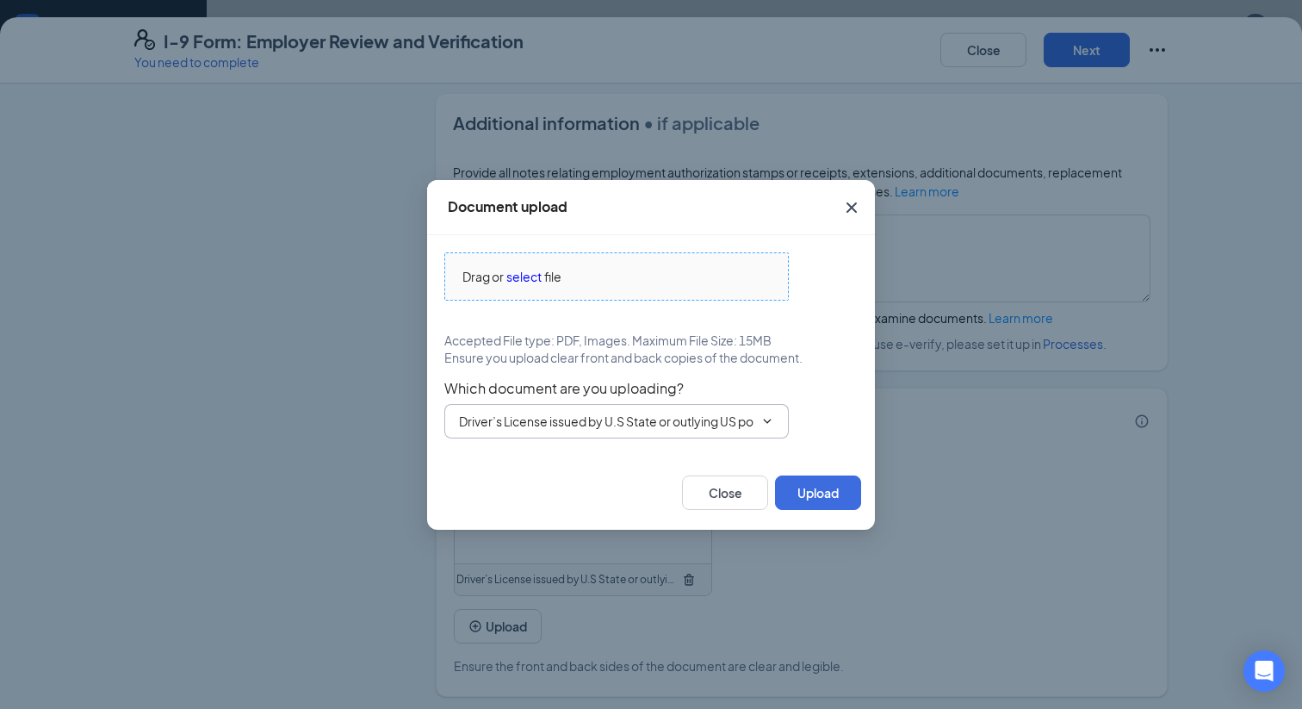
click at [549, 285] on span "Drag or select file" at bounding box center [616, 276] width 343 height 46
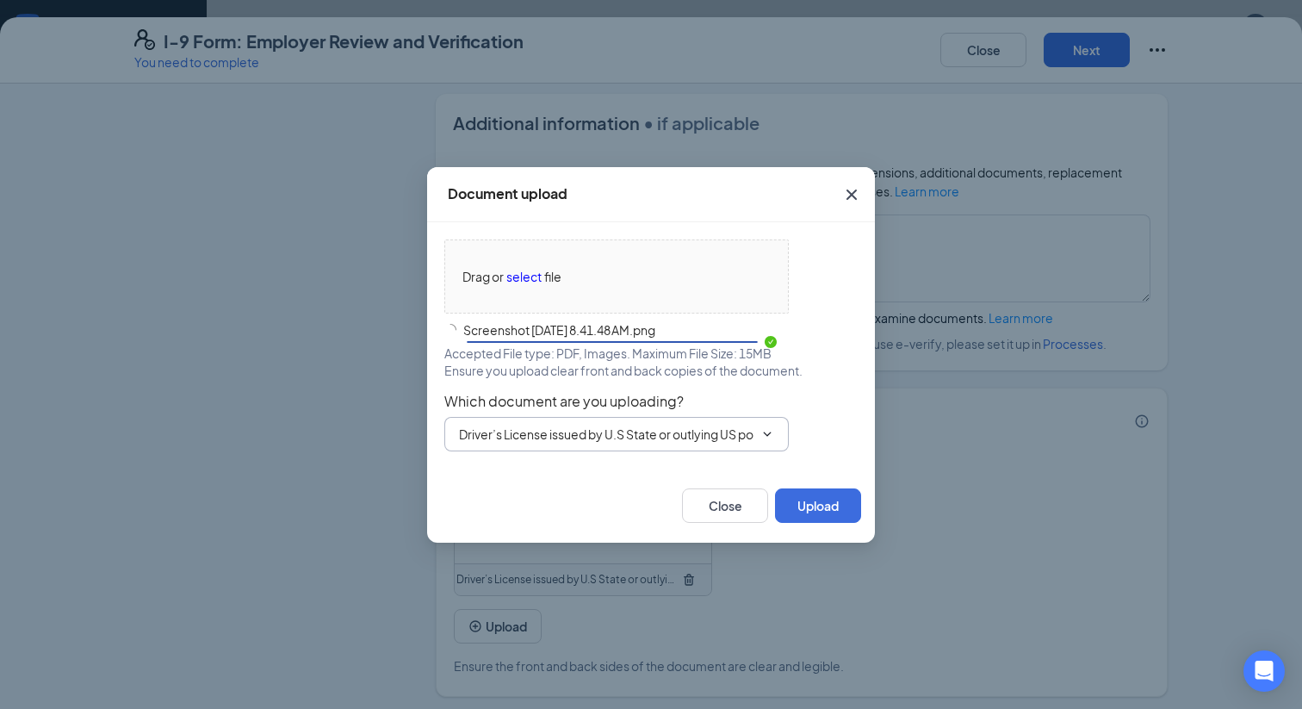
click at [615, 445] on span "Driver’s License issued by U.S State or outlying US possession" at bounding box center [616, 434] width 344 height 34
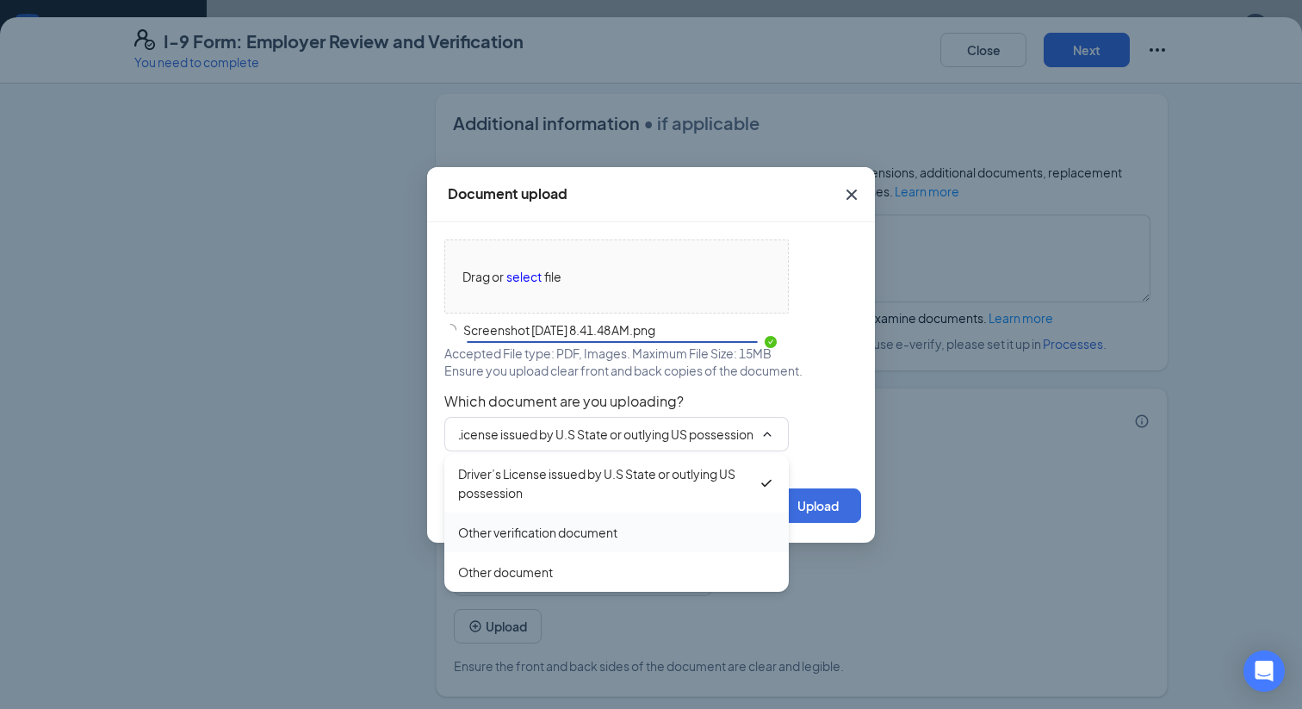
click at [546, 530] on div "Other verification document" at bounding box center [537, 532] width 159 height 19
type input "Other verification document"
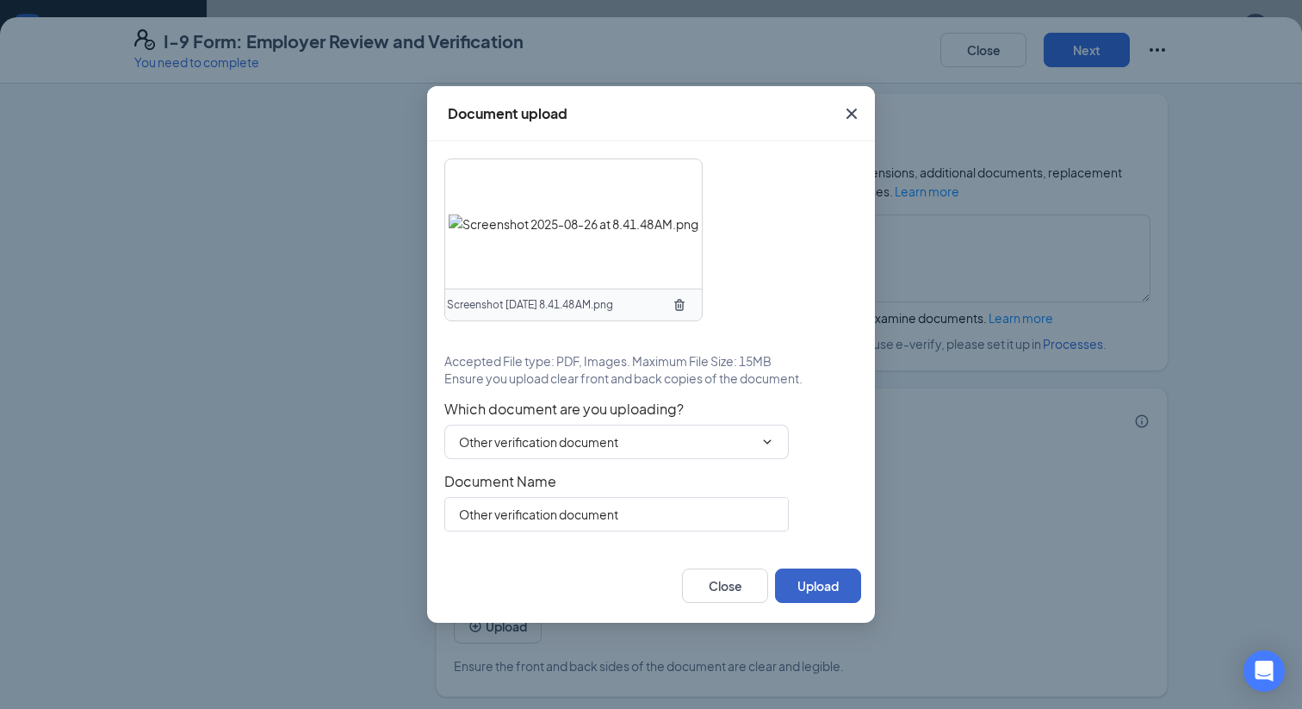
click at [796, 586] on button "Upload" at bounding box center [818, 585] width 86 height 34
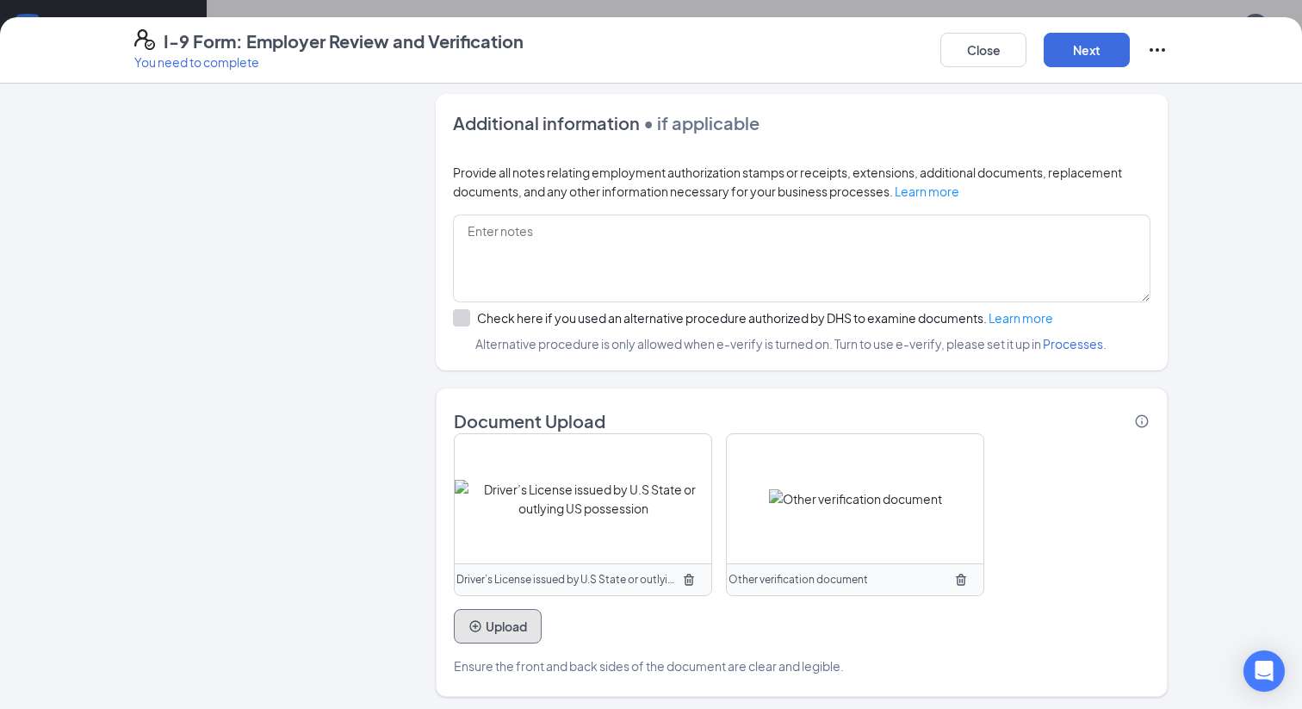
scroll to position [1020, 0]
click at [1084, 69] on div "Close Next" at bounding box center [1053, 49] width 227 height 41
click at [1083, 53] on button "Next" at bounding box center [1087, 50] width 86 height 34
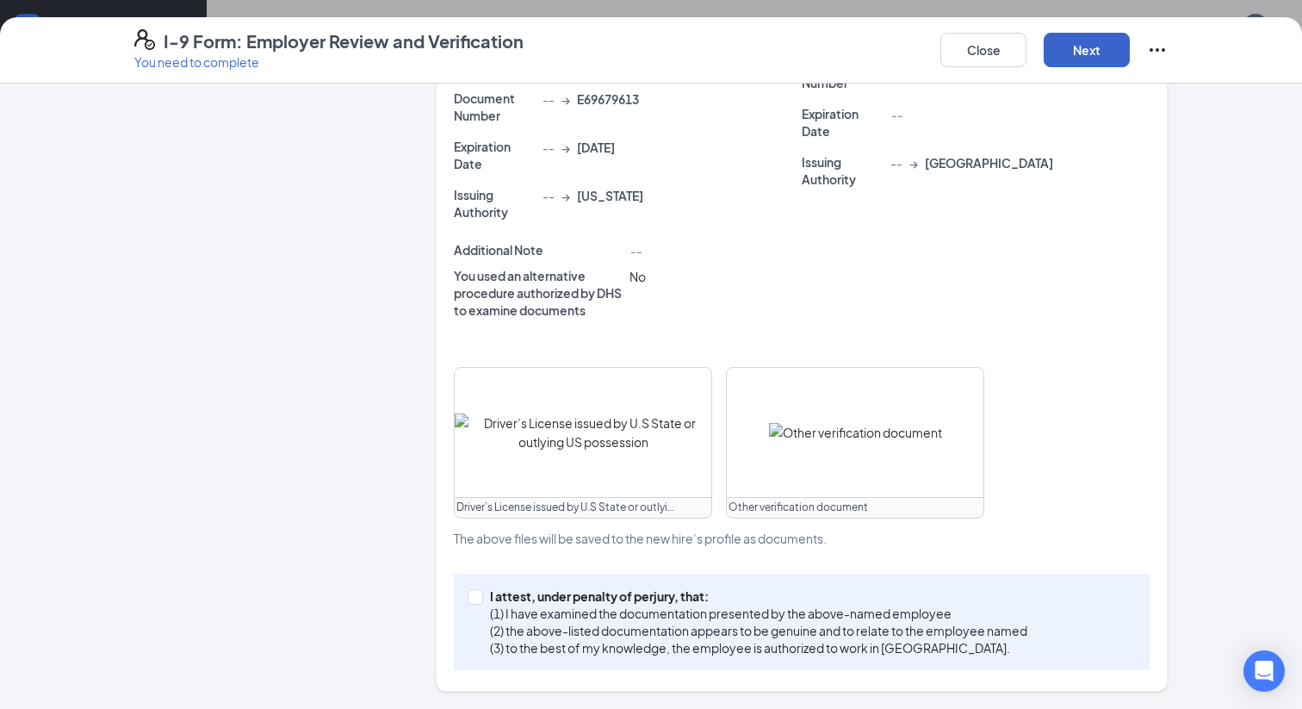
scroll to position [479, 0]
click at [478, 593] on input "I attest, under penalty of perjury, that: (1) I have examined the documentation…" at bounding box center [474, 596] width 12 height 12
checkbox input "true"
click at [1086, 38] on button "Next" at bounding box center [1087, 50] width 86 height 34
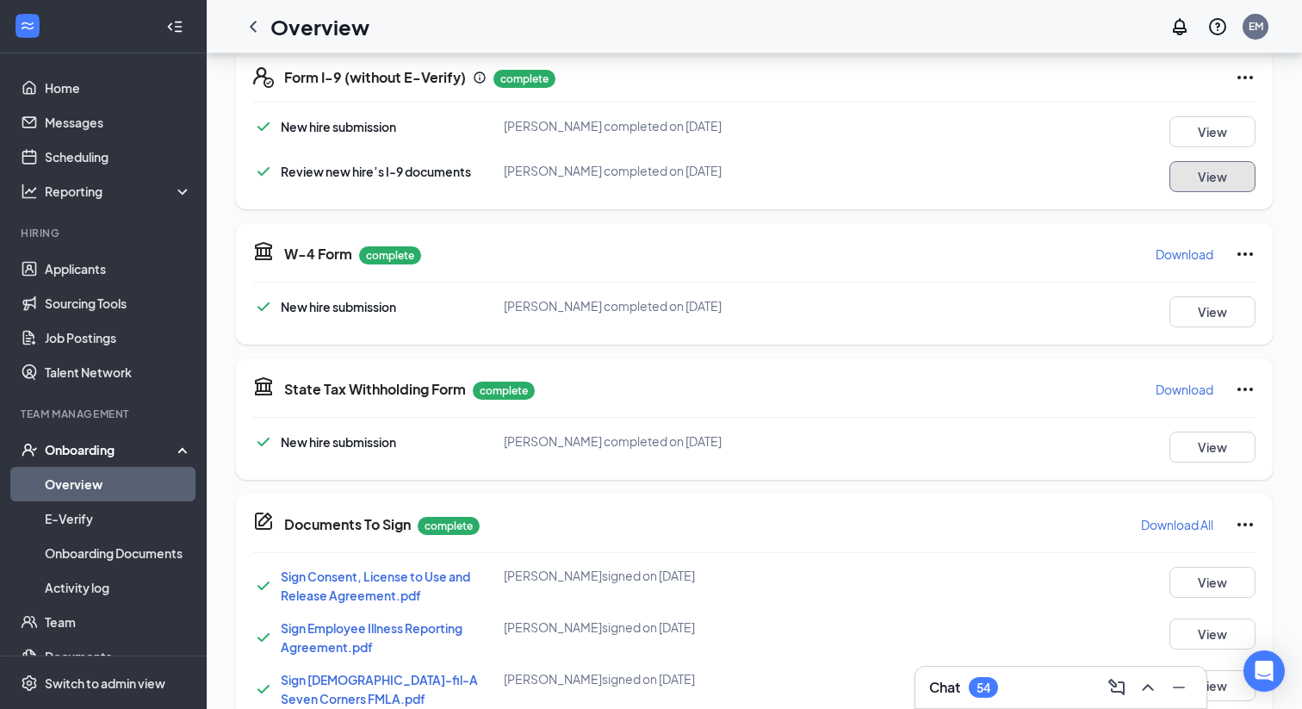
scroll to position [0, 0]
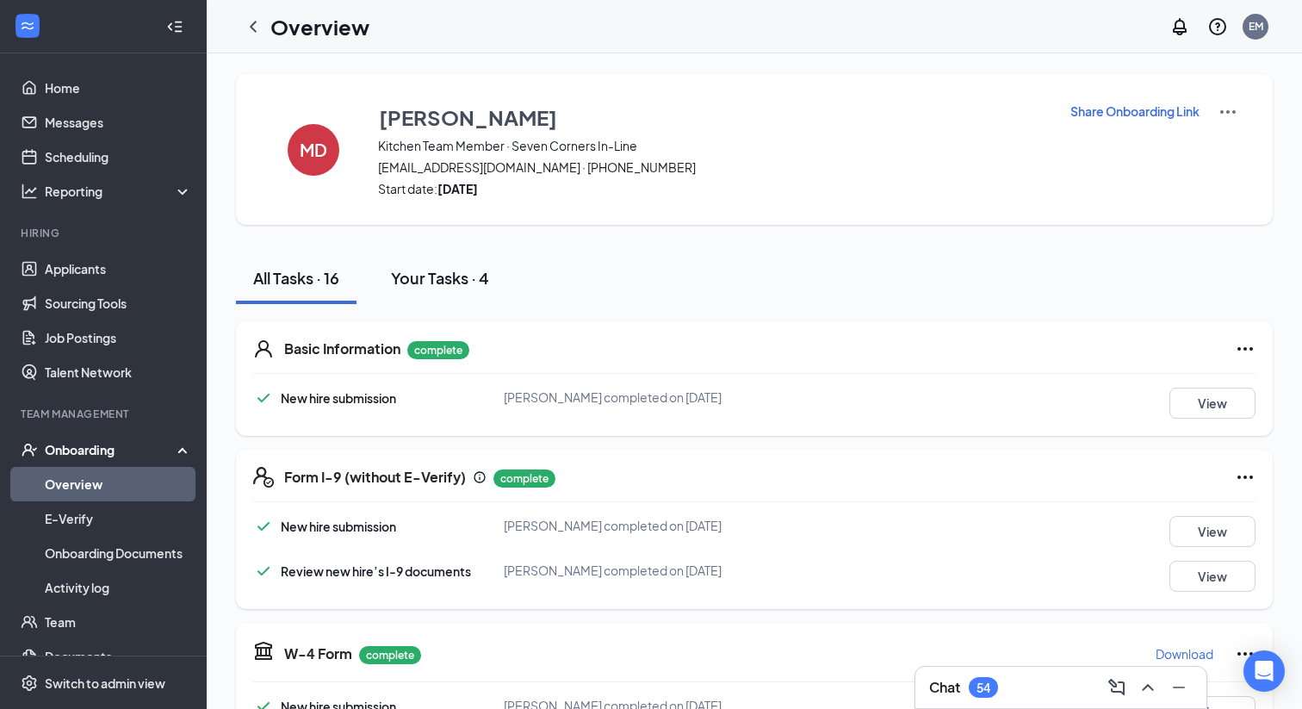
click at [466, 281] on div "Your Tasks · 4" at bounding box center [440, 278] width 98 height 22
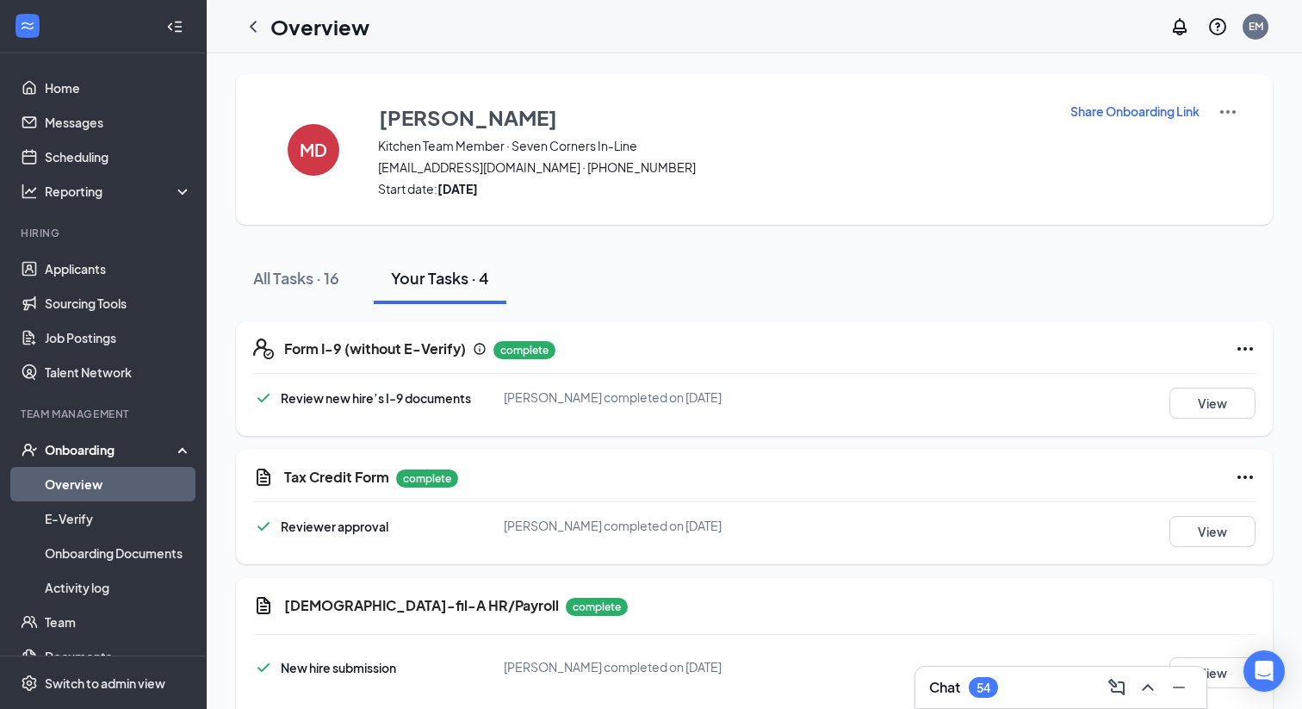
click at [276, 32] on h1 "Overview" at bounding box center [319, 26] width 99 height 29
click at [258, 29] on icon "ChevronLeft" at bounding box center [253, 26] width 21 height 21
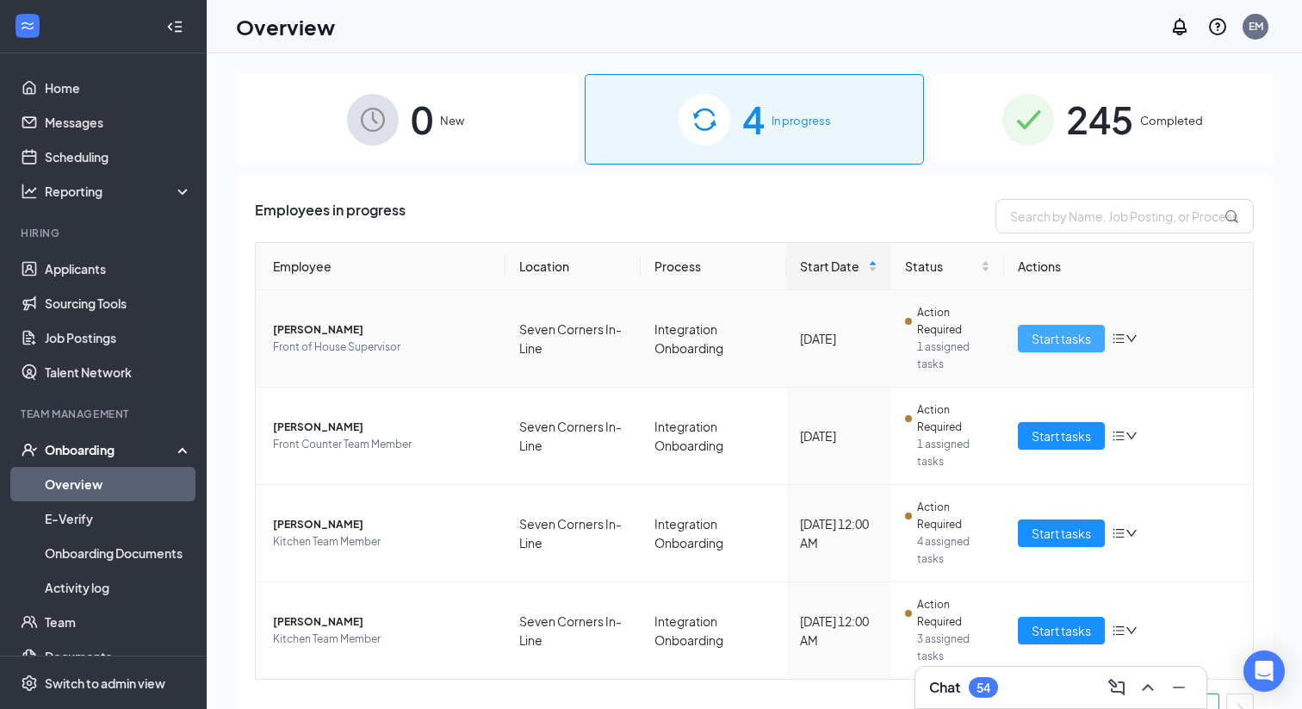
click at [1034, 344] on span "Start tasks" at bounding box center [1061, 338] width 59 height 19
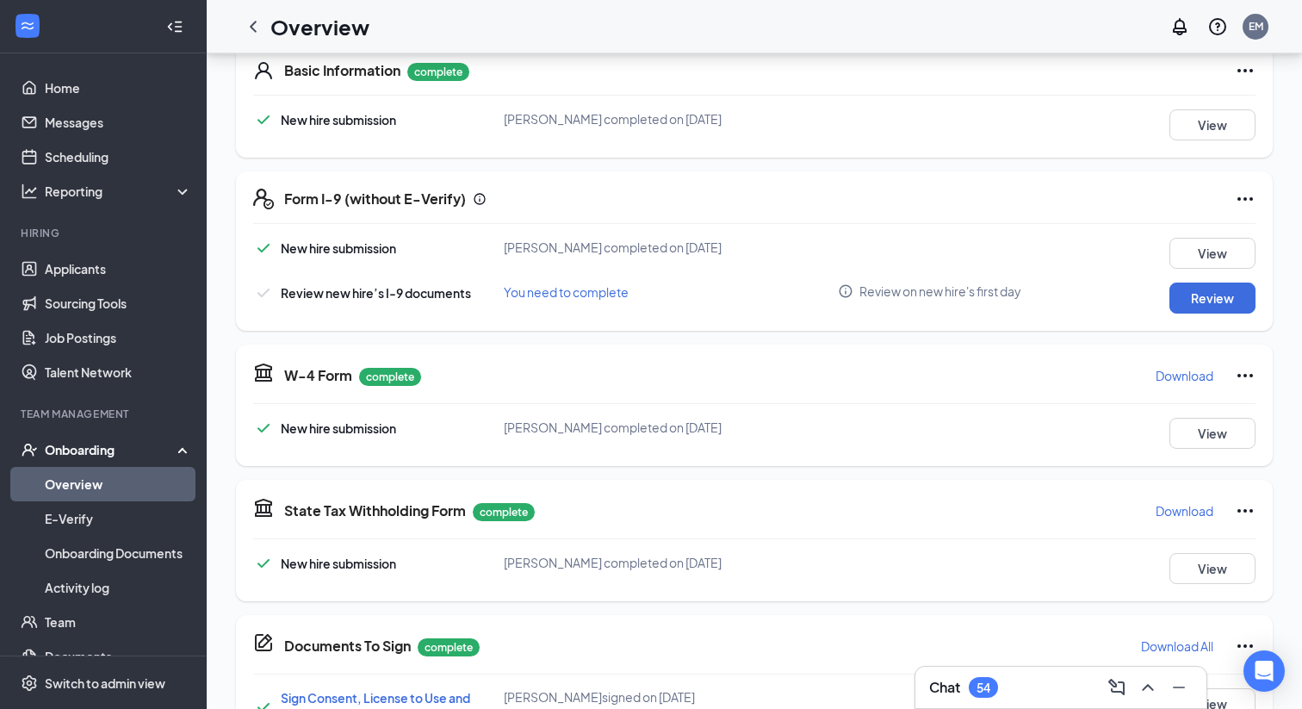
scroll to position [263, 0]
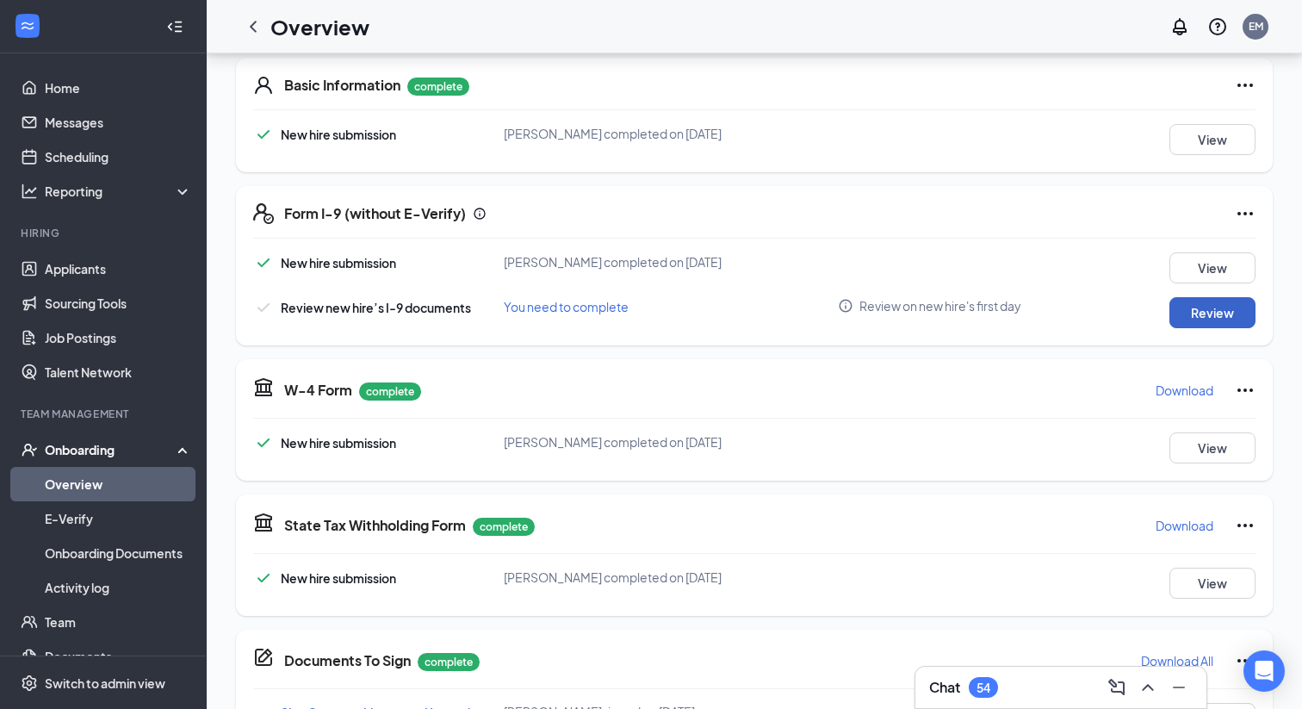
click at [1212, 312] on button "Review" at bounding box center [1212, 312] width 86 height 31
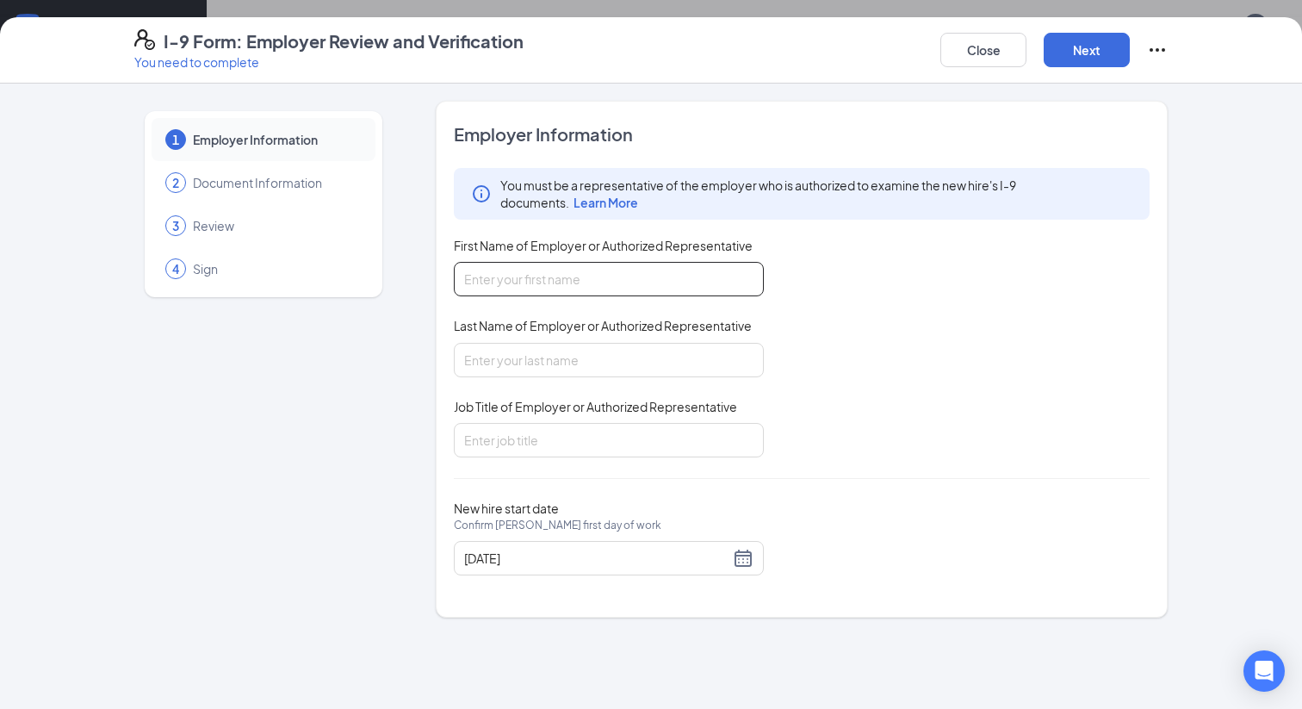
click at [722, 277] on input "First Name of Employer or Authorized Representative" at bounding box center [609, 279] width 310 height 34
type input "Elizabeth"
type input "Martinez"
click at [547, 429] on input "Job Title of Employer or Authorized Representative" at bounding box center [609, 440] width 310 height 34
type input "Marketing/HR"
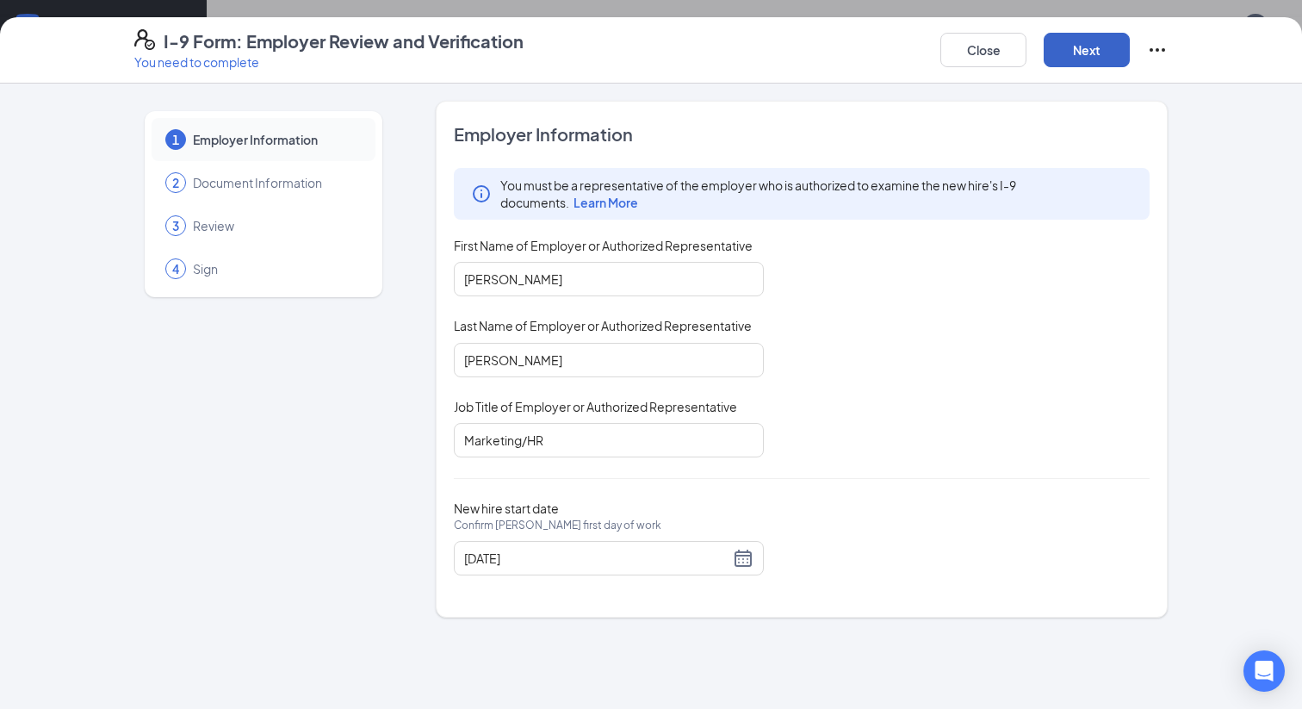
click at [1106, 63] on button "Next" at bounding box center [1087, 50] width 86 height 34
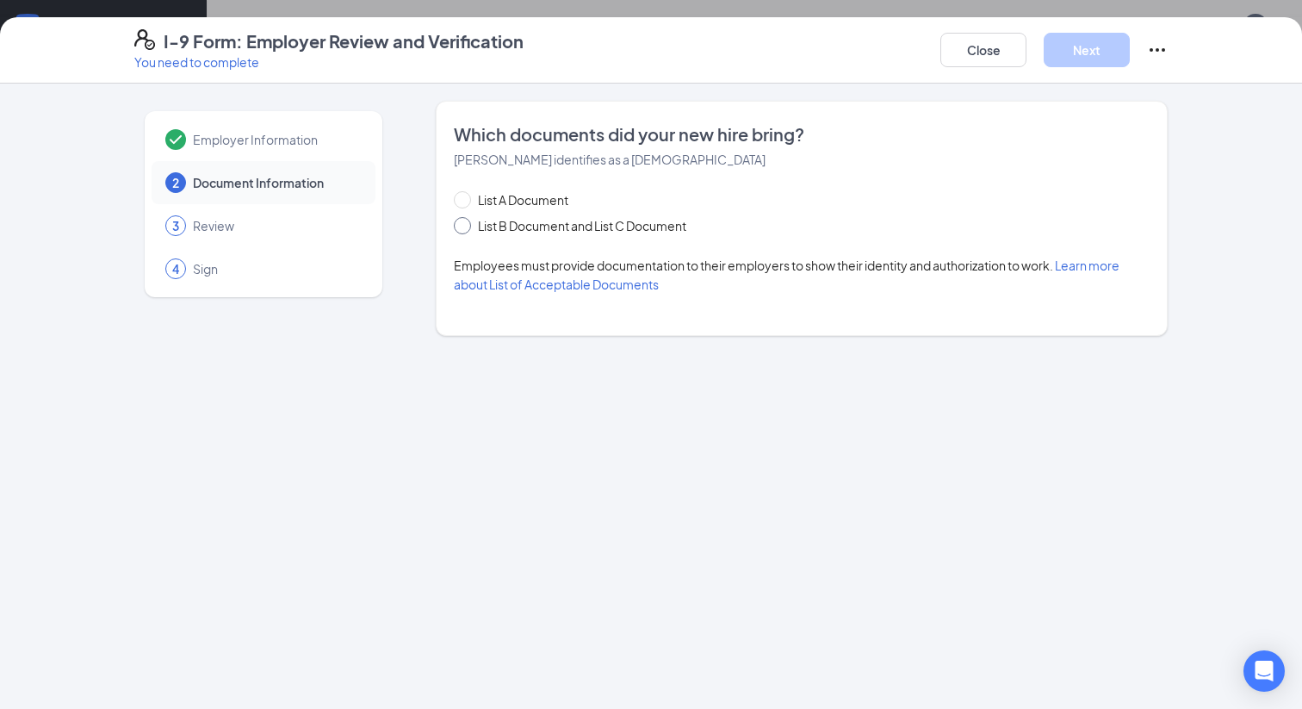
click at [465, 229] on span at bounding box center [462, 225] width 17 height 17
click at [465, 229] on input "List B Document and List C Document" at bounding box center [460, 223] width 12 height 12
radio input "true"
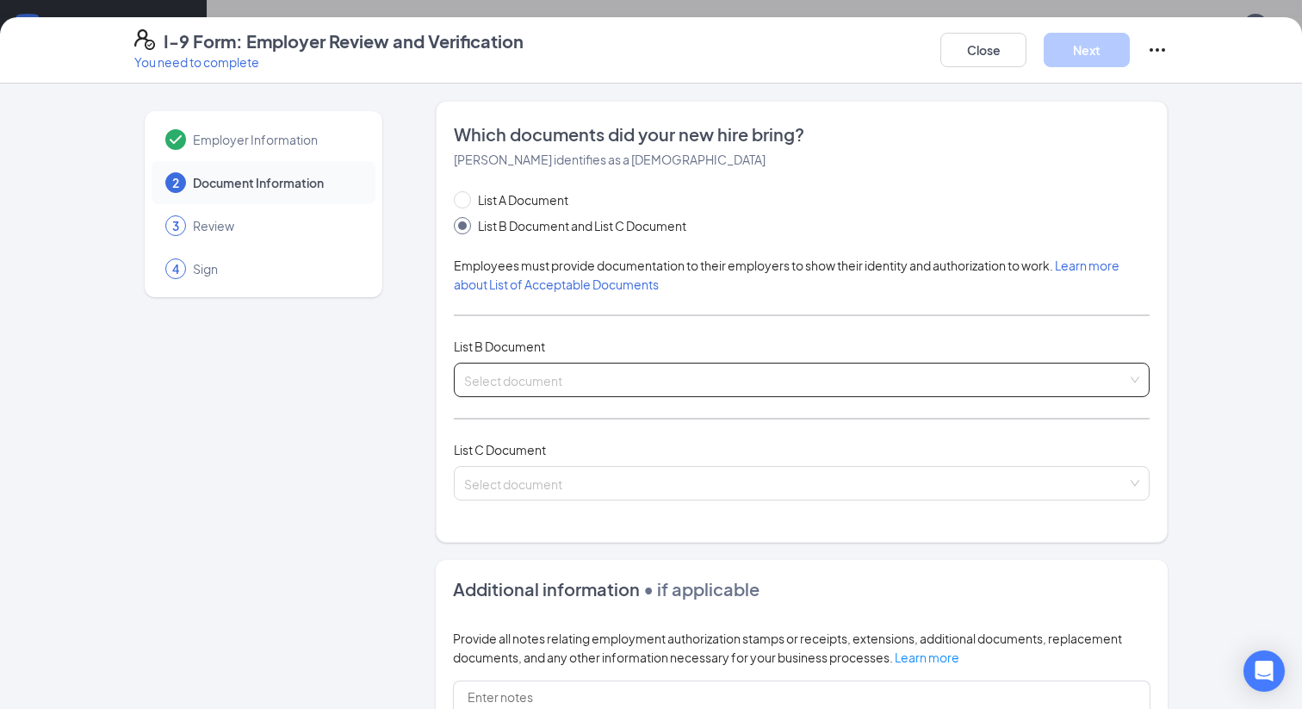
click at [535, 375] on input "search" at bounding box center [795, 376] width 663 height 26
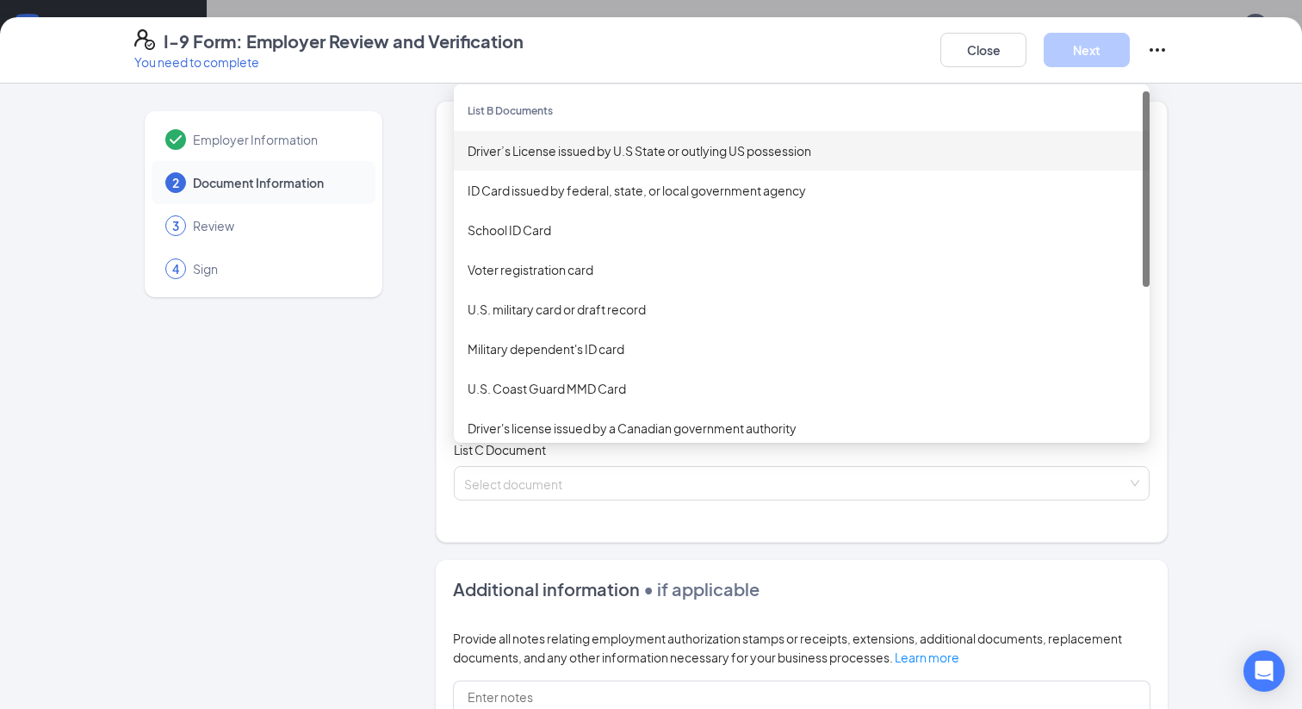
click at [614, 147] on div "Driver’s License issued by U.S State or outlying US possession" at bounding box center [802, 150] width 668 height 19
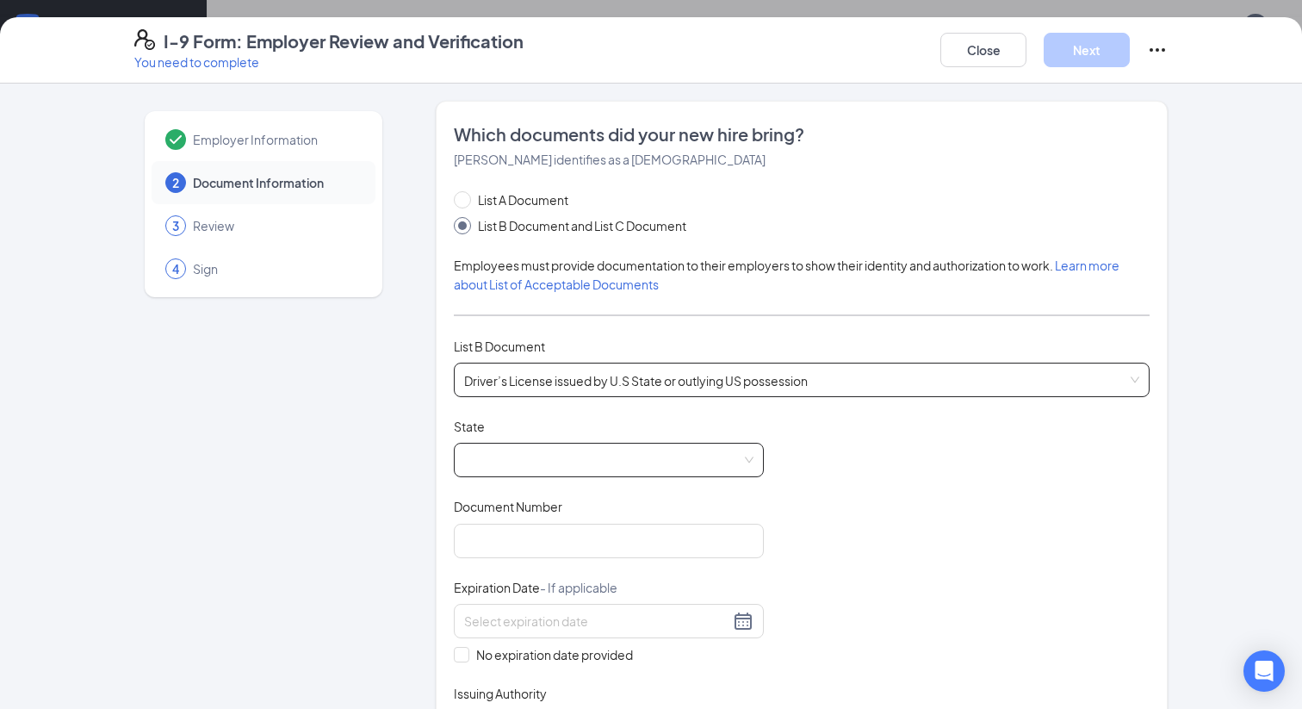
click at [491, 449] on span at bounding box center [608, 459] width 289 height 33
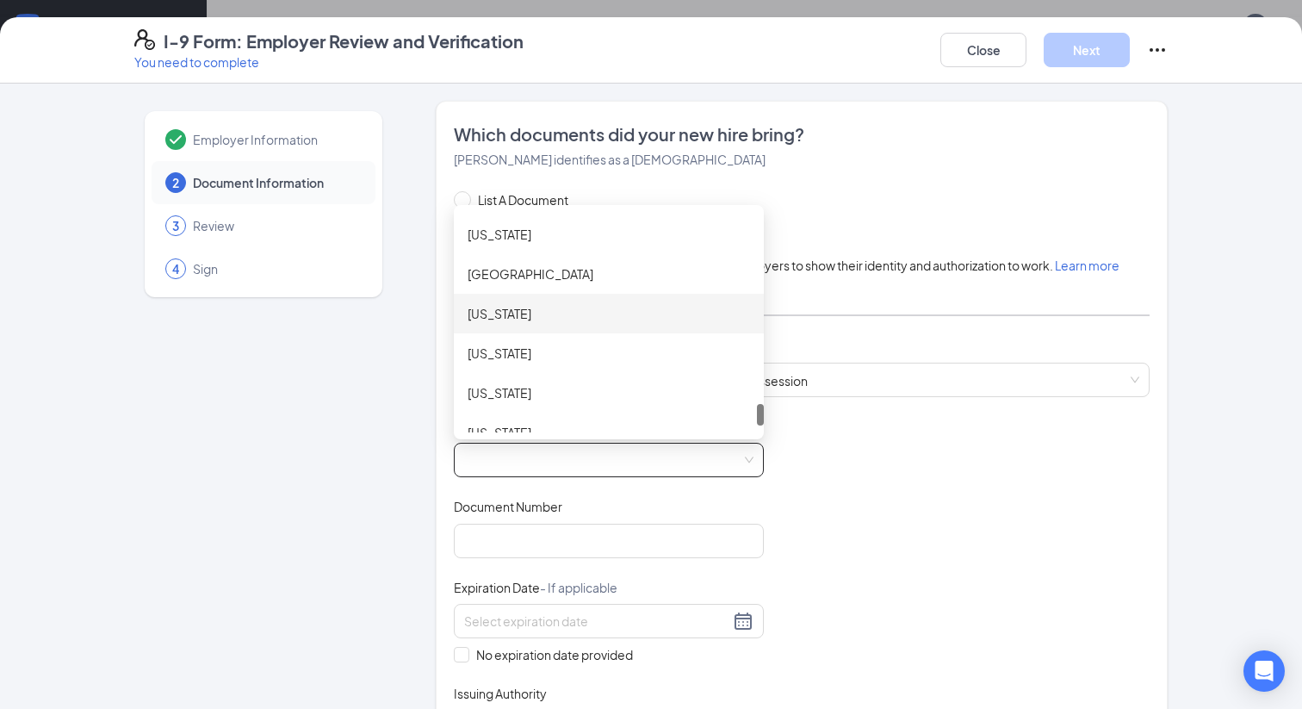
scroll to position [1907, 0]
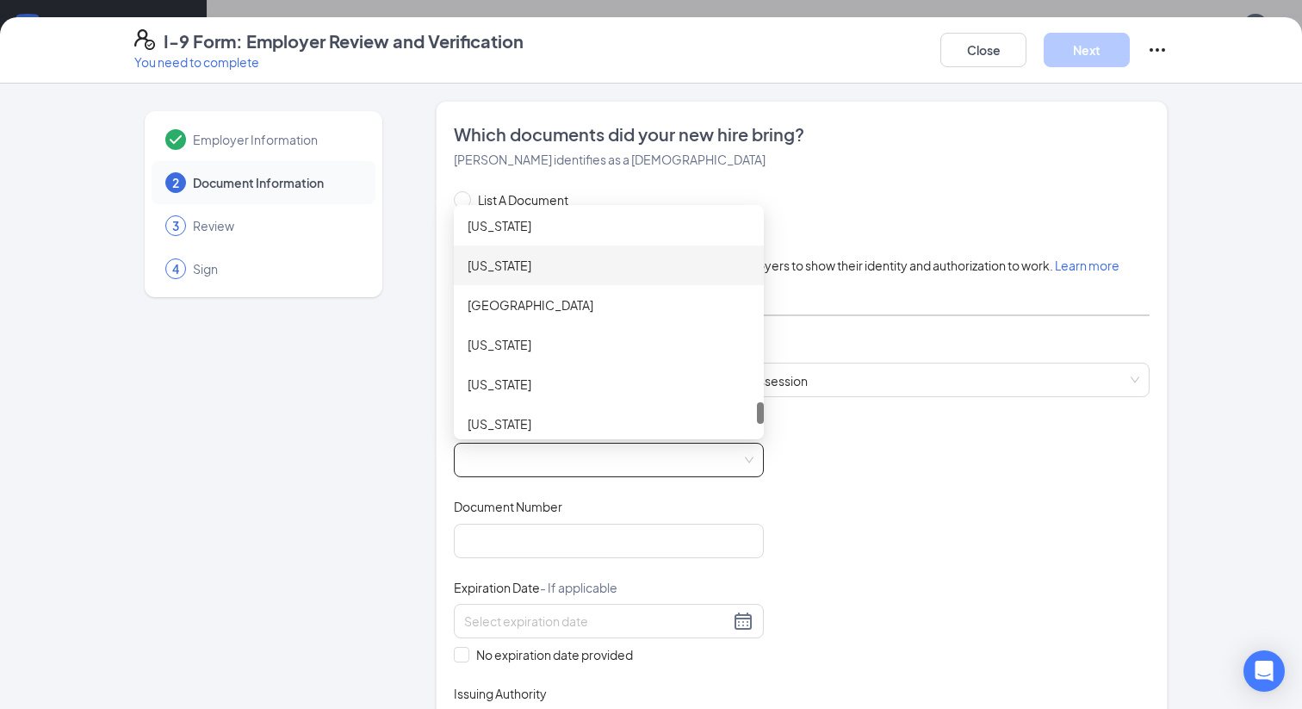
click at [529, 271] on div "Virginia" at bounding box center [609, 265] width 282 height 19
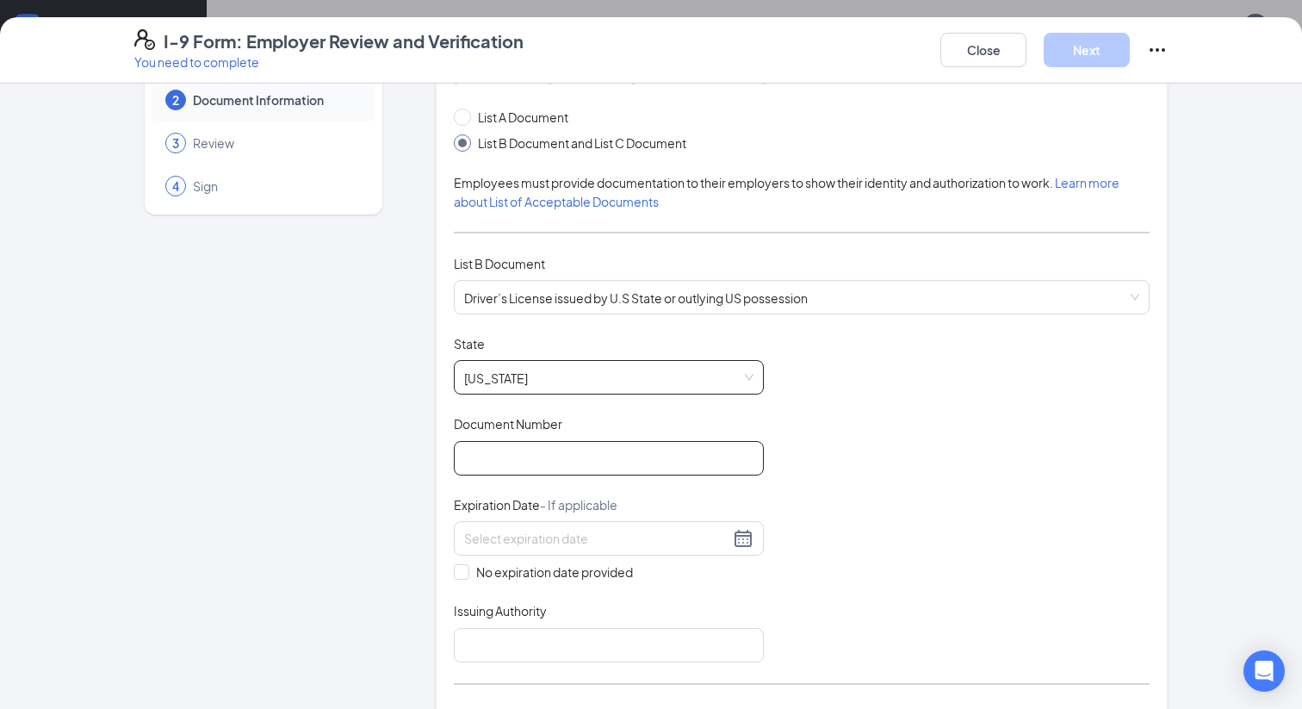
scroll to position [146, 0]
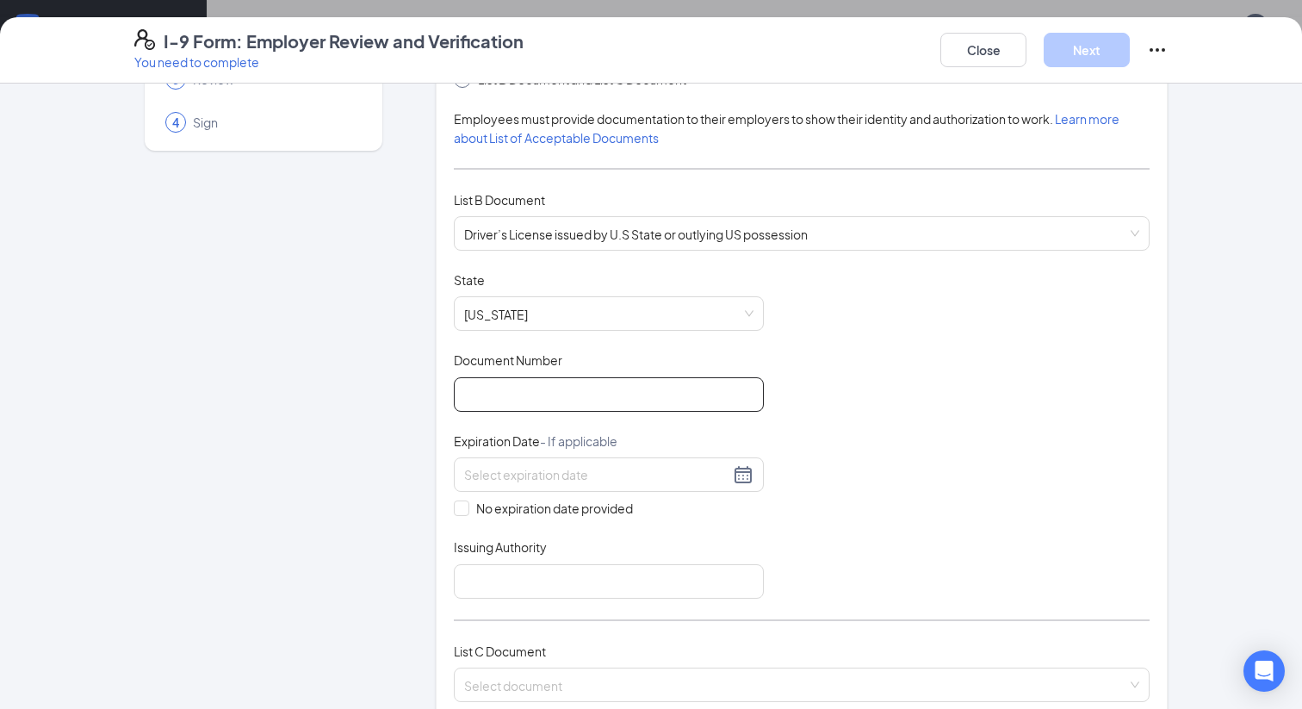
click at [563, 392] on input "Document Number" at bounding box center [609, 394] width 310 height 34
type input "E62458659"
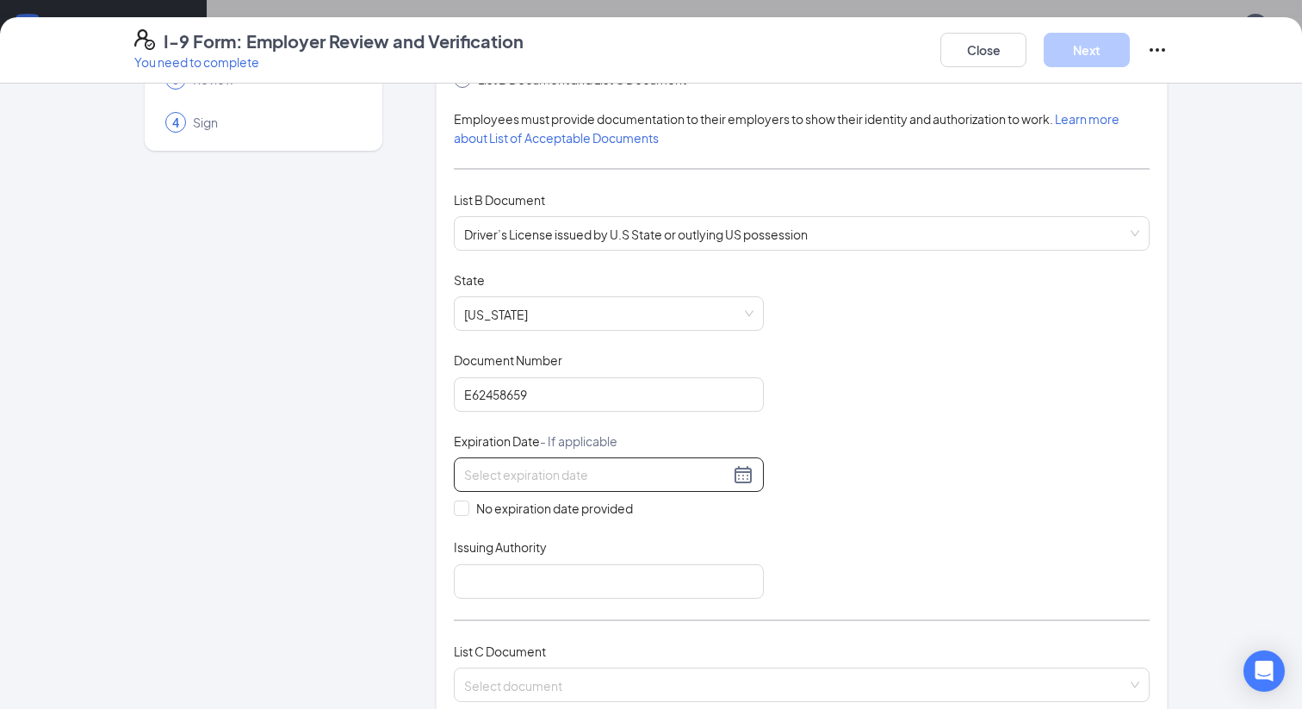
click at [746, 475] on div at bounding box center [608, 474] width 289 height 21
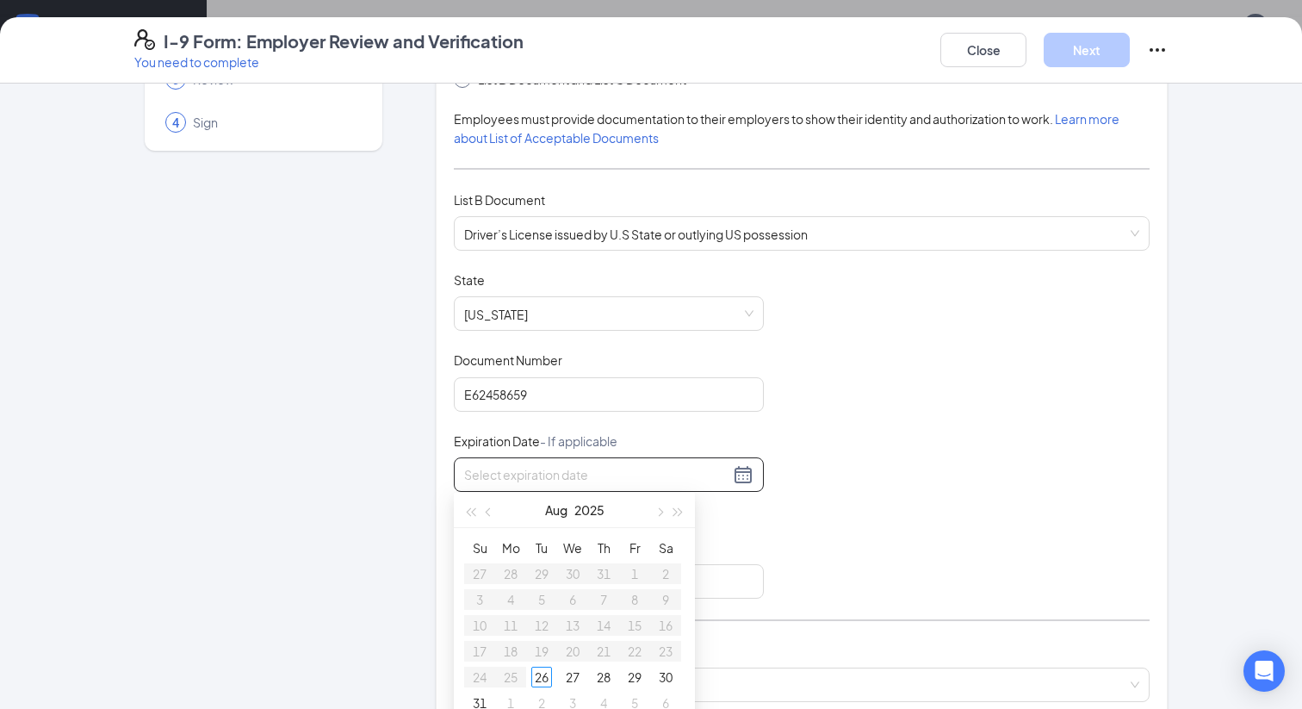
type input "0"
click at [537, 619] on div "13" at bounding box center [541, 625] width 21 height 21
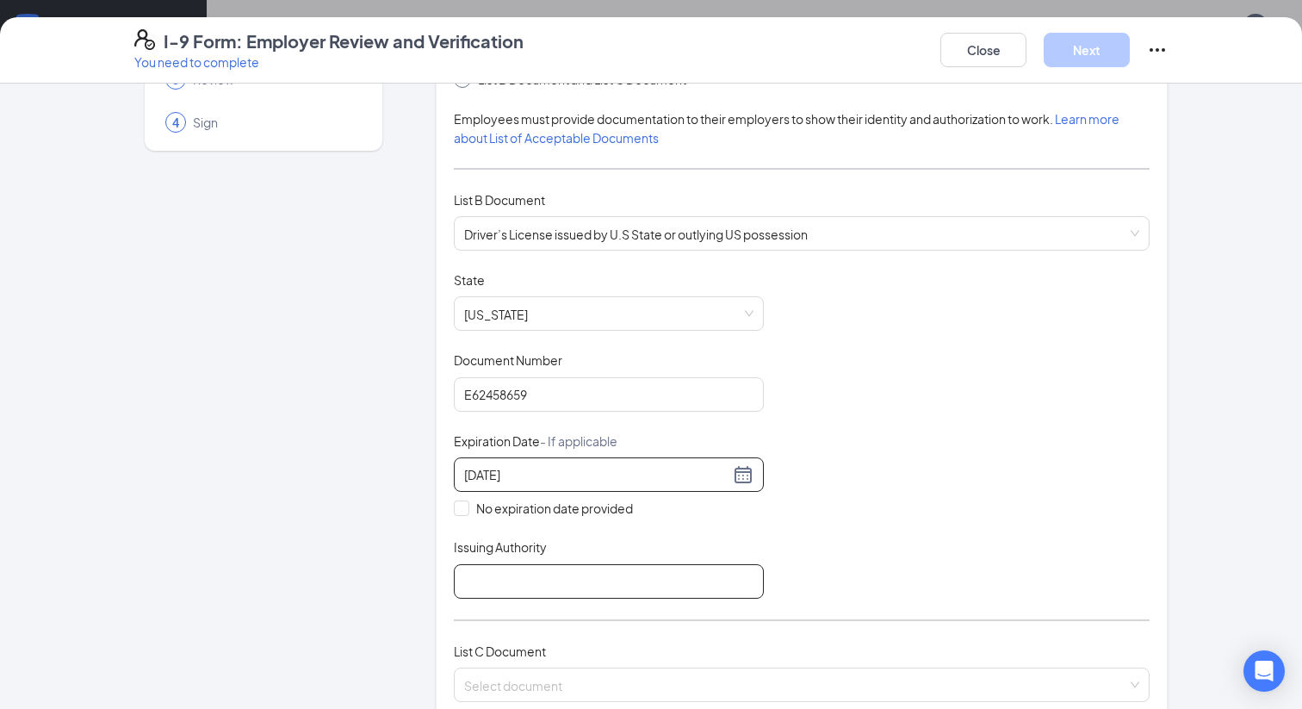
type input "03/13/2029"
click at [483, 582] on input "Issuing Authority" at bounding box center [609, 581] width 310 height 34
type input "Virginia"
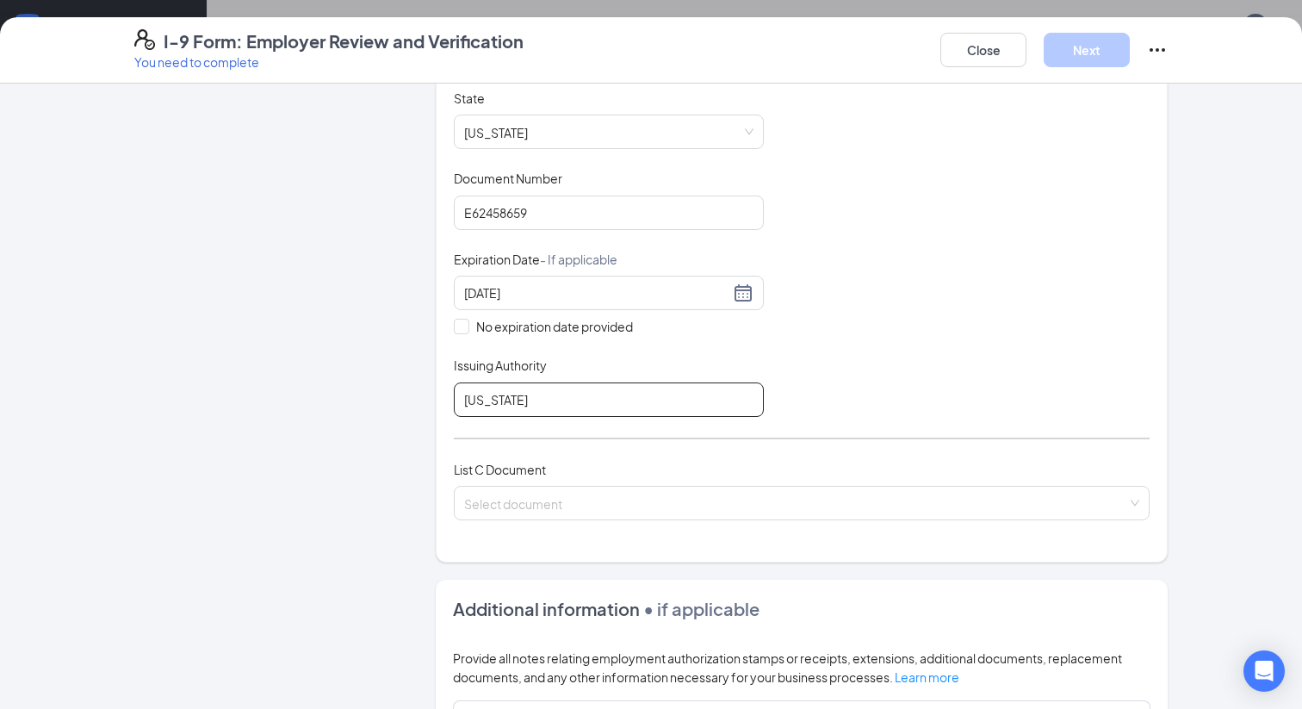
scroll to position [468, 0]
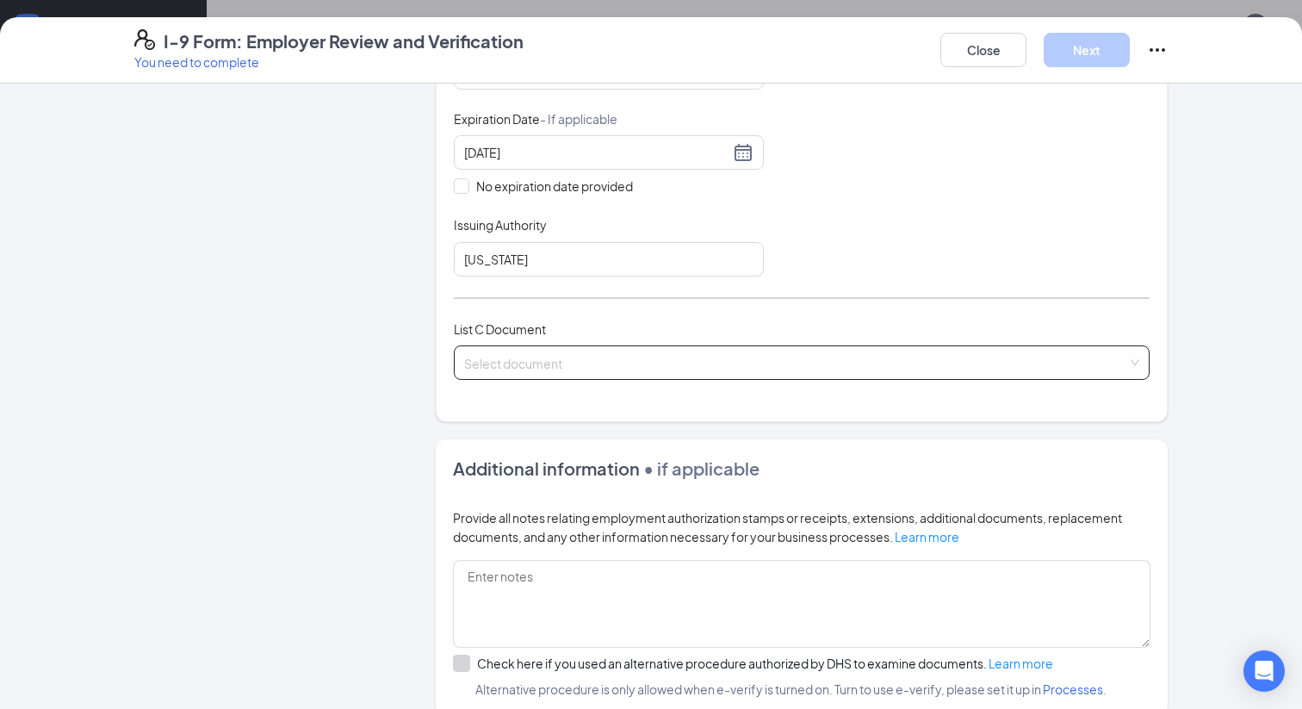
click at [654, 352] on div "Select document List C Documents Unrestricted Social Security Card Native Ameri…" at bounding box center [802, 362] width 696 height 34
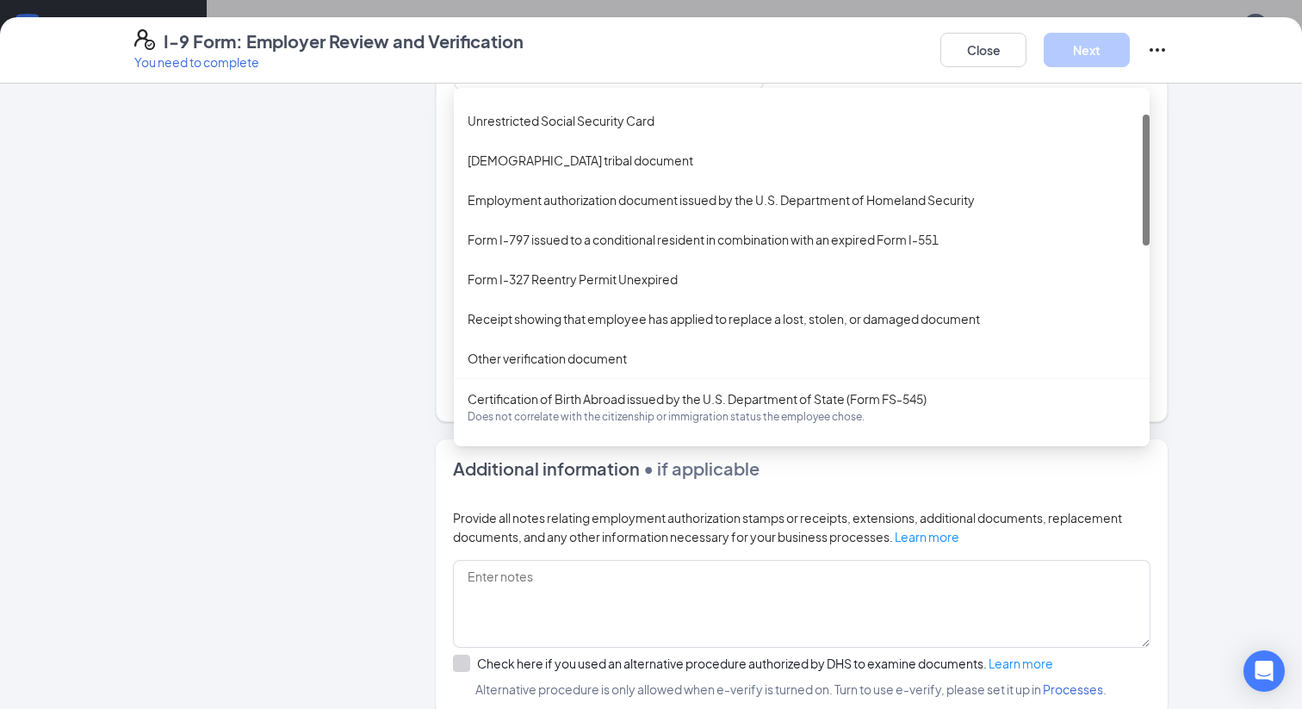
scroll to position [0, 0]
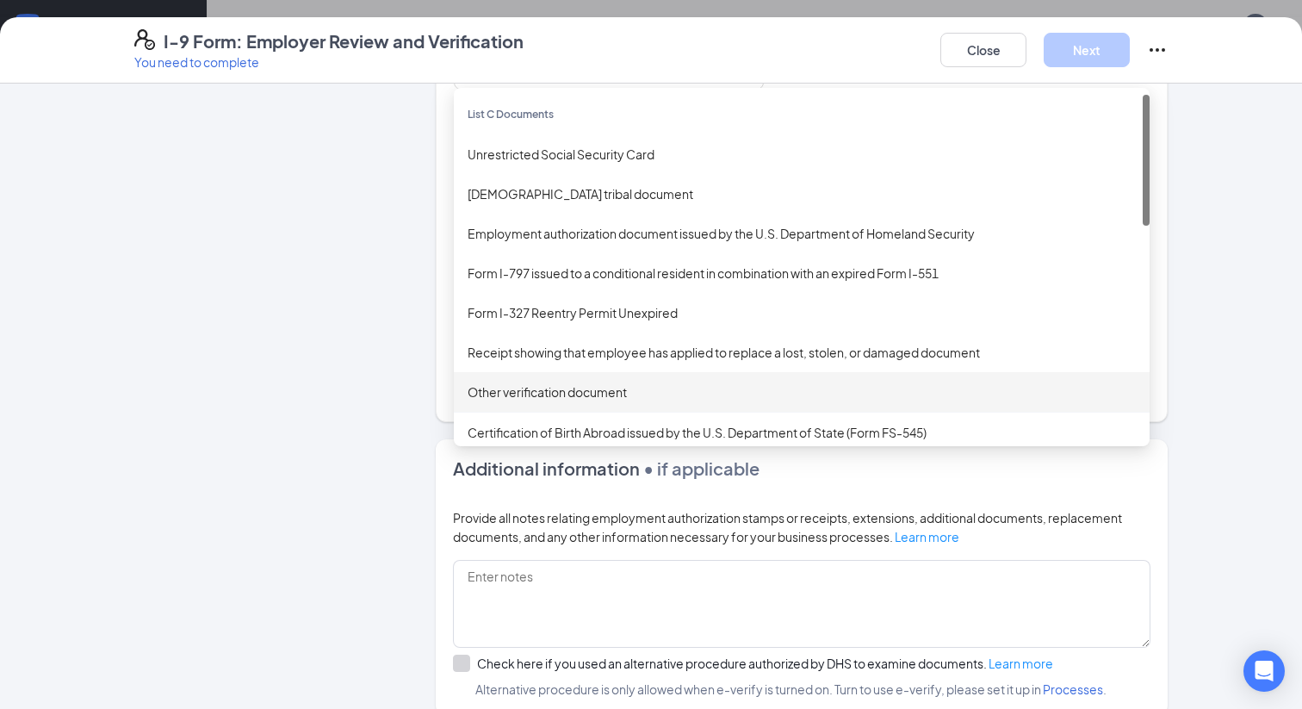
click at [616, 377] on div "Other verification document" at bounding box center [802, 392] width 696 height 40
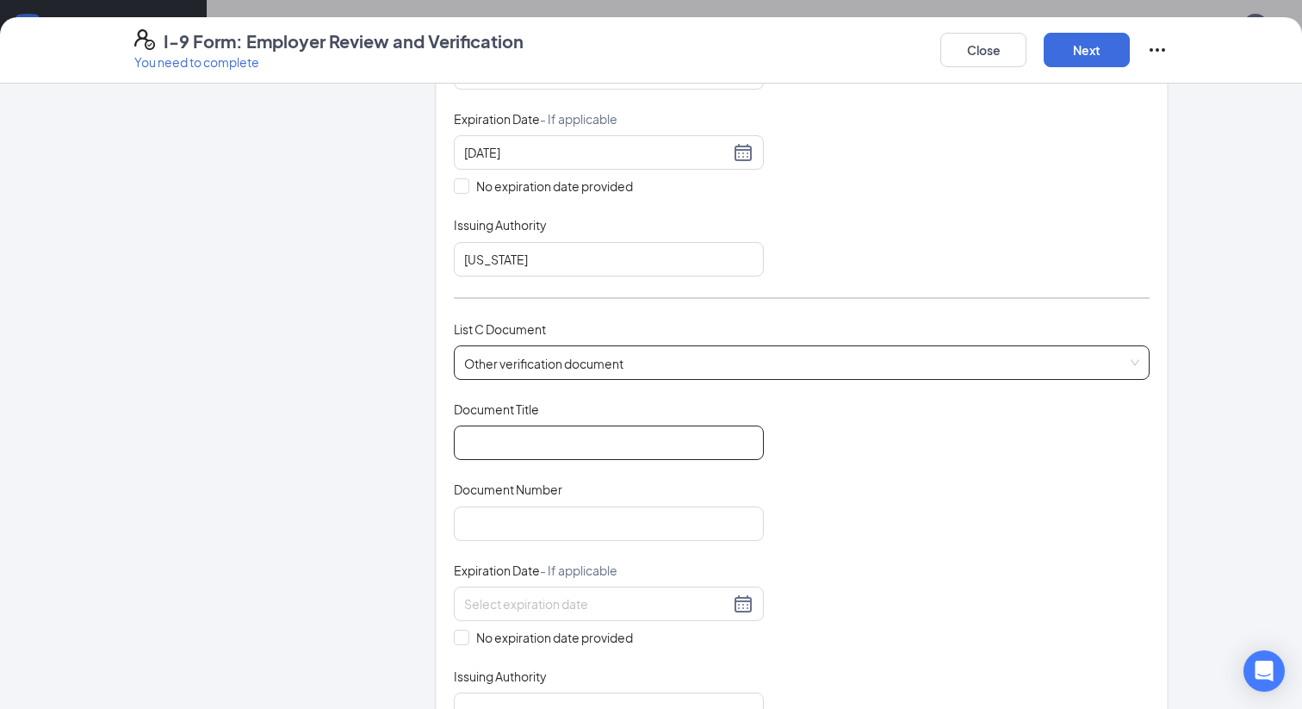
click at [542, 442] on input "Document Title" at bounding box center [609, 442] width 310 height 34
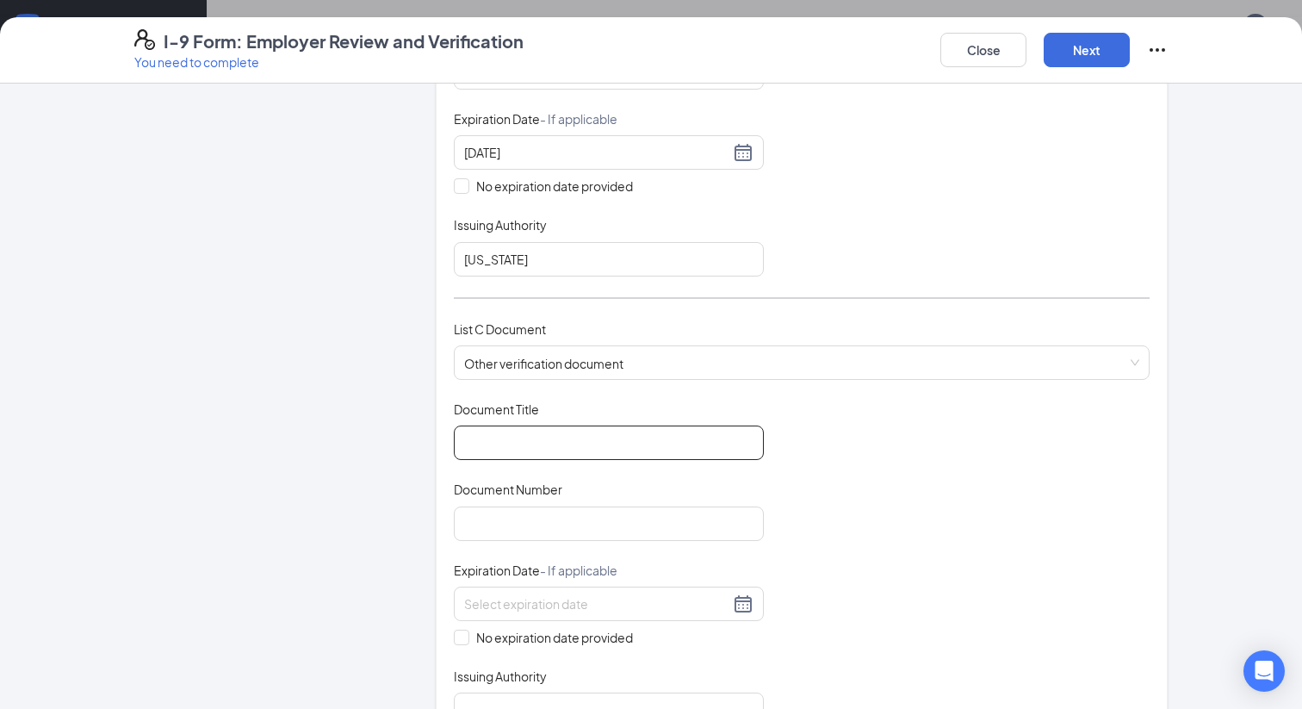
type input "U.S. Permanent Resident Card"
click at [569, 520] on input "Document Number" at bounding box center [609, 523] width 310 height 34
type input "218016978"
click at [465, 632] on input "No expiration date provided" at bounding box center [460, 635] width 12 height 12
checkbox input "true"
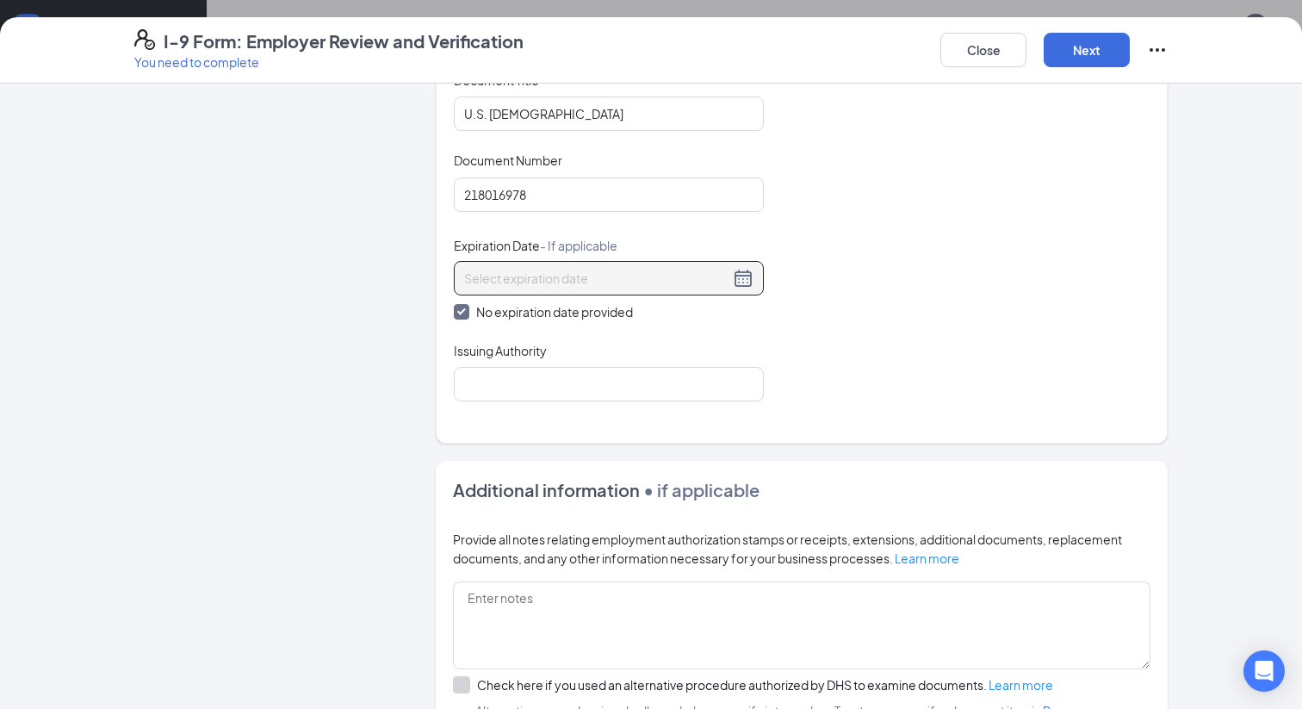
scroll to position [809, 0]
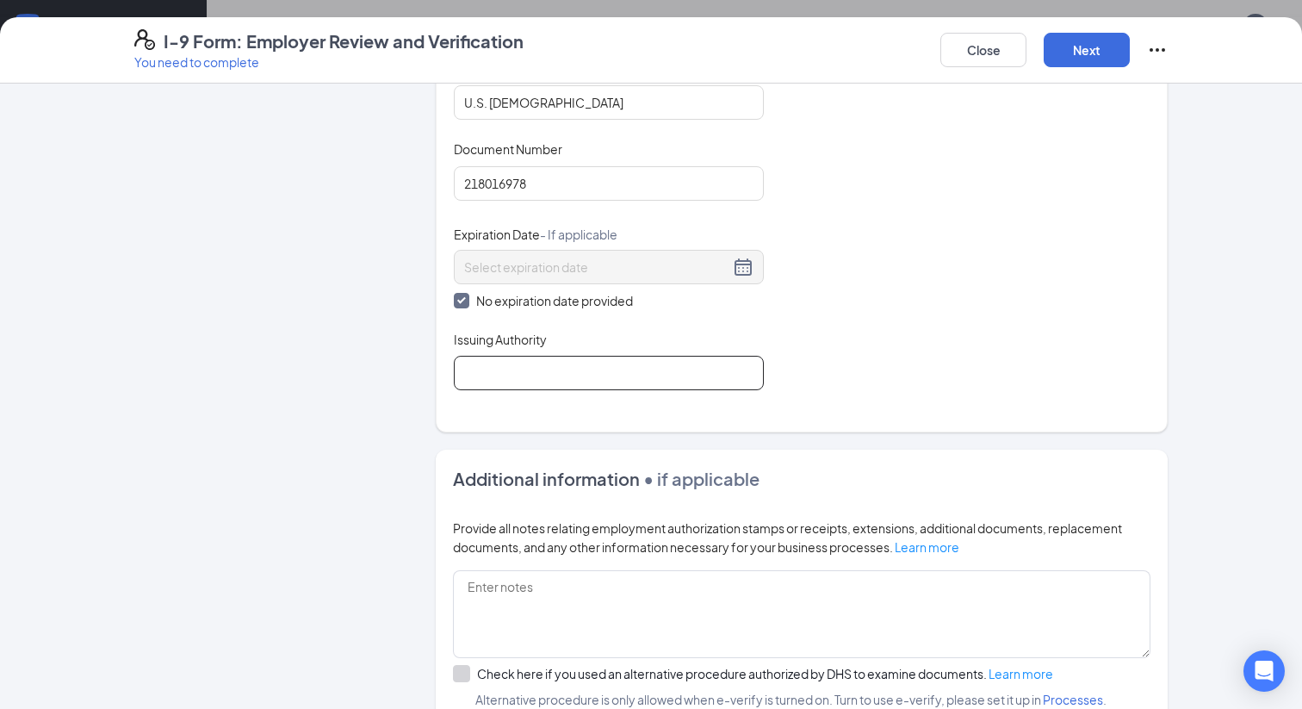
click at [673, 371] on input "Issuing Authority" at bounding box center [609, 373] width 310 height 34
type input "United States"
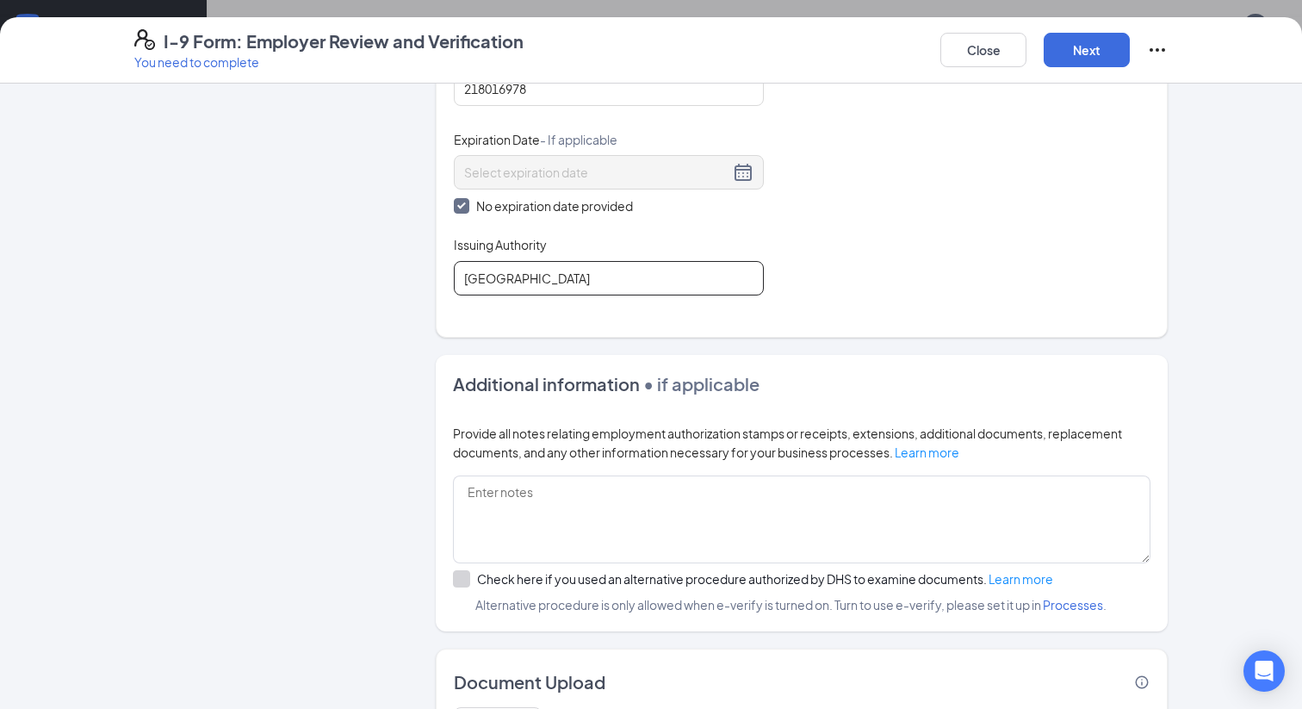
scroll to position [1001, 0]
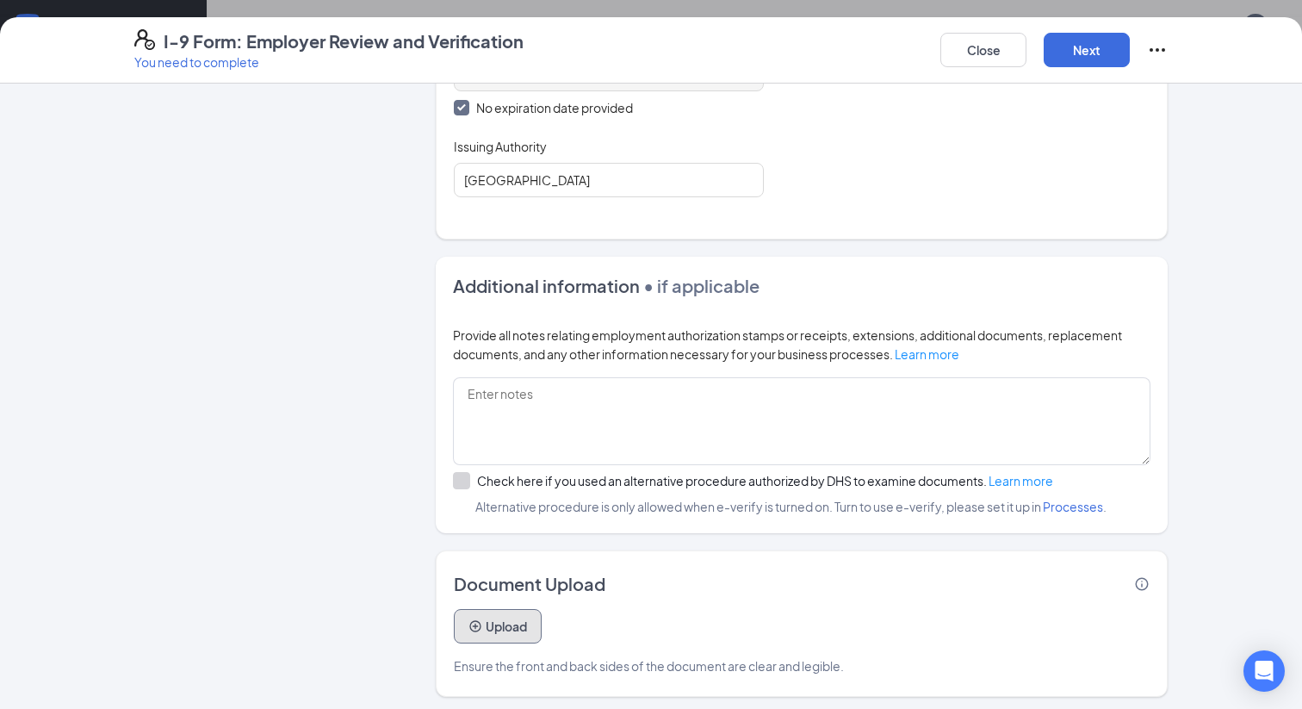
click at [506, 632] on button "Upload" at bounding box center [498, 626] width 88 height 34
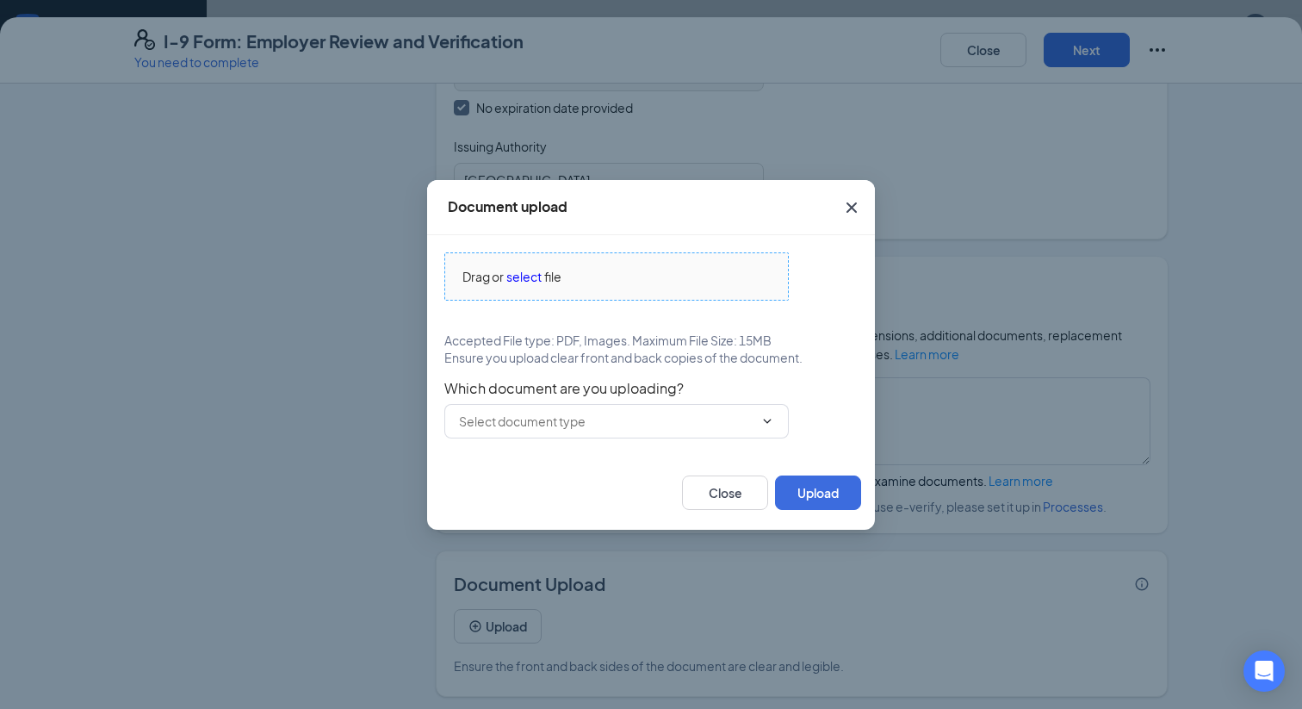
click at [528, 281] on span "select" at bounding box center [523, 276] width 35 height 19
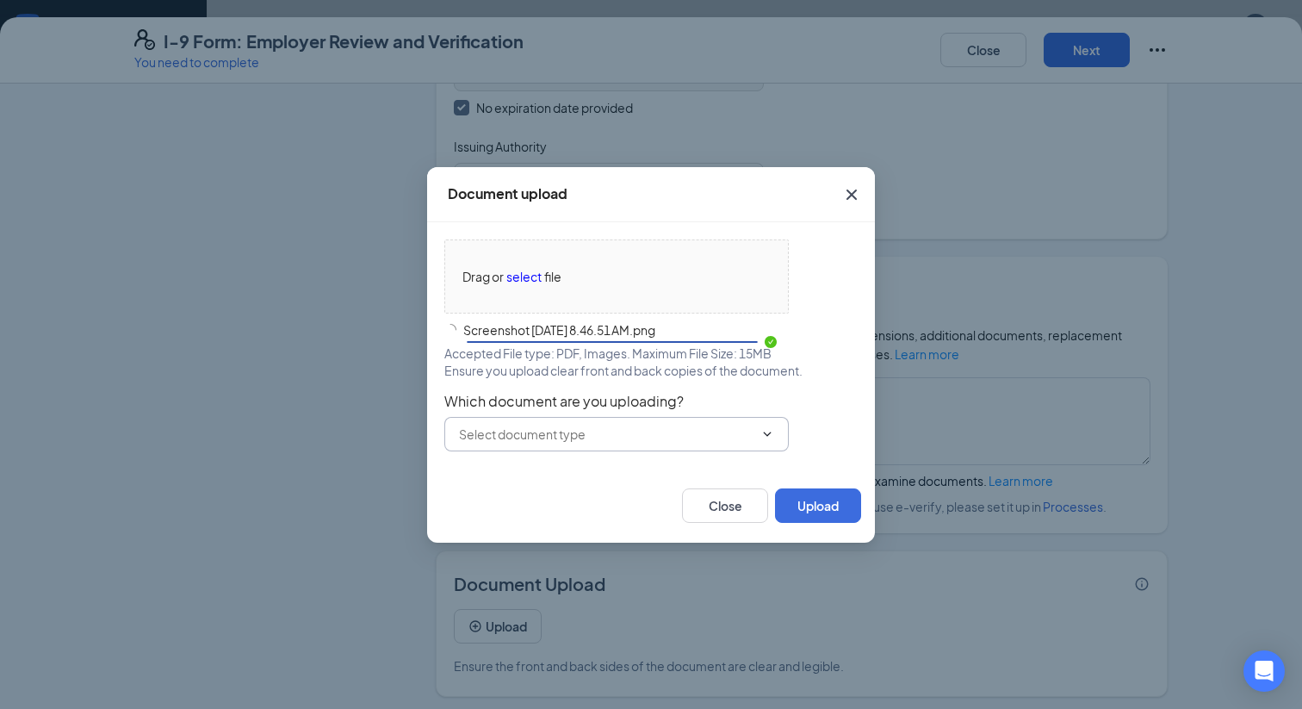
click at [765, 437] on icon "ChevronDown" at bounding box center [767, 434] width 14 height 14
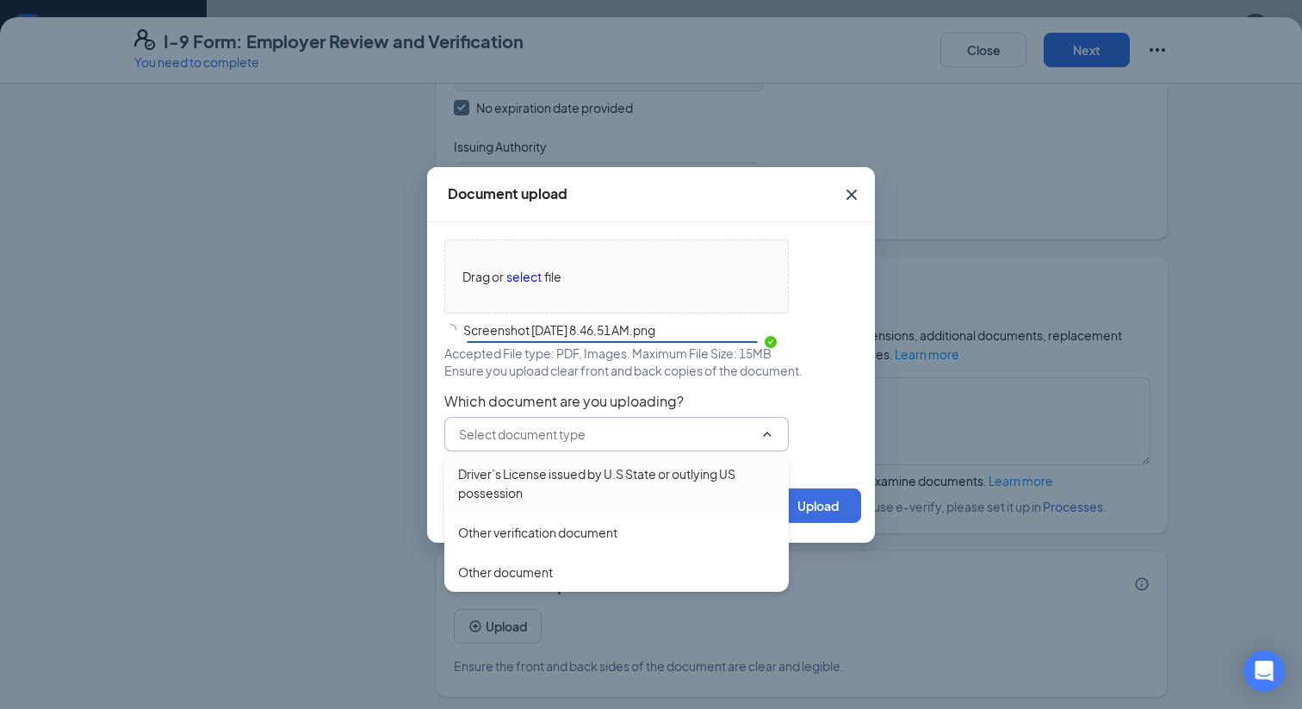
click at [629, 493] on div "Driver’s License issued by U.S State or outlying US possession" at bounding box center [616, 483] width 317 height 38
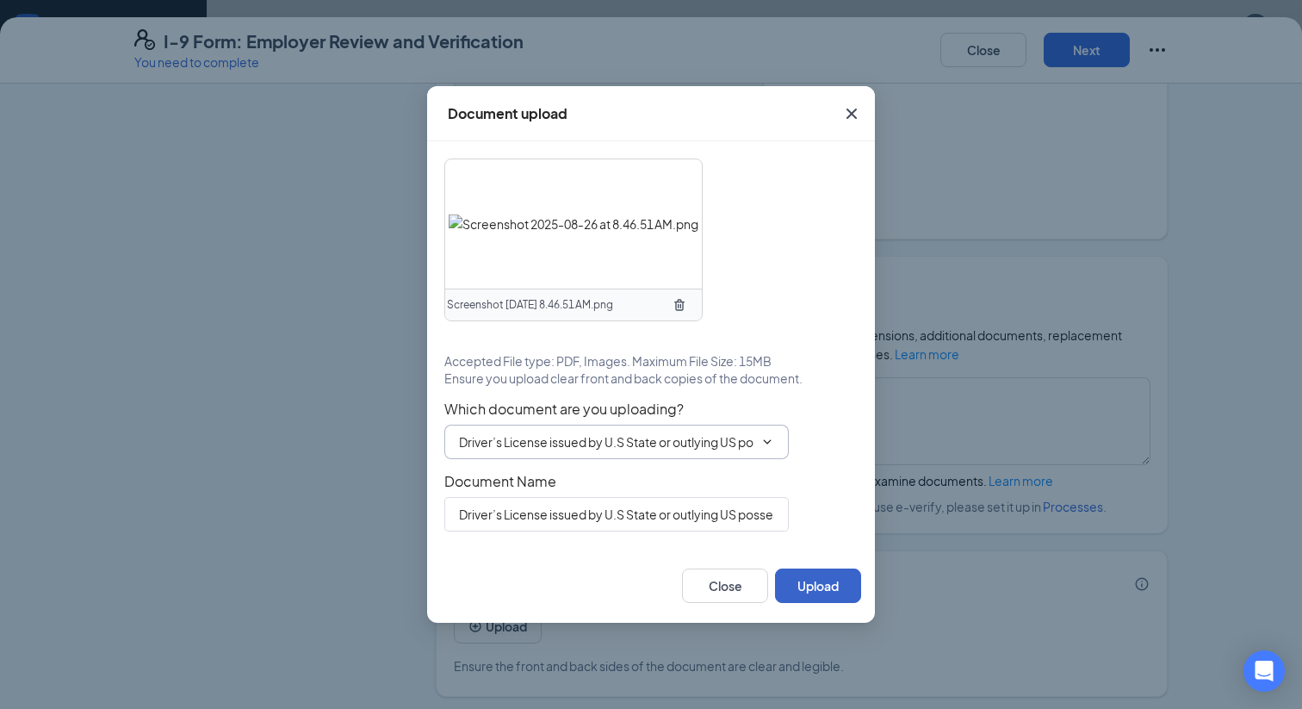
click at [821, 597] on button "Upload" at bounding box center [818, 585] width 86 height 34
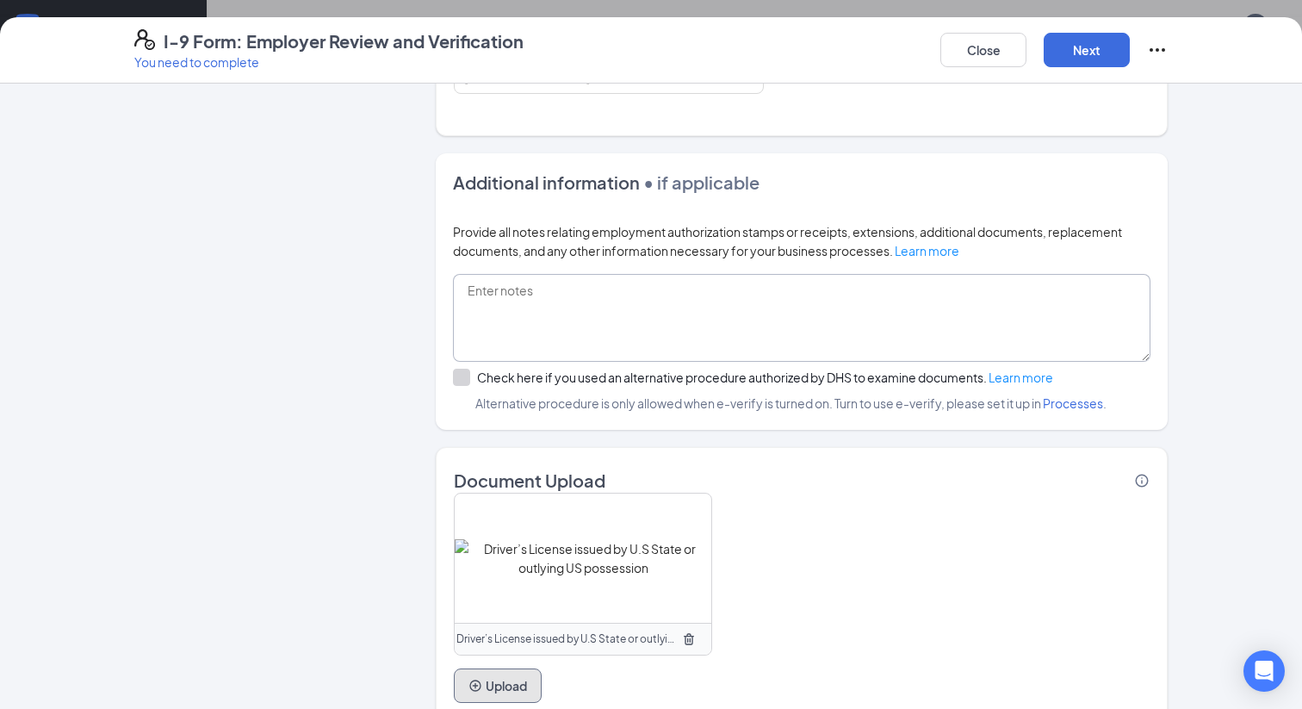
scroll to position [1164, 0]
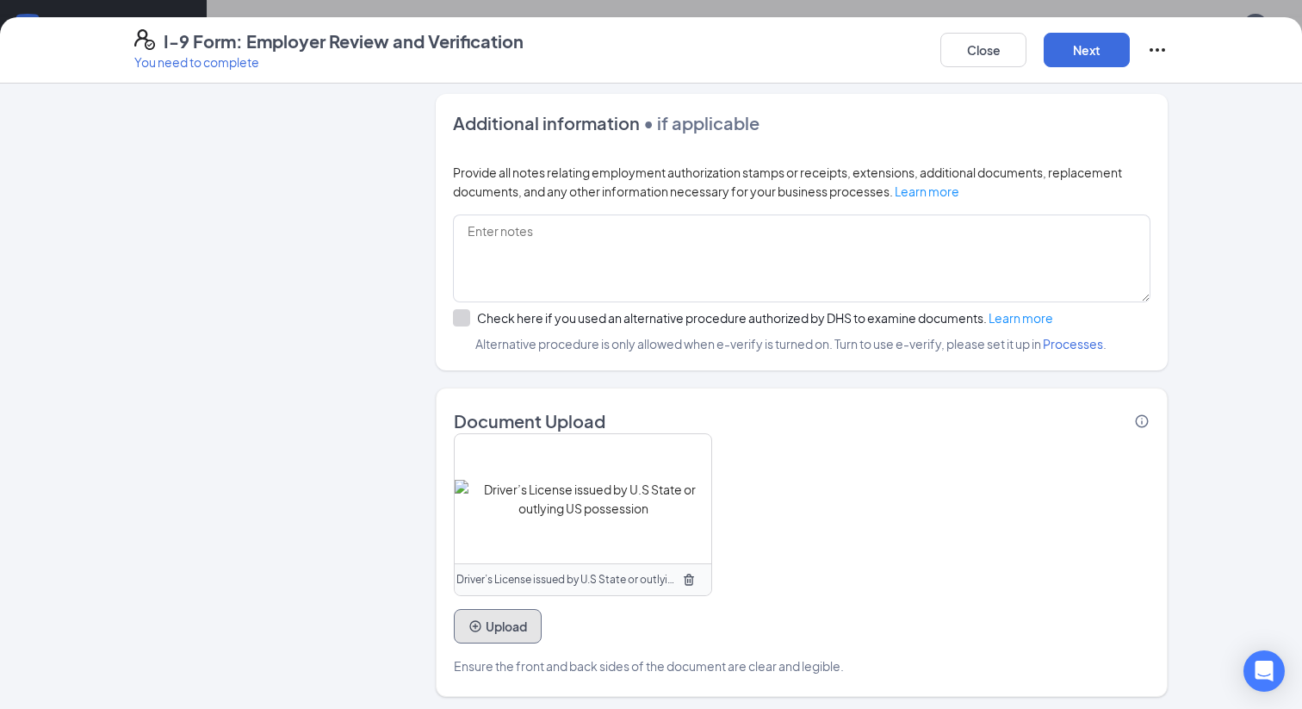
click at [501, 630] on button "Upload" at bounding box center [498, 626] width 88 height 34
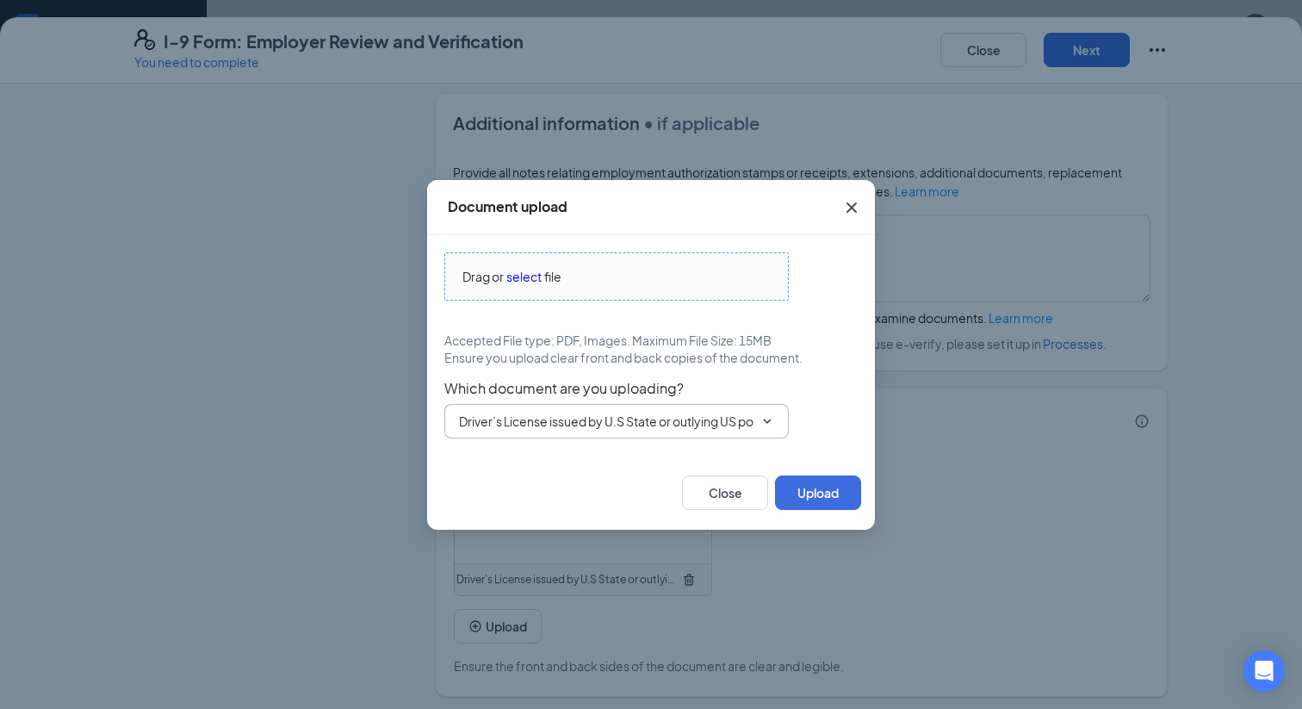
click at [541, 276] on span "select" at bounding box center [523, 276] width 35 height 19
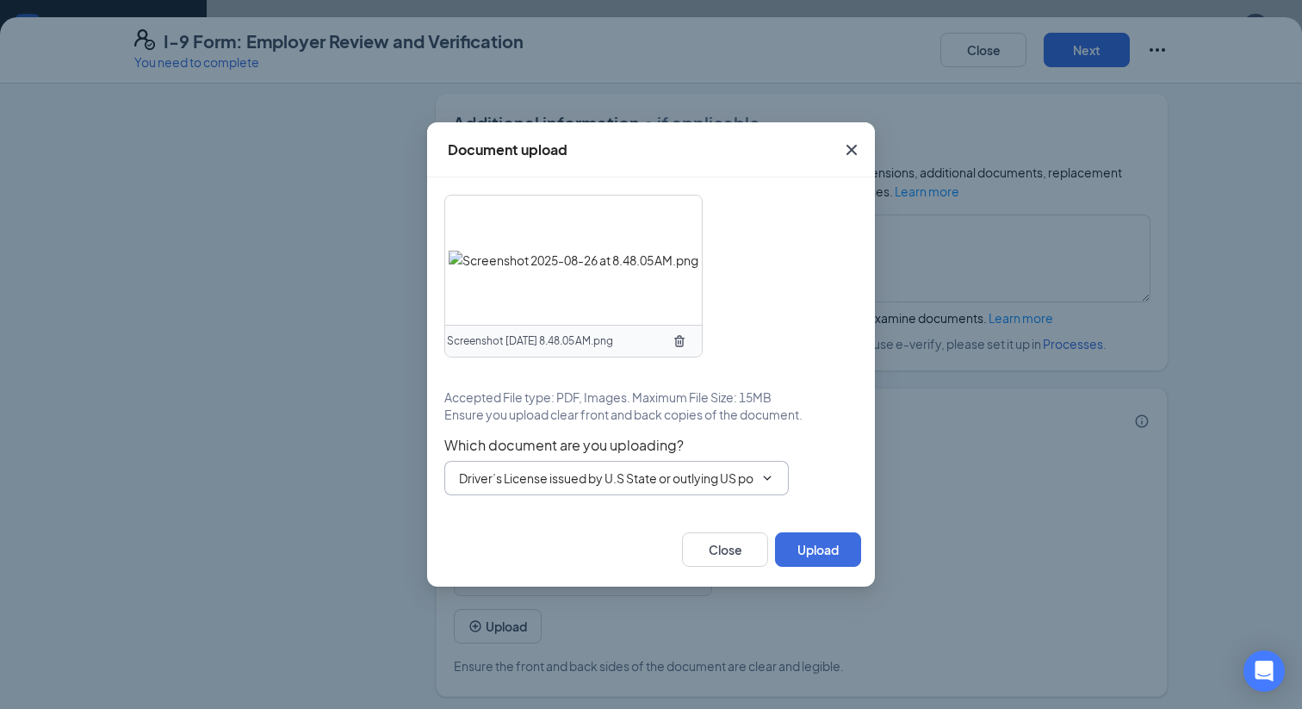
click at [732, 484] on input "Driver’s License issued by U.S State or outlying US possession" at bounding box center [606, 477] width 294 height 19
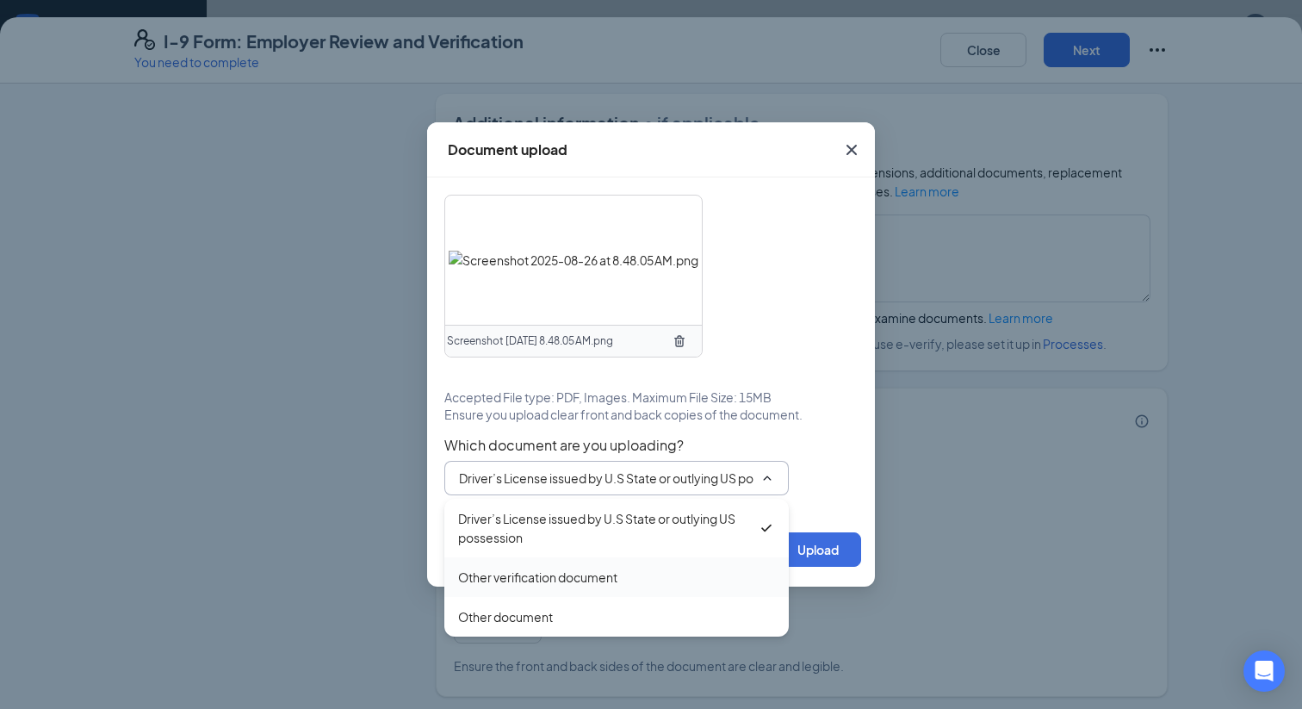
click at [527, 592] on div "Other verification document" at bounding box center [616, 577] width 344 height 40
type input "Other verification document"
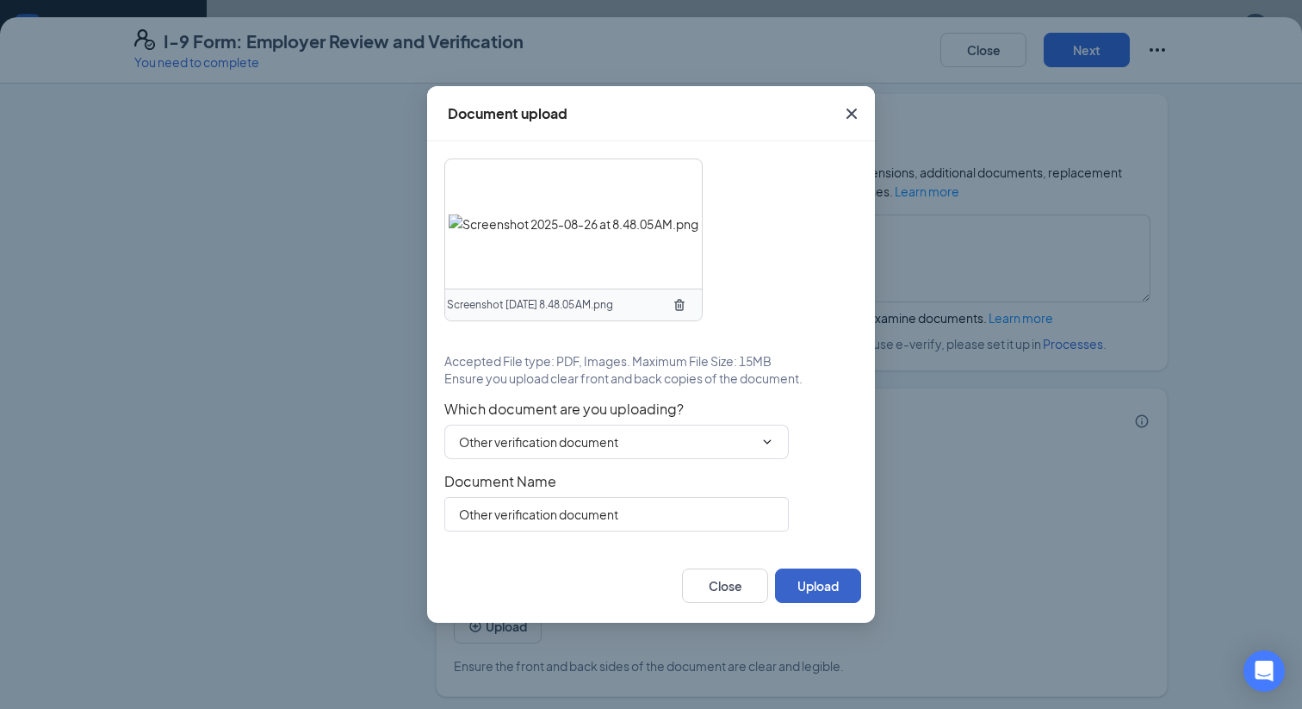
click at [797, 589] on button "Upload" at bounding box center [818, 585] width 86 height 34
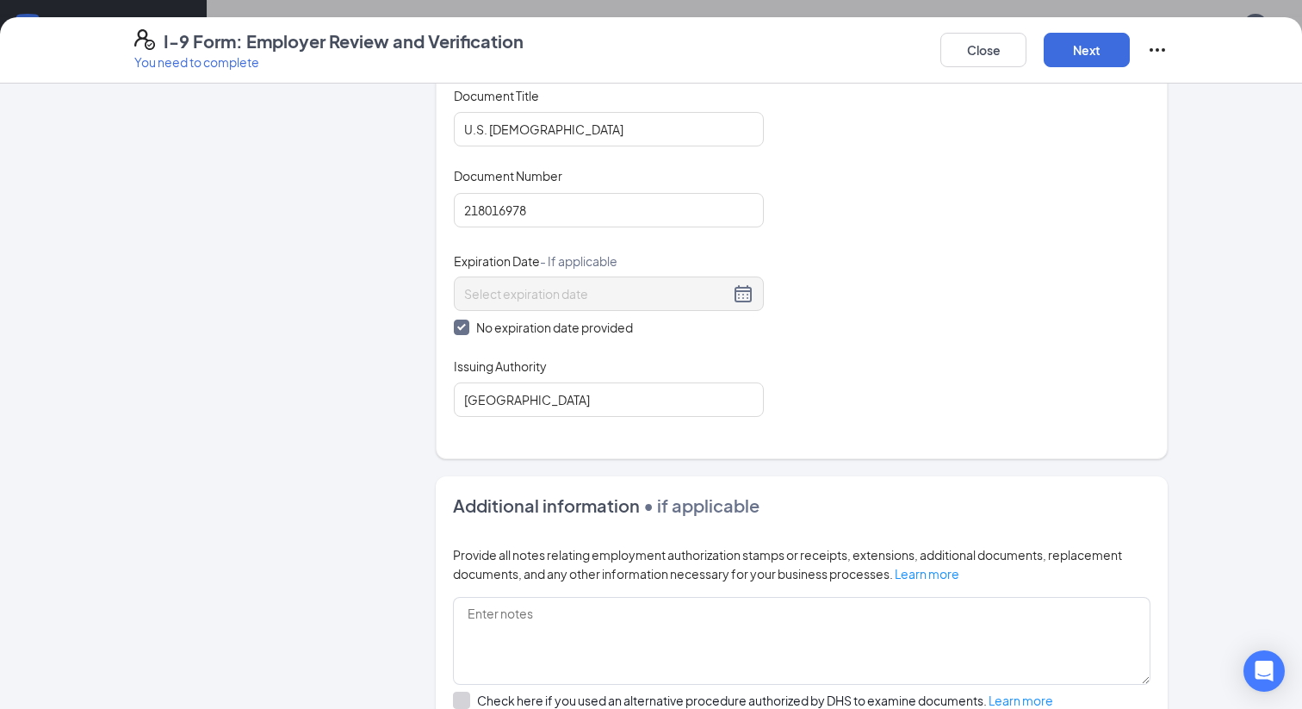
scroll to position [400, 0]
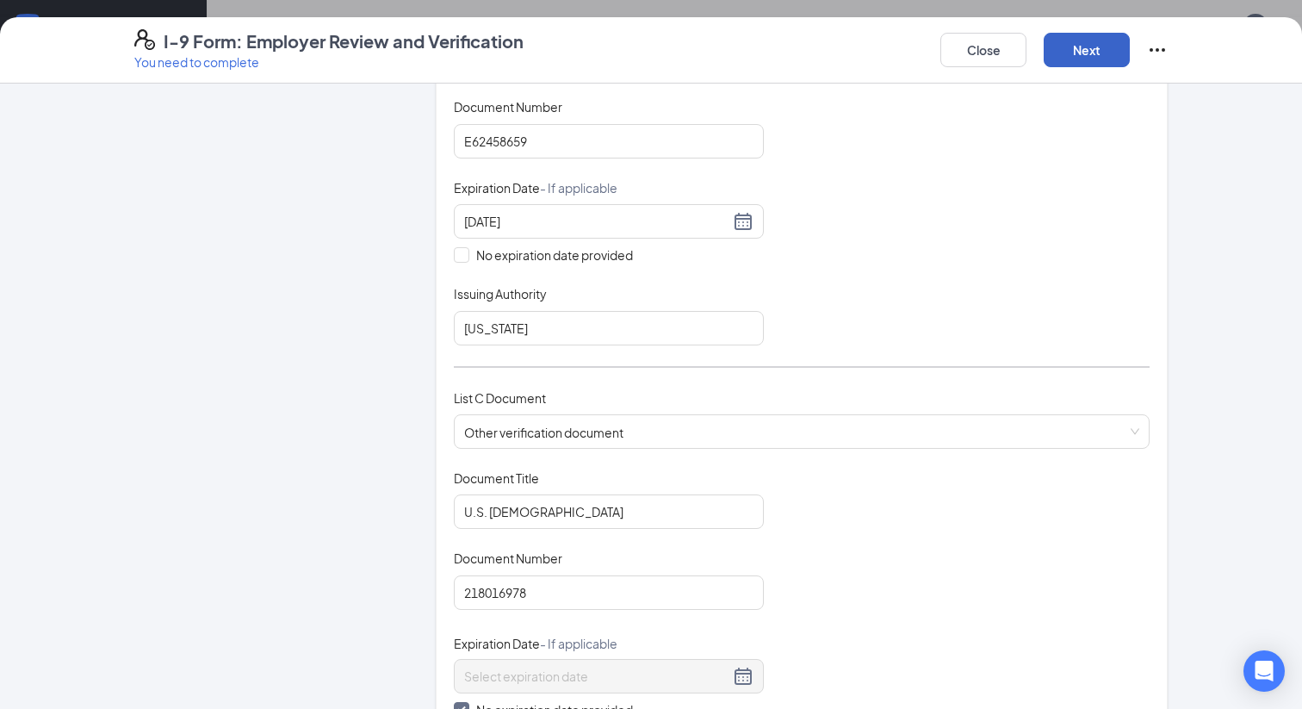
click at [1064, 64] on button "Next" at bounding box center [1087, 50] width 86 height 34
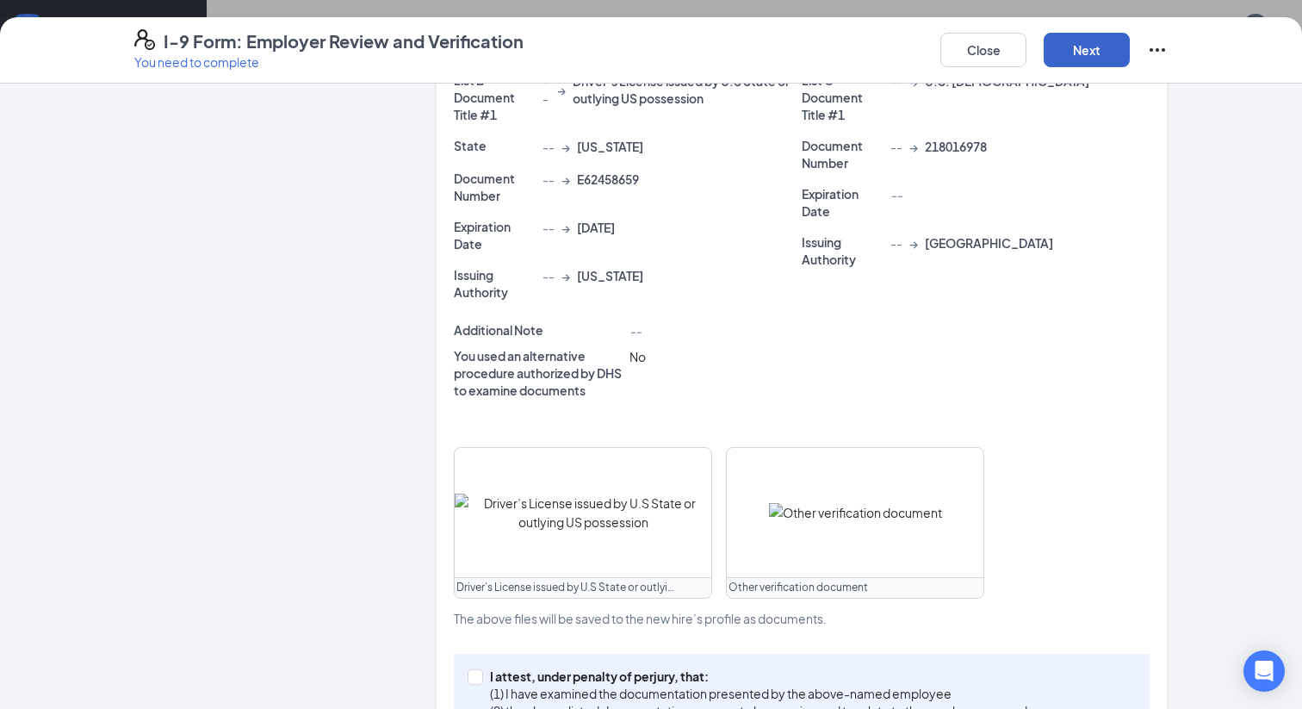
scroll to position [479, 0]
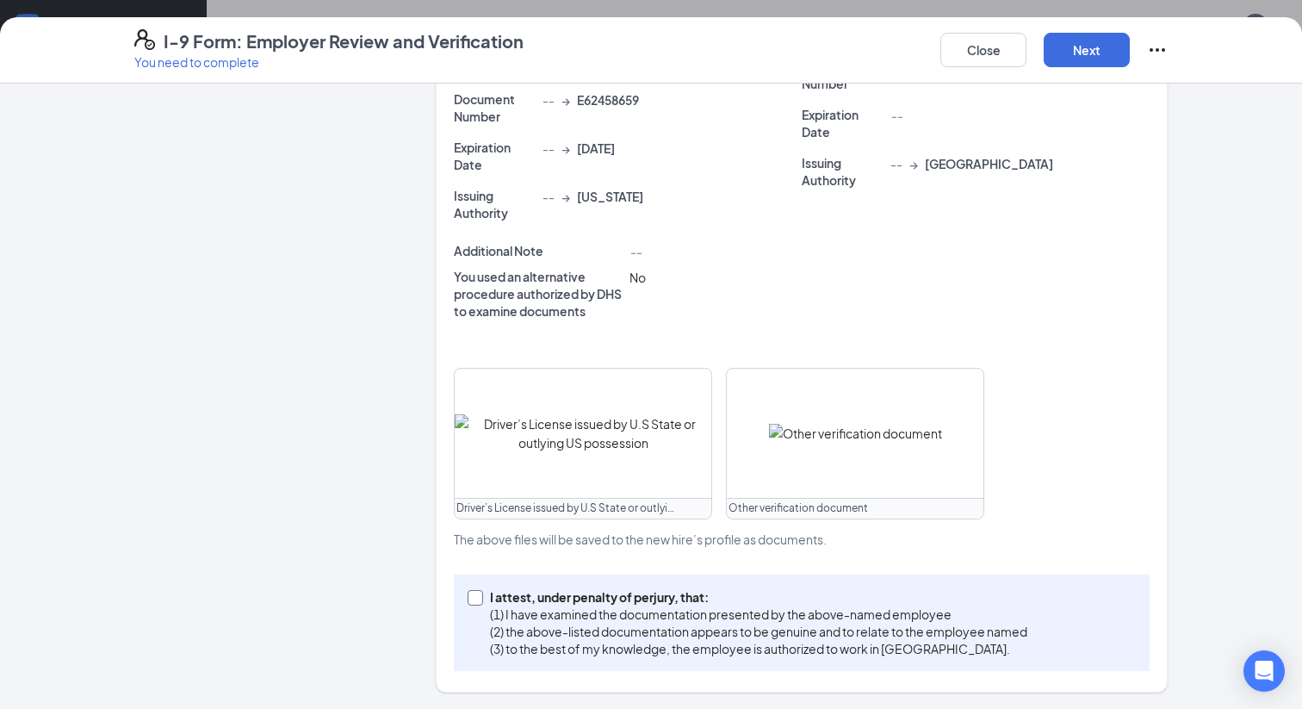
click at [472, 593] on input "I attest, under penalty of perjury, that: (1) I have examined the documentation…" at bounding box center [474, 596] width 12 height 12
checkbox input "true"
click at [1096, 41] on button "Next" at bounding box center [1087, 50] width 86 height 34
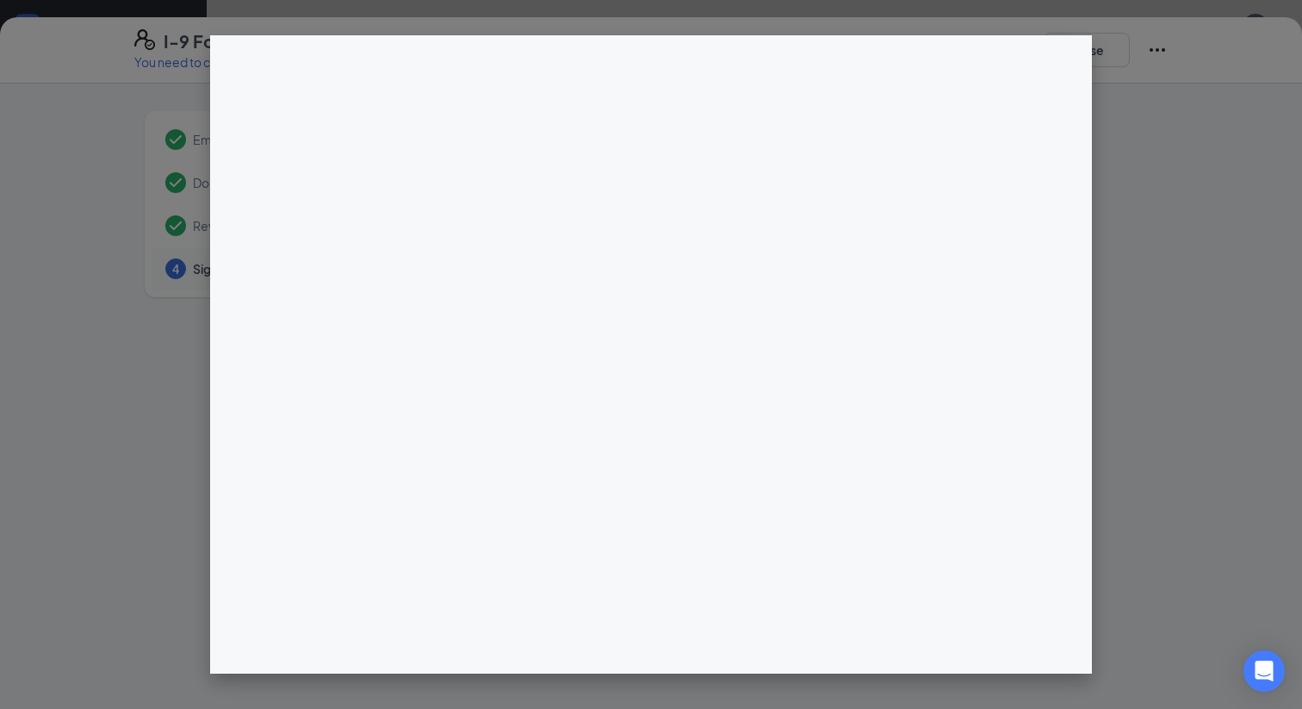
drag, startPoint x: 706, startPoint y: 194, endPoint x: 636, endPoint y: 249, distance: 88.9
click at [636, 249] on div at bounding box center [802, 445] width 732 height 689
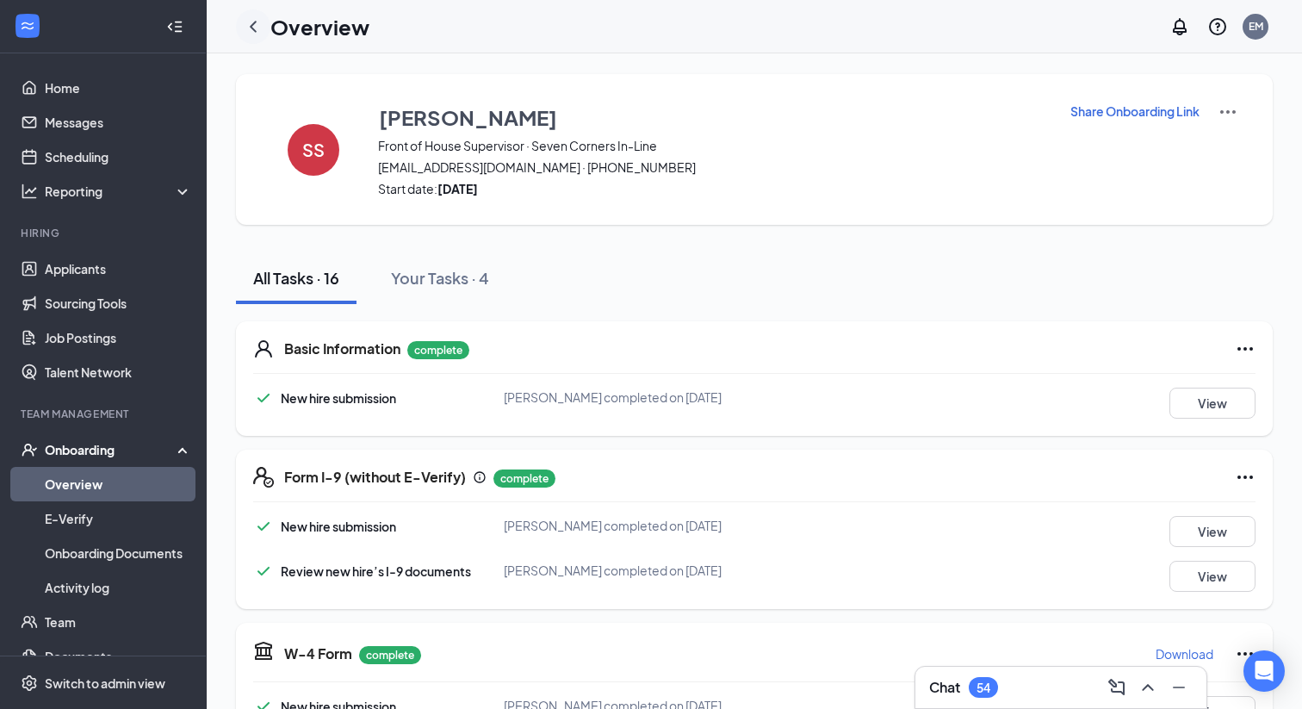
click at [260, 28] on icon "ChevronLeft" at bounding box center [253, 26] width 21 height 21
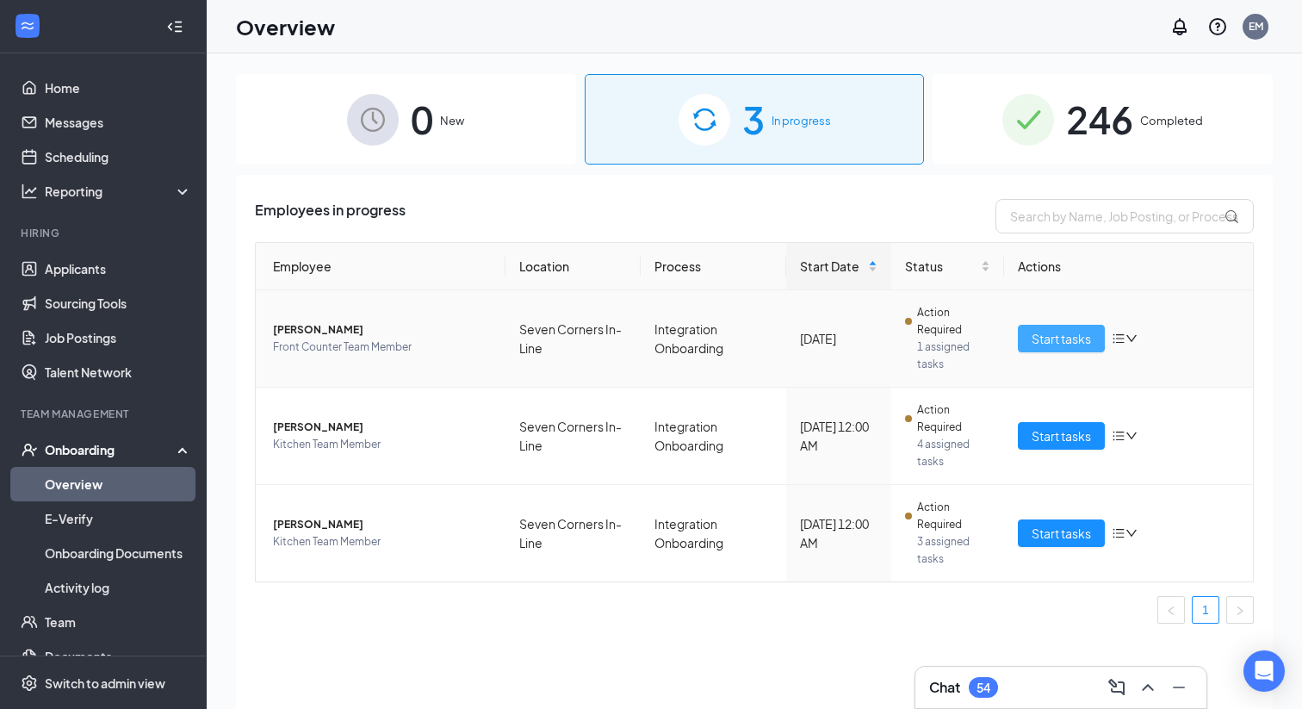
click at [1029, 337] on button "Start tasks" at bounding box center [1061, 339] width 87 height 28
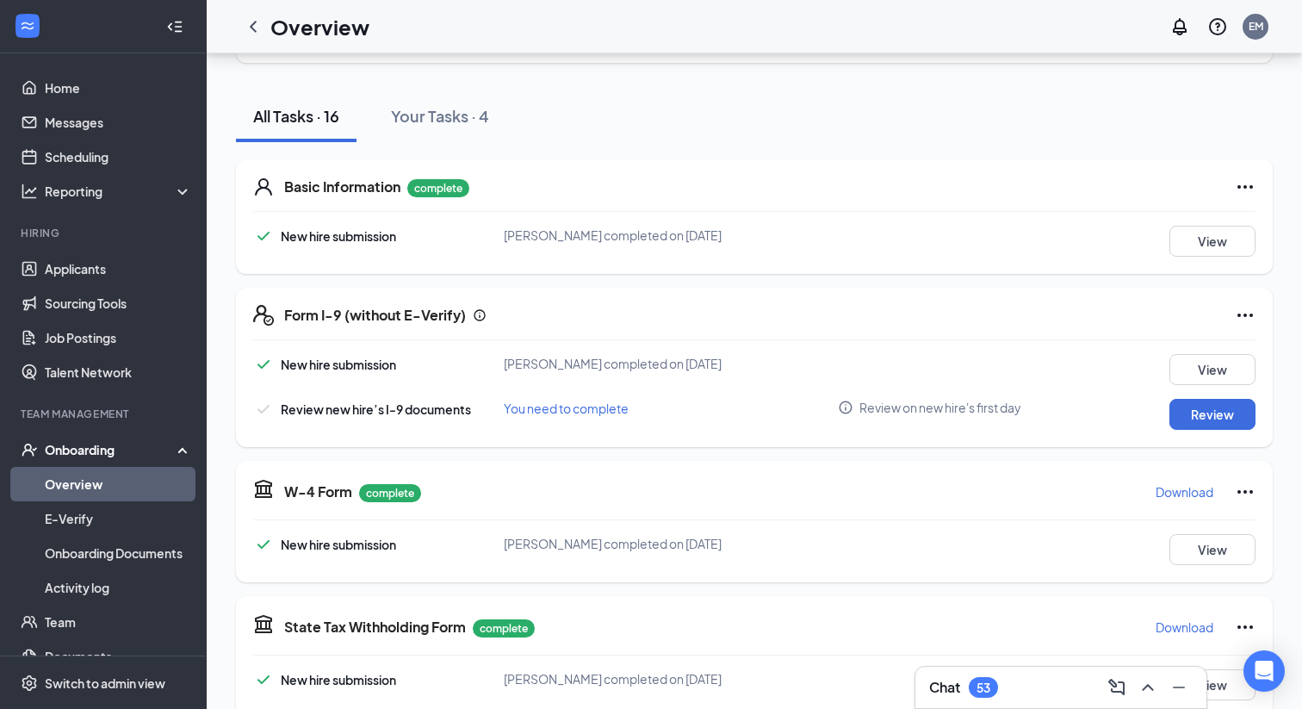
scroll to position [124, 0]
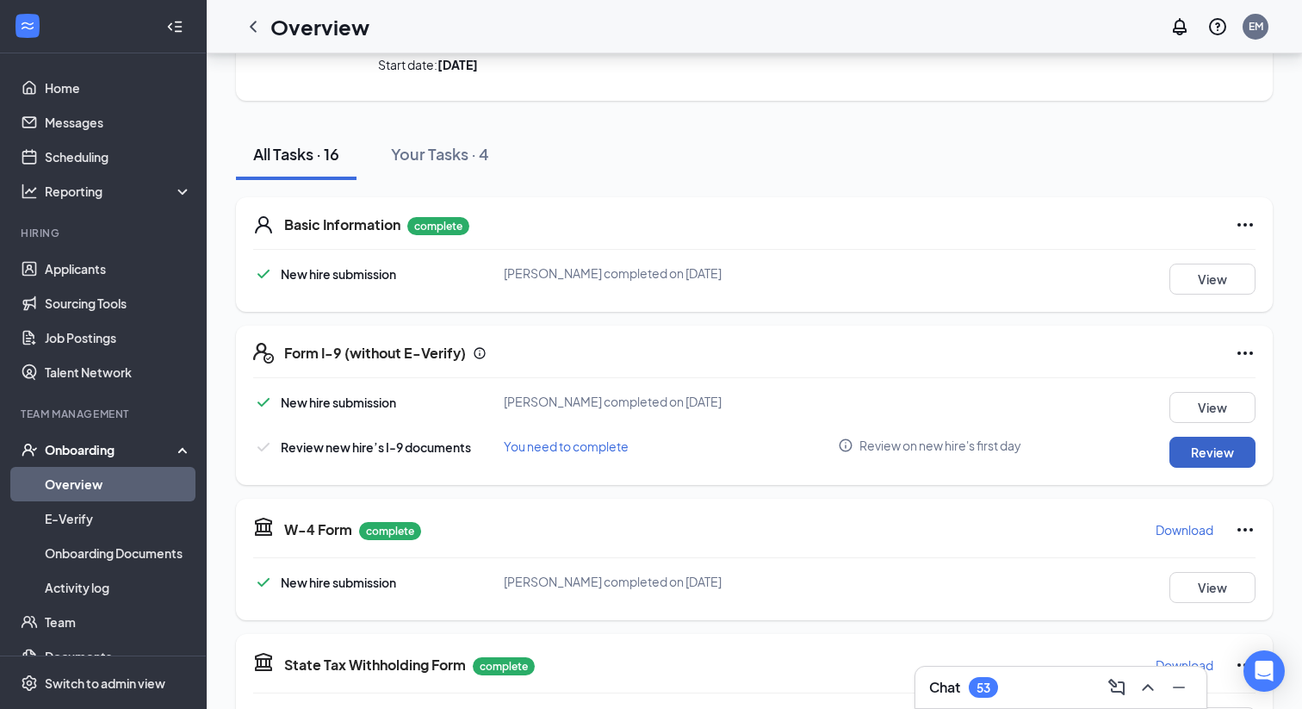
click at [1213, 452] on button "Review" at bounding box center [1212, 452] width 86 height 31
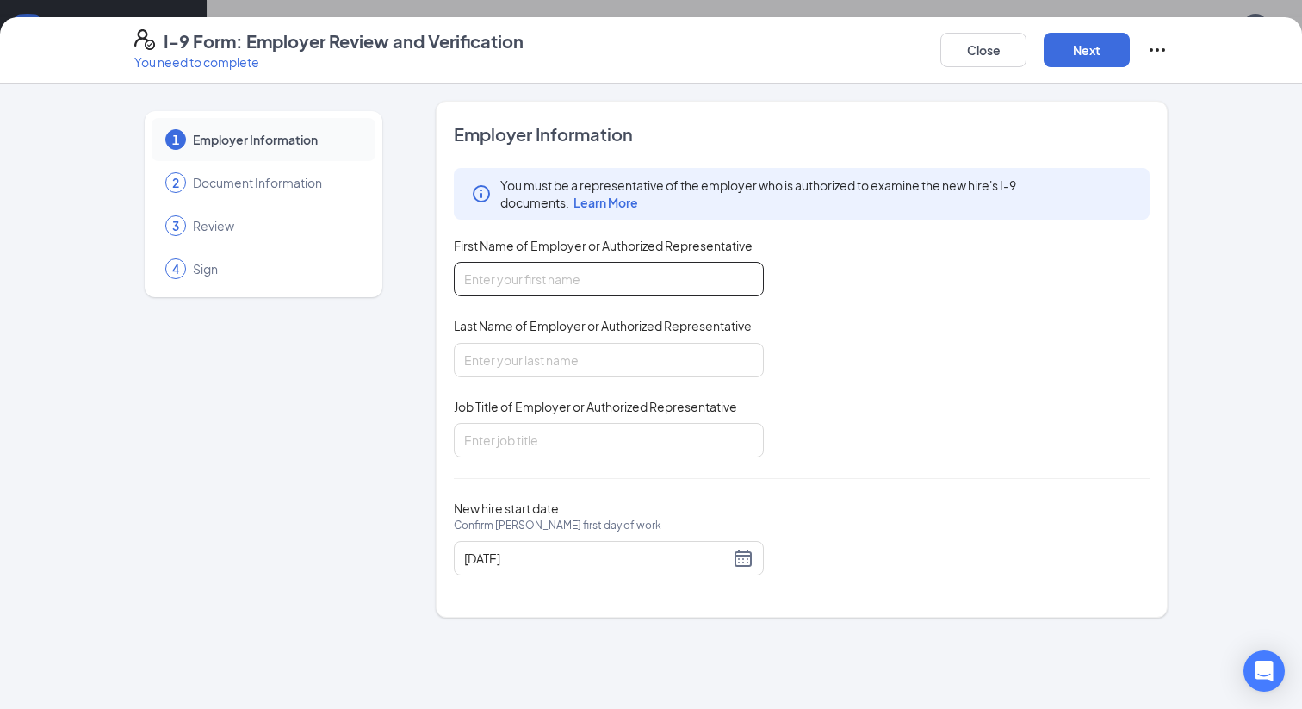
click at [651, 291] on input "First Name of Employer or Authorized Representative" at bounding box center [609, 279] width 310 height 34
type input "Elizabeth"
type input "Martinez"
click at [553, 425] on input "Job Title of Employer or Authorized Representative" at bounding box center [609, 440] width 310 height 34
type input "Marketing/HR"
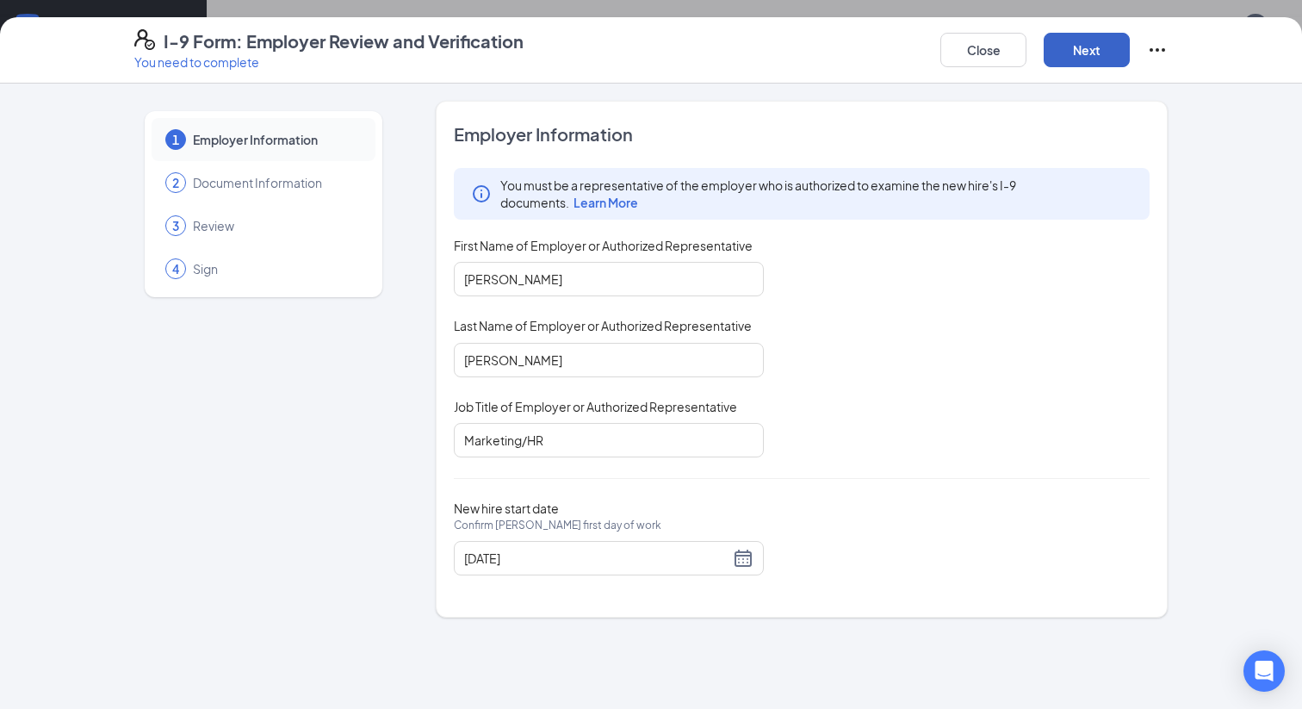
click at [1082, 48] on button "Next" at bounding box center [1087, 50] width 86 height 34
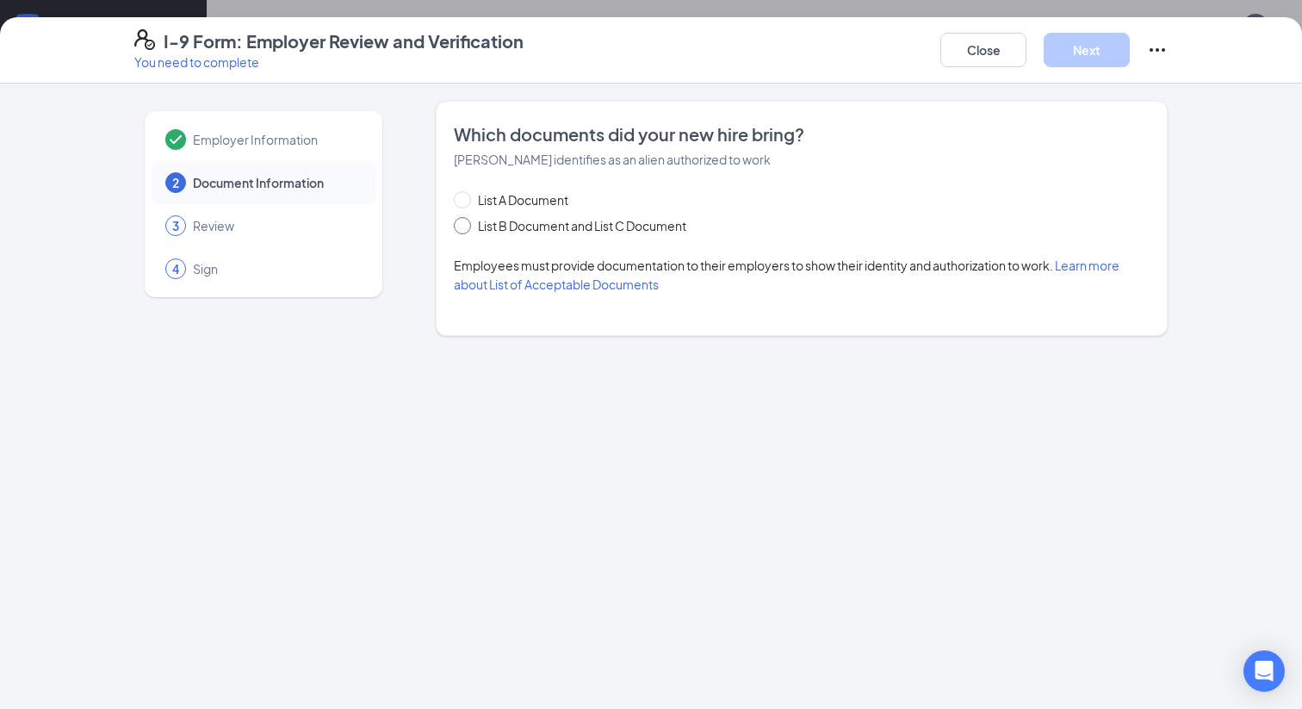
click at [463, 226] on input "List B Document and List C Document" at bounding box center [460, 223] width 12 height 12
radio input "true"
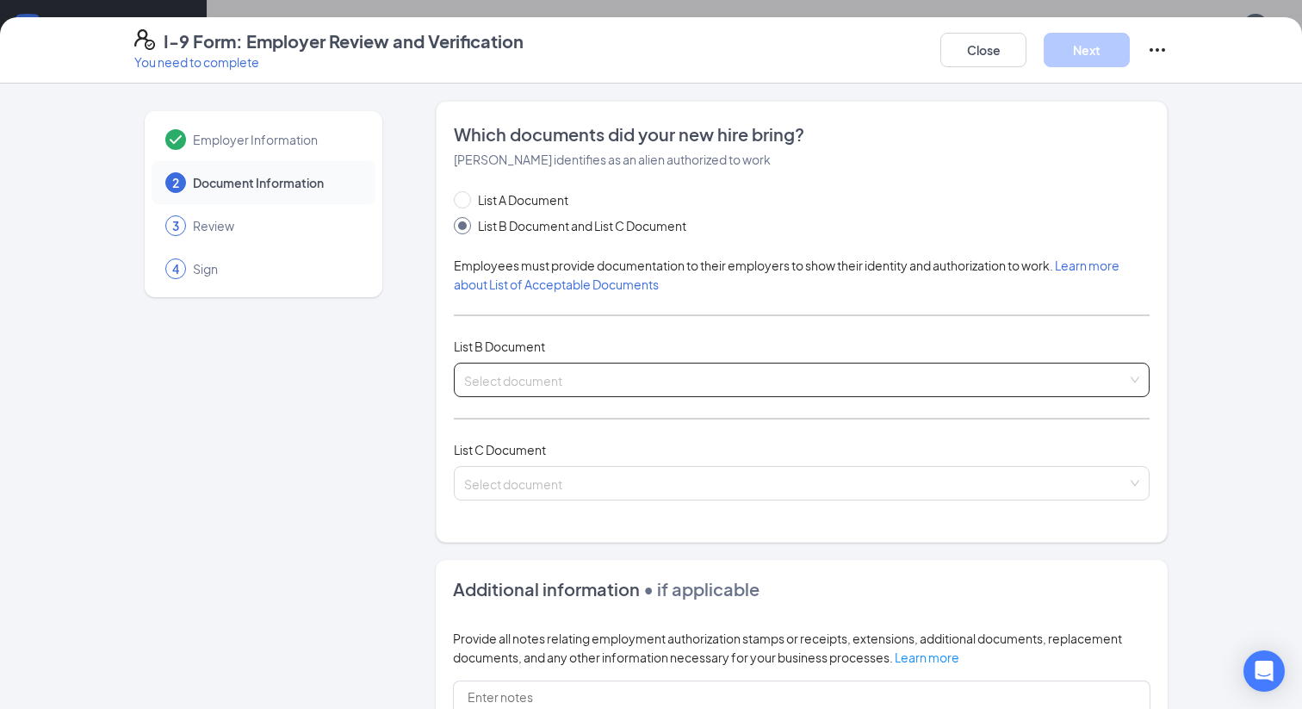
click at [498, 373] on input "search" at bounding box center [795, 376] width 663 height 26
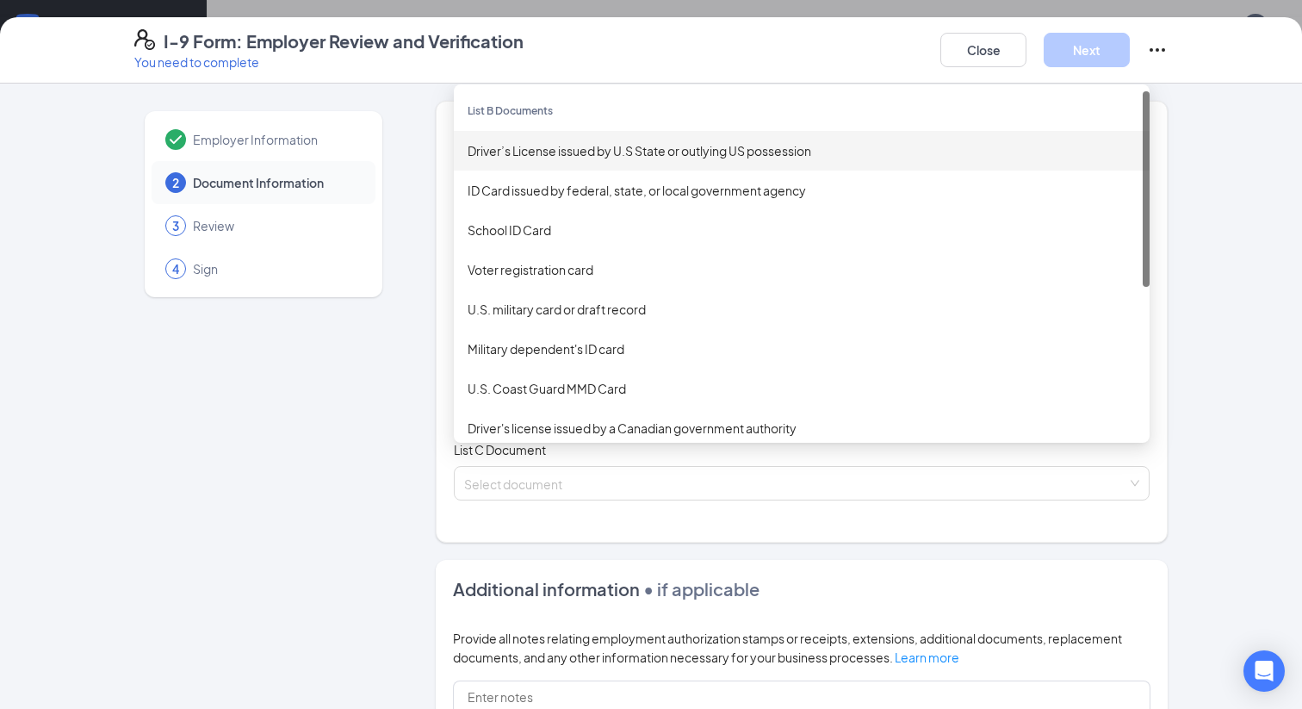
click at [598, 159] on div "Driver’s License issued by U.S State or outlying US possession" at bounding box center [802, 151] width 696 height 40
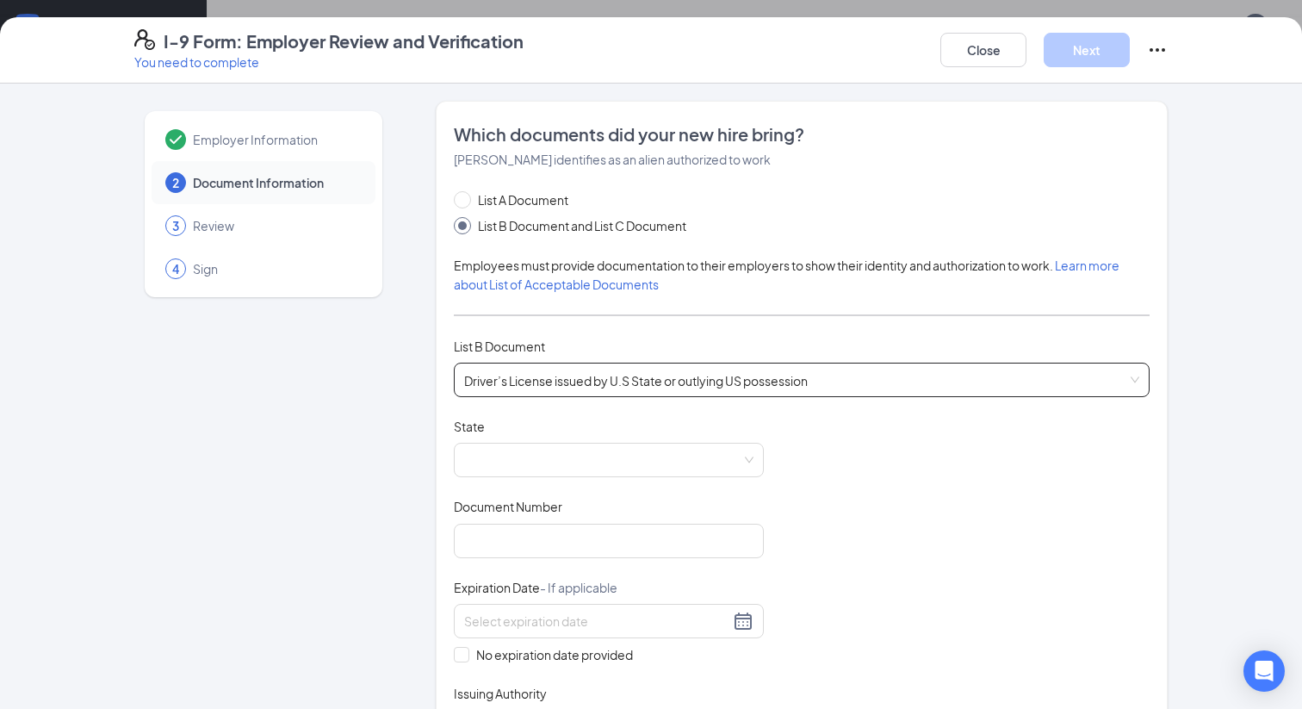
click at [575, 382] on div "Driver’s License issued by U.S State or outlying US possession Driver’s License…" at bounding box center [802, 380] width 696 height 34
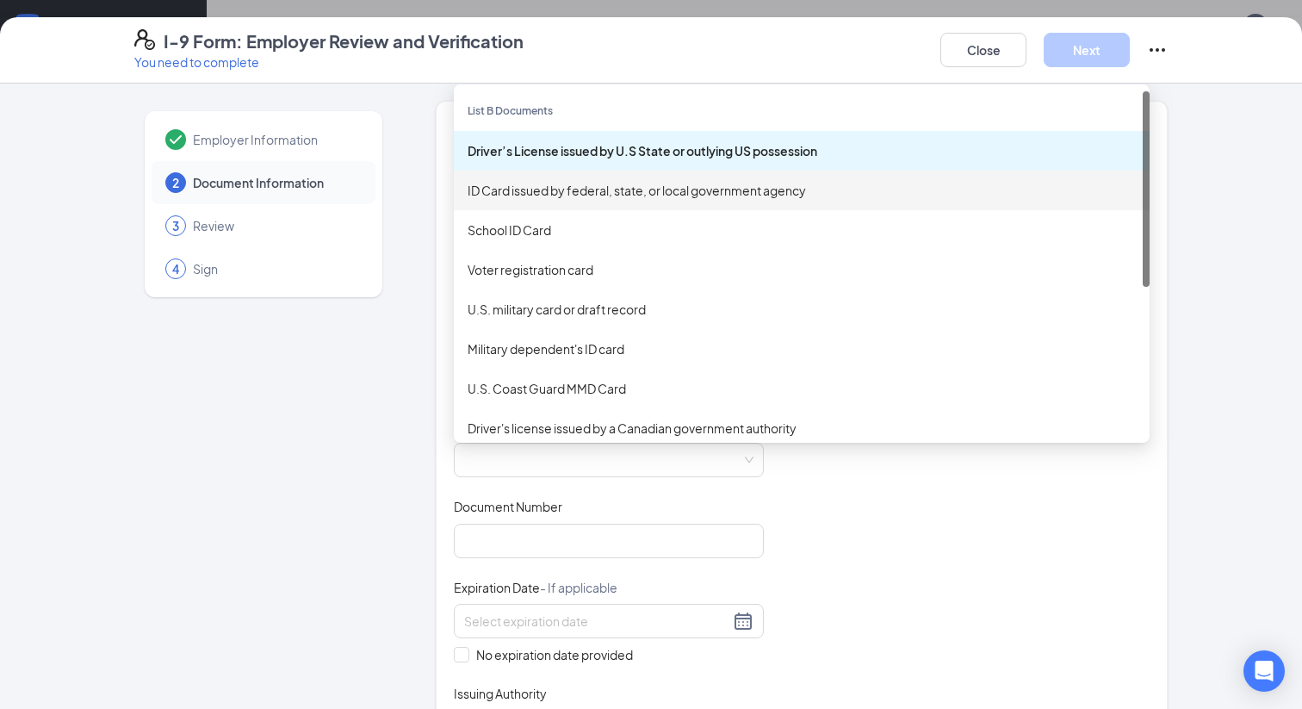
click at [657, 192] on div "ID Card issued by federal, state, or local government agency" at bounding box center [802, 190] width 668 height 19
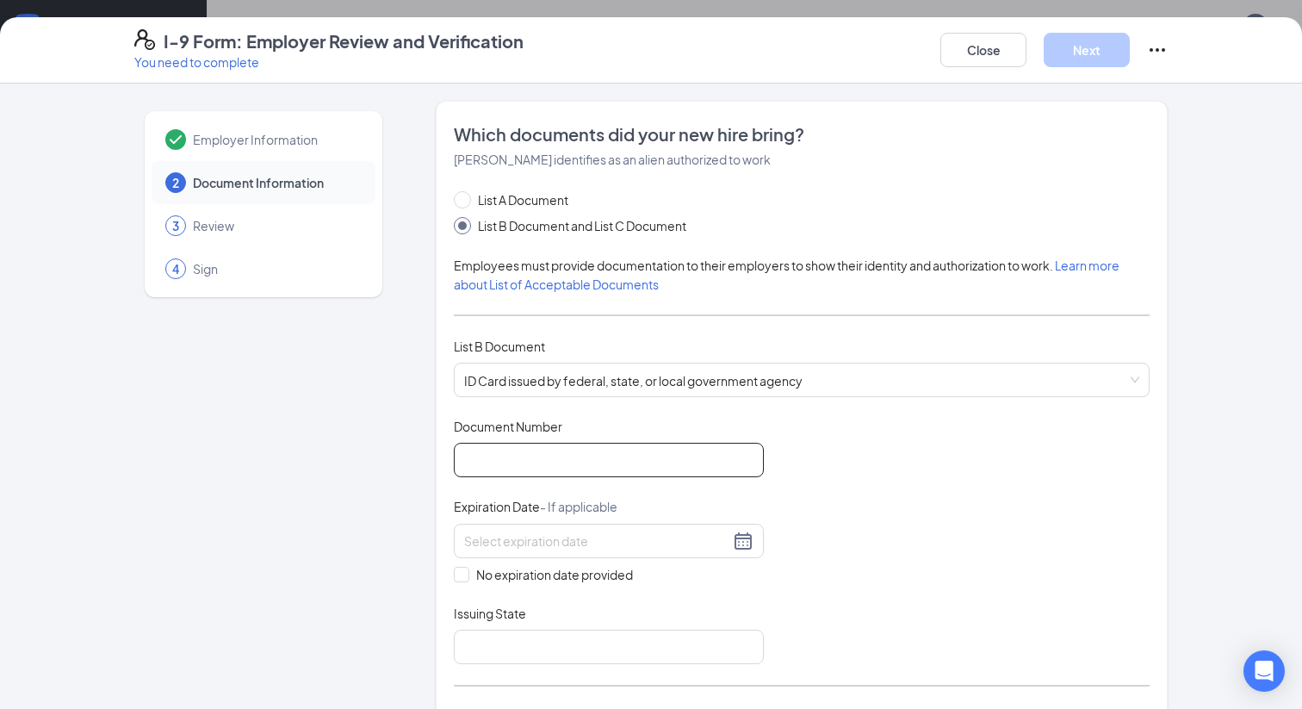
click at [536, 453] on input "Document Number" at bounding box center [609, 460] width 310 height 34
type input "c60085722"
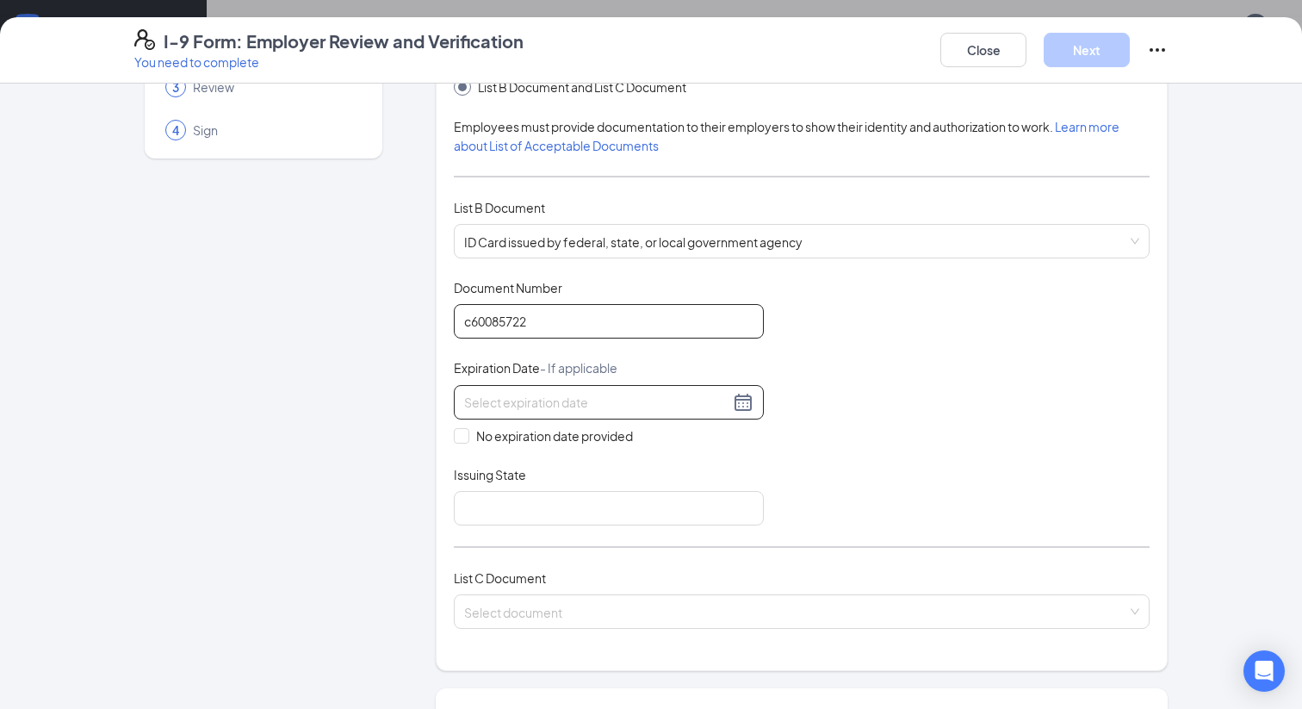
scroll to position [155, 0]
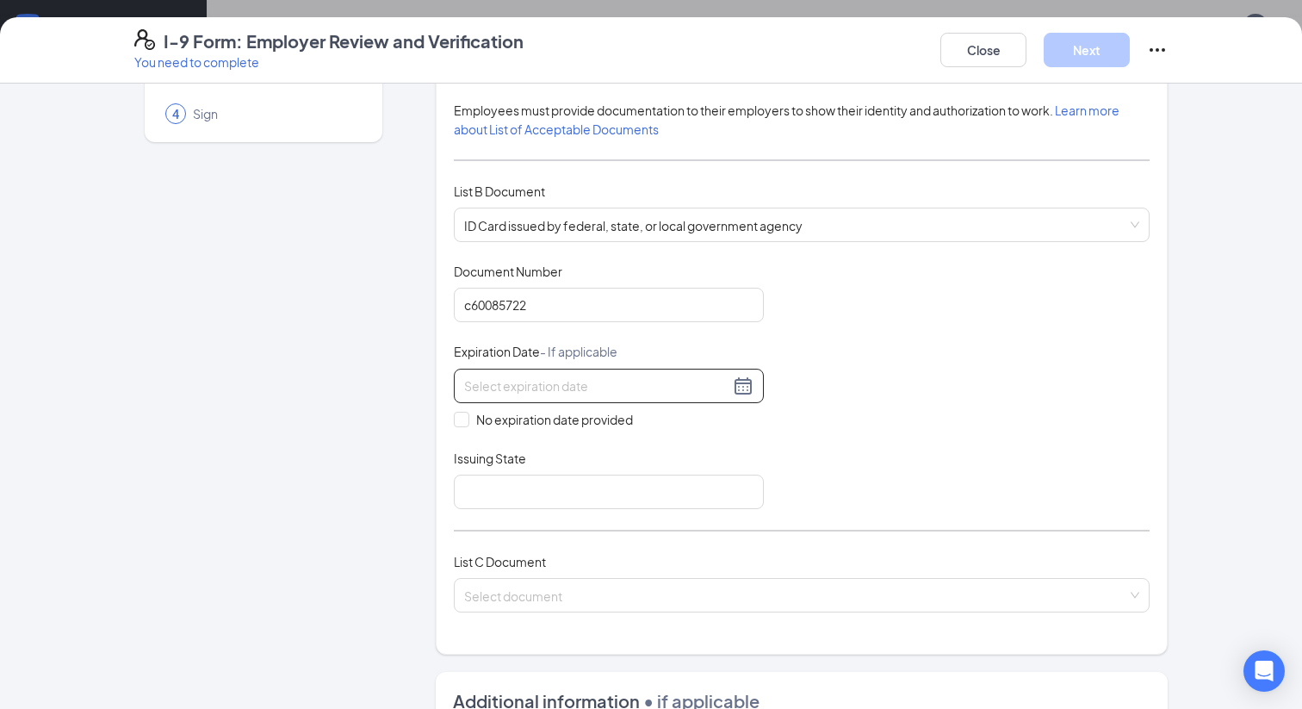
click at [733, 385] on div at bounding box center [608, 385] width 289 height 21
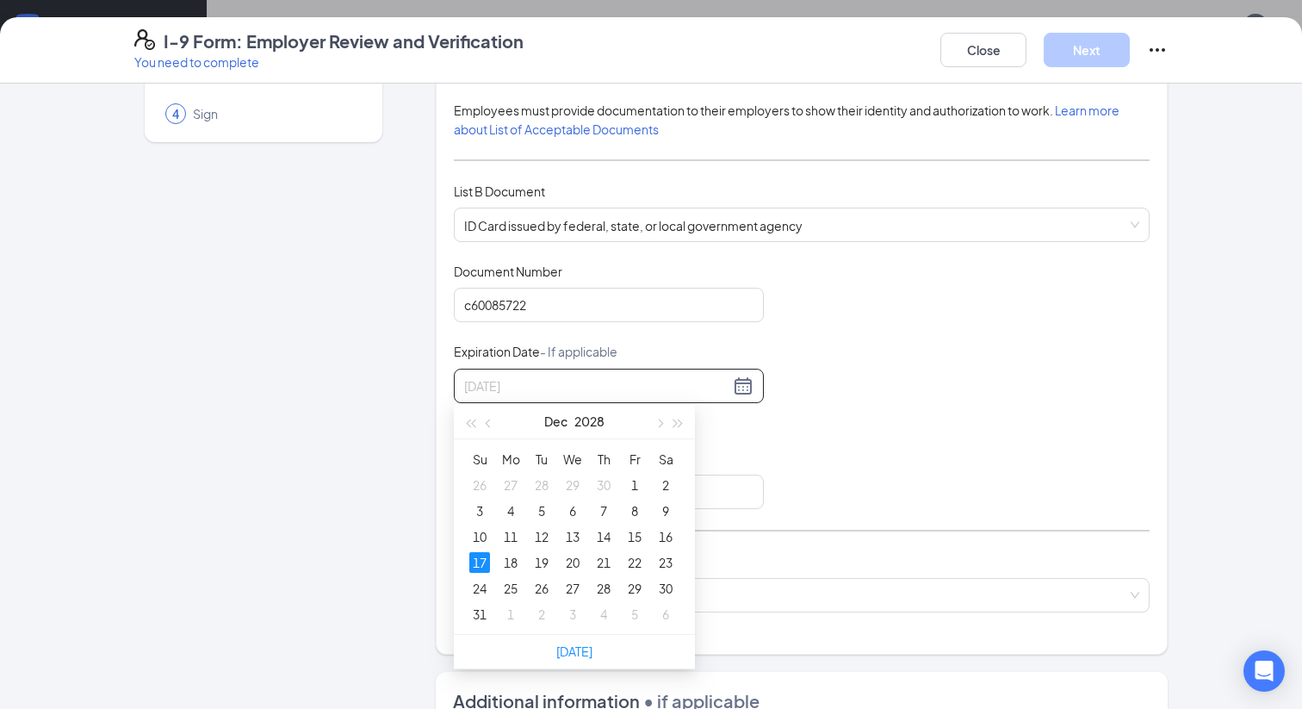
click at [474, 556] on div "17" at bounding box center [479, 562] width 21 height 21
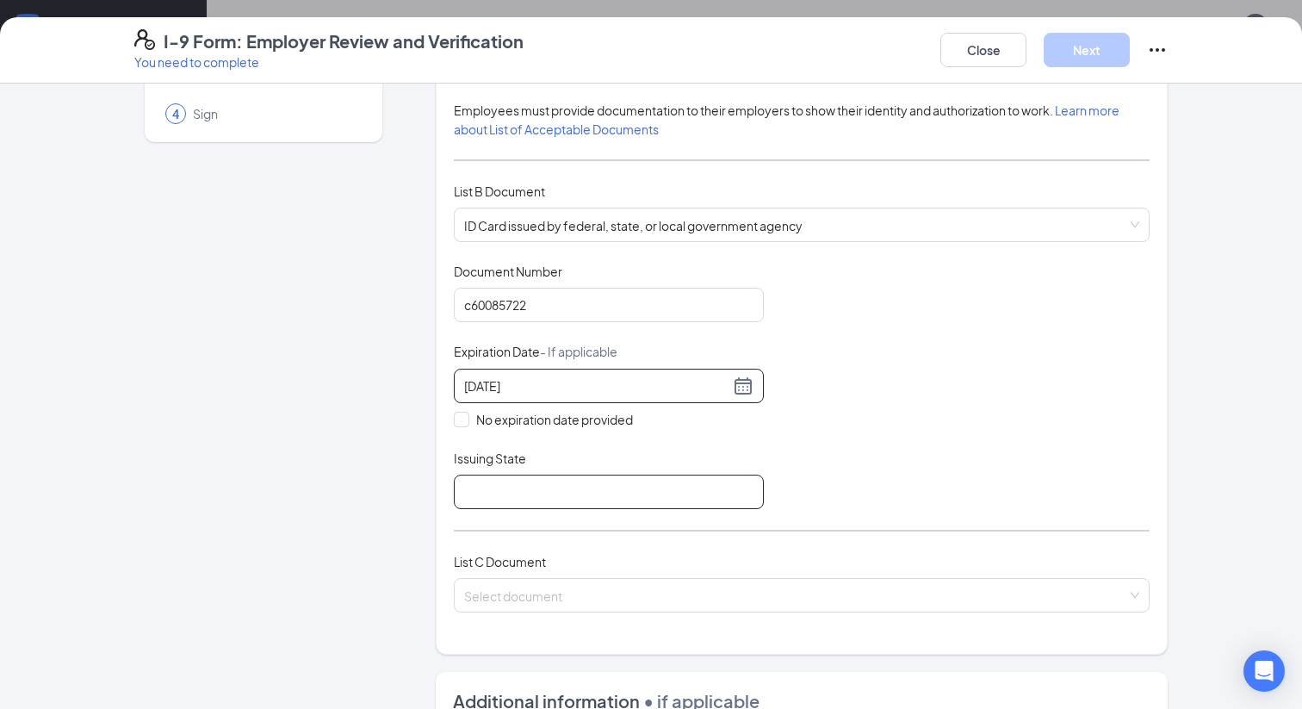
type input "12/17/2028"
click at [518, 487] on input "Issuing State" at bounding box center [609, 491] width 310 height 34
type input "Virginia"
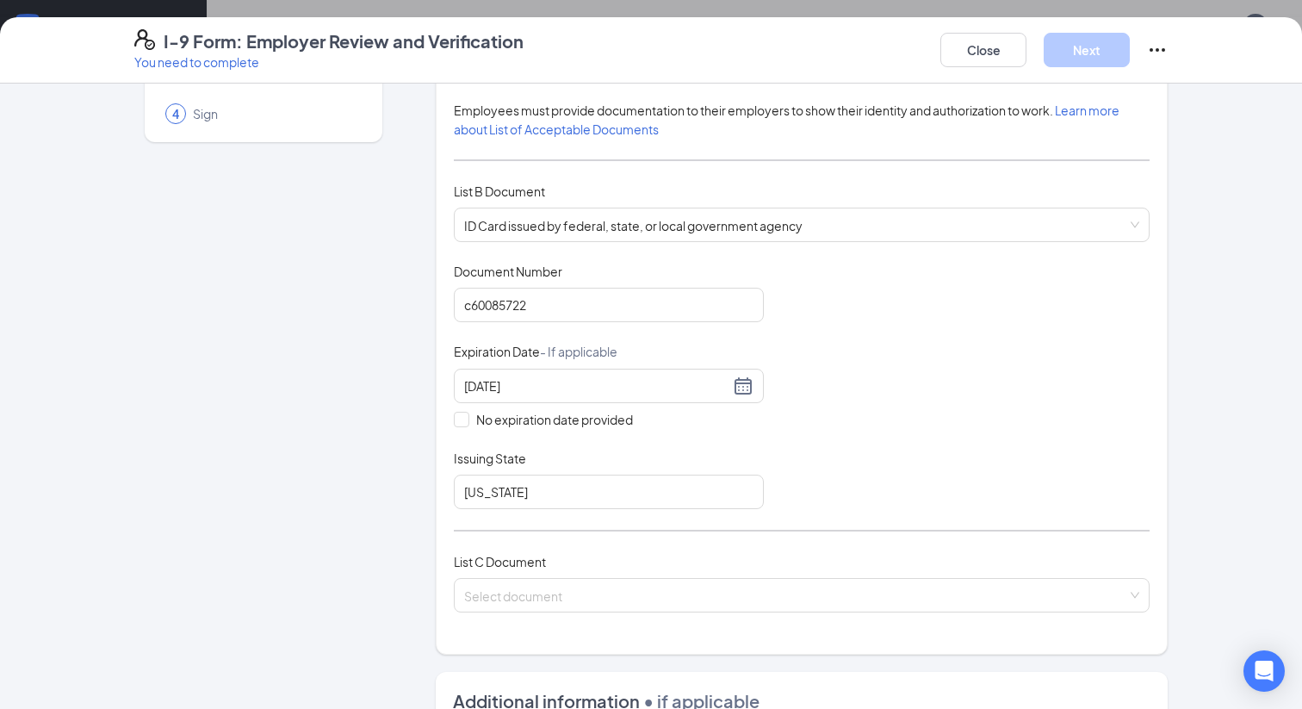
click at [584, 539] on div "List A Document List B Document and List C Document Employees must provide docu…" at bounding box center [802, 334] width 696 height 598
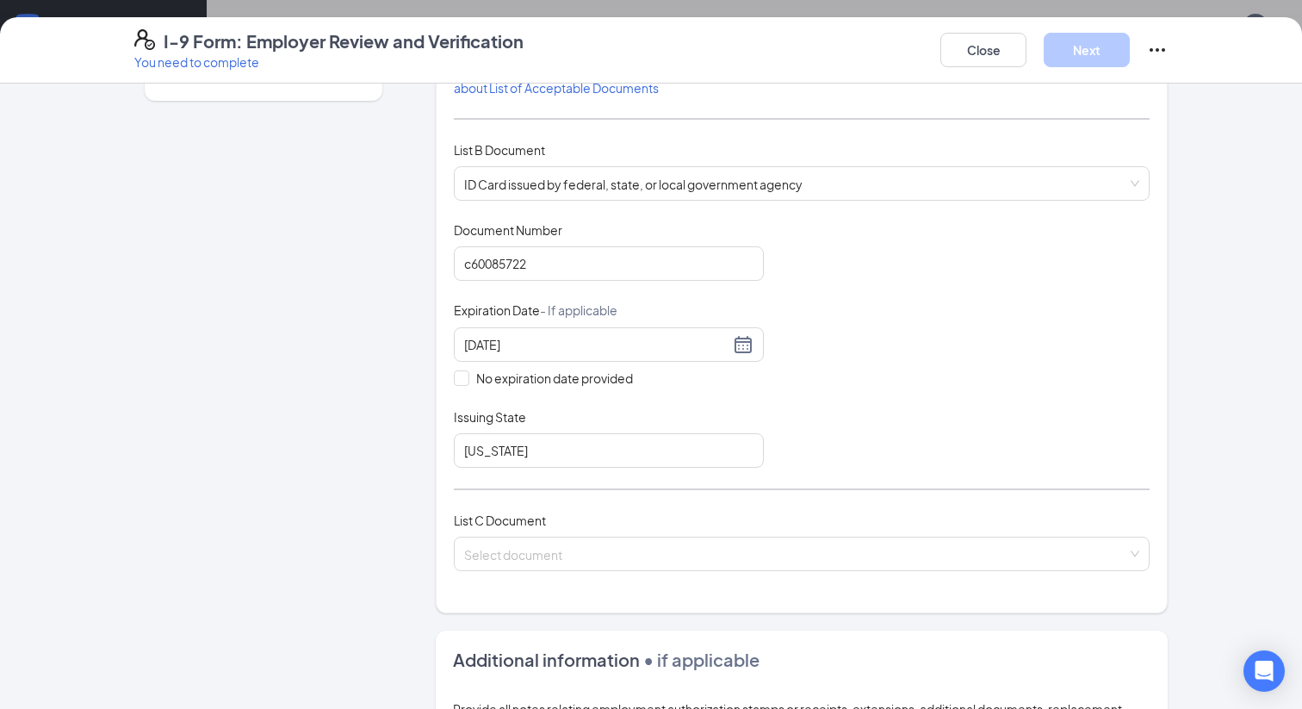
scroll to position [205, 0]
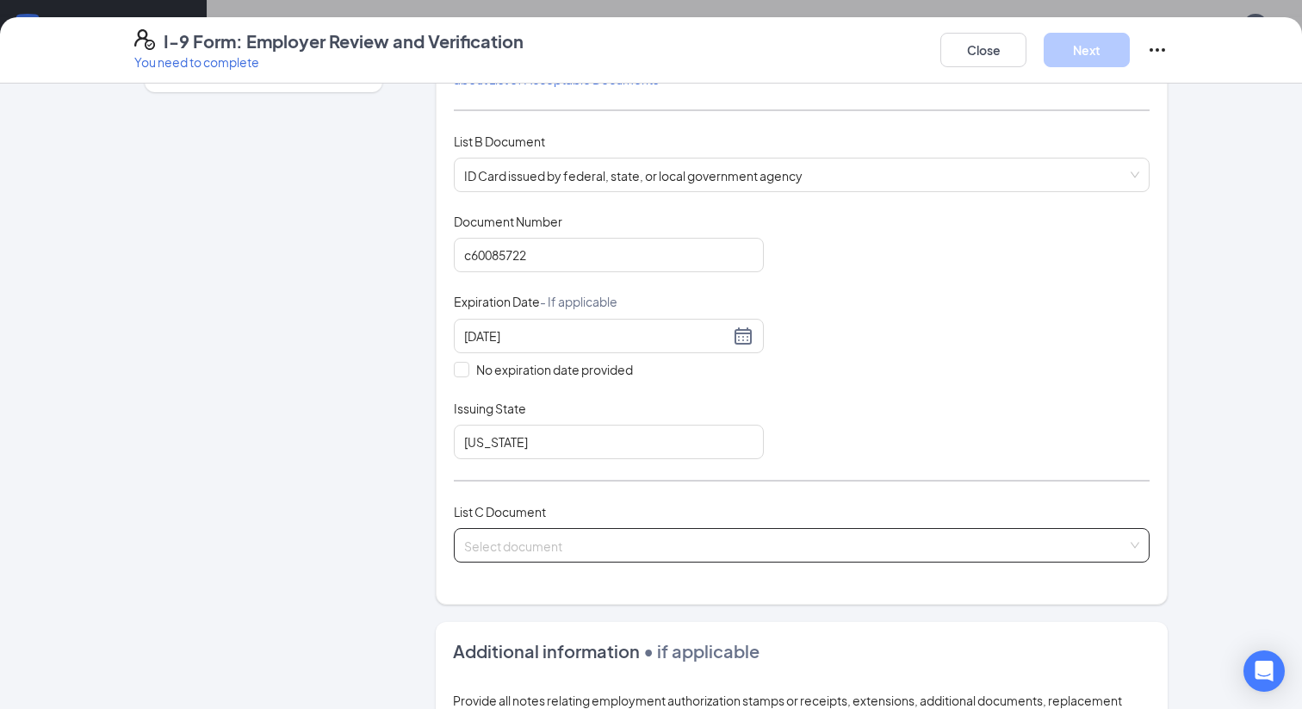
click at [584, 539] on input "search" at bounding box center [795, 542] width 663 height 26
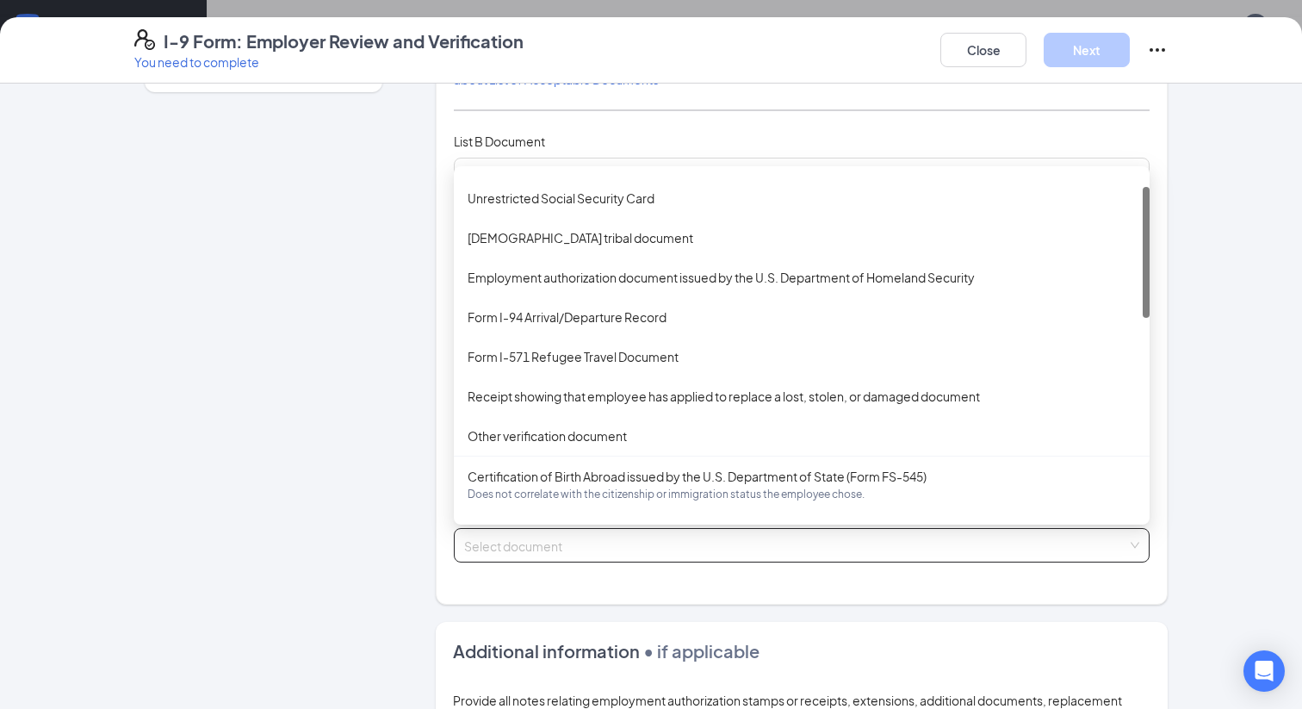
scroll to position [31, 0]
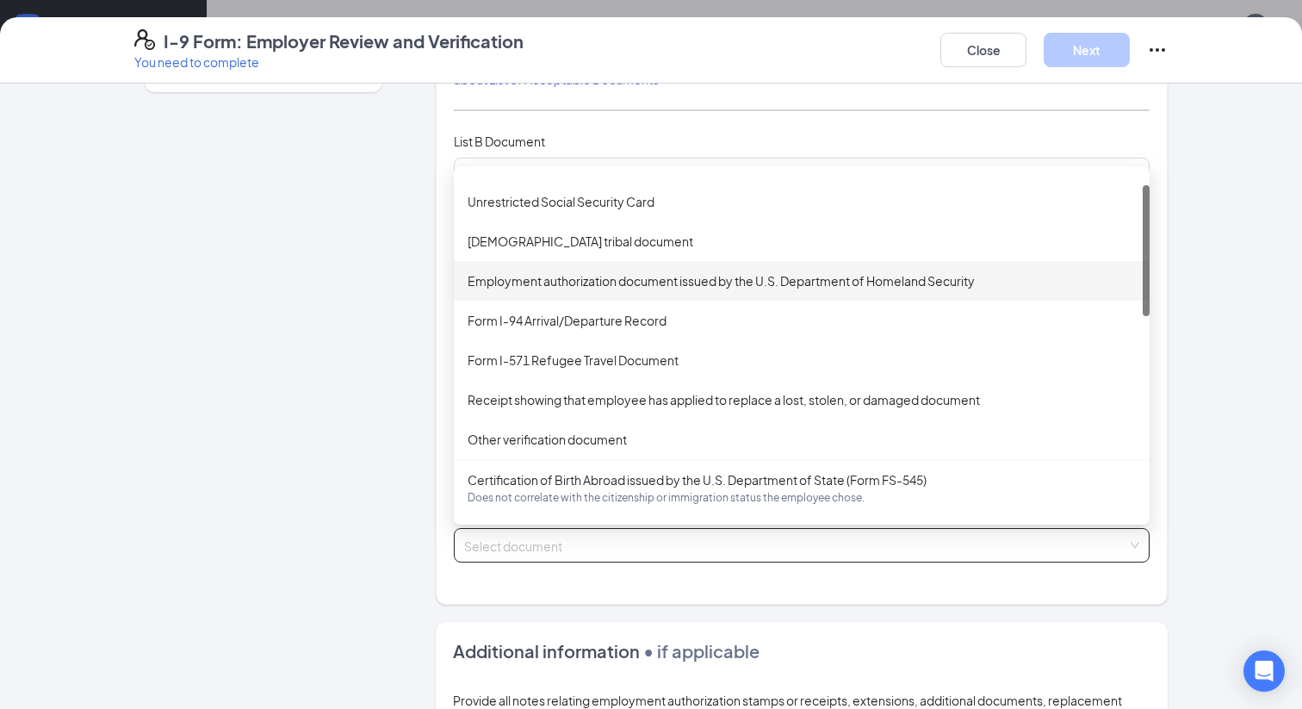
click at [708, 289] on div "Employment authorization document issued by the U.S. Department of Homeland Sec…" at bounding box center [802, 281] width 696 height 40
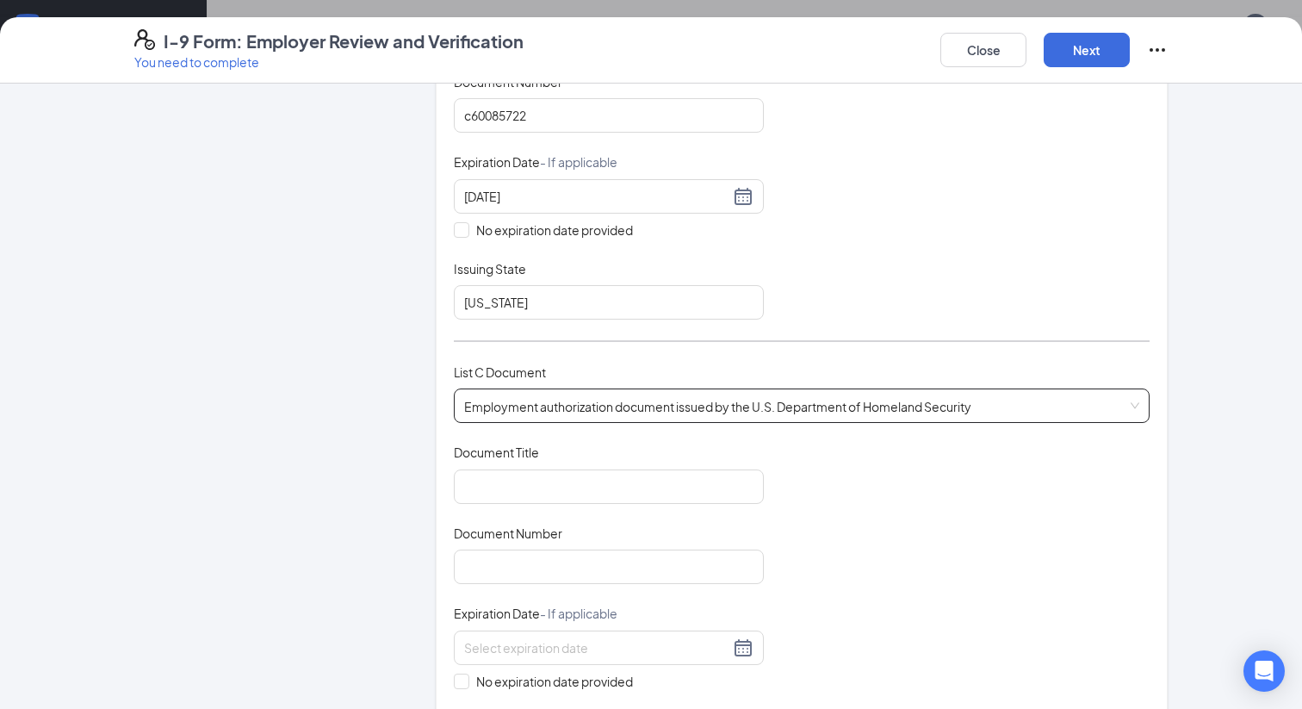
scroll to position [363, 0]
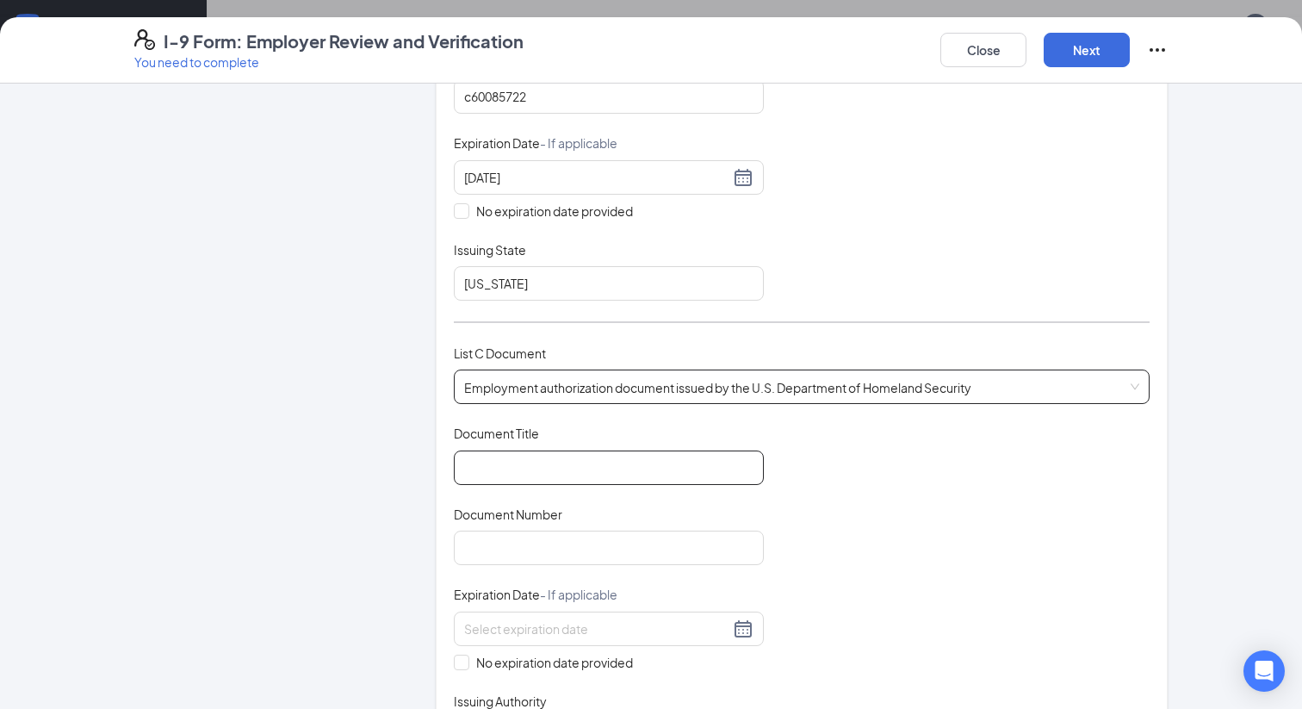
click at [620, 469] on input "Document Title" at bounding box center [609, 467] width 310 height 34
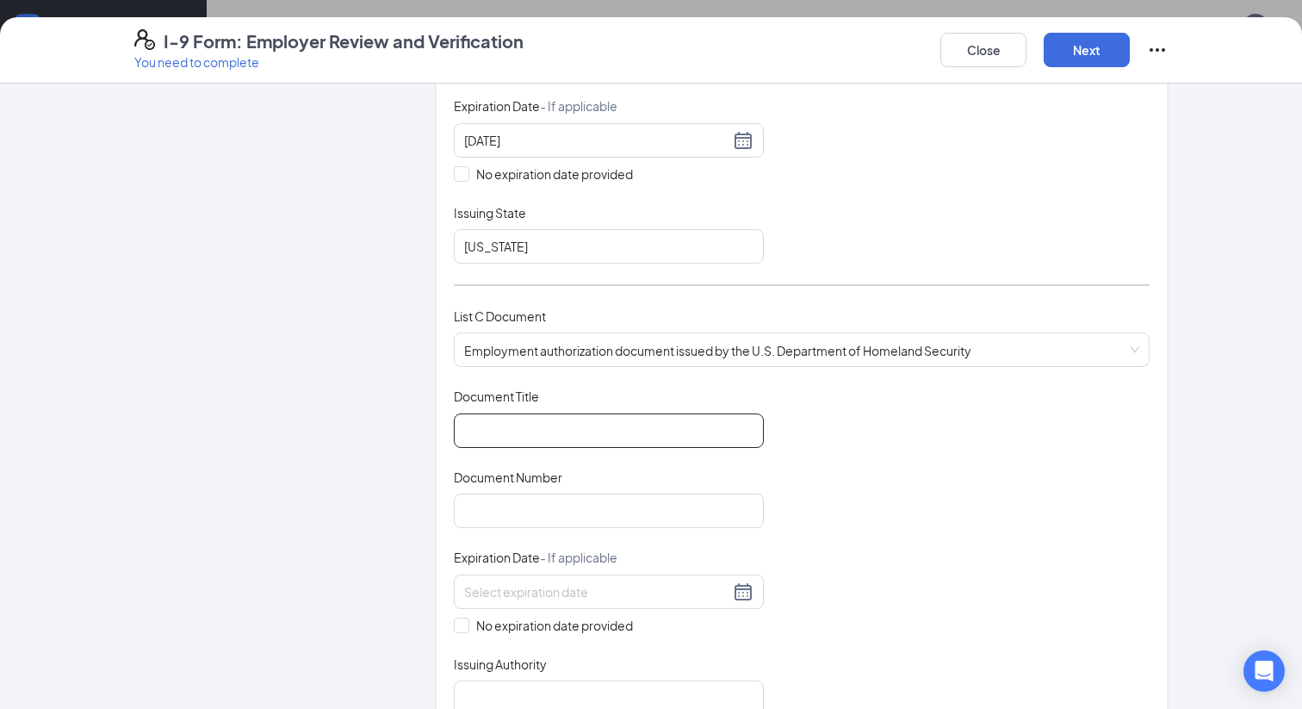
scroll to position [406, 0]
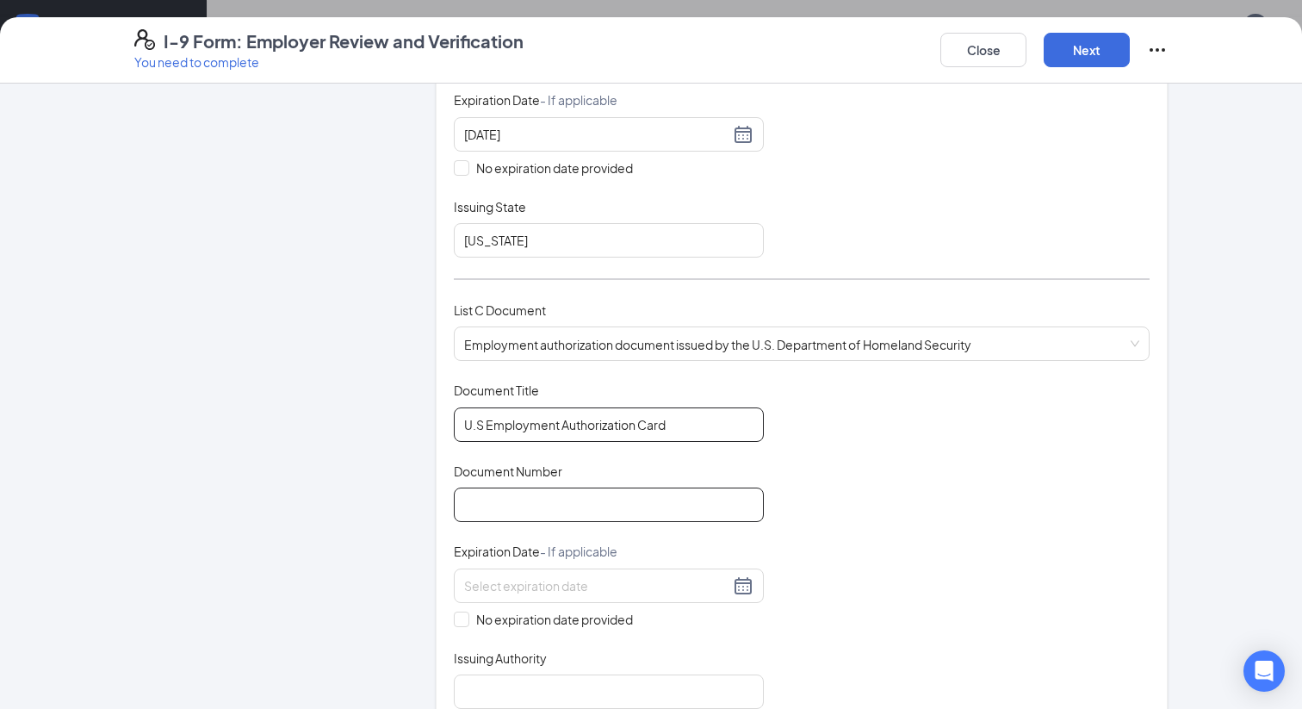
type input "U.S Employment Authorization Card"
click at [518, 491] on input "Document Number" at bounding box center [609, 504] width 310 height 34
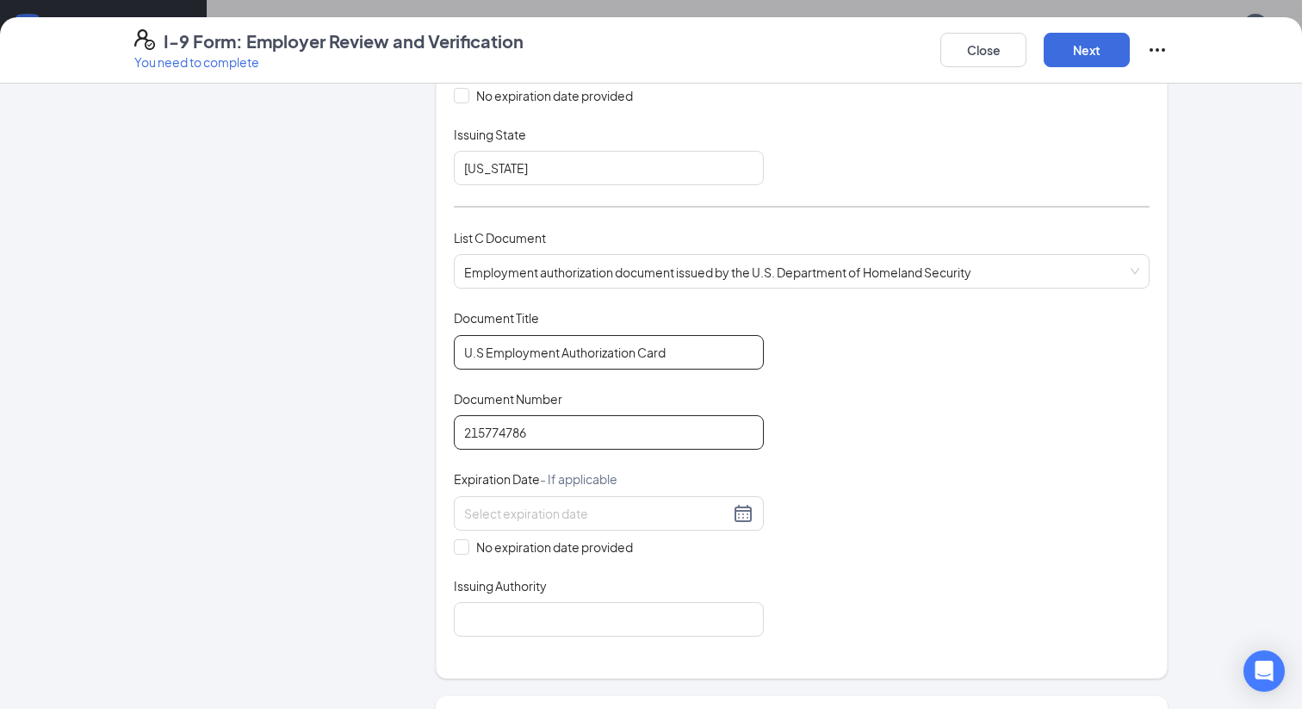
scroll to position [499, 0]
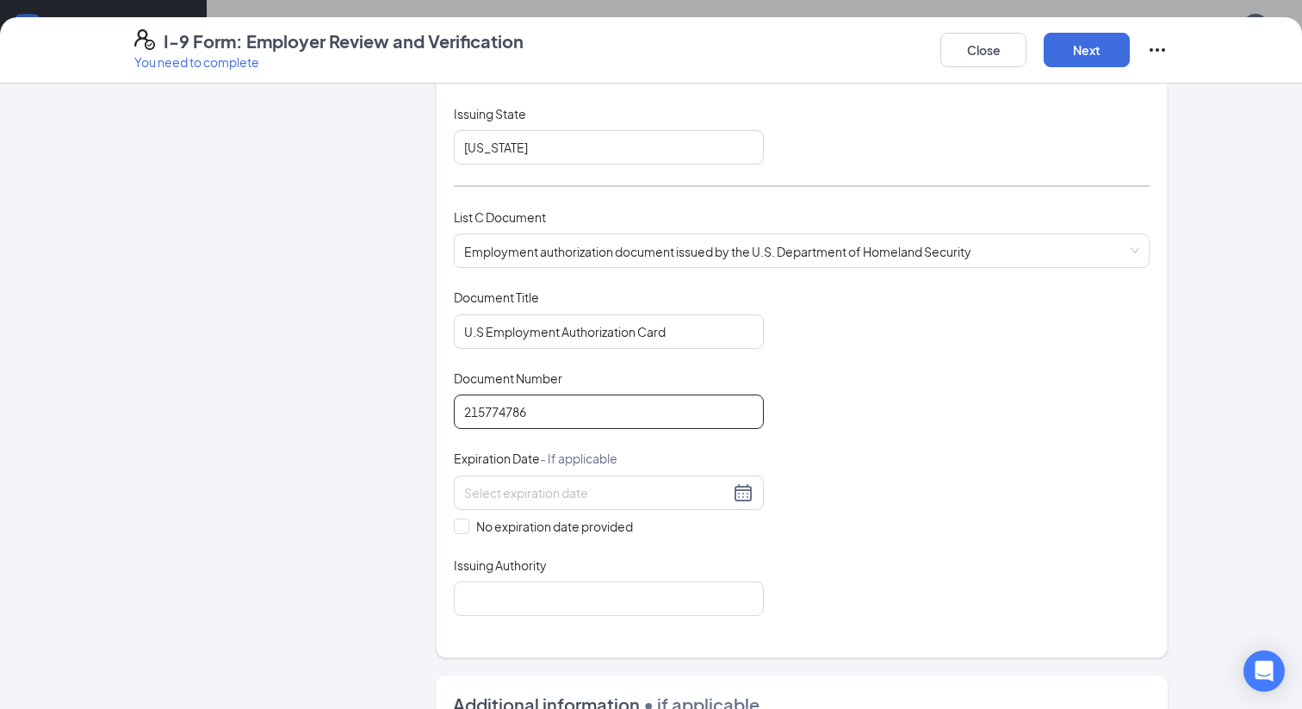
type input "215774786"
click at [741, 482] on div at bounding box center [608, 492] width 289 height 21
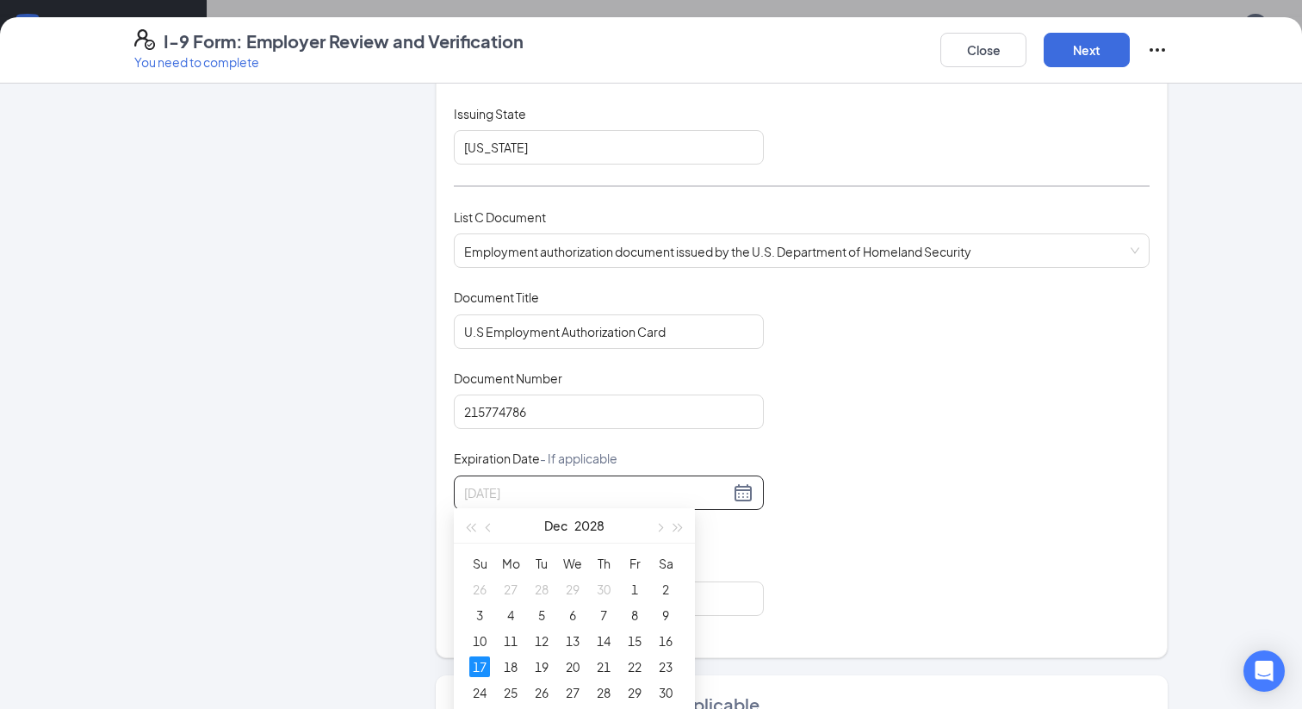
click at [482, 666] on div "17" at bounding box center [479, 666] width 21 height 21
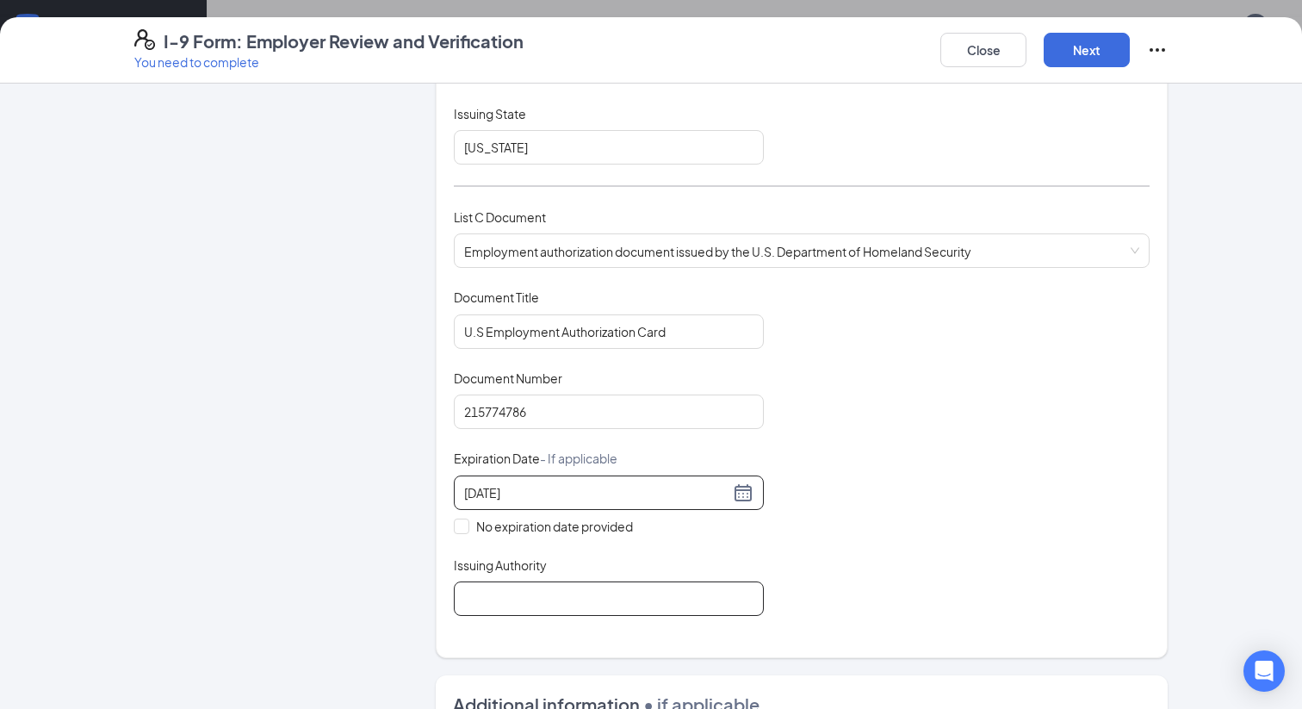
type input "12/17/2028"
click at [551, 587] on input "Issuing Authority" at bounding box center [609, 598] width 310 height 34
type input "United States"
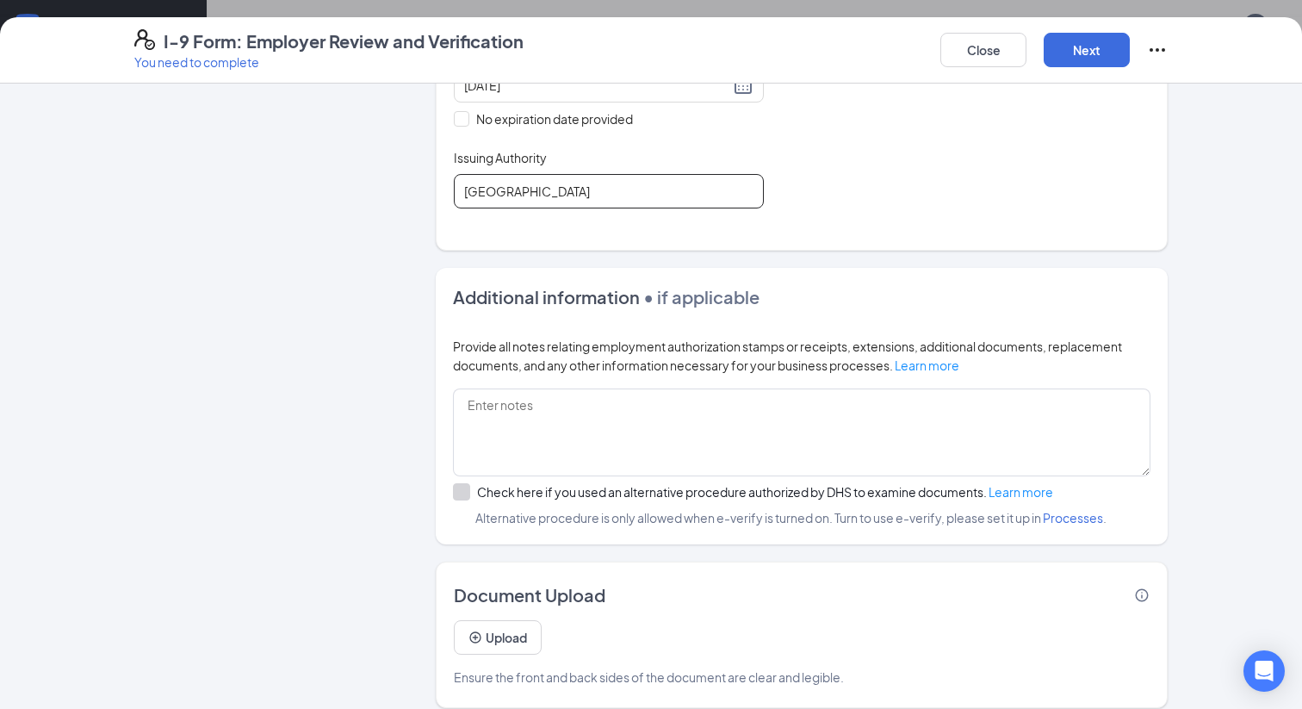
scroll to position [918, 0]
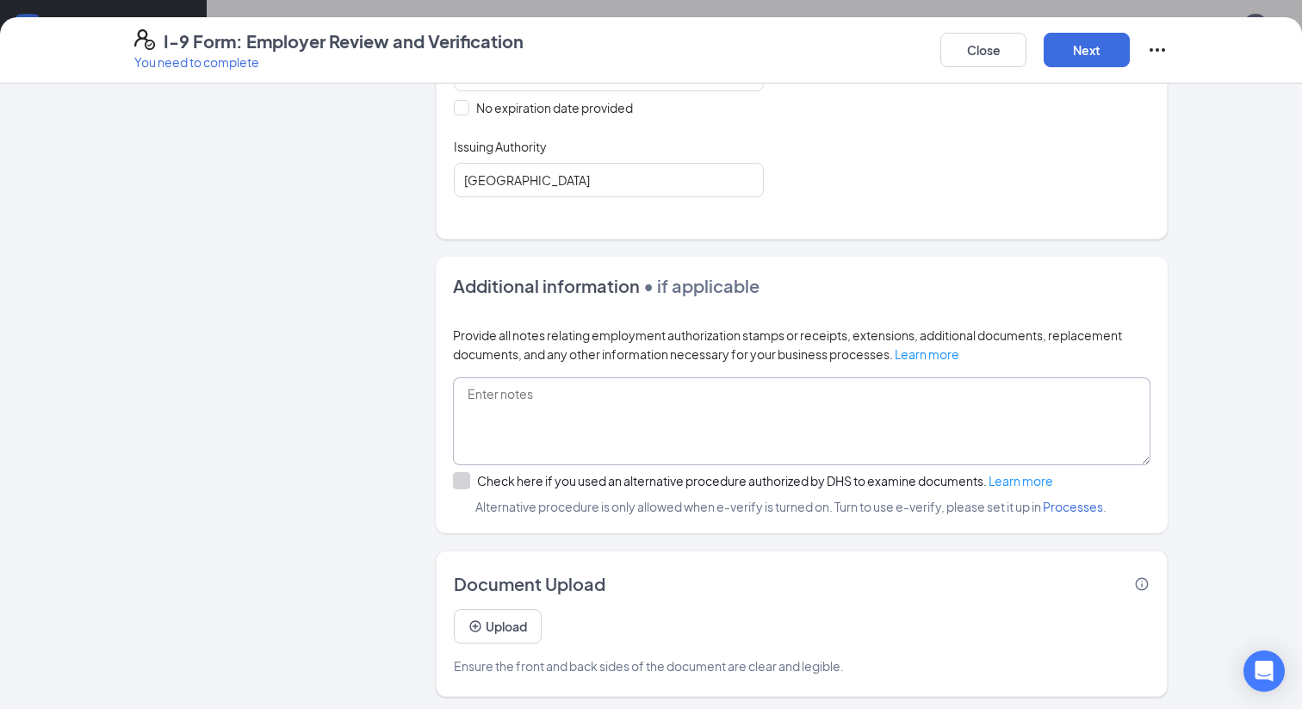
click at [507, 393] on textarea at bounding box center [801, 421] width 697 height 88
click at [487, 626] on button "Upload" at bounding box center [498, 626] width 88 height 34
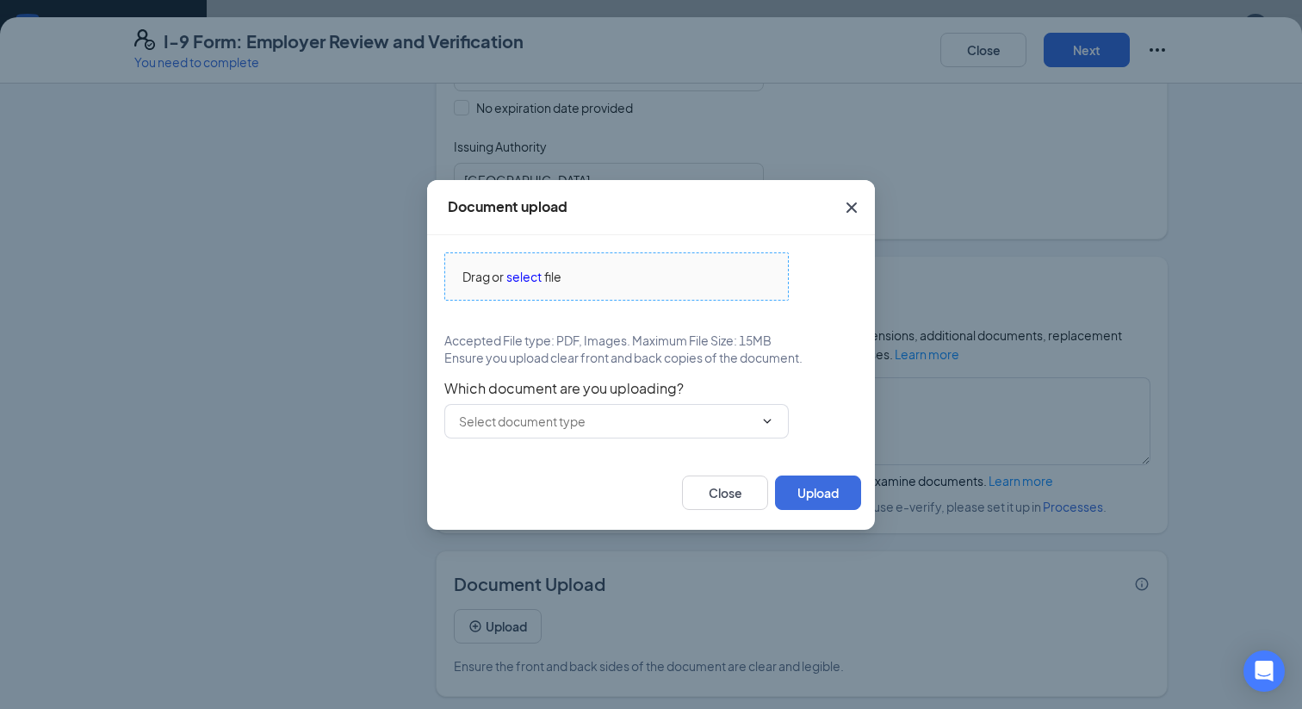
click at [537, 272] on span "select" at bounding box center [523, 276] width 35 height 19
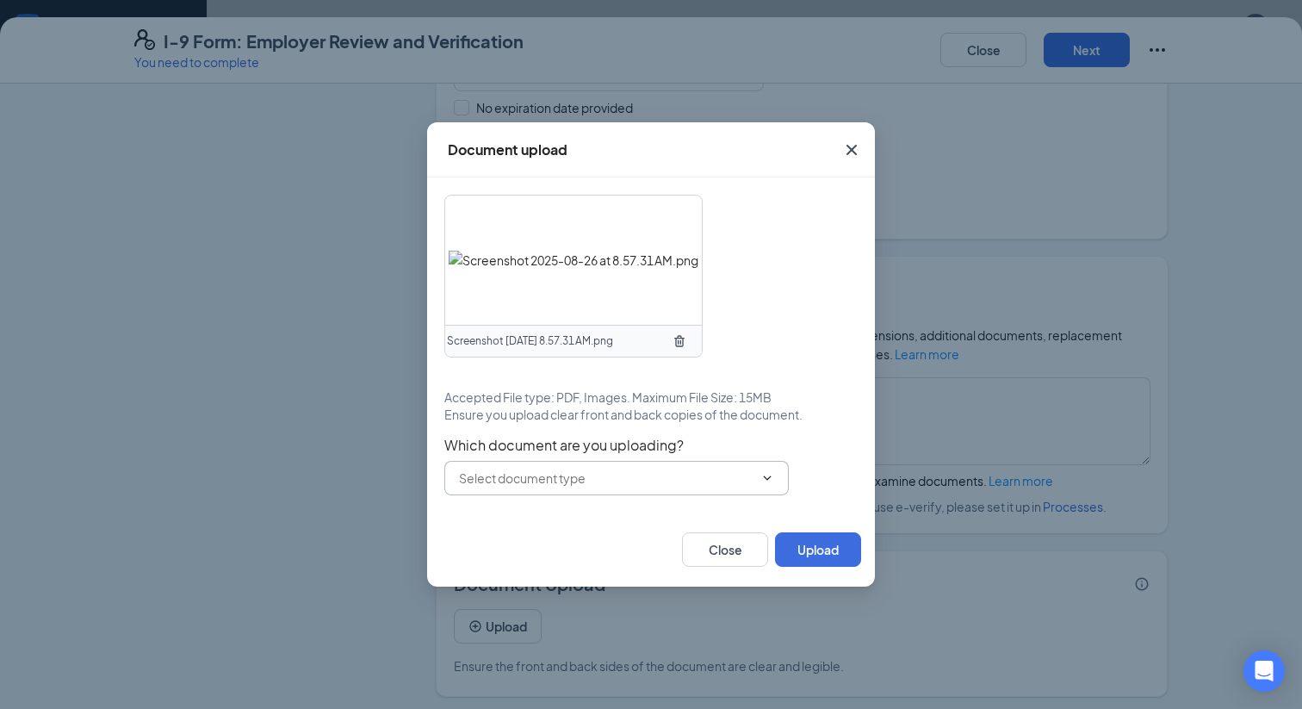
click at [656, 477] on input "text" at bounding box center [606, 477] width 294 height 19
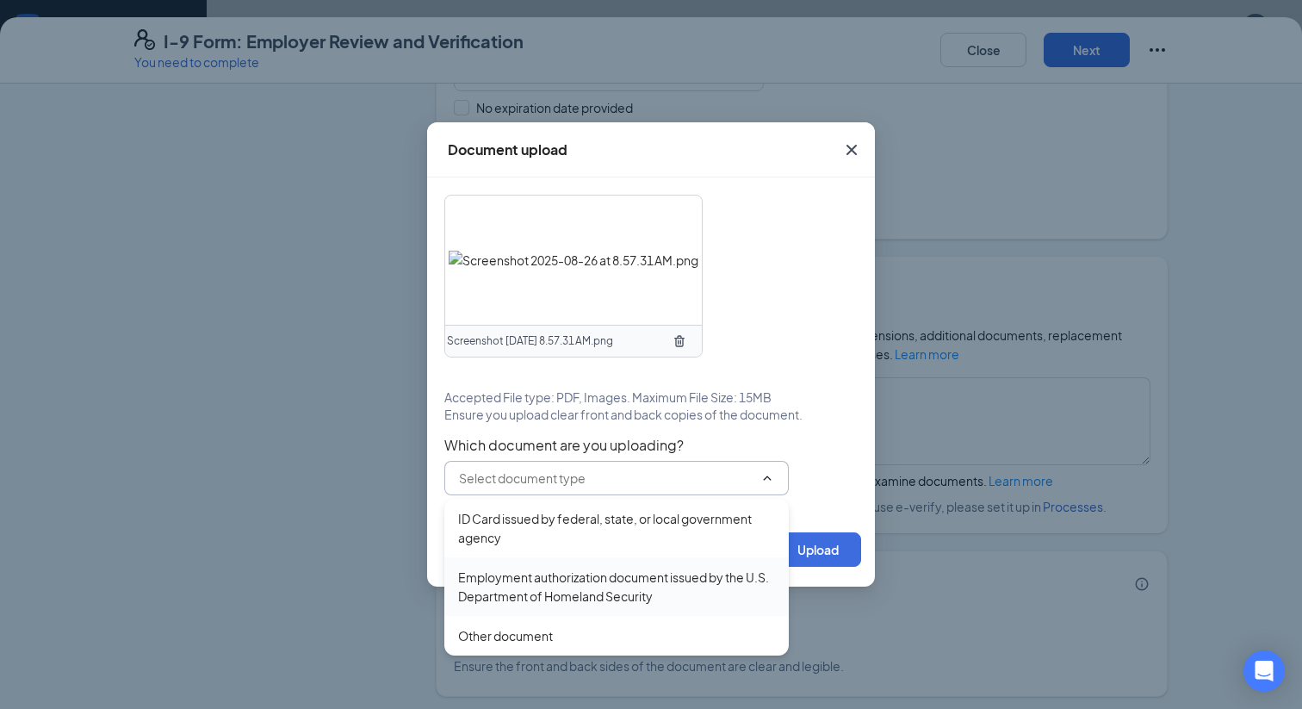
click at [600, 569] on div "Employment authorization document issued by the U.S. Department of Homeland Sec…" at bounding box center [616, 586] width 317 height 38
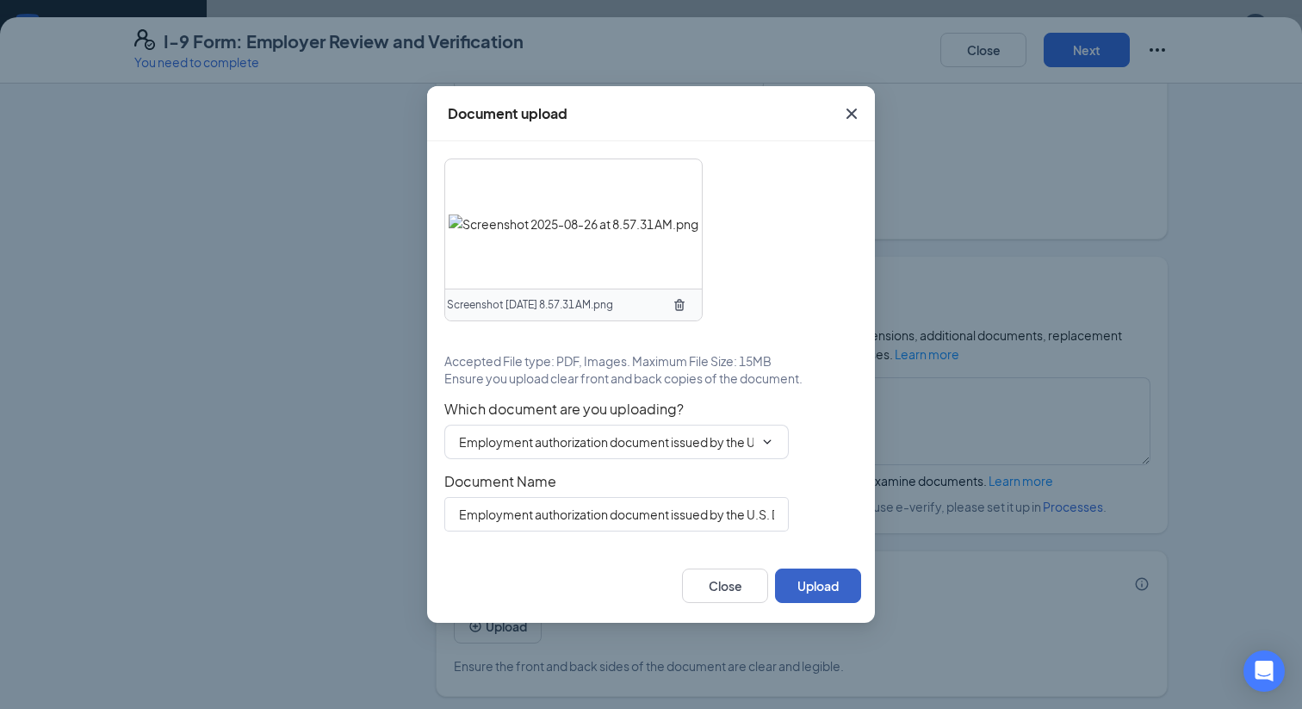
click at [832, 581] on button "Upload" at bounding box center [818, 585] width 86 height 34
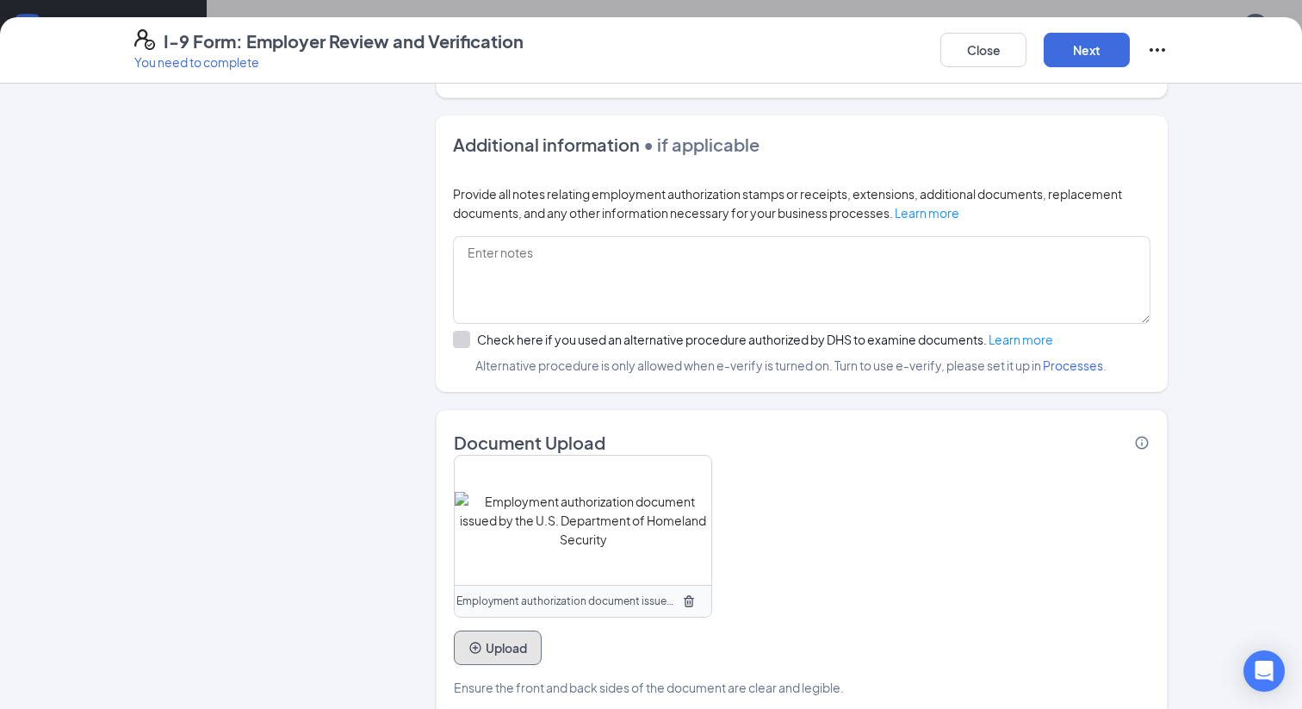
scroll to position [1081, 0]
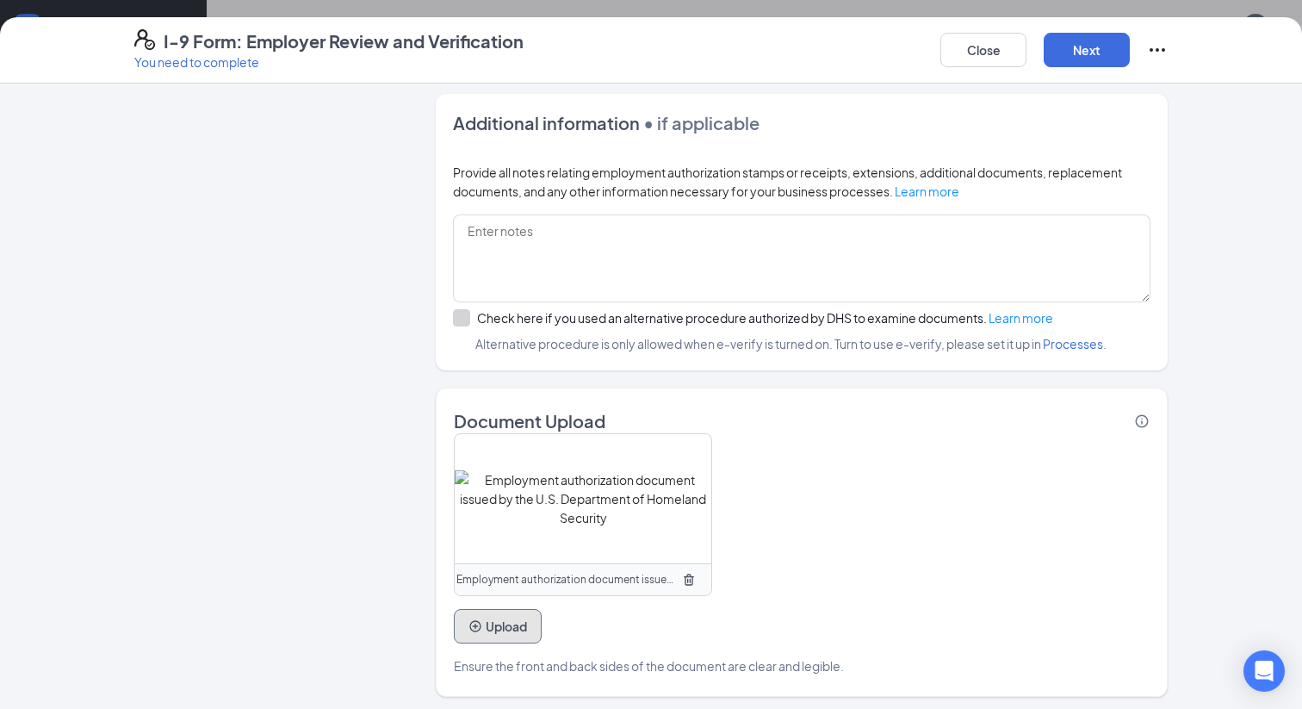
click at [495, 610] on button "Upload" at bounding box center [498, 626] width 88 height 34
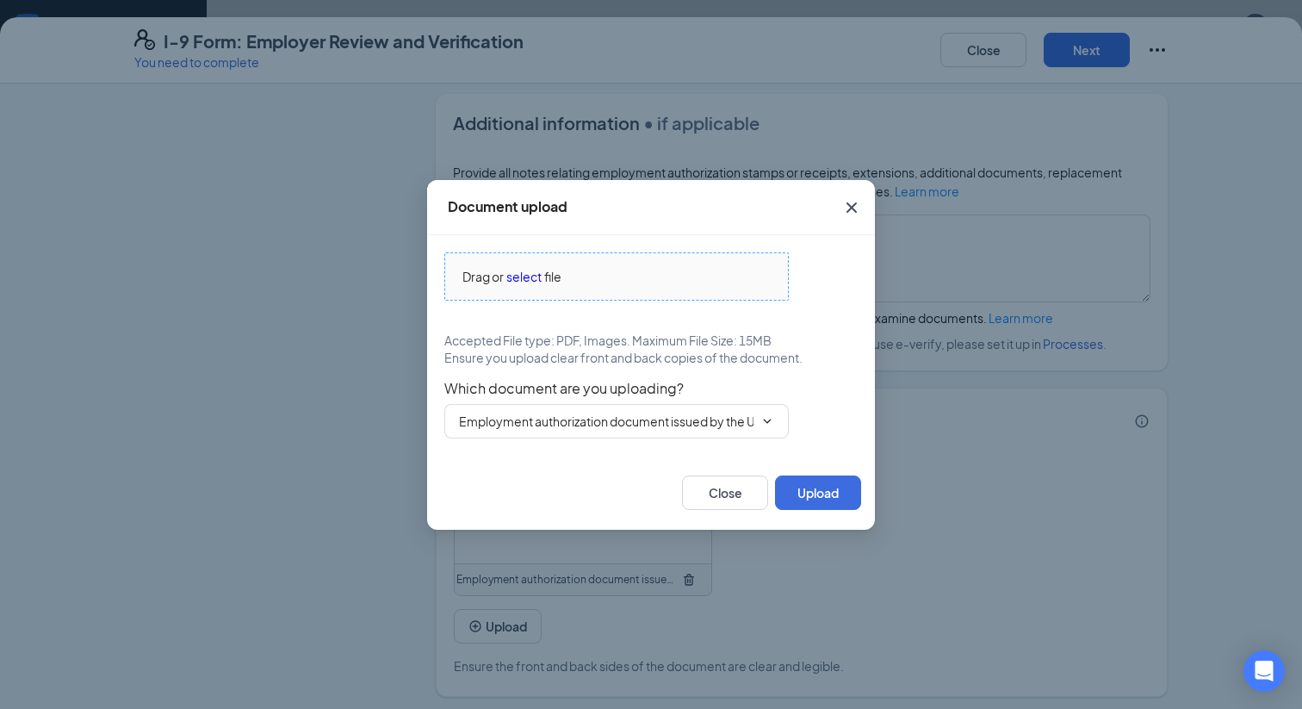
click at [590, 274] on div "Drag or select file" at bounding box center [616, 276] width 343 height 19
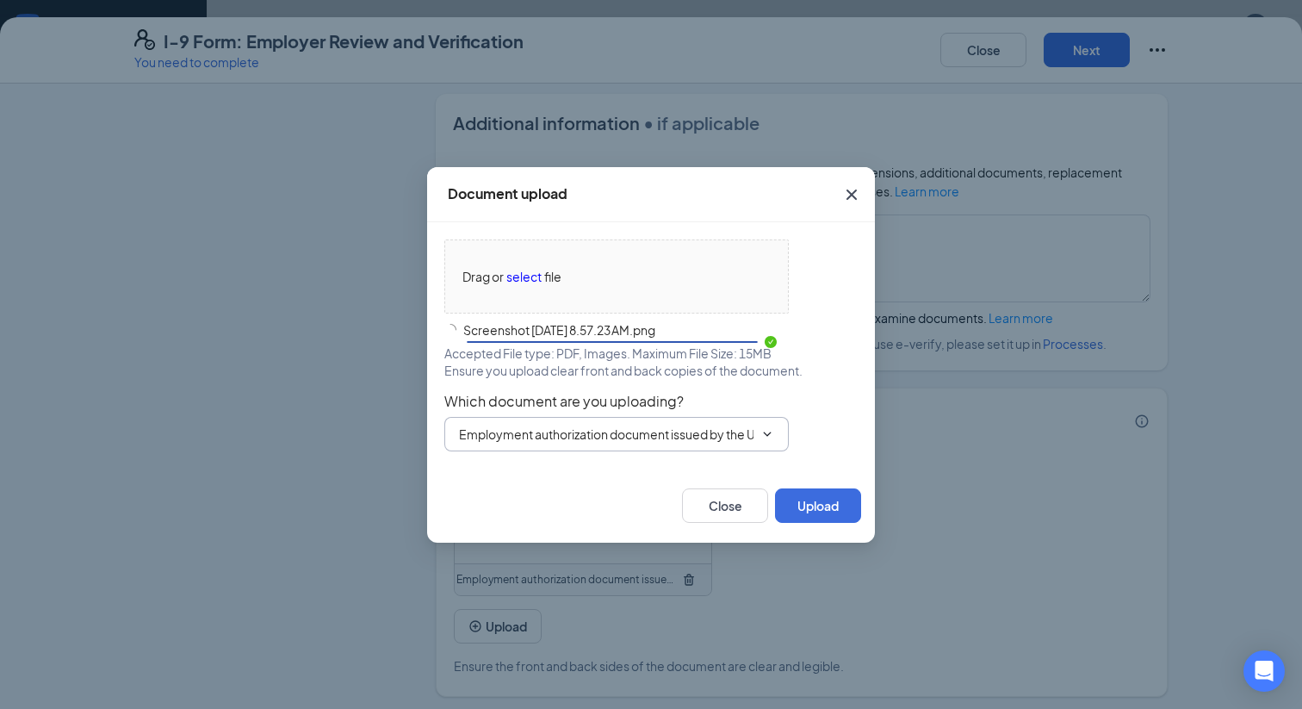
click at [578, 437] on input "Employment authorization document issued by the U.S. Department of Homeland Sec…" at bounding box center [606, 434] width 294 height 19
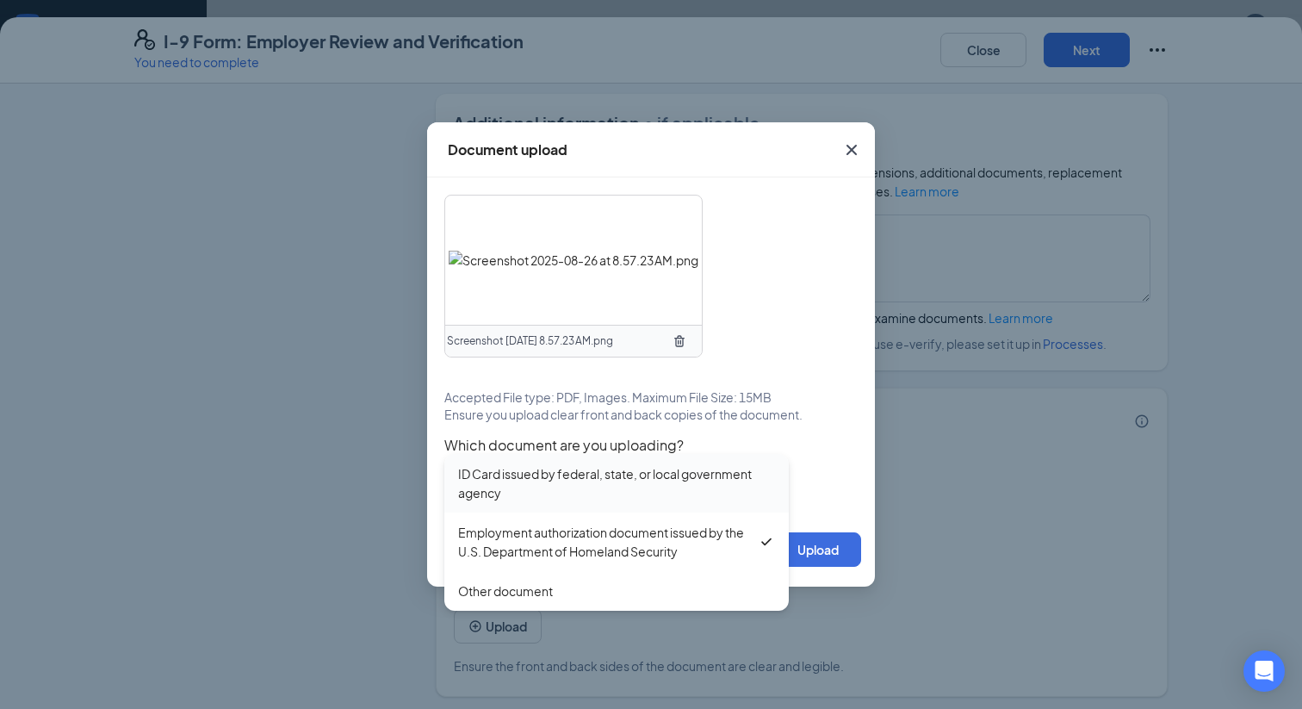
click at [563, 490] on div "ID Card issued by federal, state, or local government agency" at bounding box center [616, 483] width 317 height 38
type input "ID Card issued by federal, state, or local government agency"
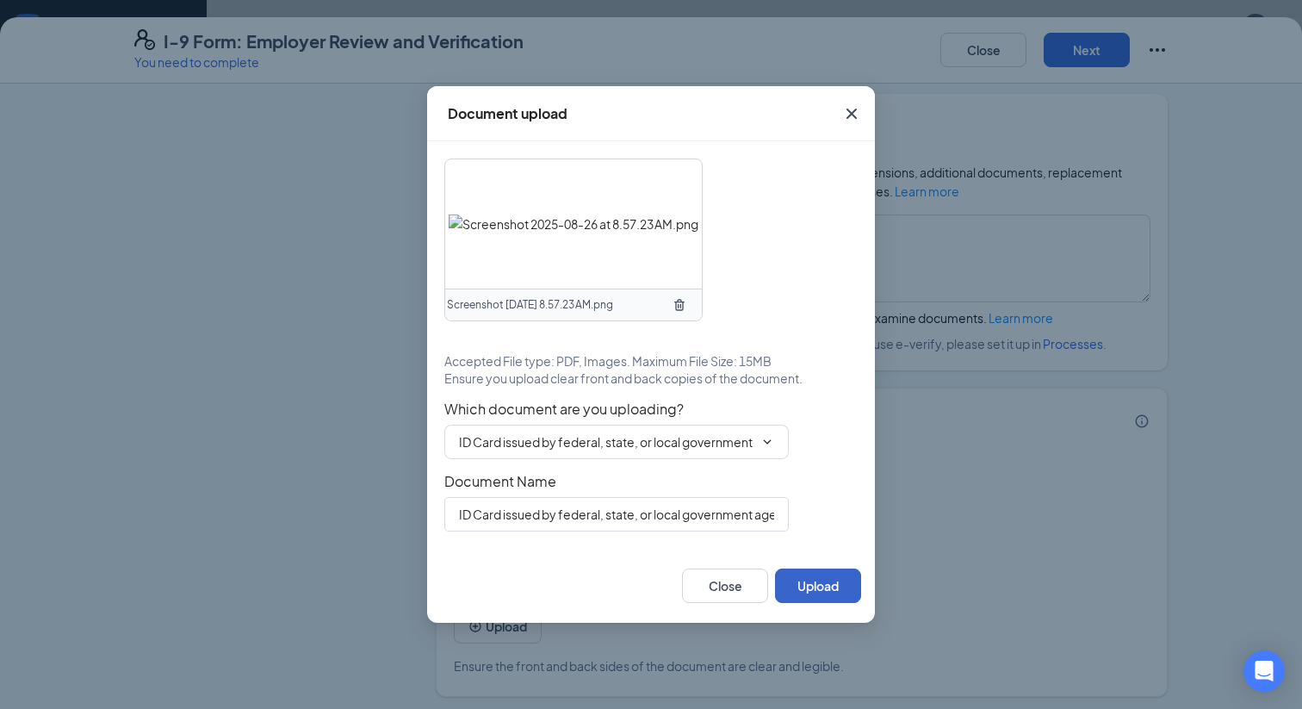
click at [807, 586] on button "Upload" at bounding box center [818, 585] width 86 height 34
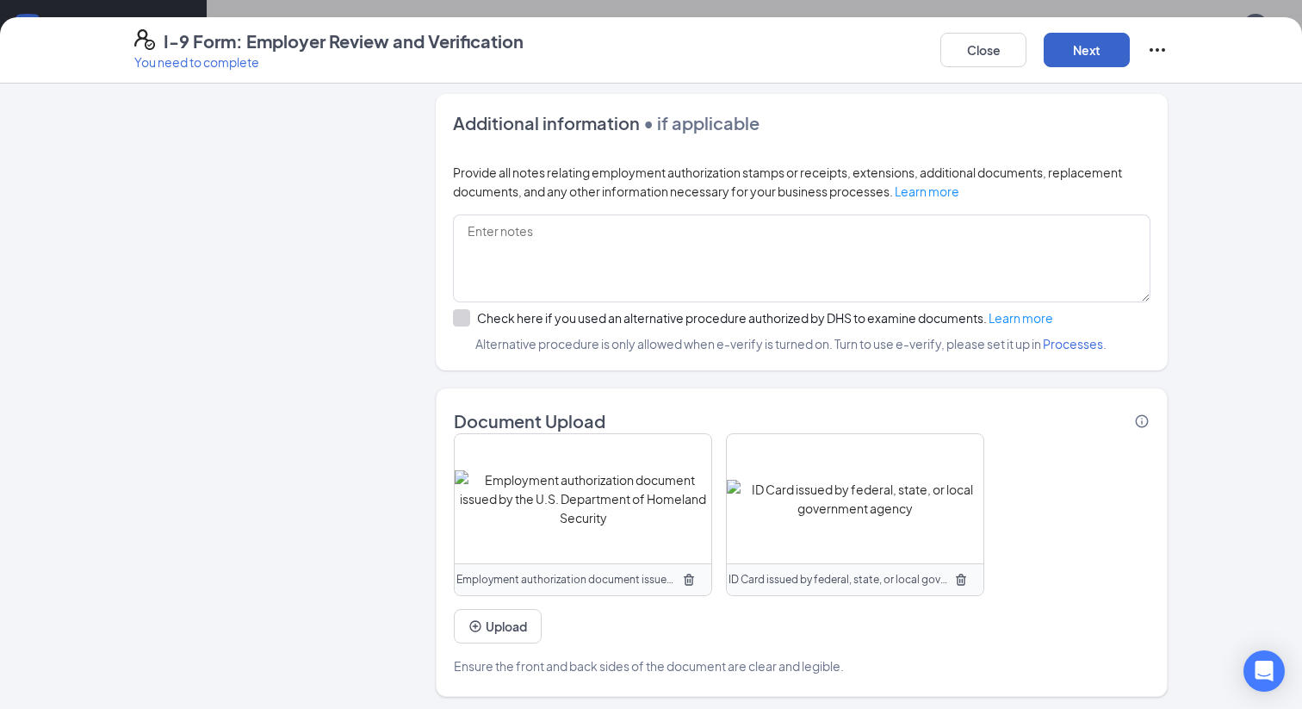
click at [1116, 33] on button "Next" at bounding box center [1087, 50] width 86 height 34
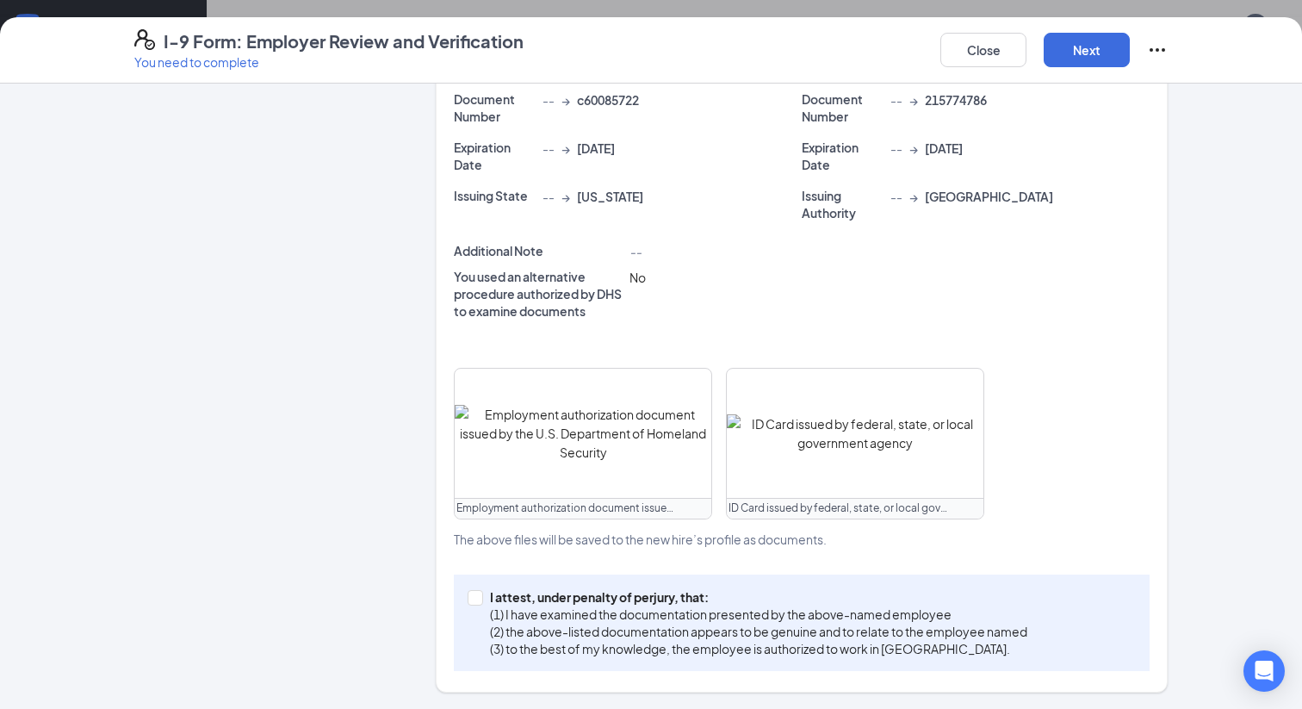
click at [468, 585] on div "I attest, under penalty of perjury, that: (1) I have examined the documentation…" at bounding box center [802, 622] width 696 height 96
click at [472, 595] on input "I attest, under penalty of perjury, that: (1) I have examined the documentation…" at bounding box center [474, 596] width 12 height 12
checkbox input "true"
click at [1088, 37] on button "Next" at bounding box center [1087, 50] width 86 height 34
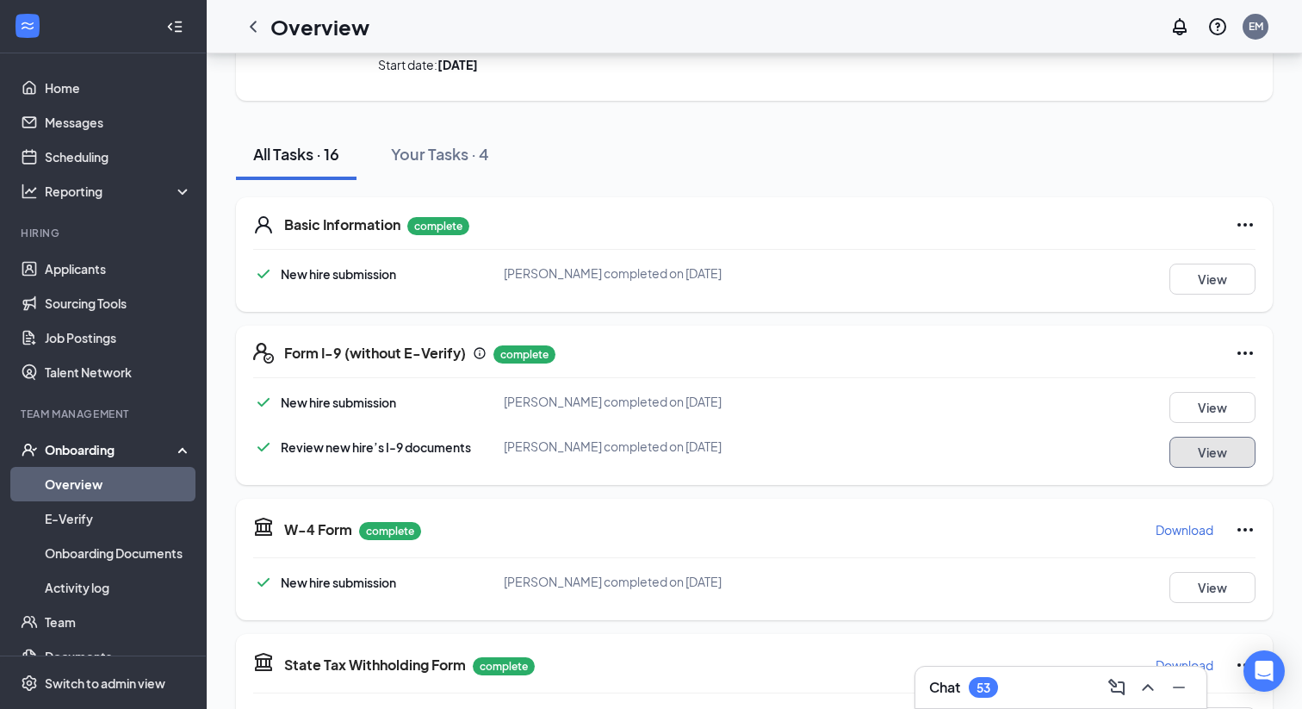
scroll to position [0, 0]
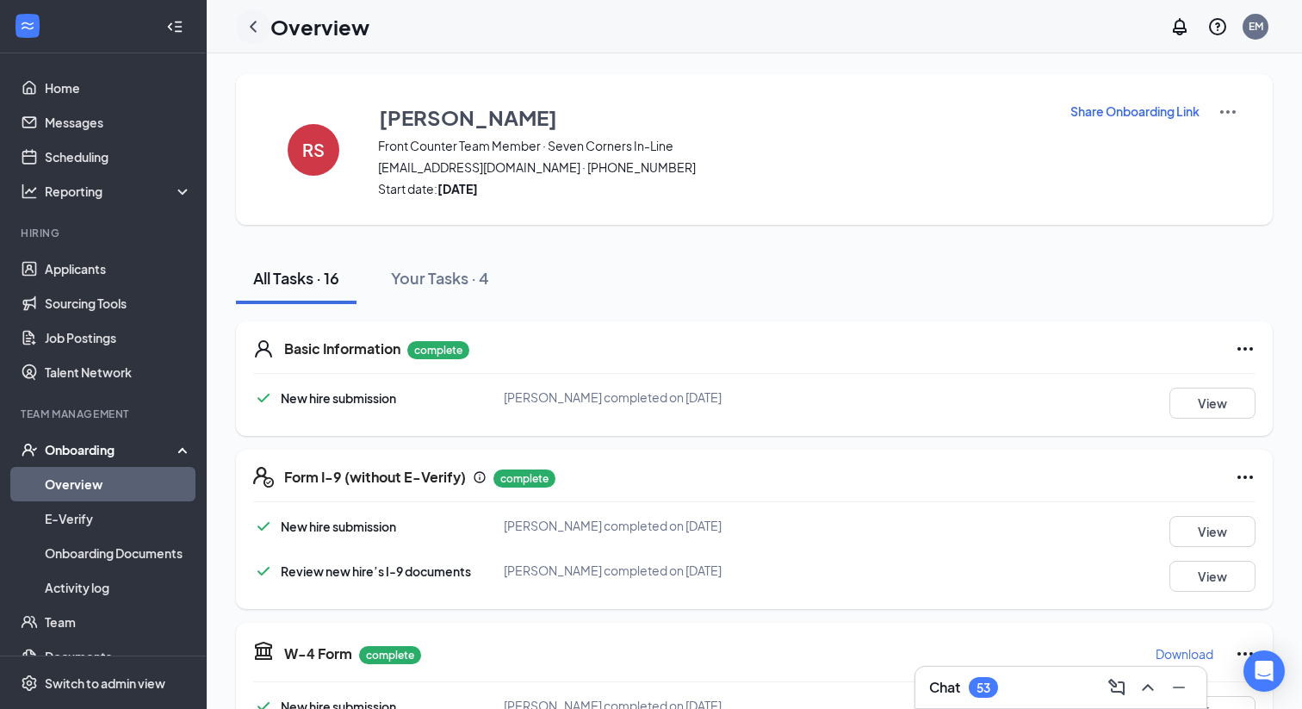
click at [247, 27] on icon "ChevronLeft" at bounding box center [253, 26] width 21 height 21
